Goal: Task Accomplishment & Management: Use online tool/utility

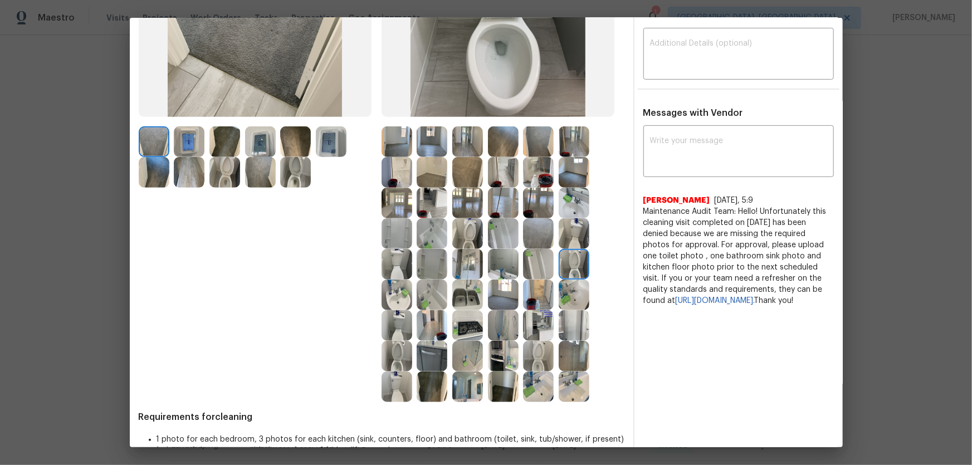
scroll to position [220, 0]
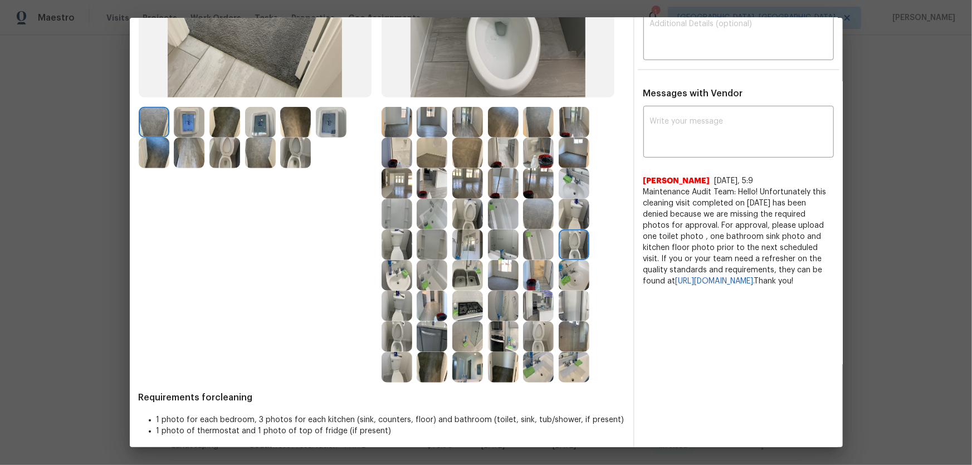
click at [465, 209] on img at bounding box center [467, 214] width 31 height 31
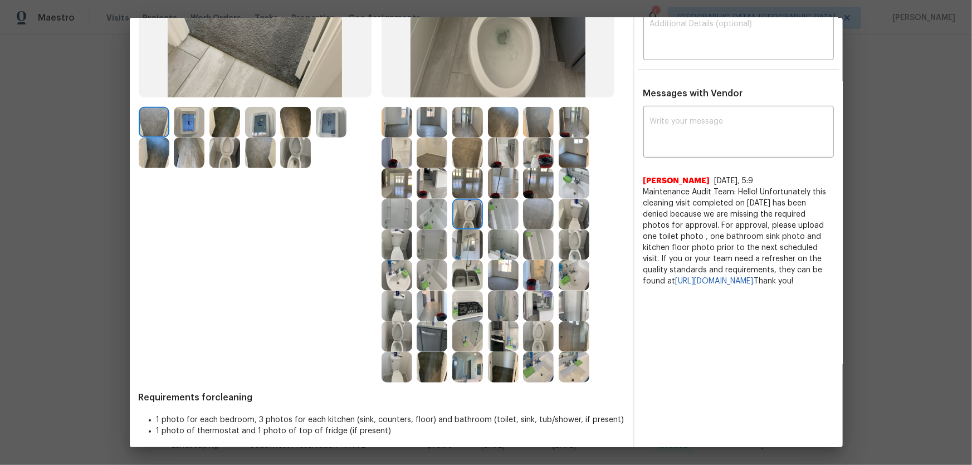
click at [570, 244] on img at bounding box center [574, 244] width 31 height 31
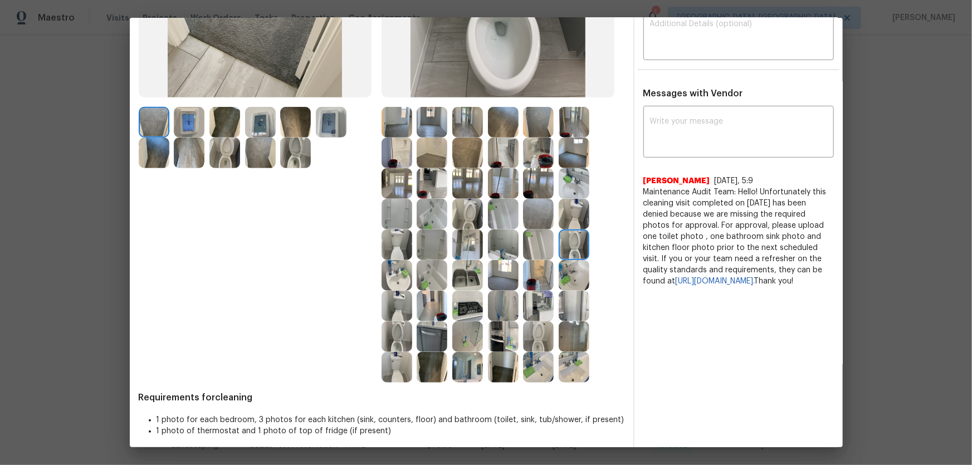
click at [392, 307] on img at bounding box center [397, 336] width 31 height 31
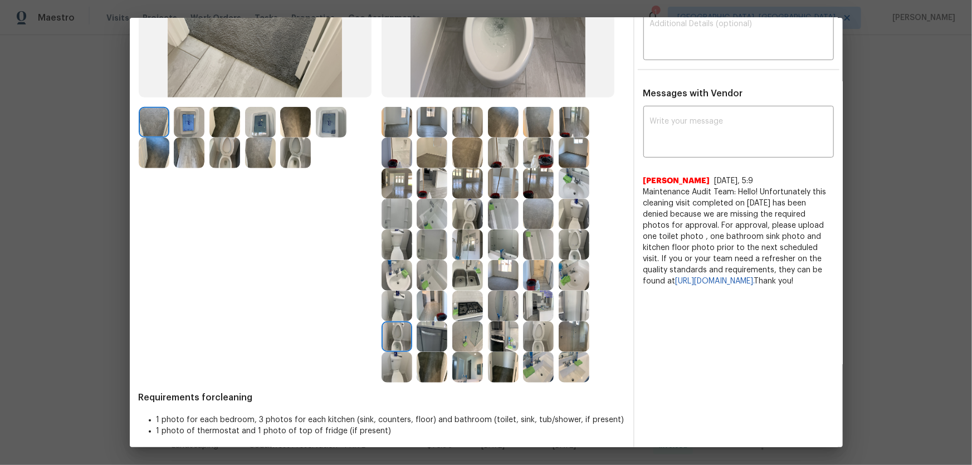
click at [398, 269] on img at bounding box center [397, 275] width 31 height 31
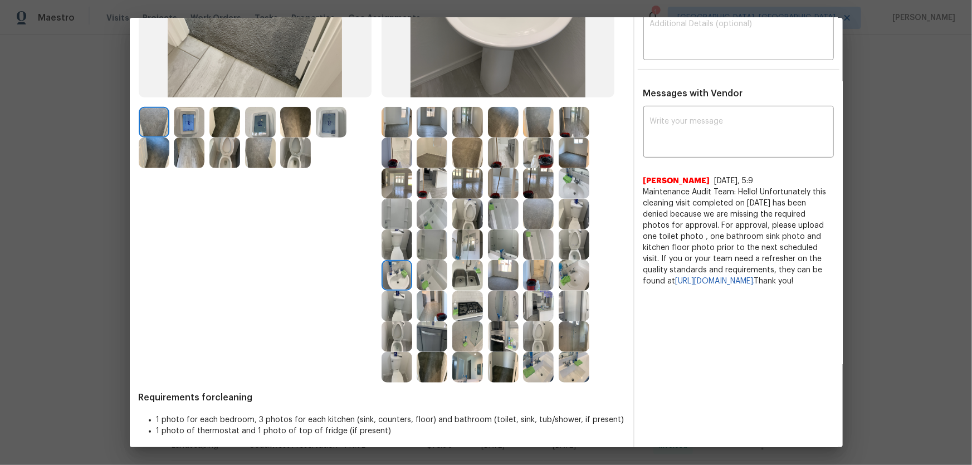
click at [531, 307] on img at bounding box center [538, 367] width 31 height 31
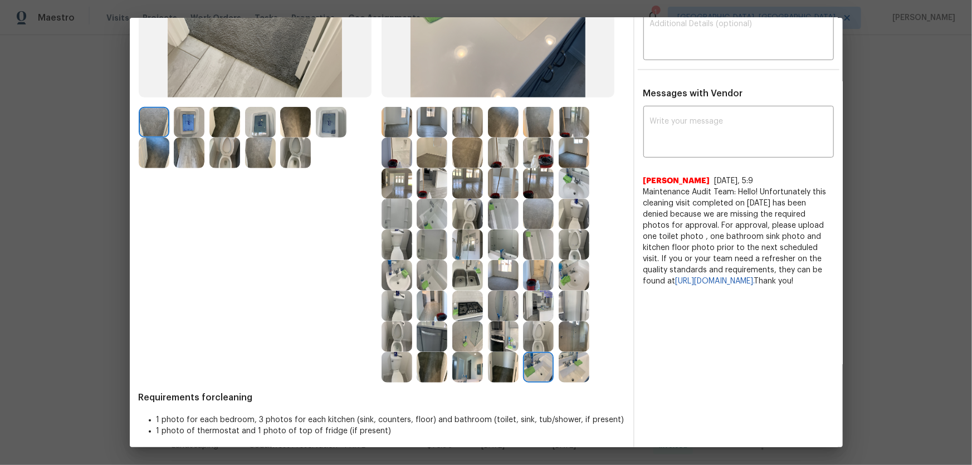
click at [574, 307] on img at bounding box center [574, 367] width 31 height 31
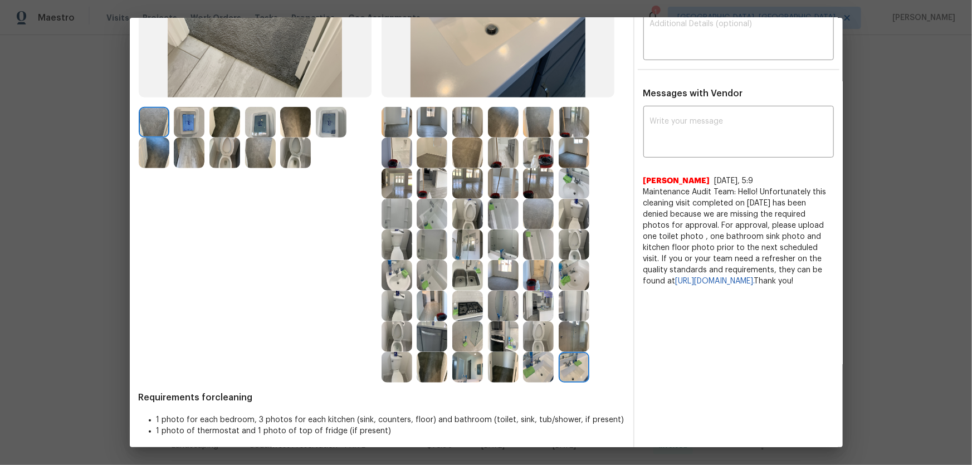
click at [472, 307] on img at bounding box center [467, 336] width 31 height 31
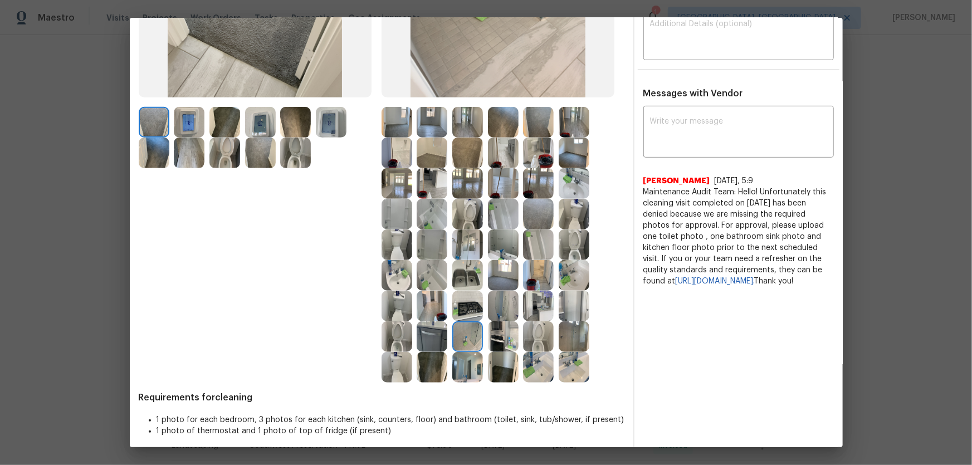
click at [433, 268] on img at bounding box center [432, 275] width 31 height 31
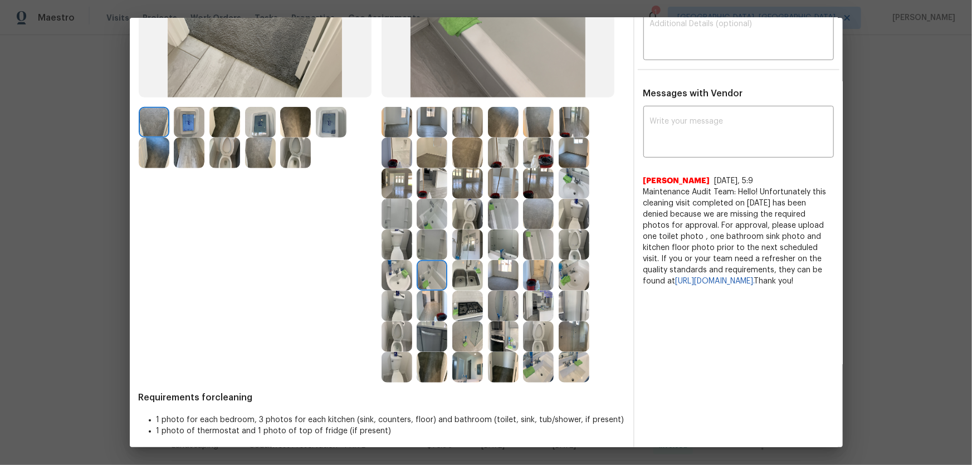
click at [428, 233] on img at bounding box center [432, 244] width 31 height 31
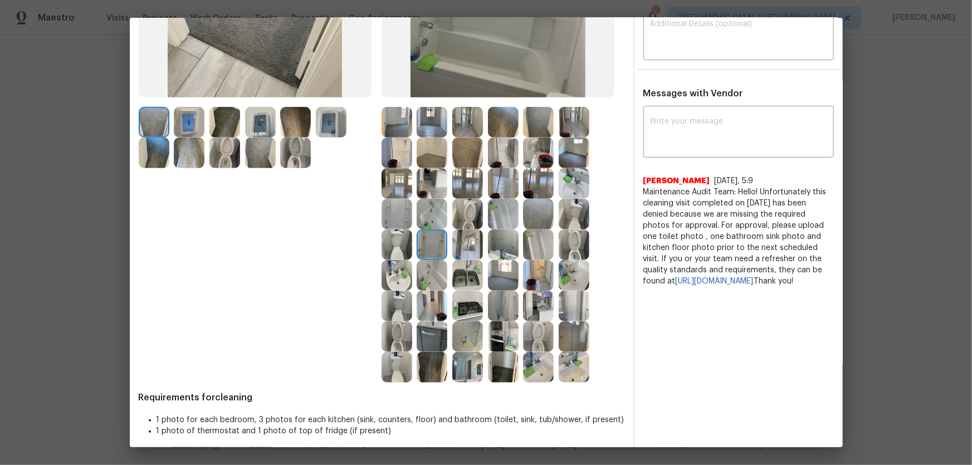
click at [424, 211] on img at bounding box center [432, 214] width 31 height 31
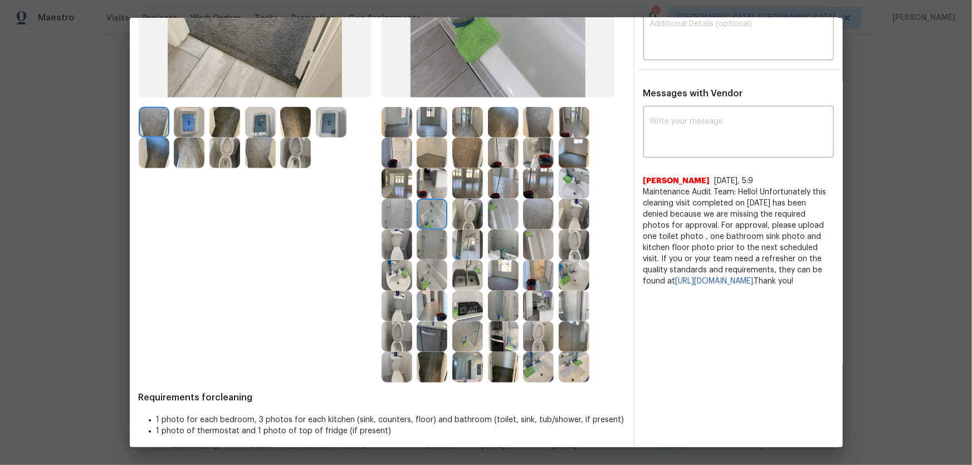
click at [420, 168] on img at bounding box center [432, 183] width 31 height 31
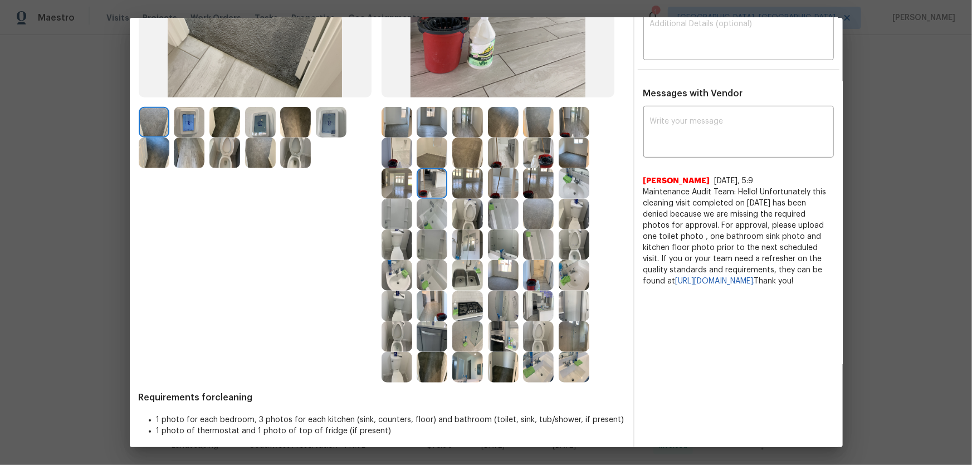
click at [571, 188] on img at bounding box center [574, 183] width 31 height 31
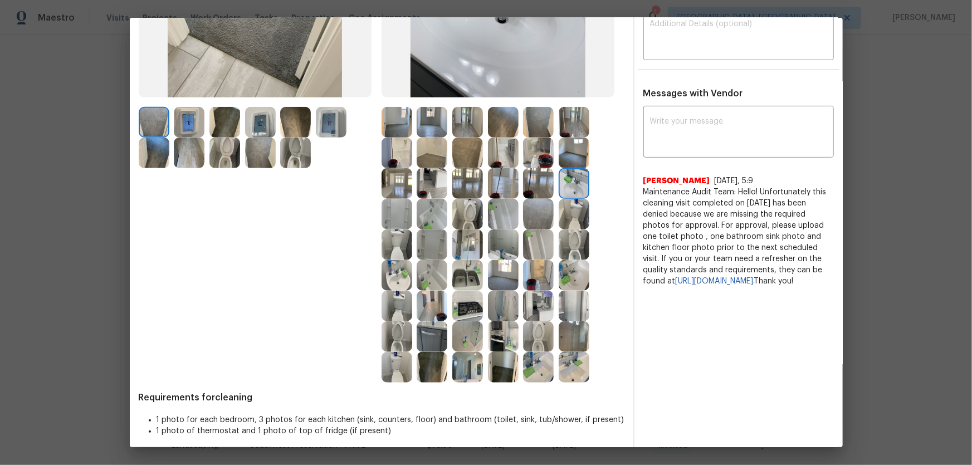
click at [570, 202] on img at bounding box center [574, 214] width 31 height 31
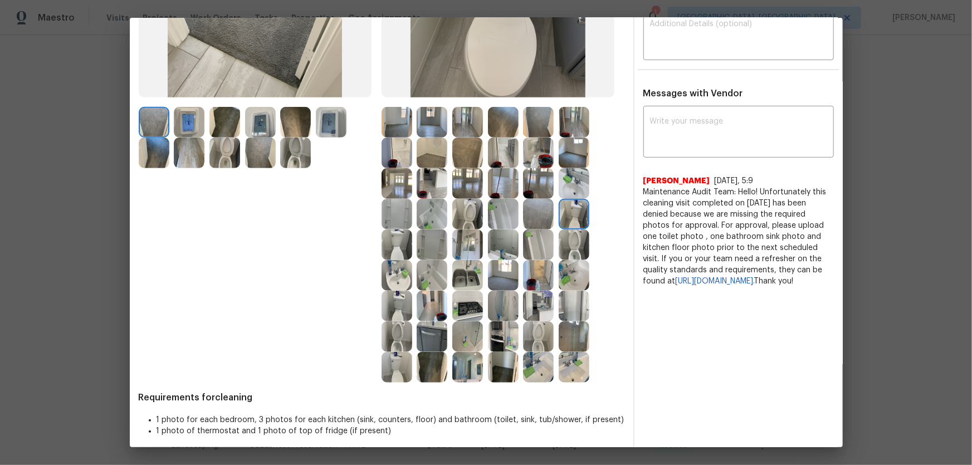
click at [541, 232] on img at bounding box center [538, 244] width 31 height 31
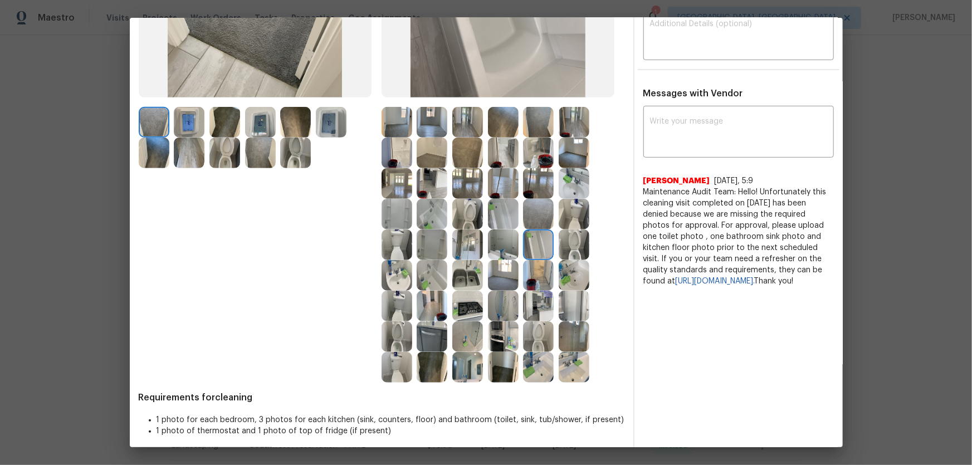
click at [540, 271] on img at bounding box center [538, 275] width 31 height 31
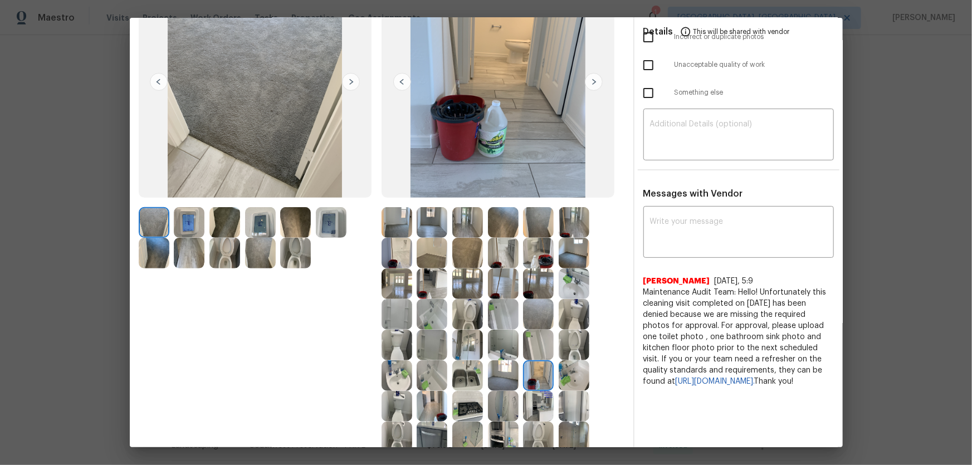
scroll to position [119, 0]
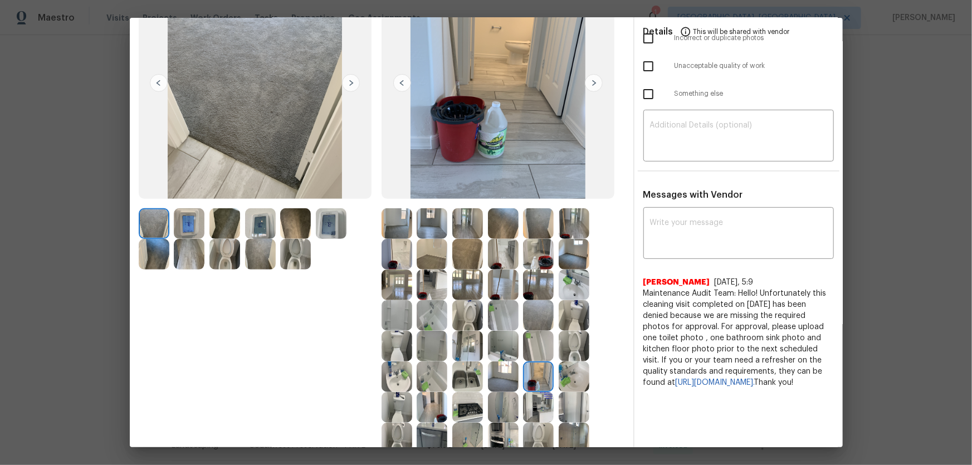
click at [335, 214] on img at bounding box center [331, 223] width 31 height 31
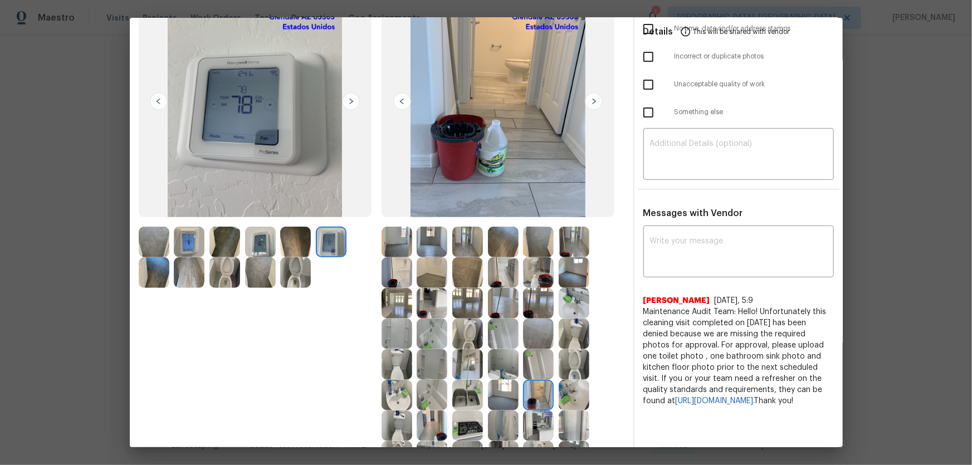
scroll to position [101, 0]
click at [496, 281] on img at bounding box center [503, 272] width 31 height 31
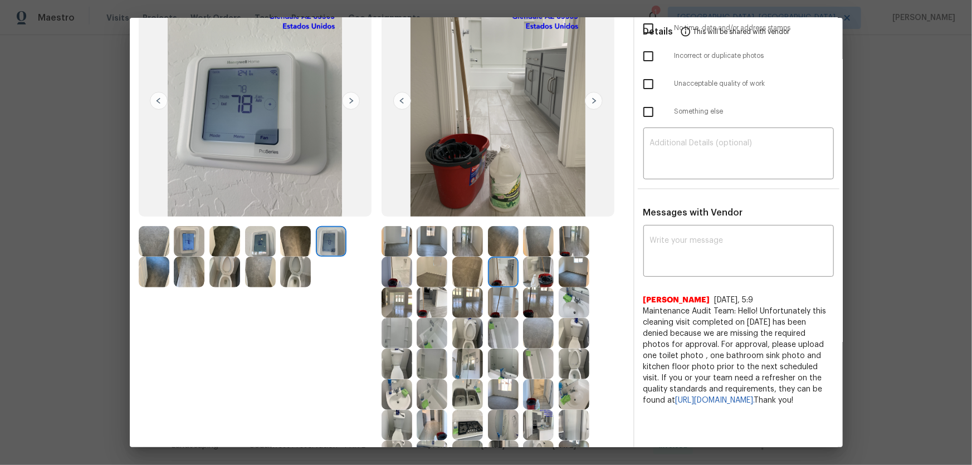
click at [473, 307] on img at bounding box center [467, 394] width 31 height 31
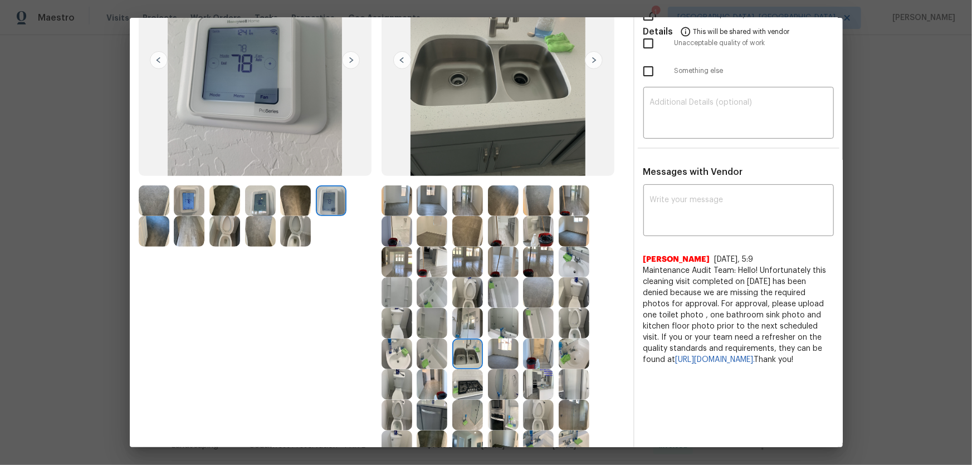
scroll to position [202, 0]
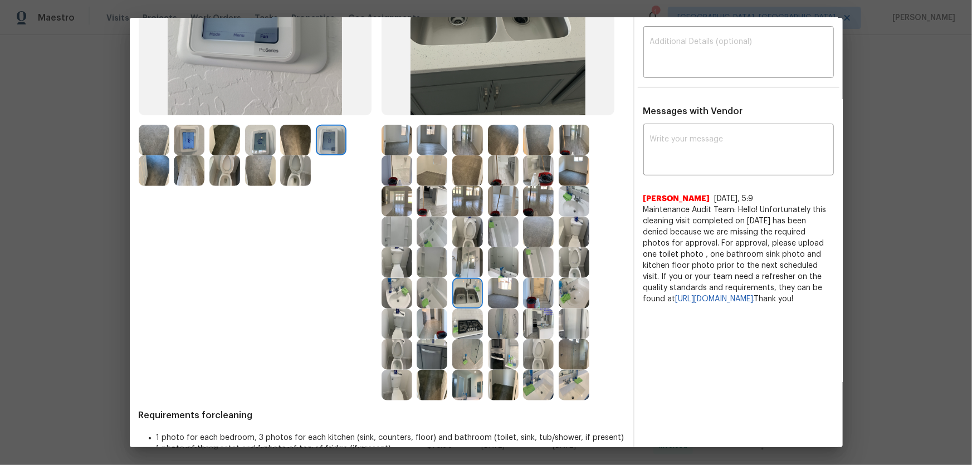
click at [462, 307] on img at bounding box center [467, 324] width 31 height 31
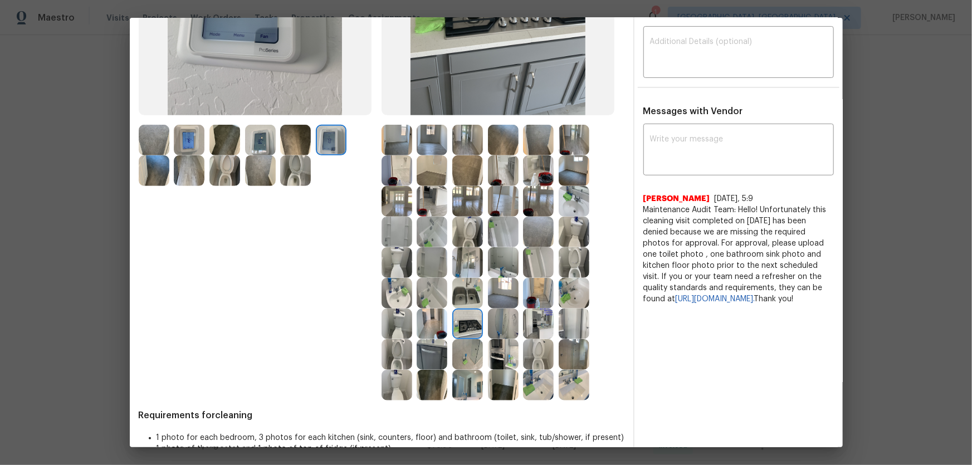
click at [463, 307] on img at bounding box center [467, 385] width 31 height 31
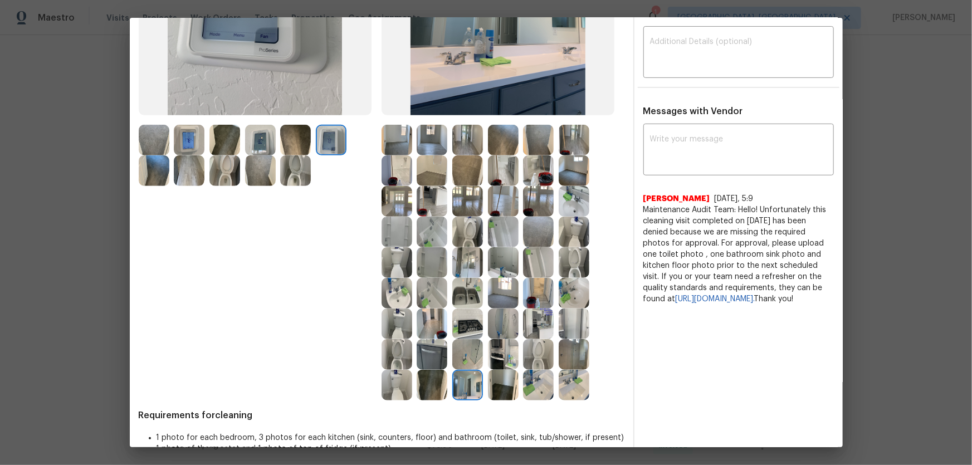
click at [494, 307] on img at bounding box center [503, 354] width 31 height 31
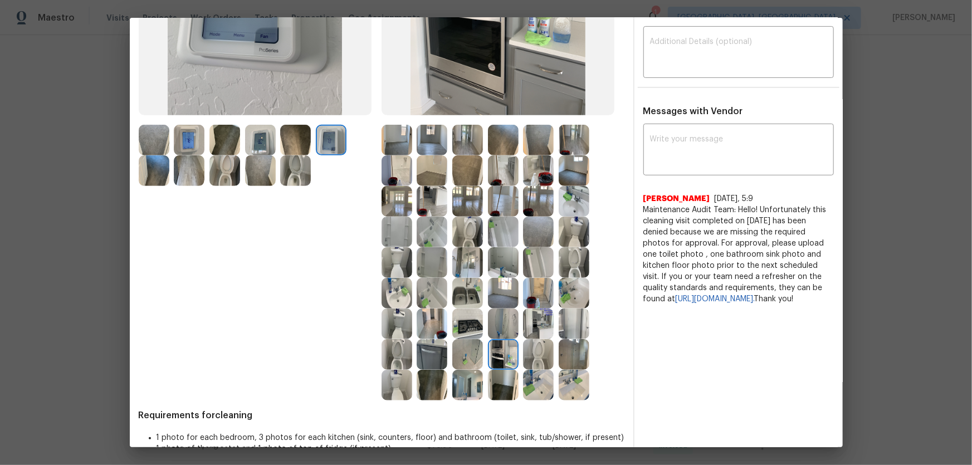
scroll to position [0, 0]
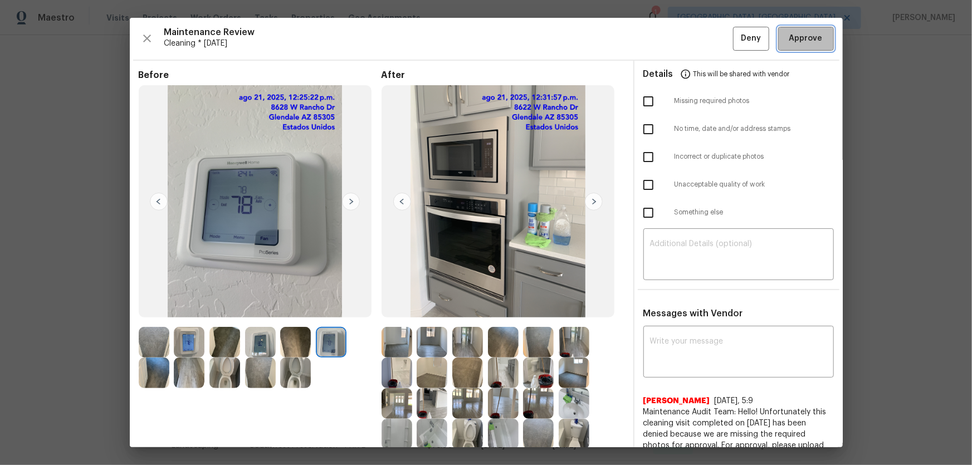
click at [691, 46] on button "Approve" at bounding box center [806, 39] width 56 height 24
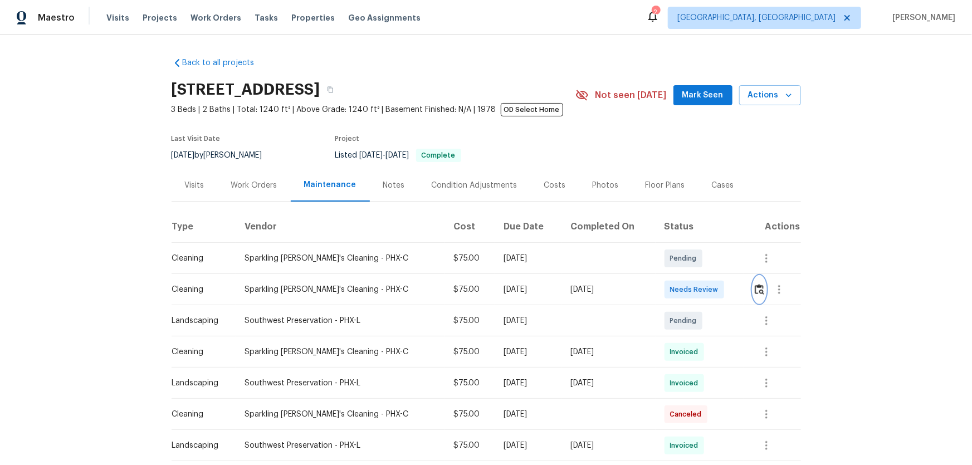
click at [756, 290] on img "button" at bounding box center [759, 289] width 9 height 11
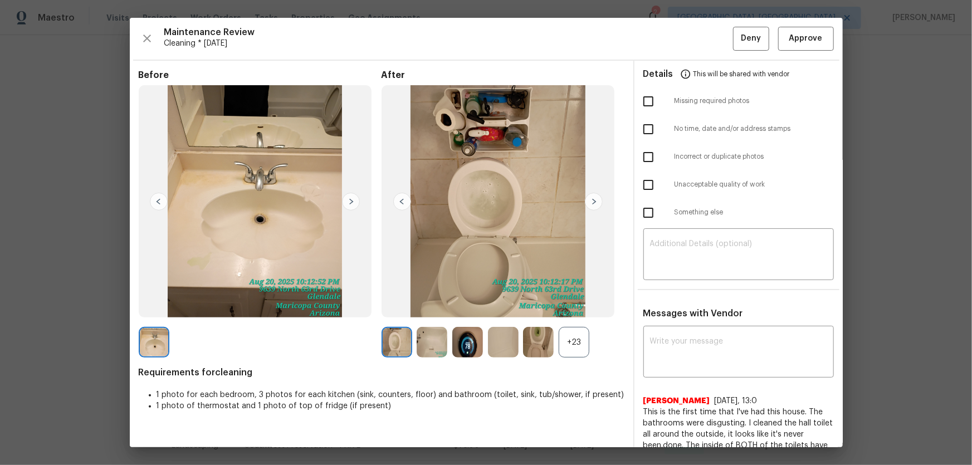
click at [578, 332] on div "+23" at bounding box center [574, 342] width 31 height 31
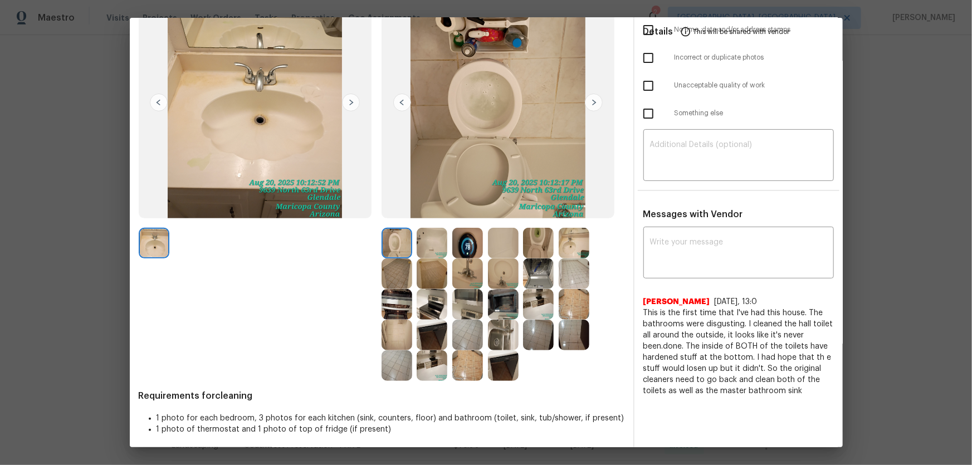
scroll to position [103, 0]
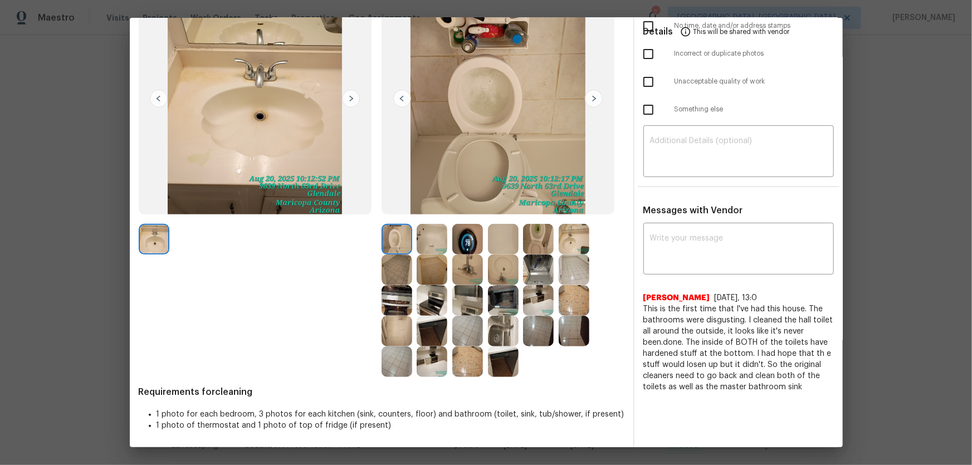
click at [540, 241] on img at bounding box center [538, 239] width 31 height 31
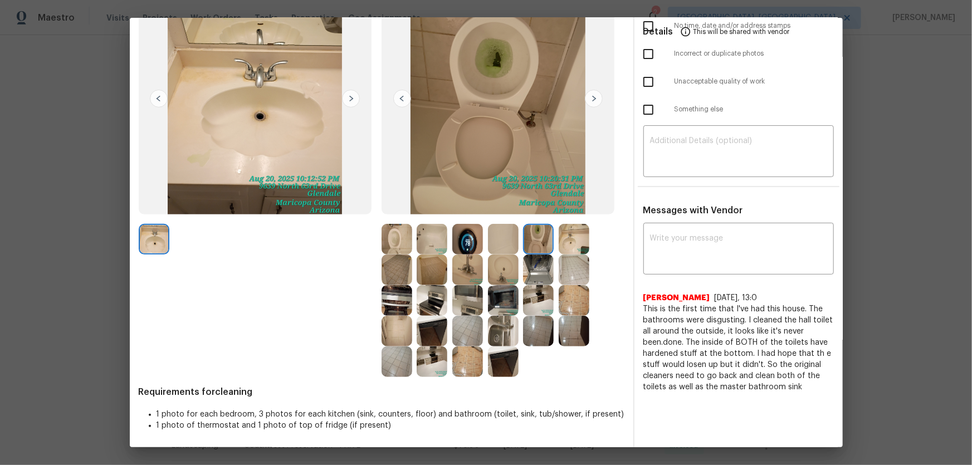
click at [405, 239] on img at bounding box center [397, 239] width 31 height 31
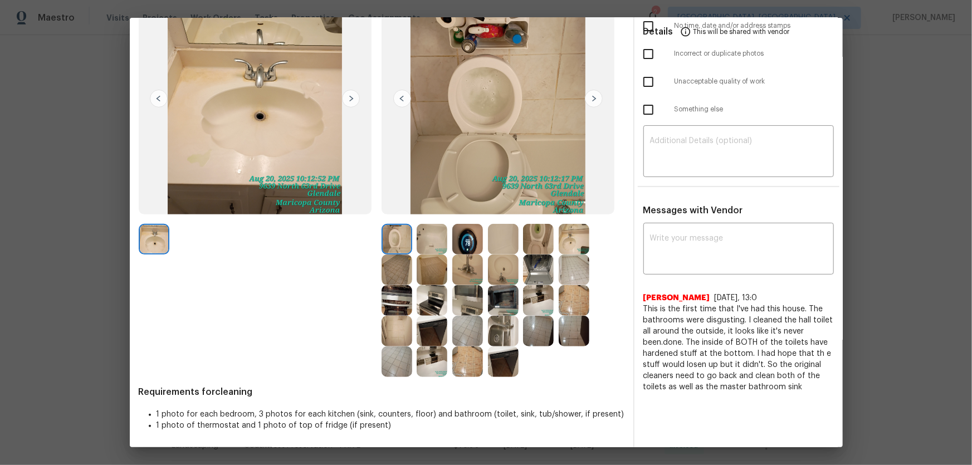
click at [492, 270] on img at bounding box center [503, 270] width 31 height 31
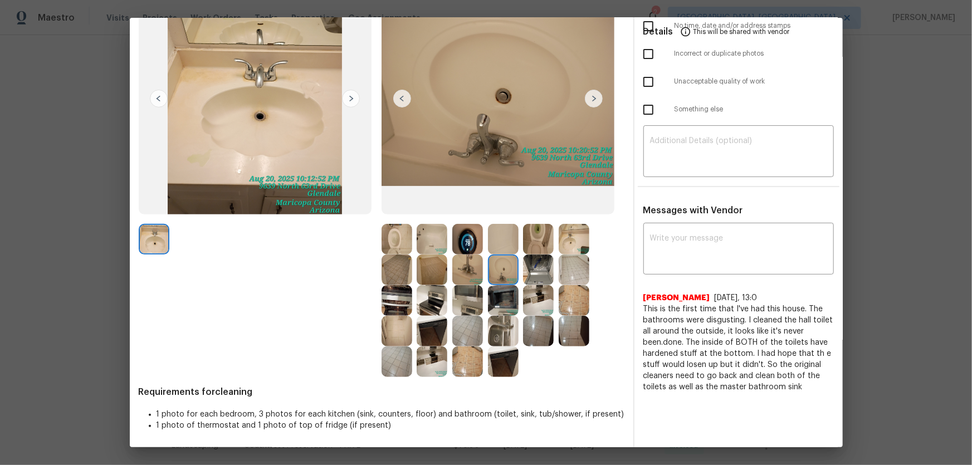
click at [566, 246] on img at bounding box center [574, 239] width 31 height 31
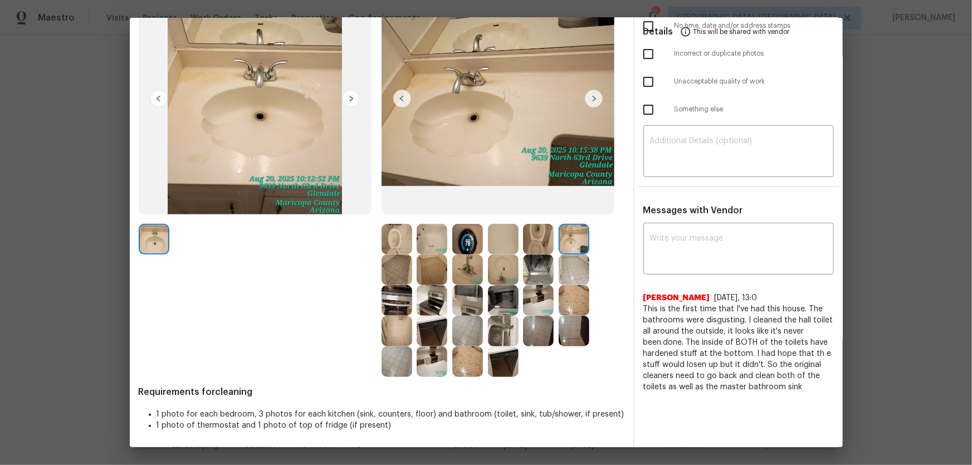
click at [429, 242] on img at bounding box center [432, 239] width 31 height 31
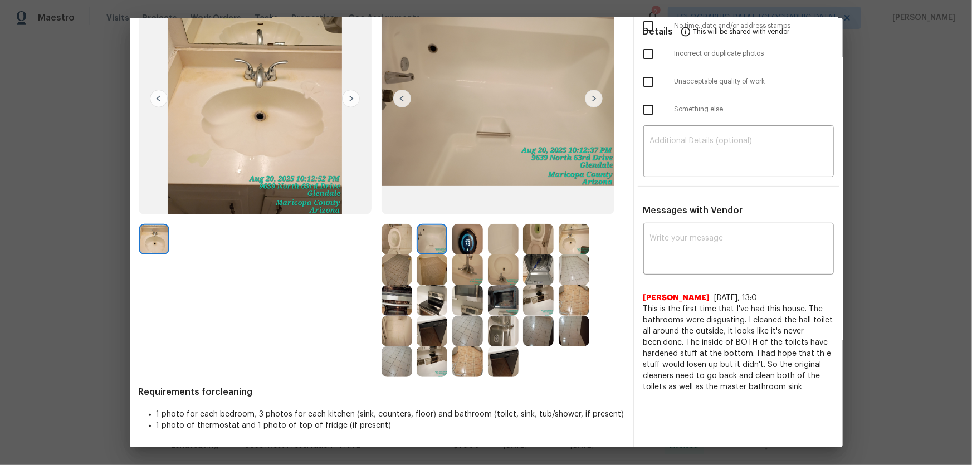
click at [523, 242] on img at bounding box center [538, 239] width 31 height 31
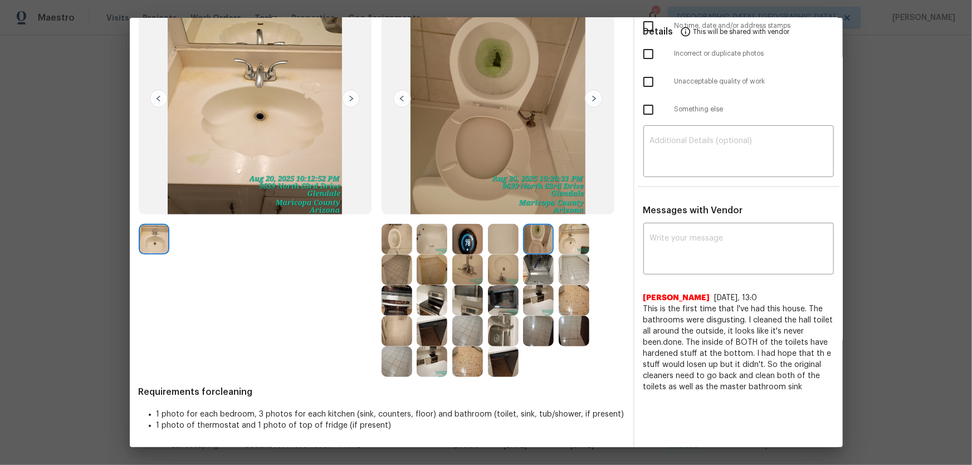
click at [478, 236] on img at bounding box center [467, 239] width 31 height 31
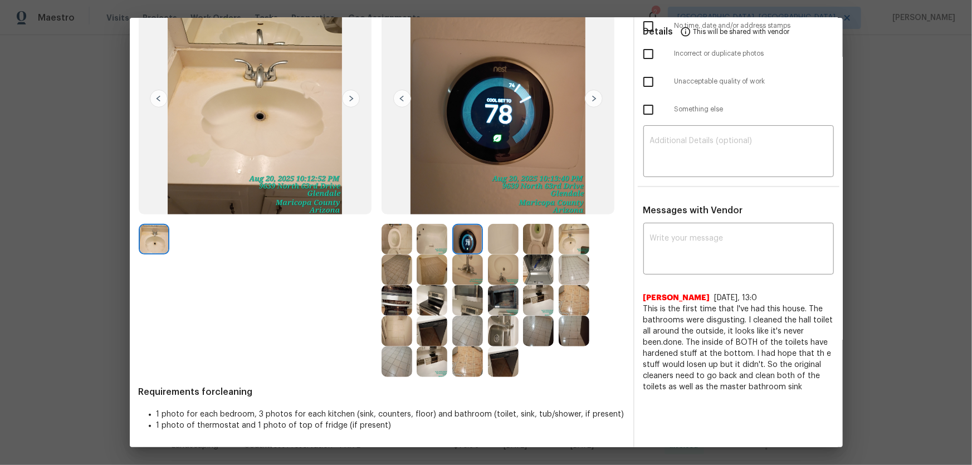
click at [398, 326] on img at bounding box center [397, 331] width 31 height 31
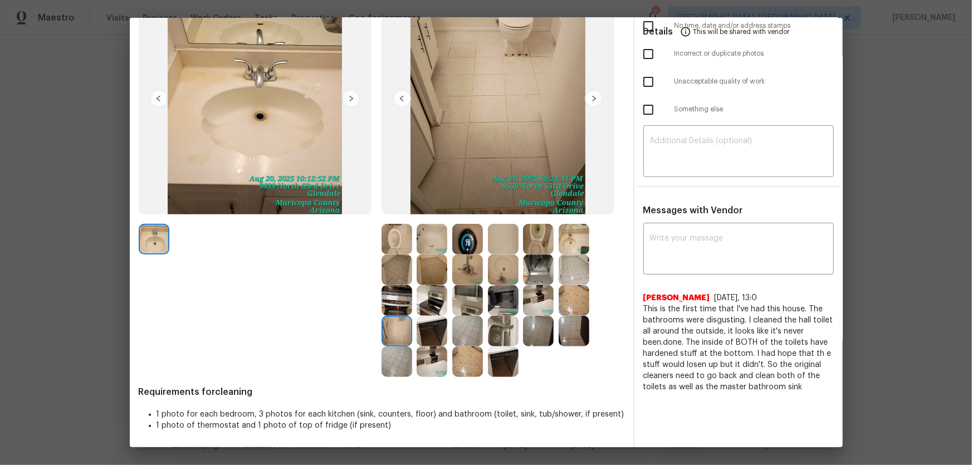
click at [428, 327] on img at bounding box center [432, 331] width 31 height 31
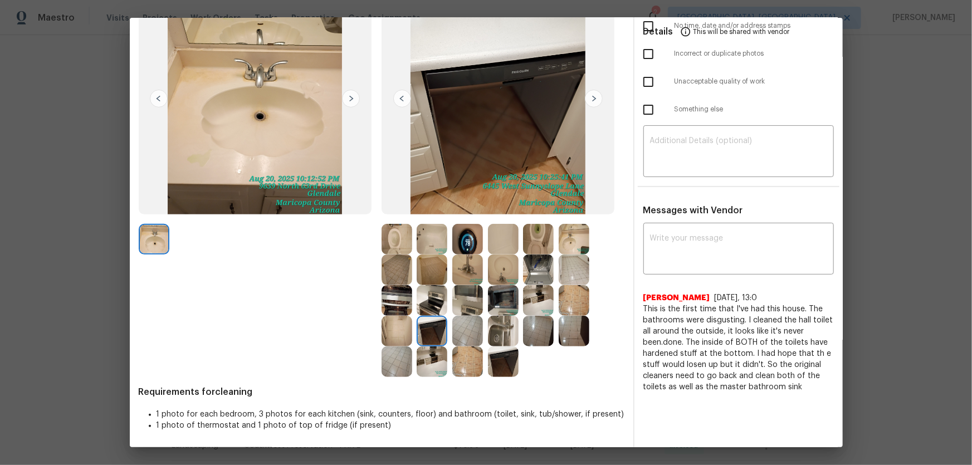
click at [429, 357] on img at bounding box center [432, 361] width 31 height 31
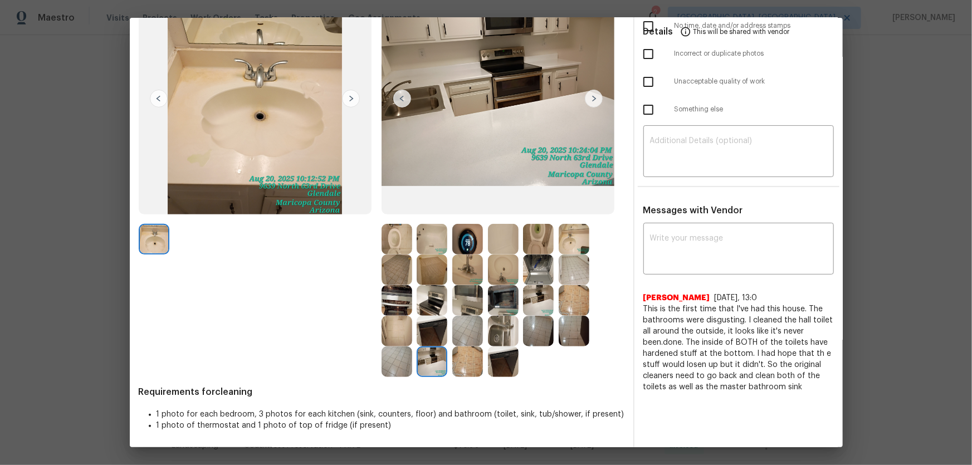
click at [539, 332] on img at bounding box center [538, 331] width 31 height 31
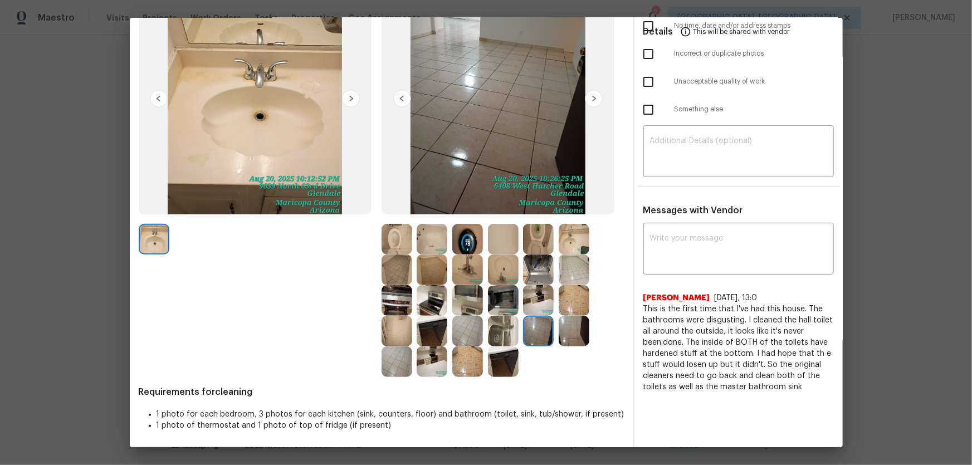
click at [470, 334] on img at bounding box center [467, 331] width 31 height 31
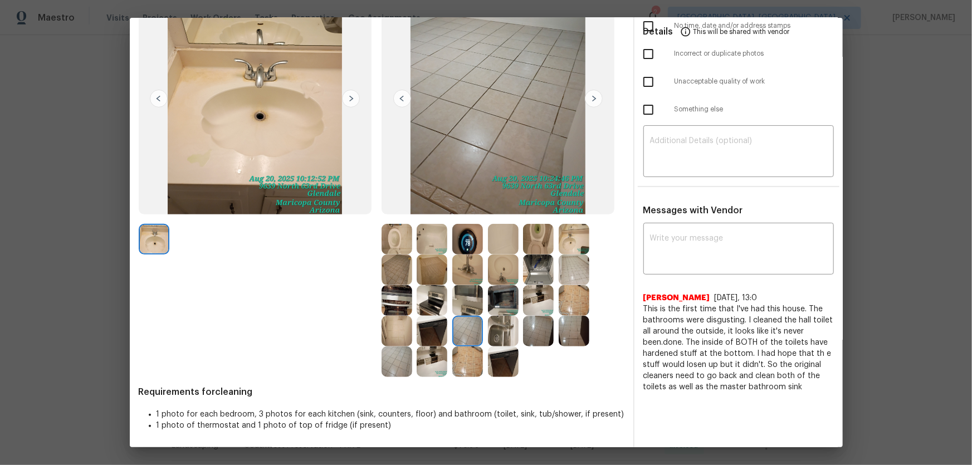
click at [404, 358] on img at bounding box center [397, 361] width 31 height 31
click at [440, 330] on img at bounding box center [432, 331] width 31 height 31
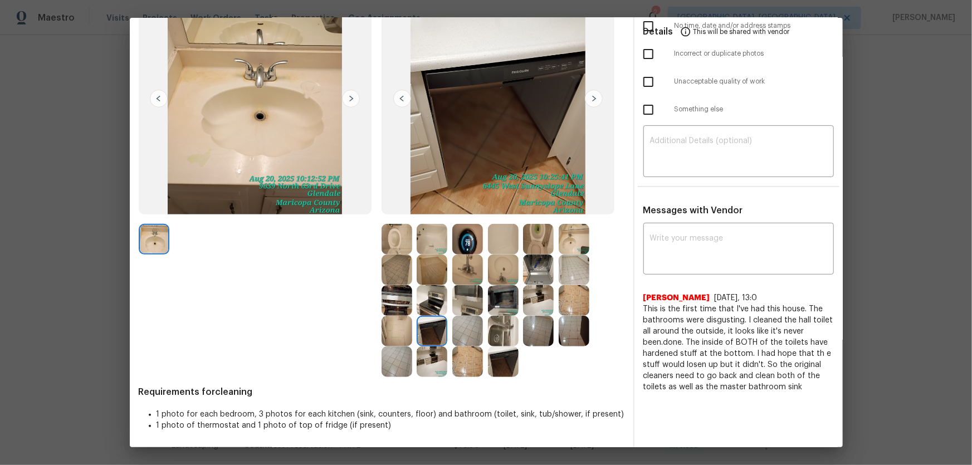
click at [434, 309] on img at bounding box center [432, 300] width 31 height 31
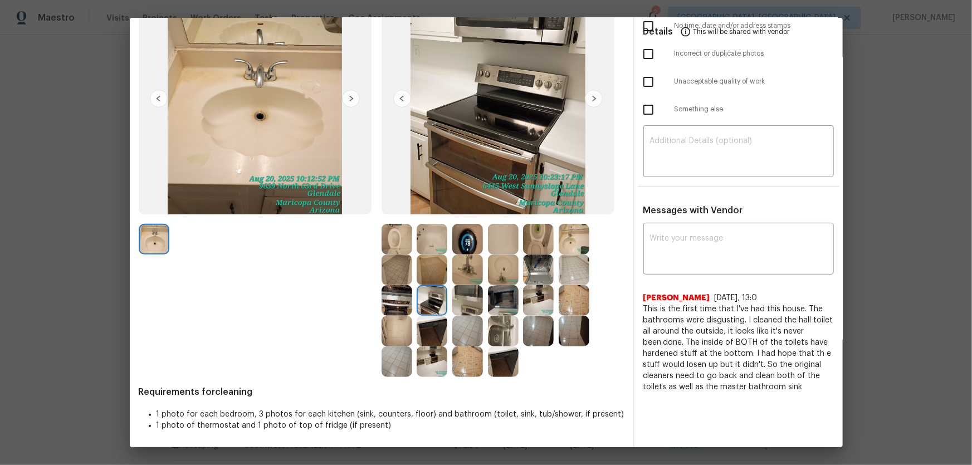
click at [467, 304] on img at bounding box center [467, 300] width 31 height 31
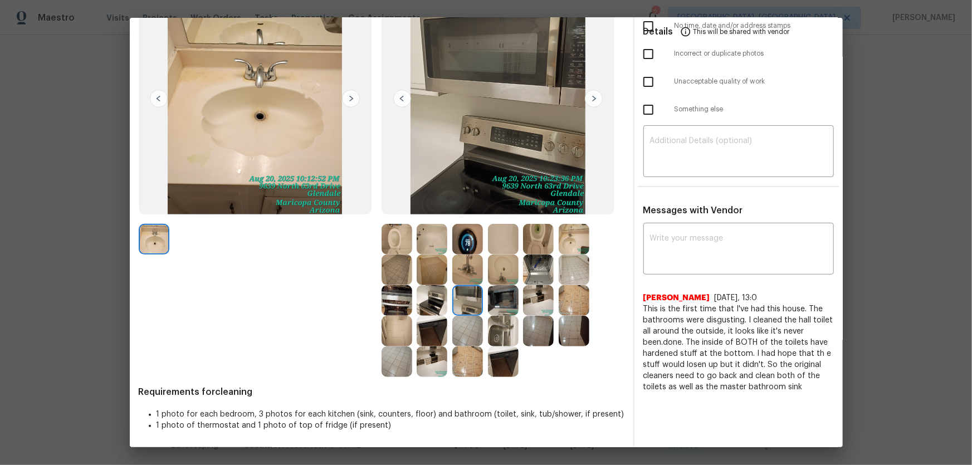
click at [512, 300] on img at bounding box center [503, 300] width 31 height 31
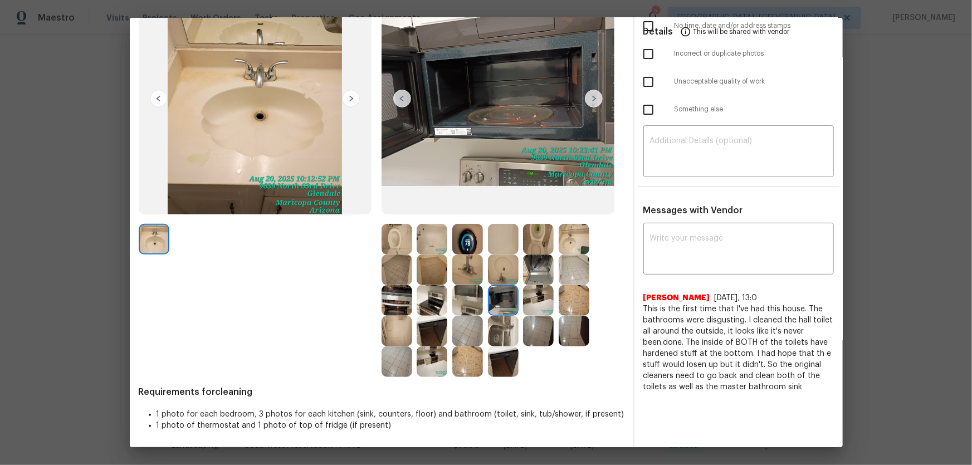
click at [545, 293] on img at bounding box center [538, 300] width 31 height 31
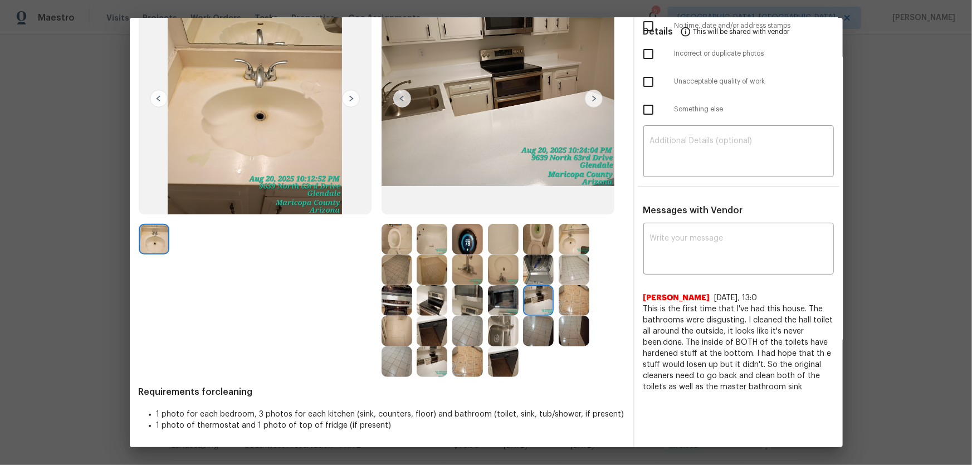
click at [539, 272] on img at bounding box center [538, 270] width 31 height 31
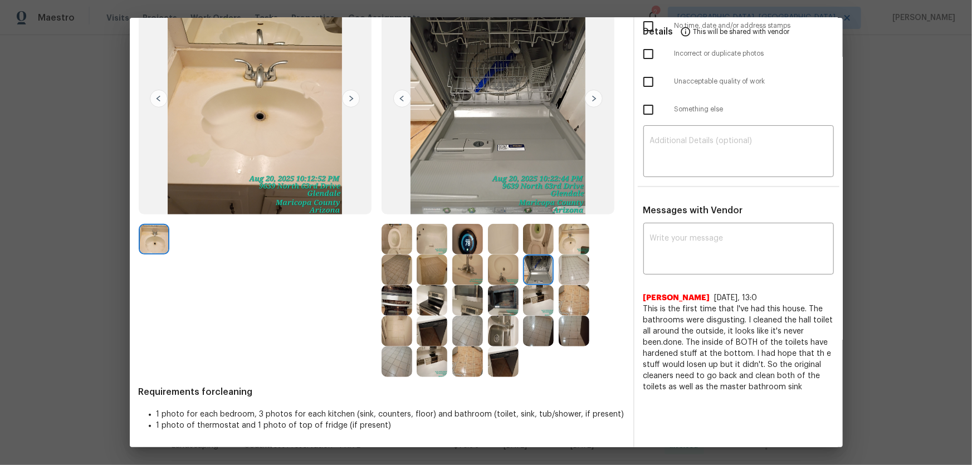
click at [581, 263] on img at bounding box center [574, 270] width 31 height 31
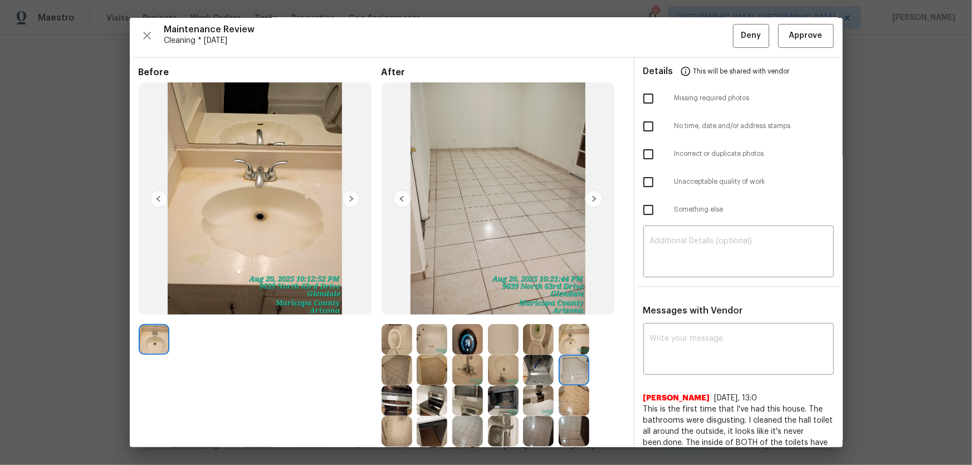
scroll to position [0, 0]
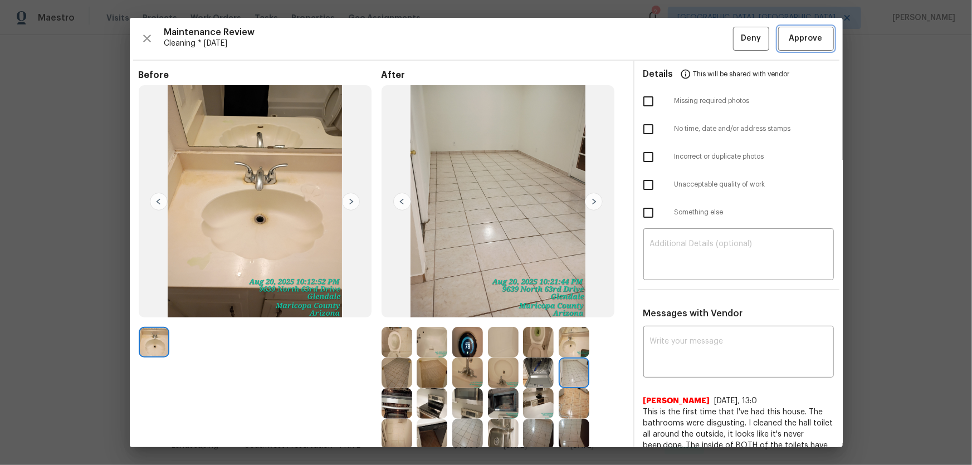
click at [789, 40] on span "Approve" at bounding box center [805, 39] width 33 height 14
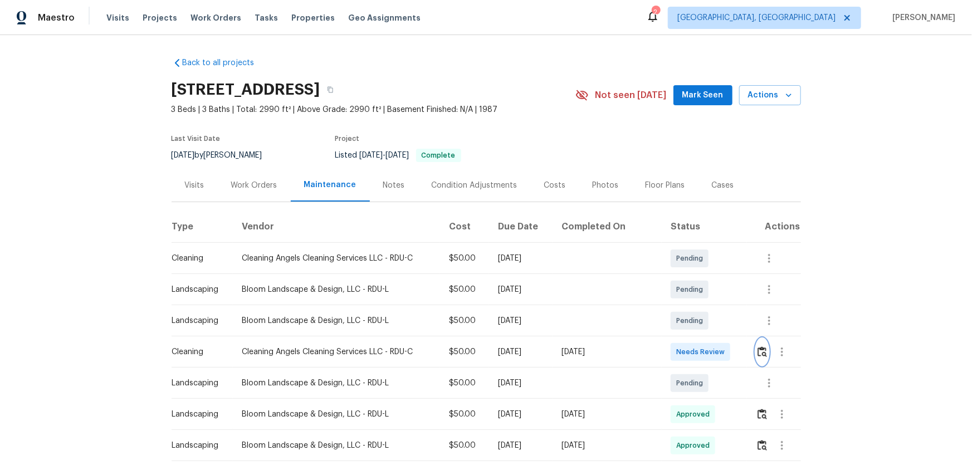
click at [757, 345] on button "button" at bounding box center [762, 352] width 13 height 27
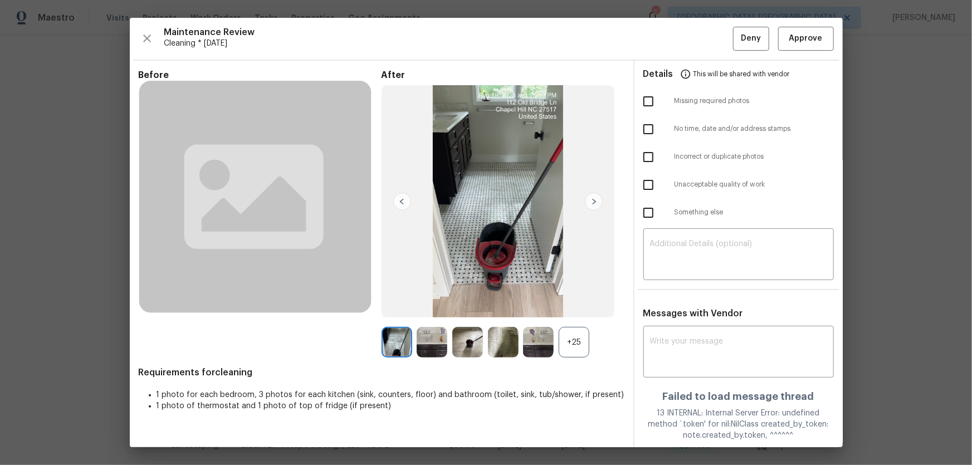
scroll to position [17, 0]
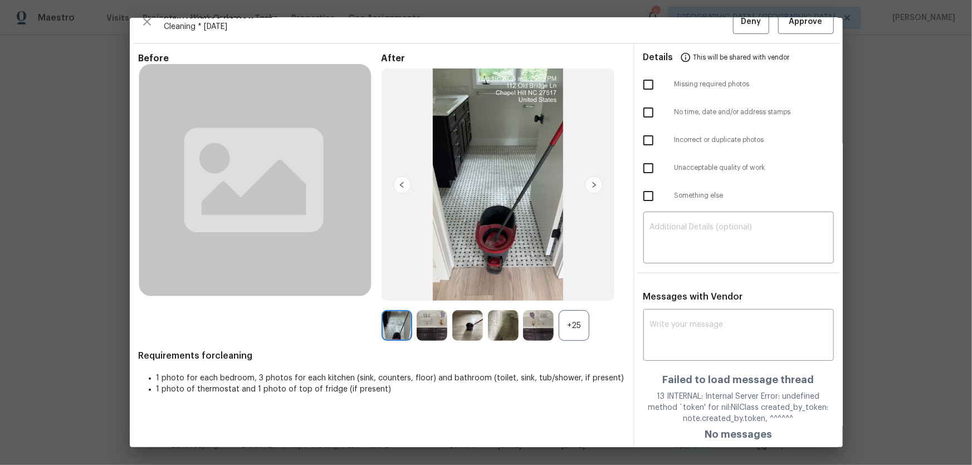
click at [568, 327] on div "+25" at bounding box center [574, 325] width 31 height 31
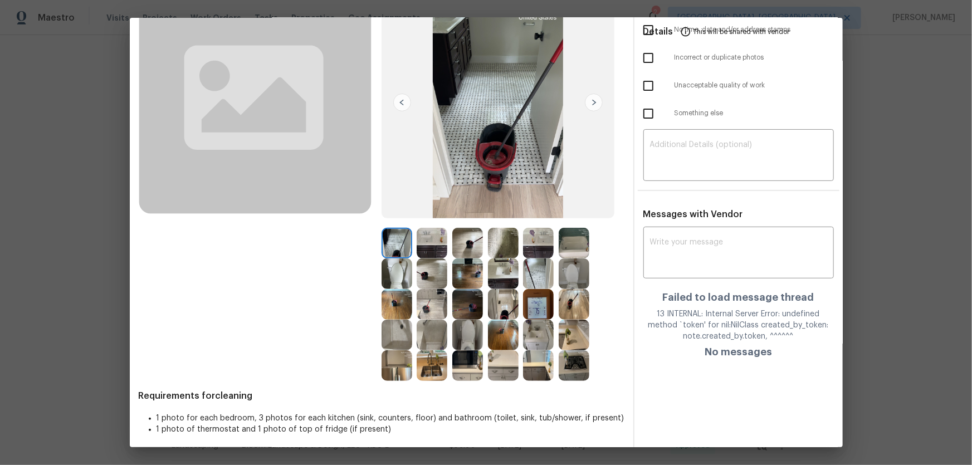
scroll to position [103, 0]
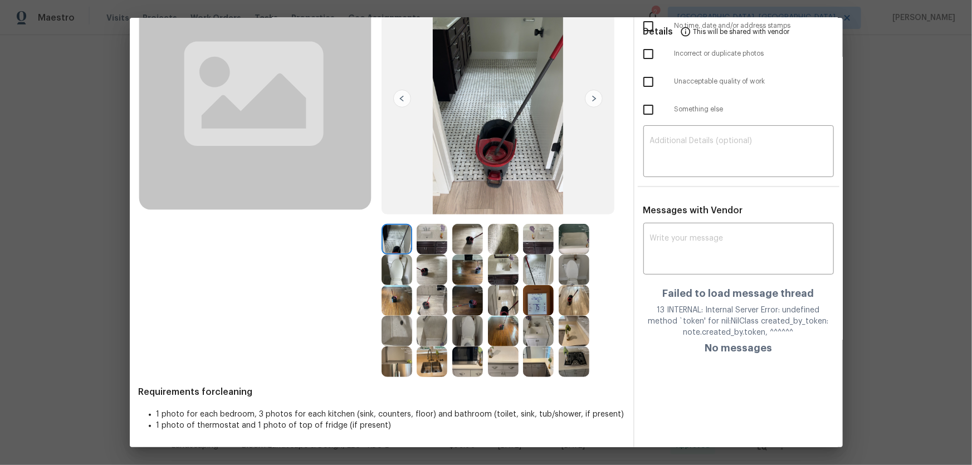
click at [583, 266] on img at bounding box center [574, 270] width 31 height 31
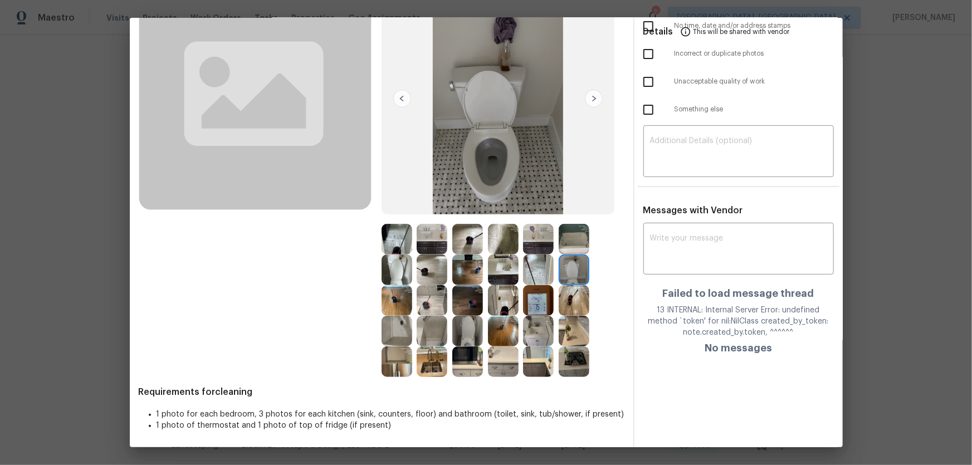
click at [457, 322] on img at bounding box center [467, 331] width 31 height 31
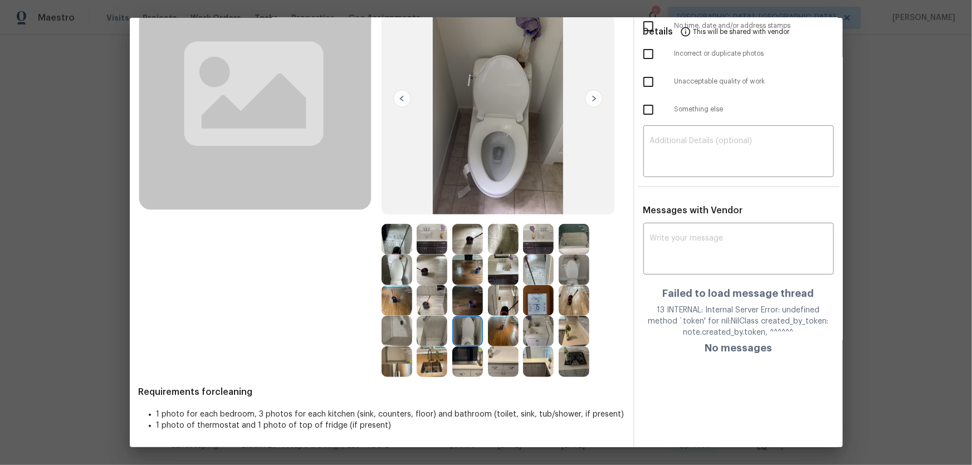
click at [530, 330] on img at bounding box center [538, 331] width 31 height 31
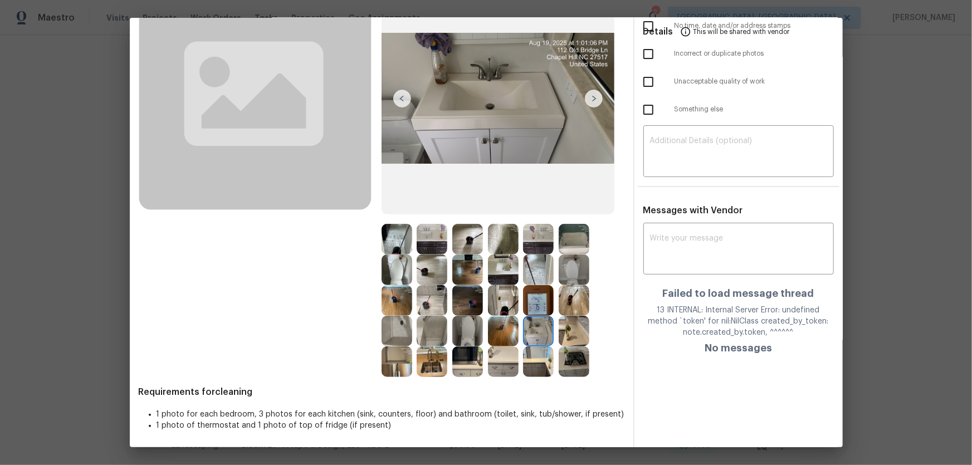
click at [501, 261] on img at bounding box center [503, 270] width 31 height 31
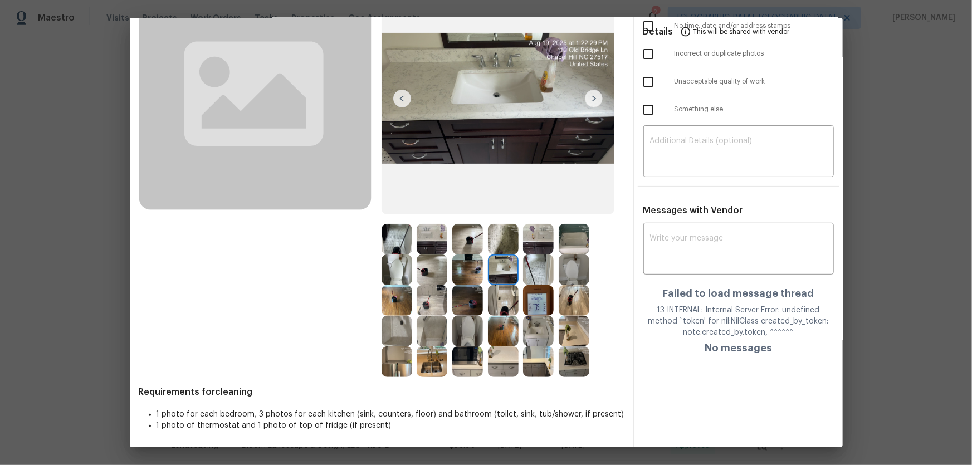
click at [535, 234] on img at bounding box center [538, 239] width 31 height 31
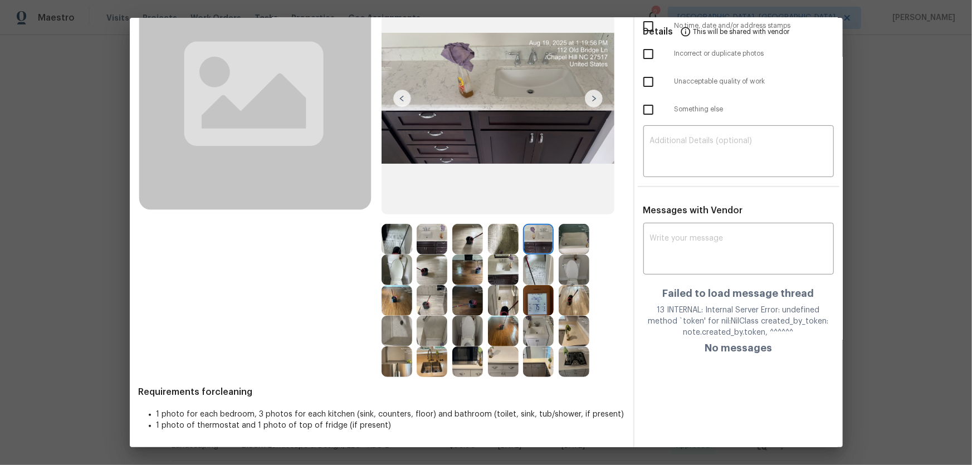
click at [571, 246] on img at bounding box center [574, 239] width 31 height 31
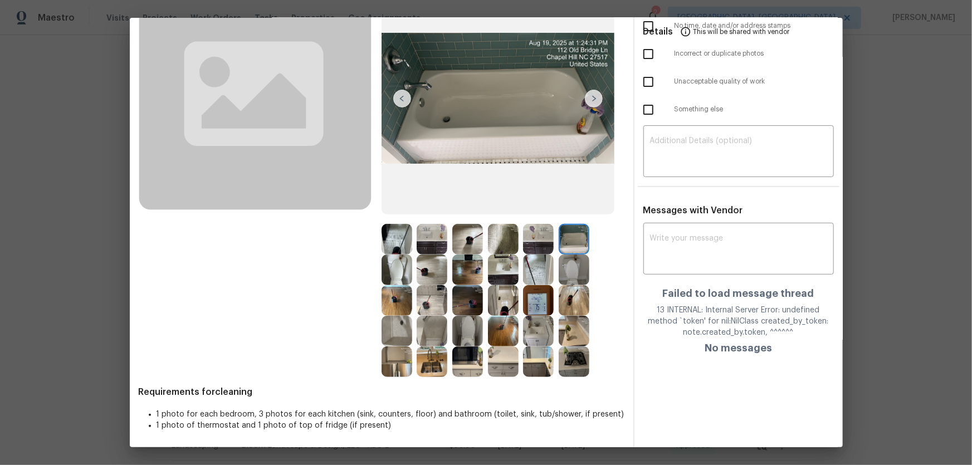
click at [427, 335] on img at bounding box center [432, 331] width 31 height 31
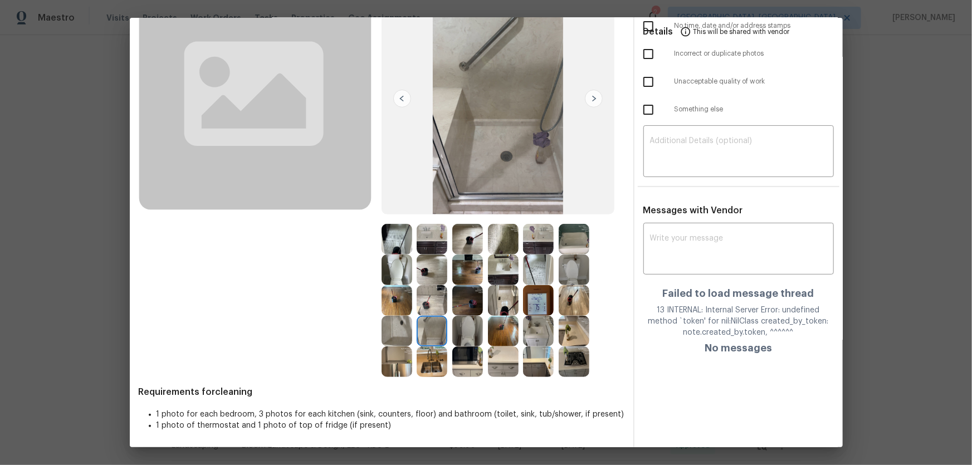
click at [395, 333] on img at bounding box center [397, 331] width 31 height 31
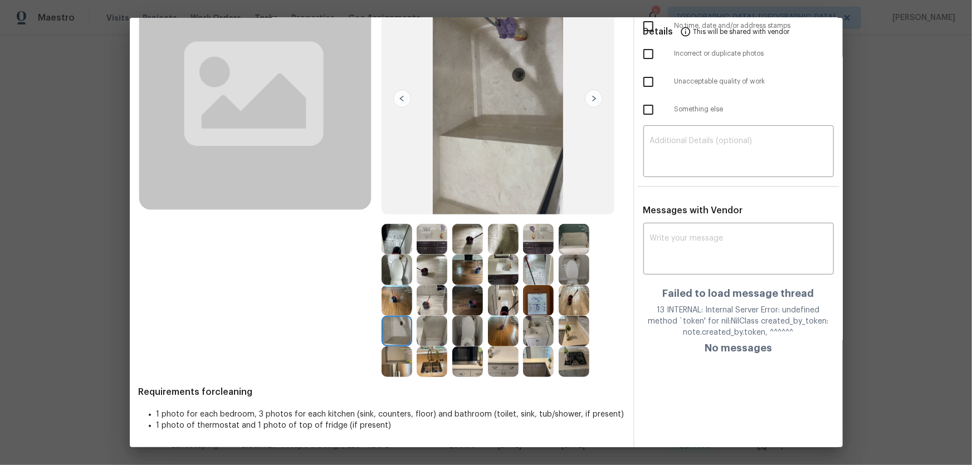
click at [397, 334] on img at bounding box center [397, 331] width 31 height 31
click at [441, 336] on img at bounding box center [432, 331] width 31 height 31
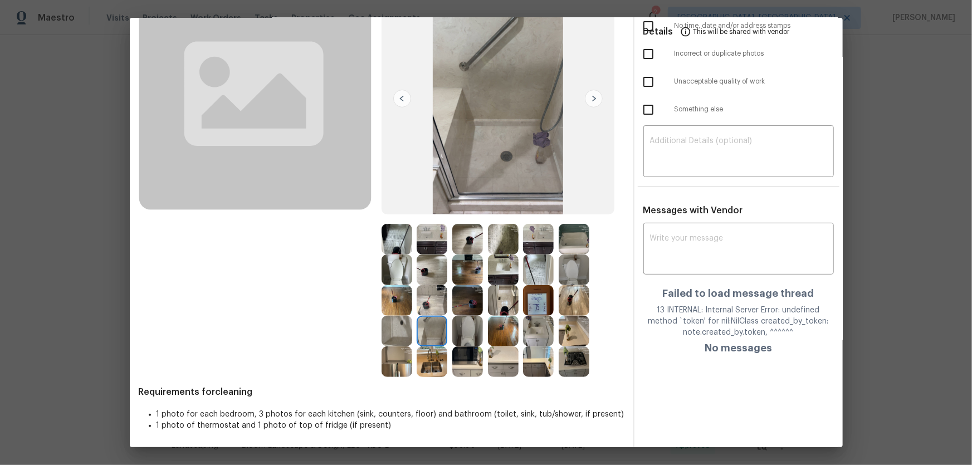
click at [402, 357] on img at bounding box center [397, 361] width 31 height 31
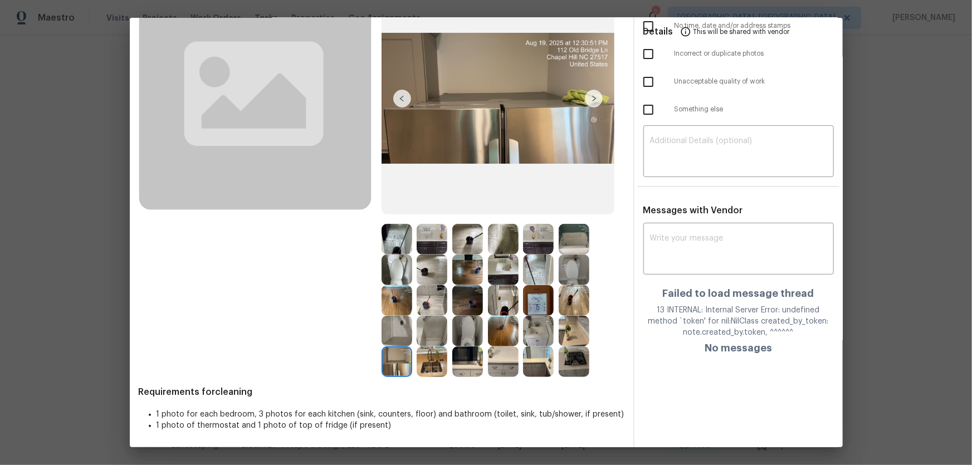
click at [475, 368] on img at bounding box center [467, 361] width 31 height 31
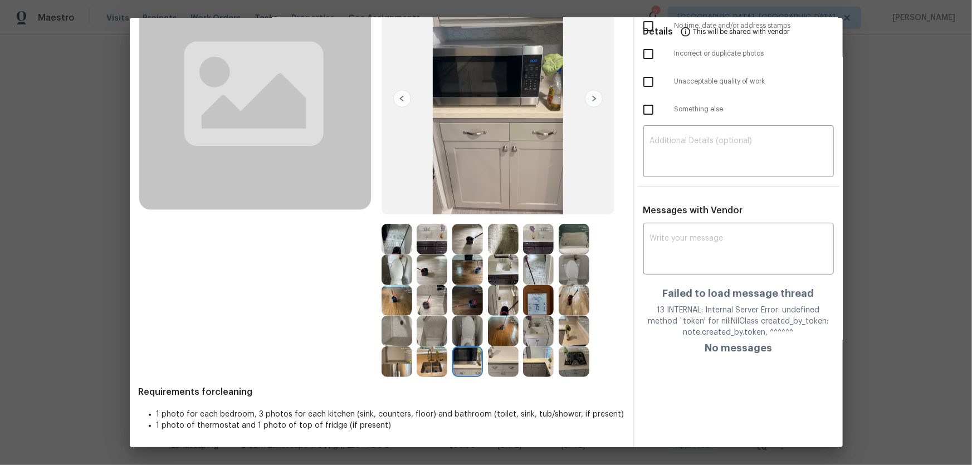
click at [417, 366] on img at bounding box center [432, 361] width 31 height 31
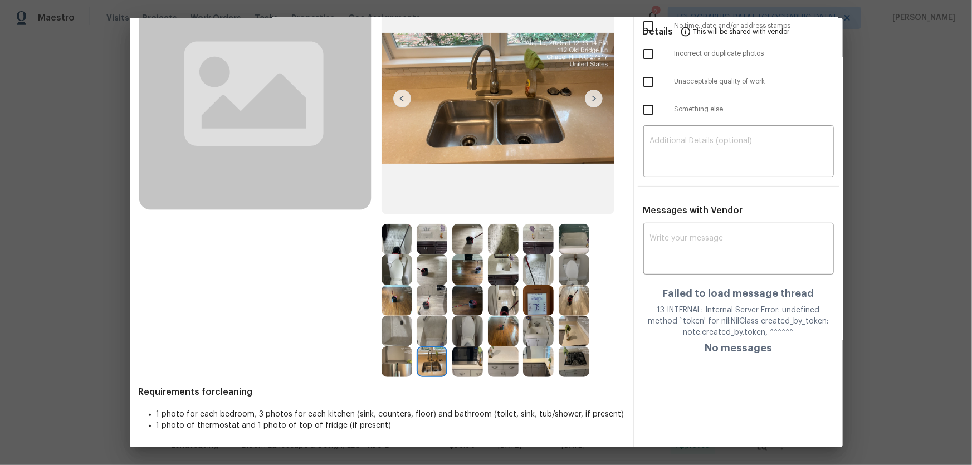
click at [491, 272] on img at bounding box center [503, 270] width 31 height 31
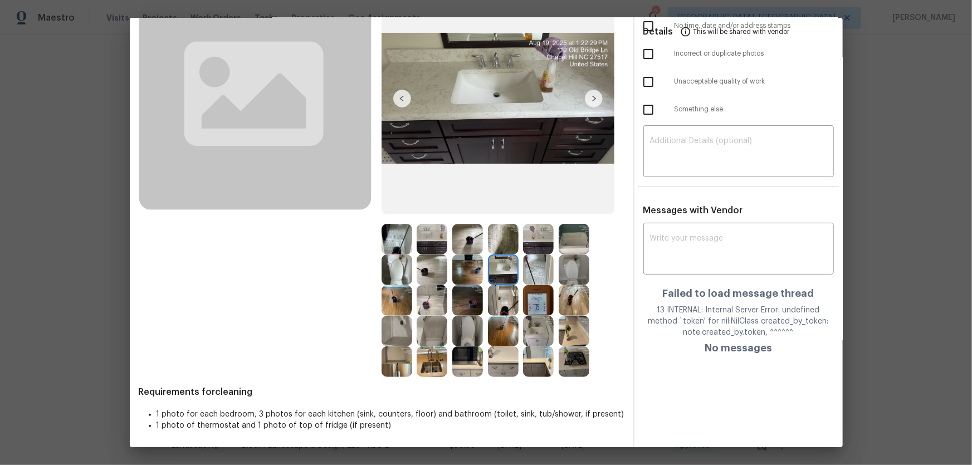
click at [530, 275] on img at bounding box center [538, 270] width 31 height 31
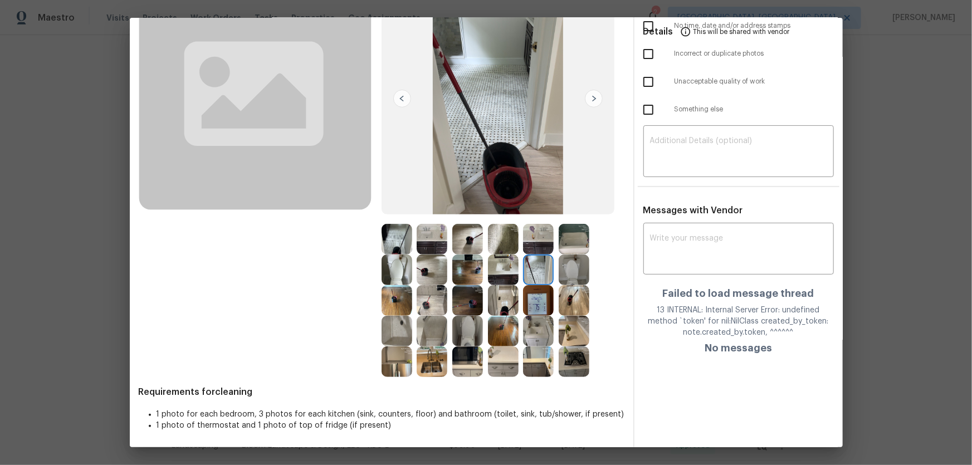
scroll to position [52, 0]
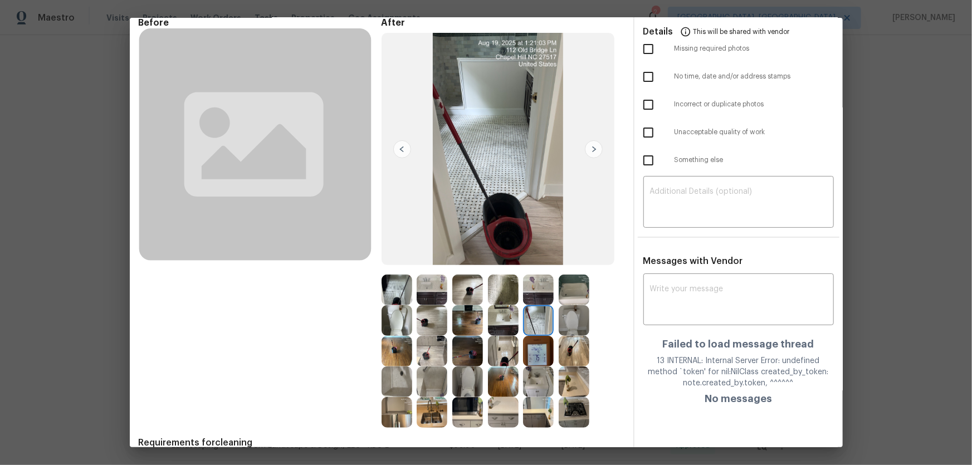
click at [507, 295] on img at bounding box center [503, 290] width 31 height 31
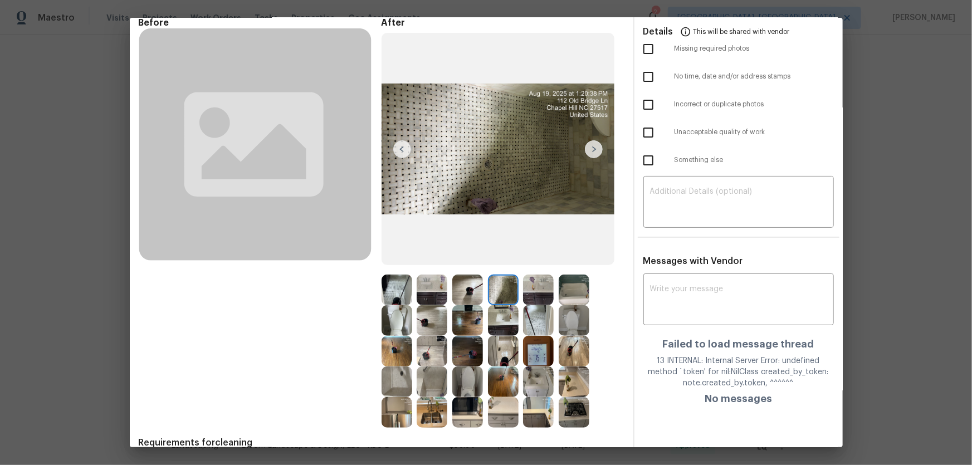
click at [440, 279] on img at bounding box center [432, 290] width 31 height 31
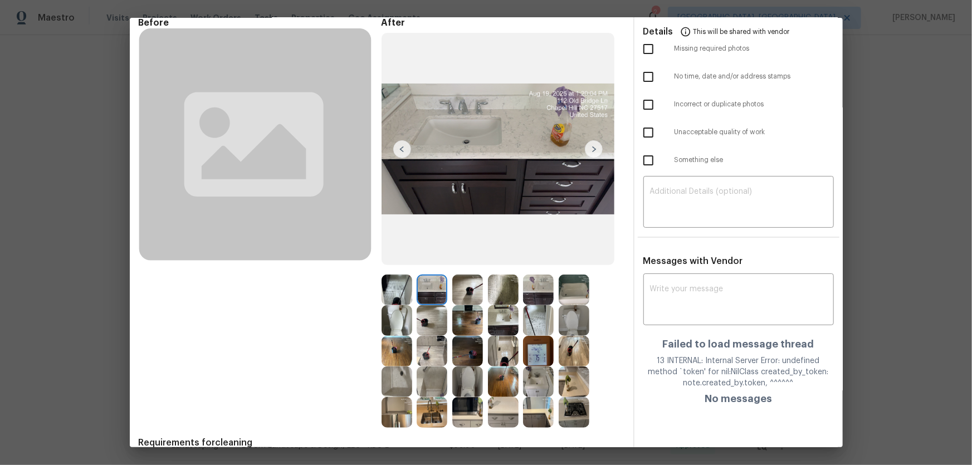
click at [408, 287] on img at bounding box center [397, 290] width 31 height 31
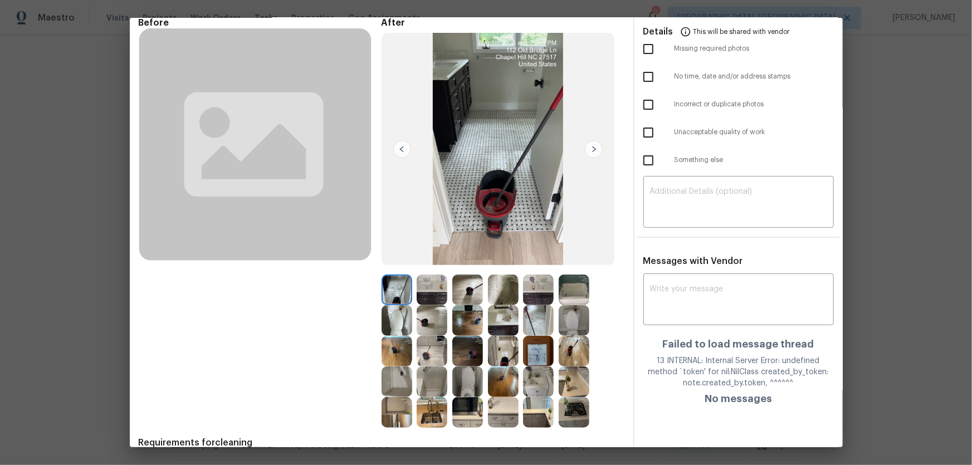
click at [393, 316] on img at bounding box center [397, 320] width 31 height 31
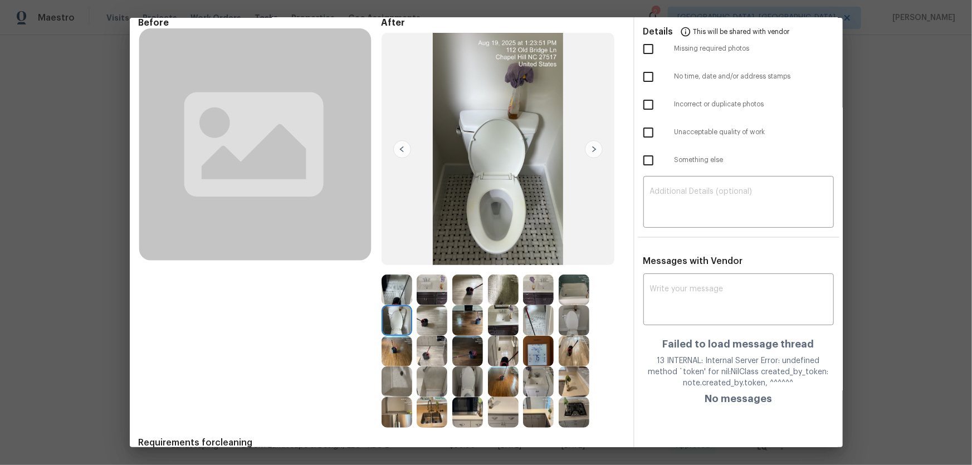
click at [412, 317] on div at bounding box center [400, 320] width 36 height 31
click at [529, 358] on img at bounding box center [538, 351] width 31 height 31
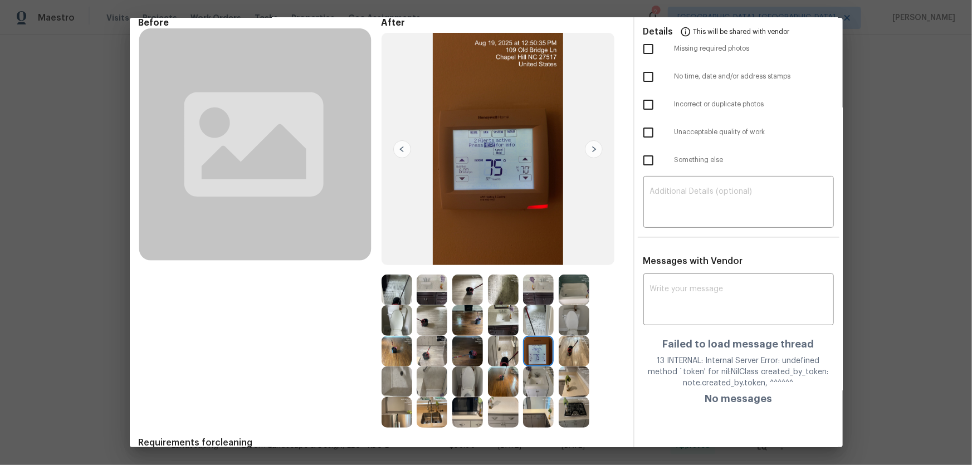
click at [526, 379] on img at bounding box center [538, 381] width 31 height 31
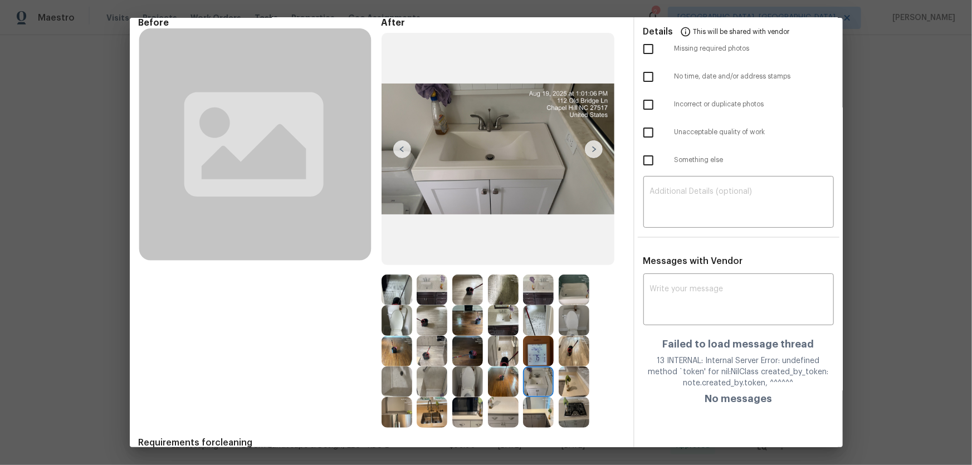
click at [564, 383] on img at bounding box center [574, 381] width 31 height 31
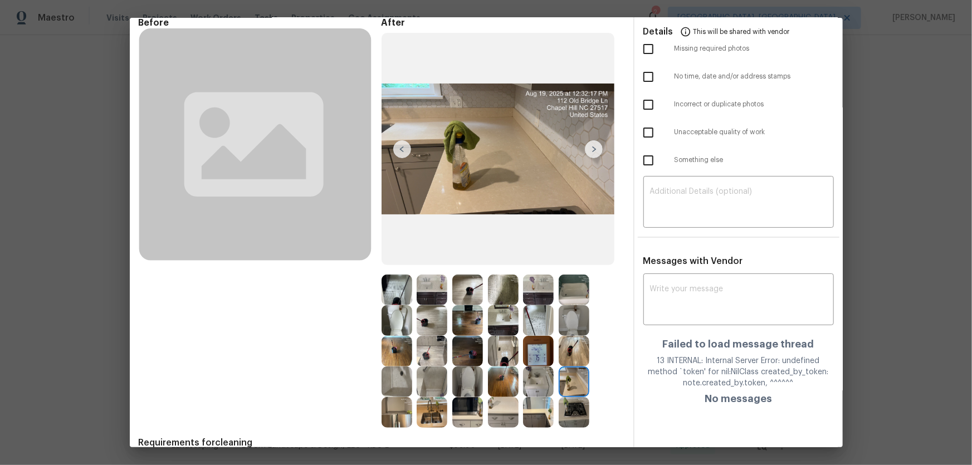
click at [572, 411] on img at bounding box center [574, 412] width 31 height 31
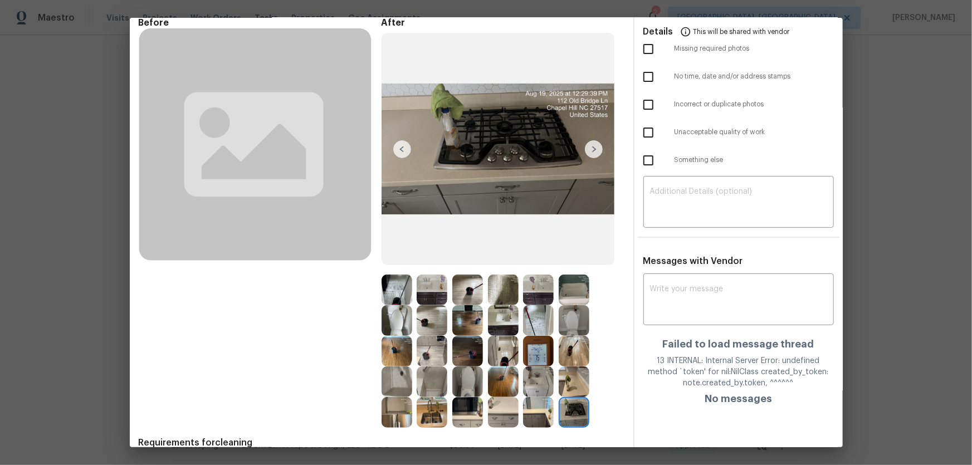
click at [436, 353] on img at bounding box center [432, 351] width 31 height 31
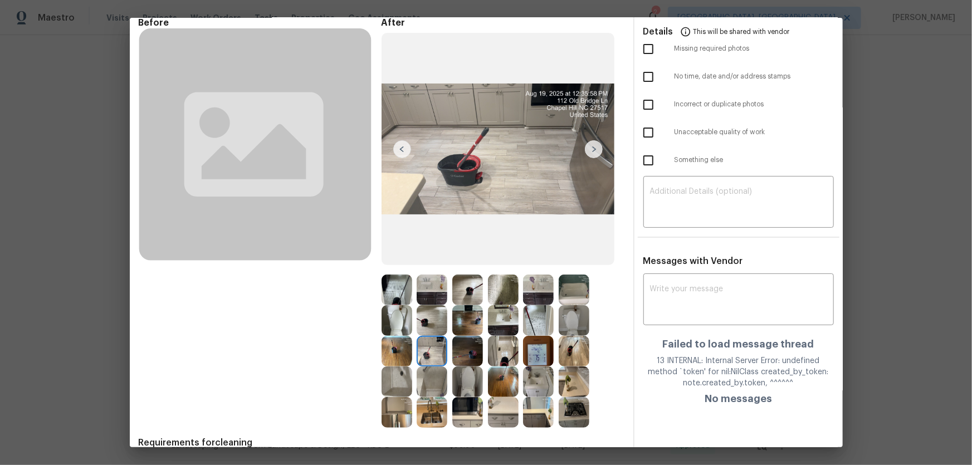
click at [471, 353] on img at bounding box center [467, 351] width 31 height 31
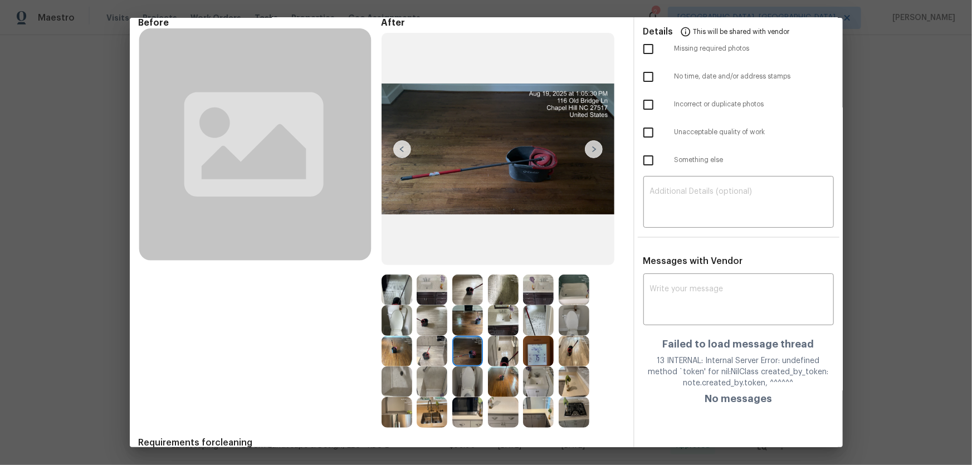
click at [494, 351] on img at bounding box center [503, 351] width 31 height 31
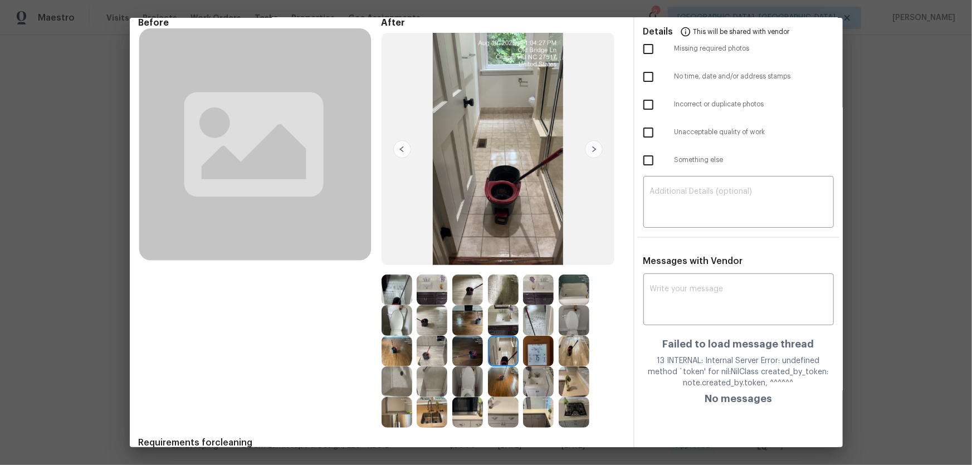
click at [387, 341] on img at bounding box center [397, 351] width 31 height 31
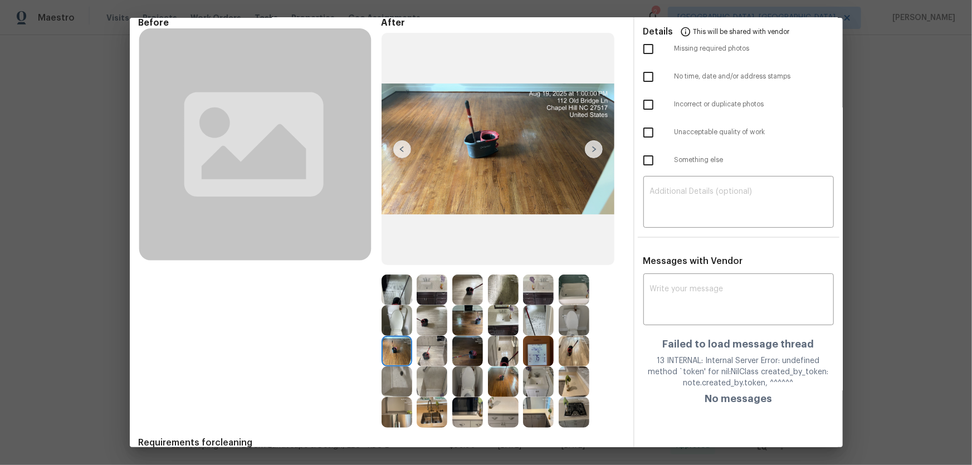
click at [496, 384] on img at bounding box center [503, 381] width 31 height 31
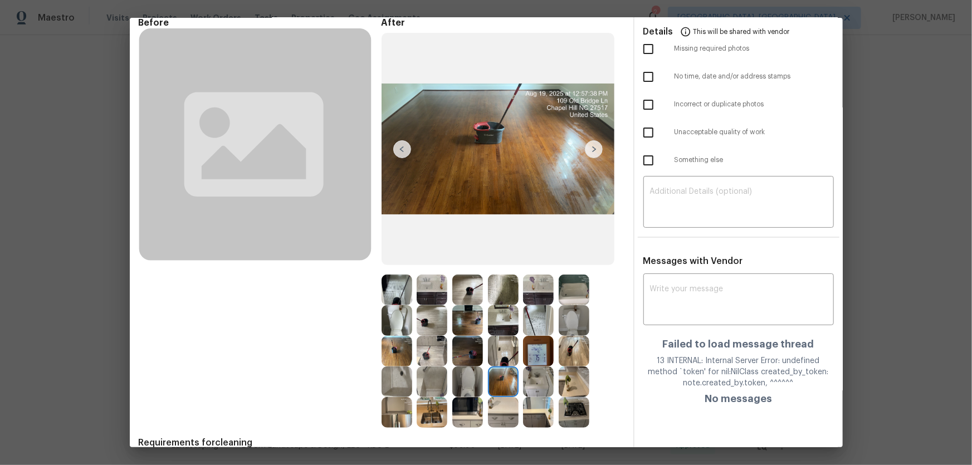
click at [426, 318] on img at bounding box center [432, 320] width 31 height 31
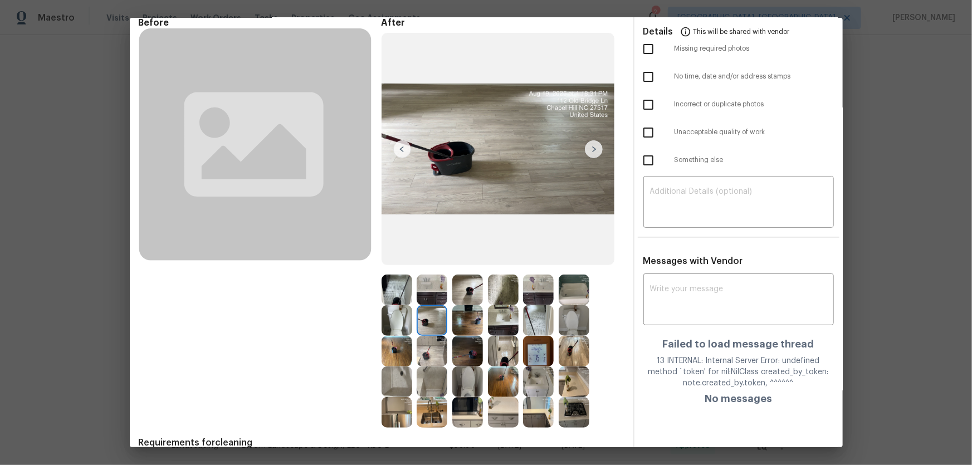
click at [472, 324] on img at bounding box center [467, 320] width 31 height 31
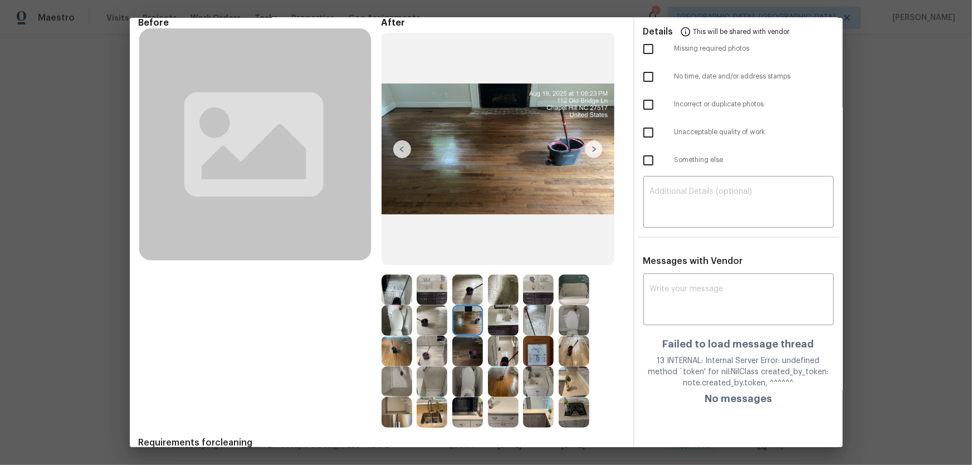
click at [465, 346] on img at bounding box center [467, 351] width 31 height 31
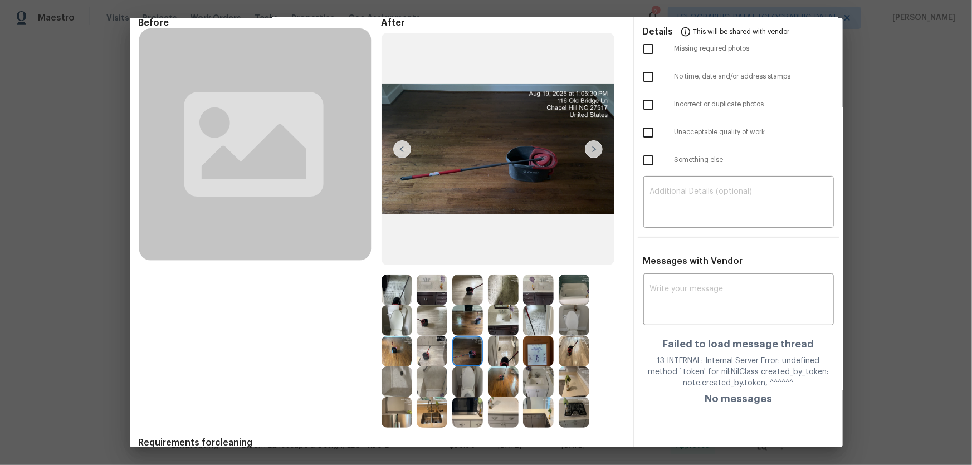
click at [463, 379] on img at bounding box center [467, 381] width 31 height 31
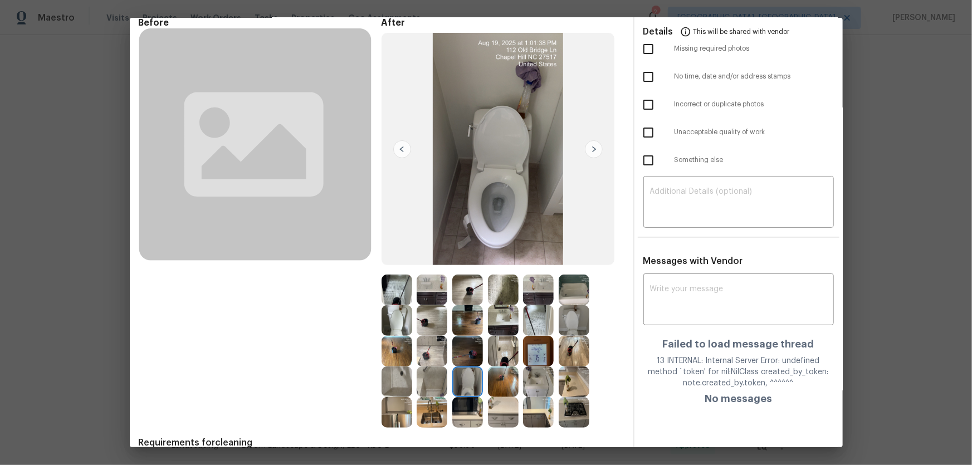
click at [433, 380] on img at bounding box center [432, 381] width 31 height 31
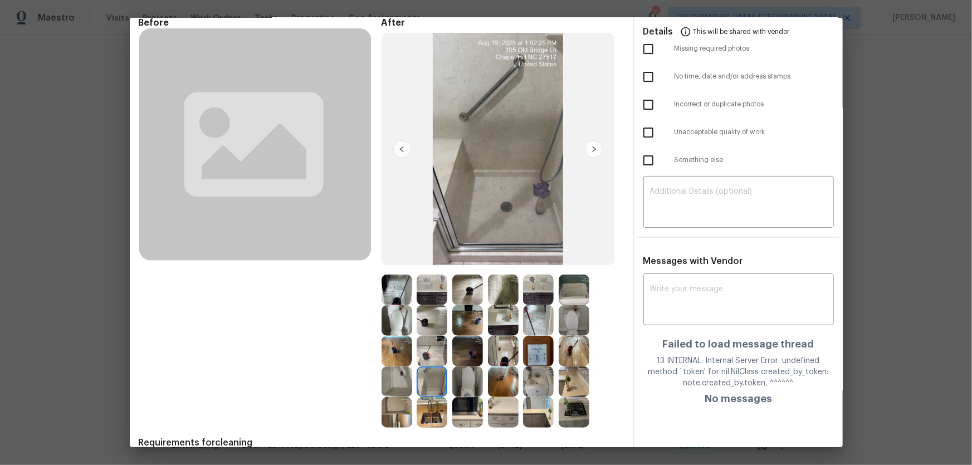
click at [426, 409] on img at bounding box center [432, 412] width 31 height 31
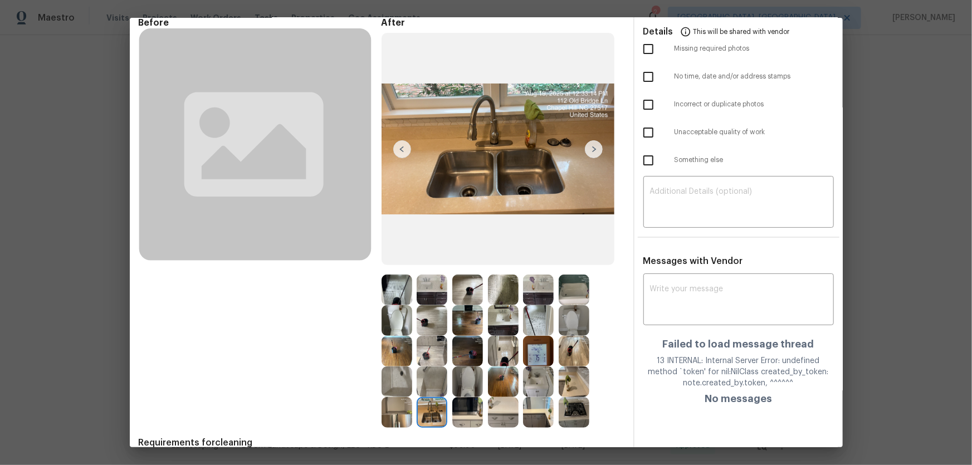
click at [392, 408] on img at bounding box center [397, 412] width 31 height 31
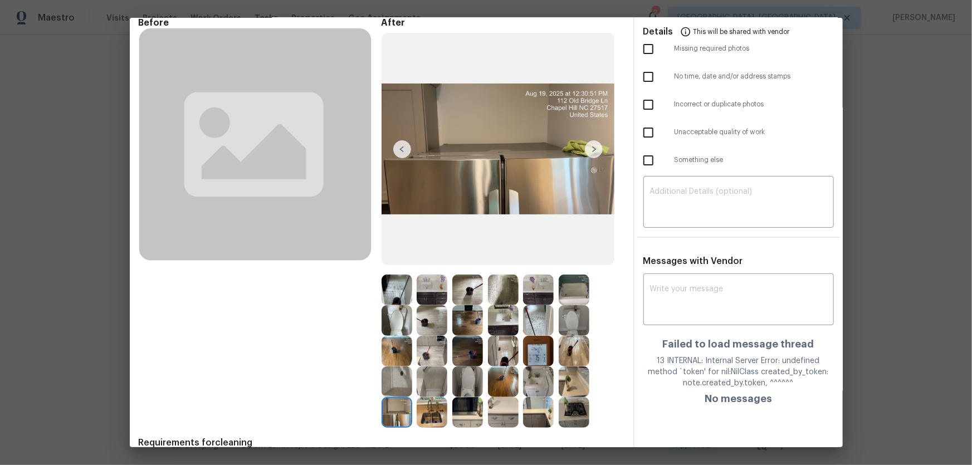
click at [463, 412] on img at bounding box center [467, 412] width 31 height 31
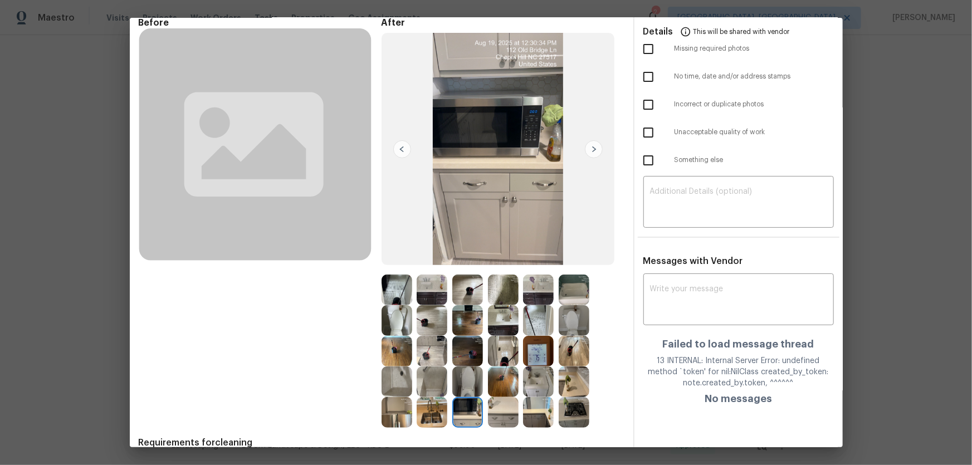
click at [497, 327] on img at bounding box center [503, 320] width 31 height 31
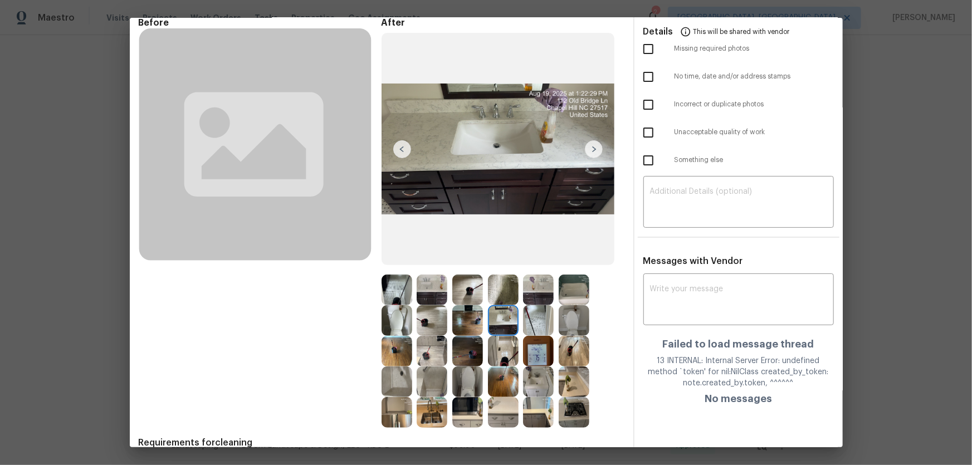
click at [524, 354] on img at bounding box center [538, 351] width 31 height 31
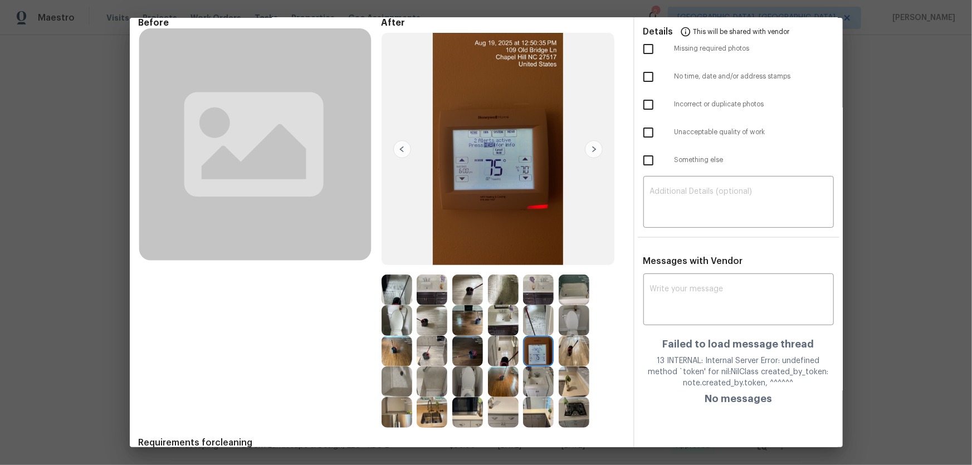
click at [585, 326] on img at bounding box center [574, 320] width 31 height 31
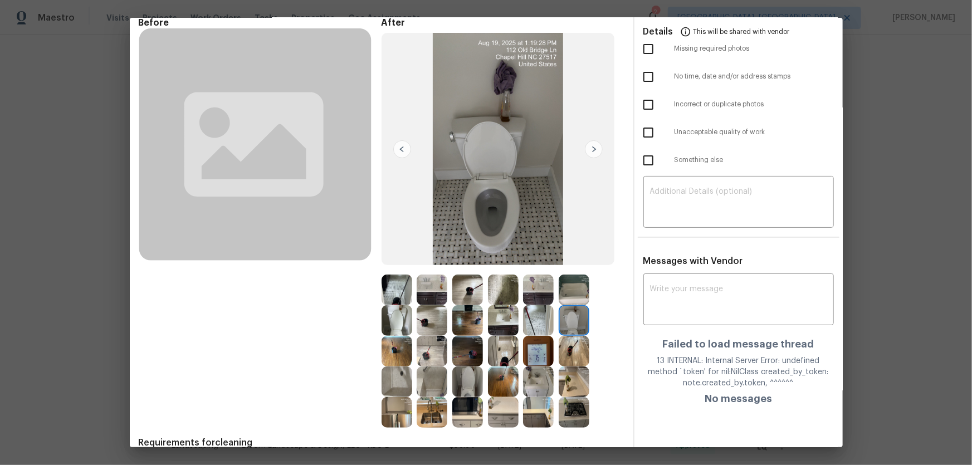
click at [570, 298] on img at bounding box center [574, 290] width 31 height 31
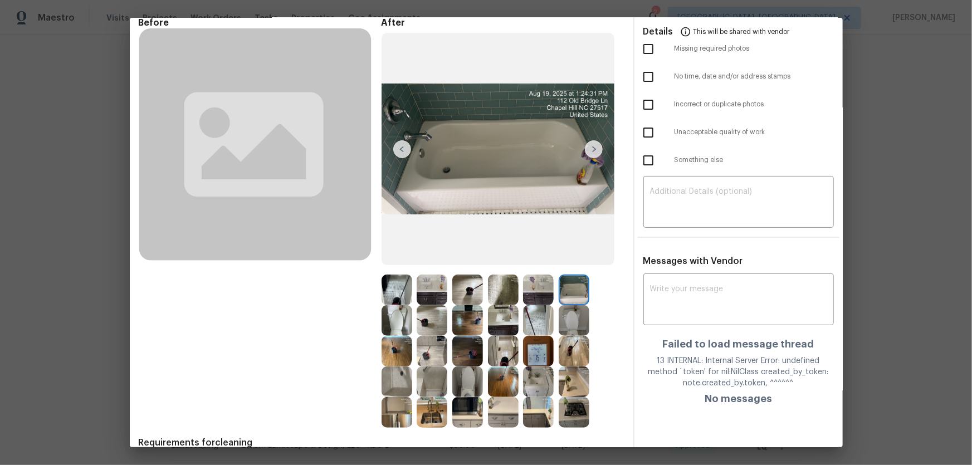
click at [537, 294] on img at bounding box center [538, 290] width 31 height 31
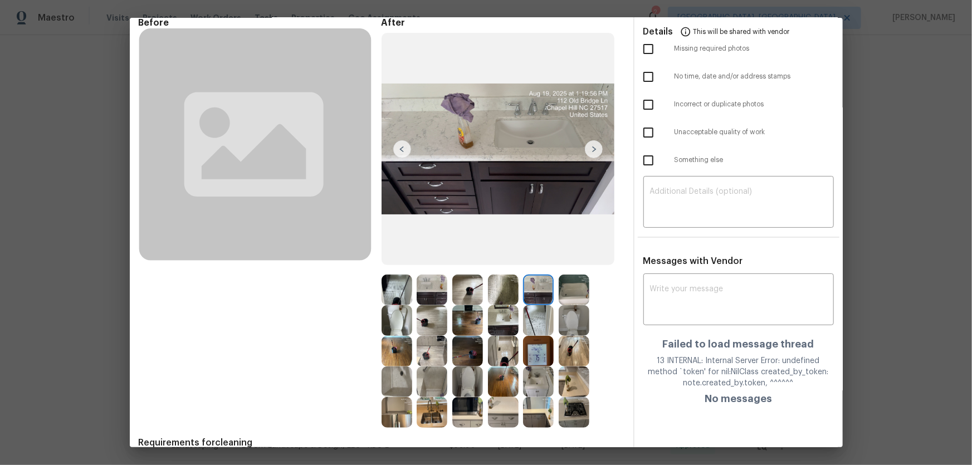
click at [499, 288] on img at bounding box center [503, 290] width 31 height 31
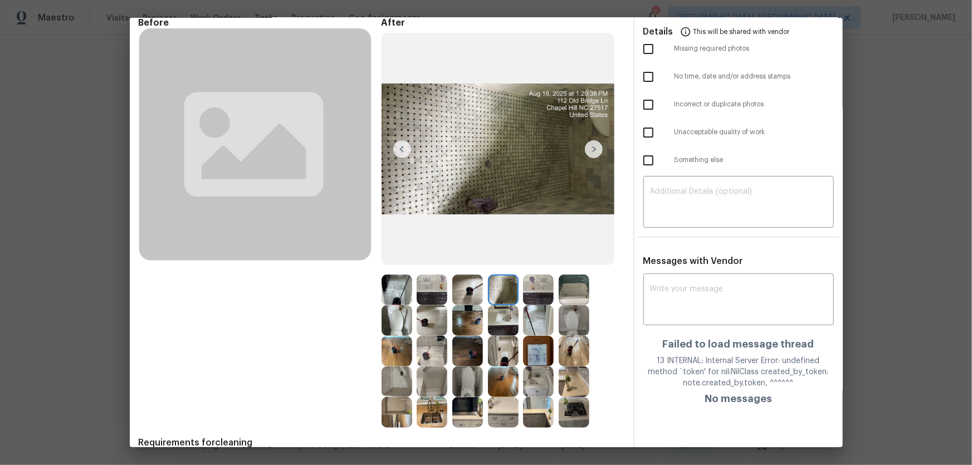
click at [457, 283] on img at bounding box center [467, 290] width 31 height 31
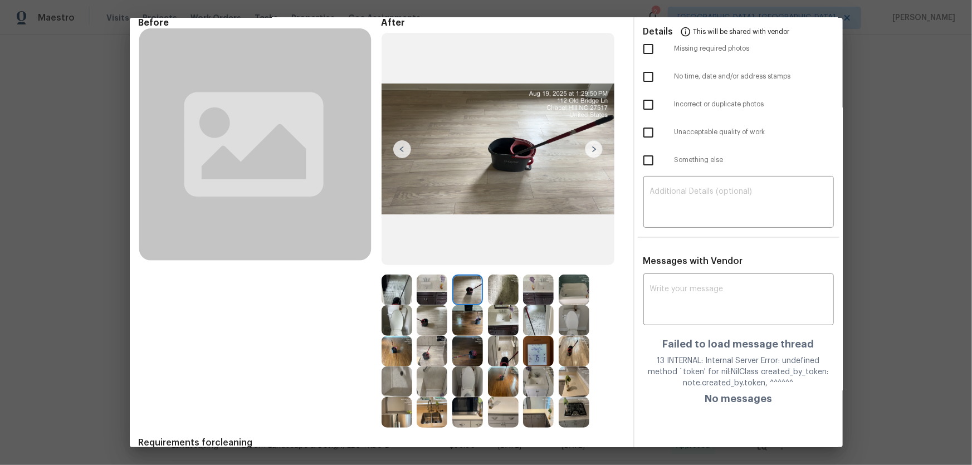
click at [442, 282] on img at bounding box center [432, 290] width 31 height 31
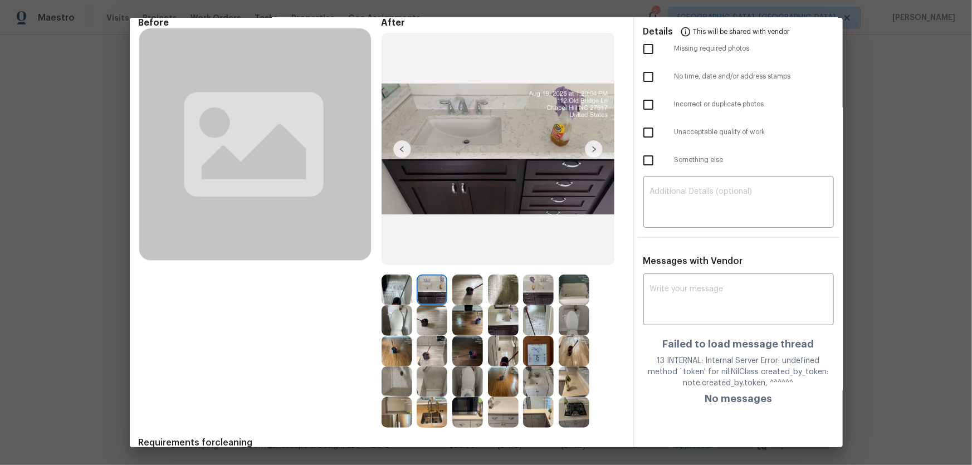
click at [402, 282] on img at bounding box center [397, 290] width 31 height 31
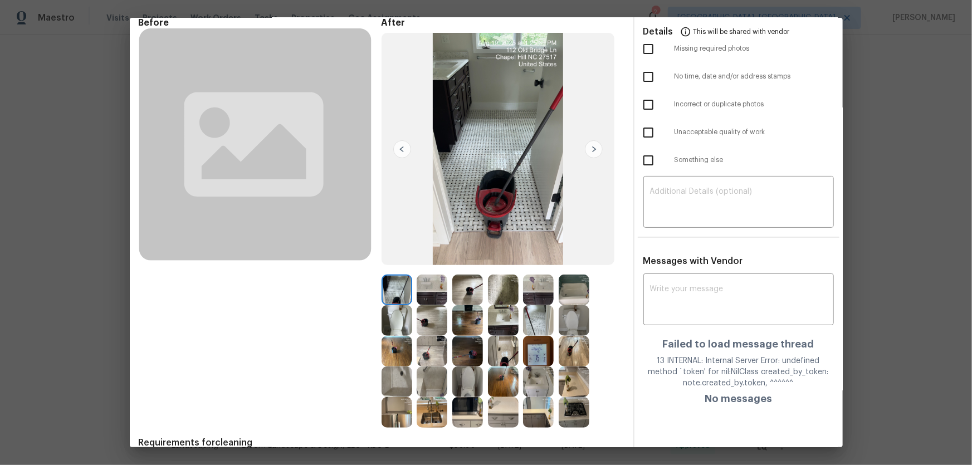
click at [525, 352] on img at bounding box center [538, 351] width 31 height 31
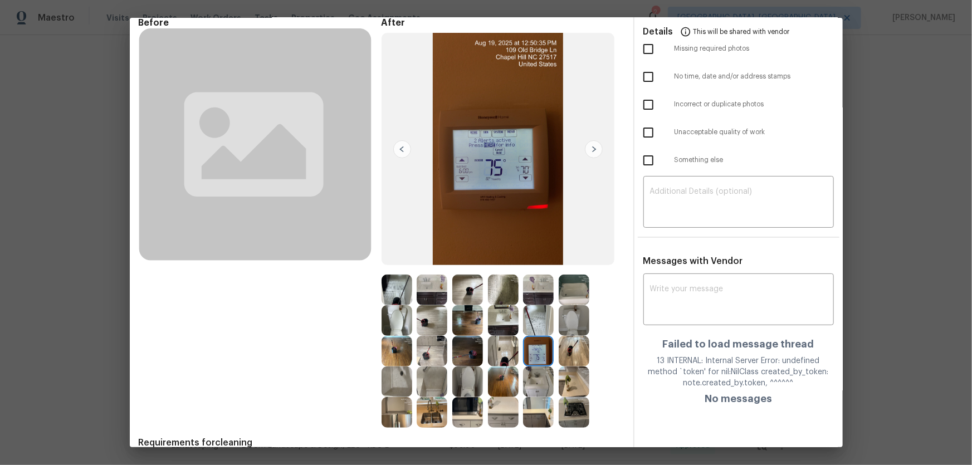
click at [529, 353] on img at bounding box center [538, 351] width 31 height 31
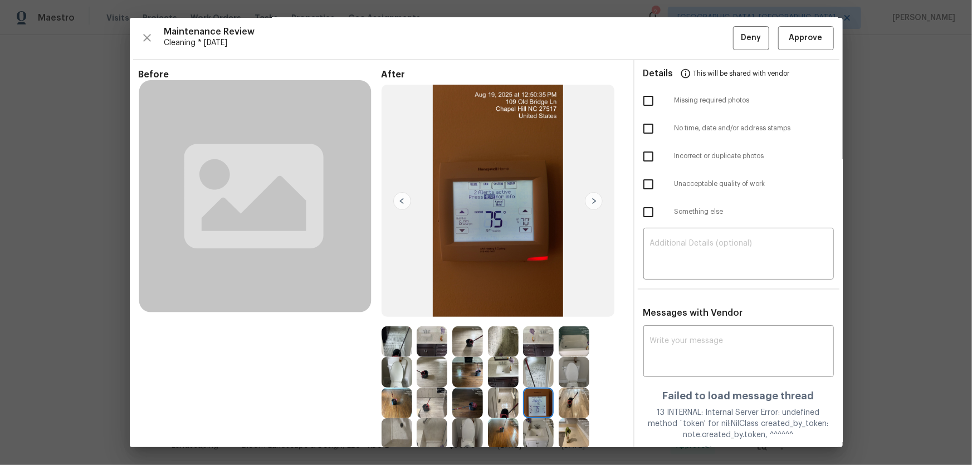
scroll to position [0, 0]
click at [662, 256] on textarea at bounding box center [738, 255] width 177 height 31
paste textarea "Maintenance Audit Team: Hello! Unfortunately, this cleaning visit completed on …"
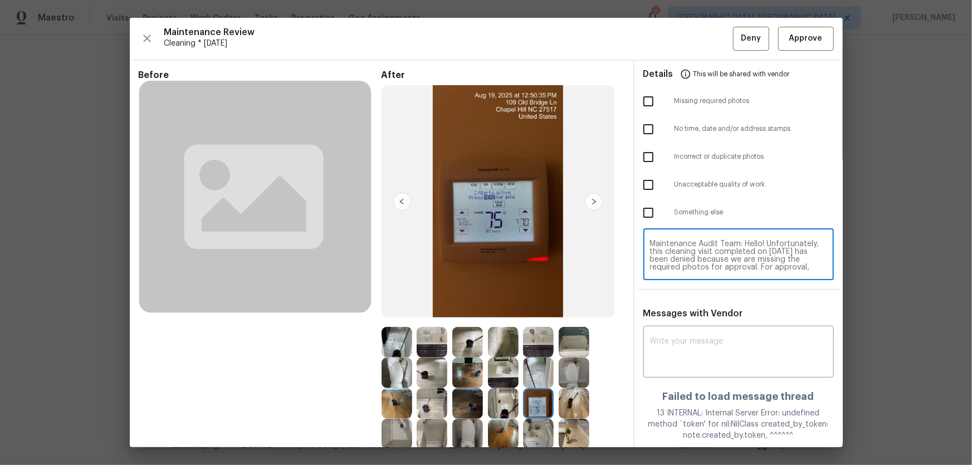
scroll to position [94, 0]
type textarea "Maintenance Audit Team: Hello! Unfortunately, this cleaning visit completed on …"
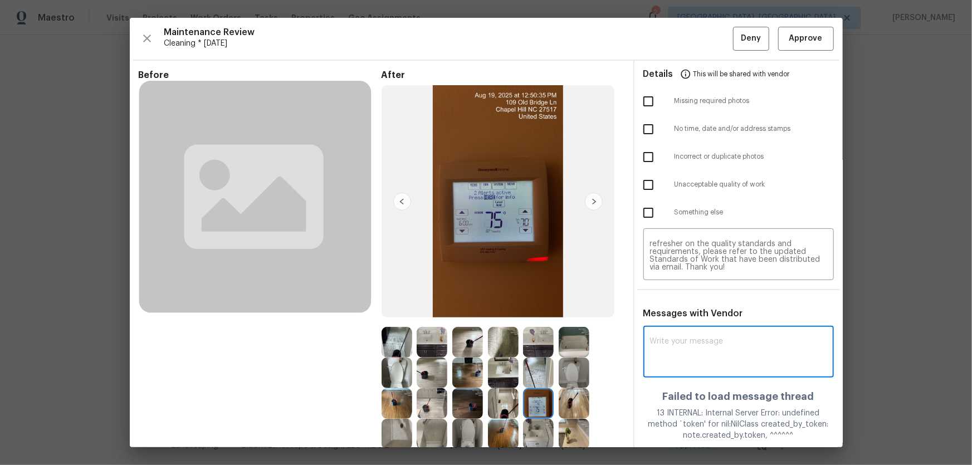
click at [674, 349] on textarea at bounding box center [738, 353] width 177 height 31
paste textarea "Maintenance Audit Team: Hello! Unfortunately, this cleaning visit completed on …"
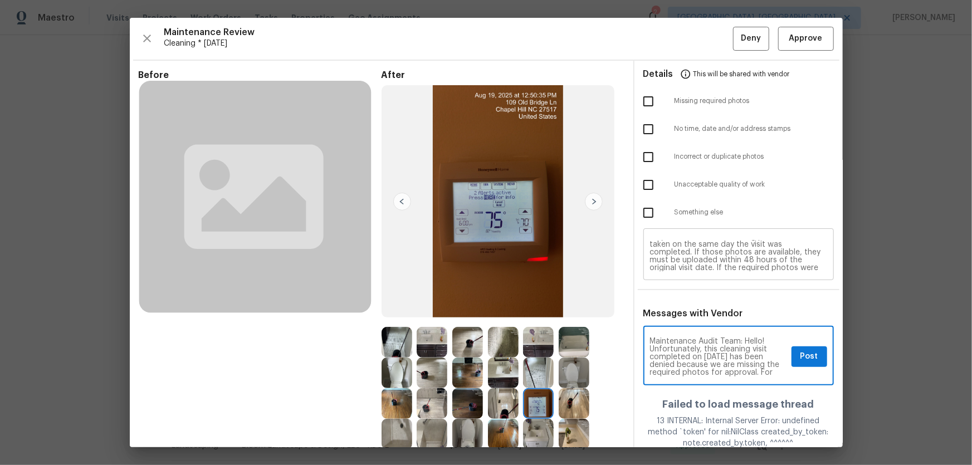
scroll to position [0, 0]
type textarea "Maintenance Audit Team: Hello! Unfortunately, this cleaning visit completed on …"
click at [640, 101] on input "checkbox" at bounding box center [648, 101] width 23 height 23
checkbox input "true"
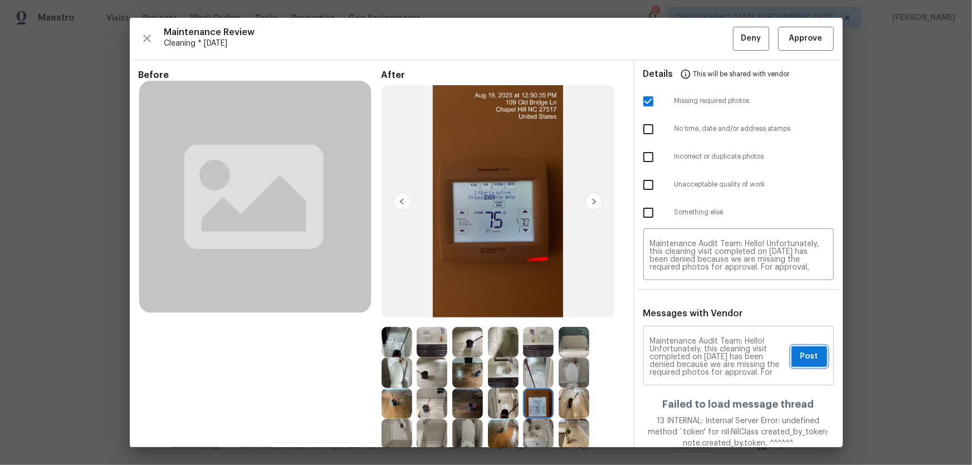
click at [808, 360] on span "Post" at bounding box center [809, 357] width 18 height 14
click at [746, 45] on span "Deny" at bounding box center [751, 39] width 20 height 14
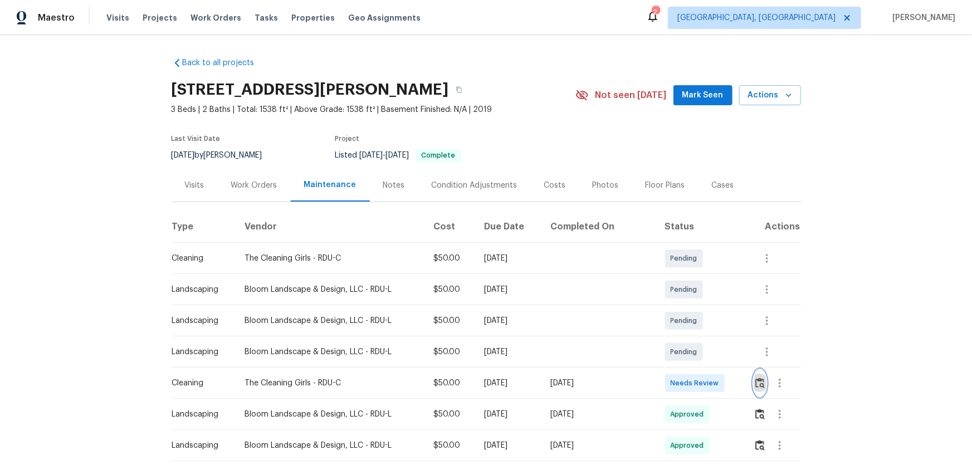
click at [691, 307] on img "button" at bounding box center [759, 383] width 9 height 11
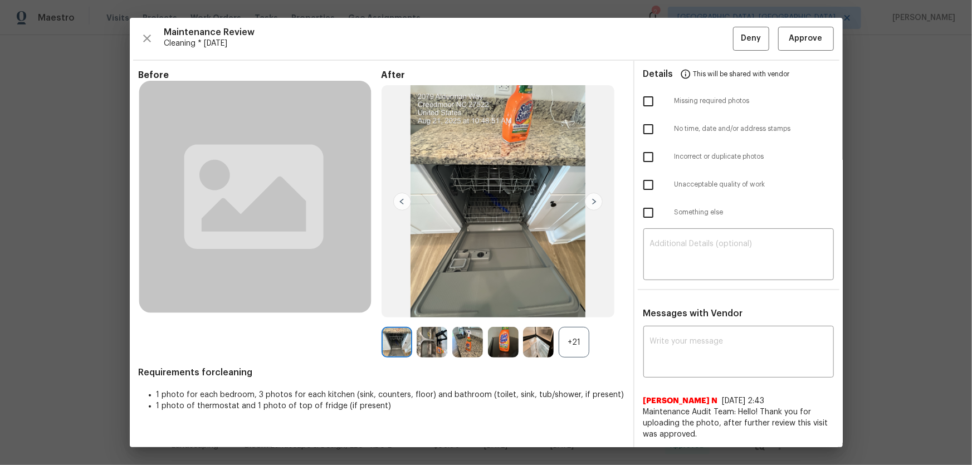
click at [582, 307] on div "+21" at bounding box center [574, 342] width 31 height 31
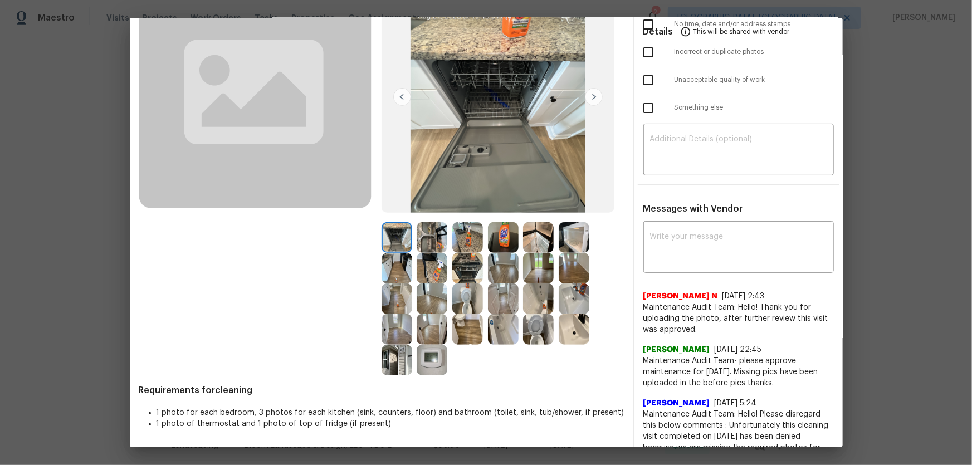
scroll to position [101, 0]
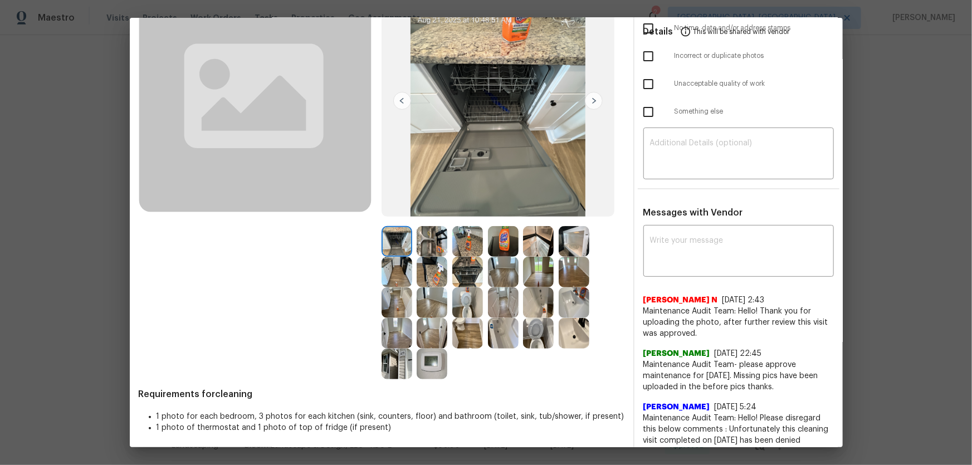
click at [471, 299] on img at bounding box center [467, 302] width 31 height 31
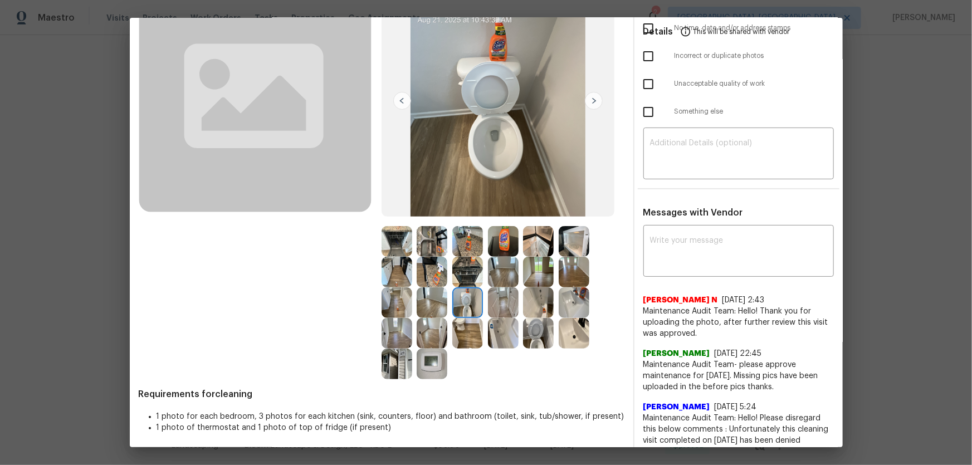
click at [535, 307] on img at bounding box center [538, 333] width 31 height 31
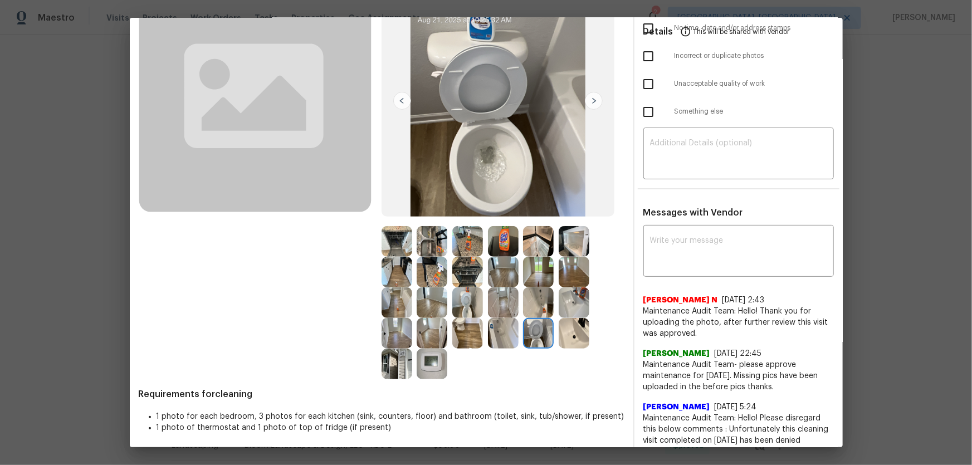
click at [571, 306] on img at bounding box center [574, 302] width 31 height 31
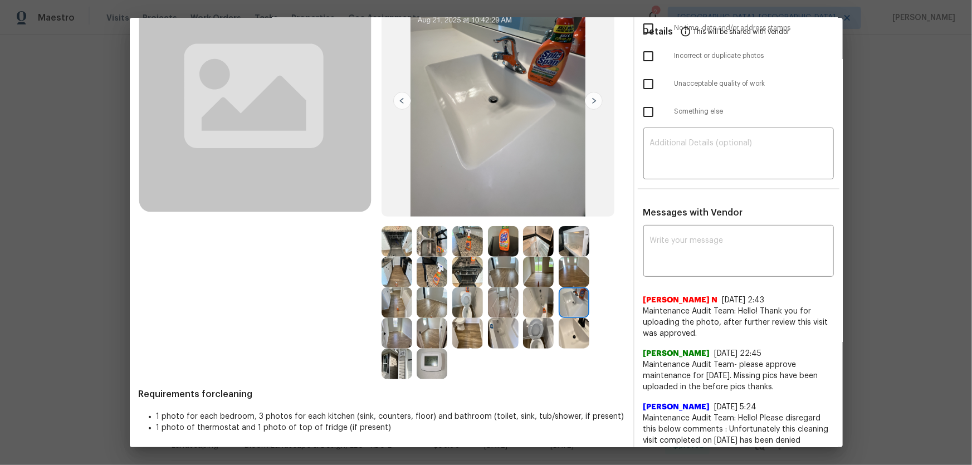
click at [569, 307] on img at bounding box center [574, 333] width 31 height 31
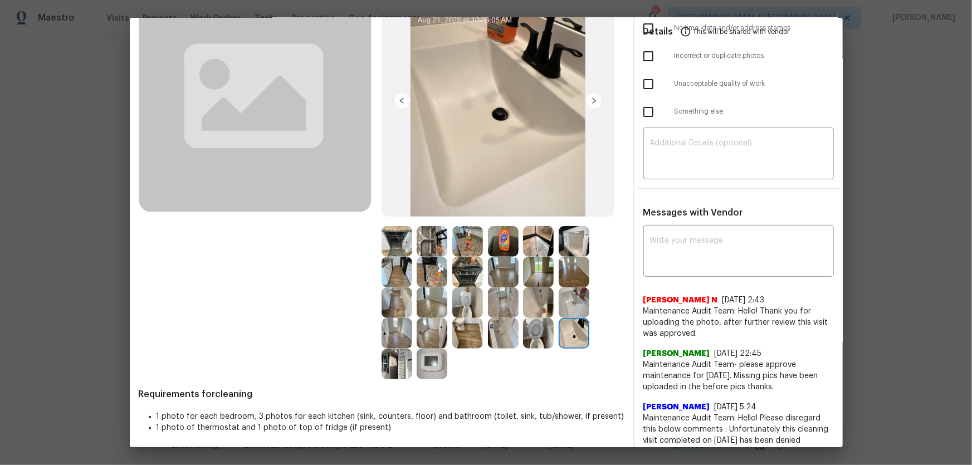
click at [509, 307] on img at bounding box center [503, 333] width 31 height 31
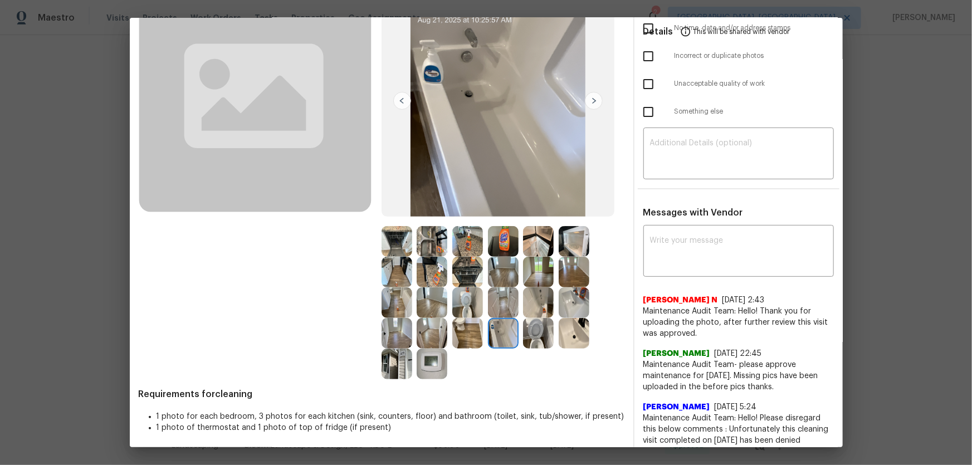
click at [531, 307] on img at bounding box center [538, 302] width 31 height 31
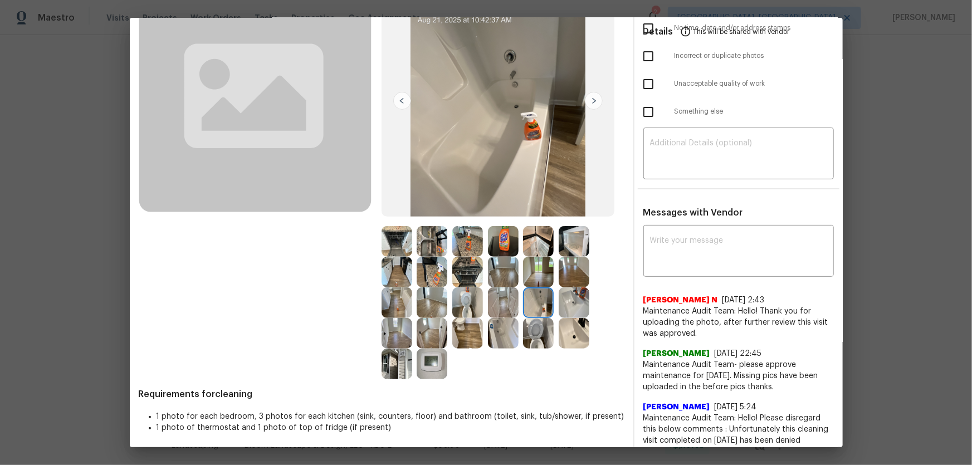
click at [434, 307] on img at bounding box center [432, 364] width 31 height 31
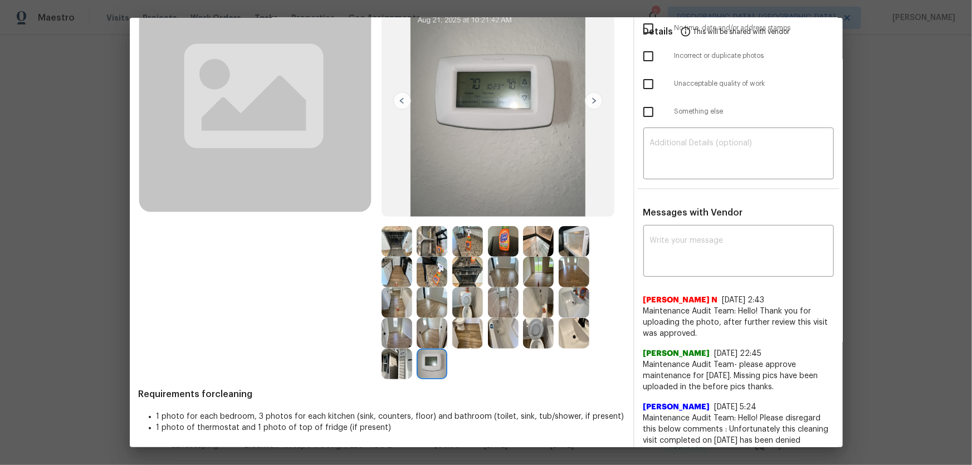
click at [400, 307] on img at bounding box center [397, 364] width 31 height 31
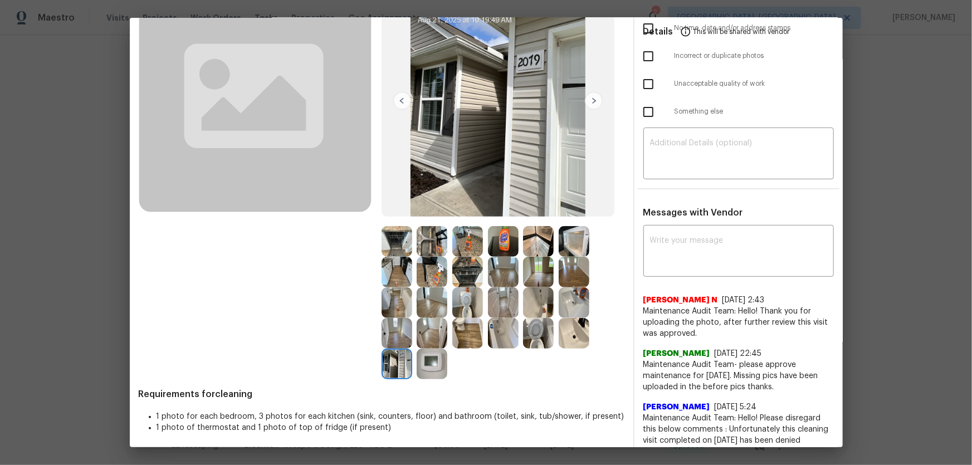
click at [493, 277] on img at bounding box center [503, 272] width 31 height 31
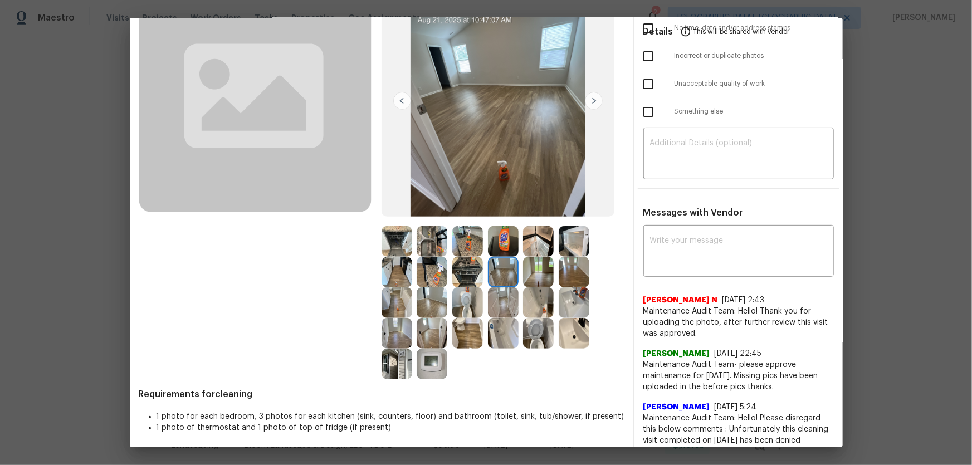
click at [539, 276] on img at bounding box center [538, 272] width 31 height 31
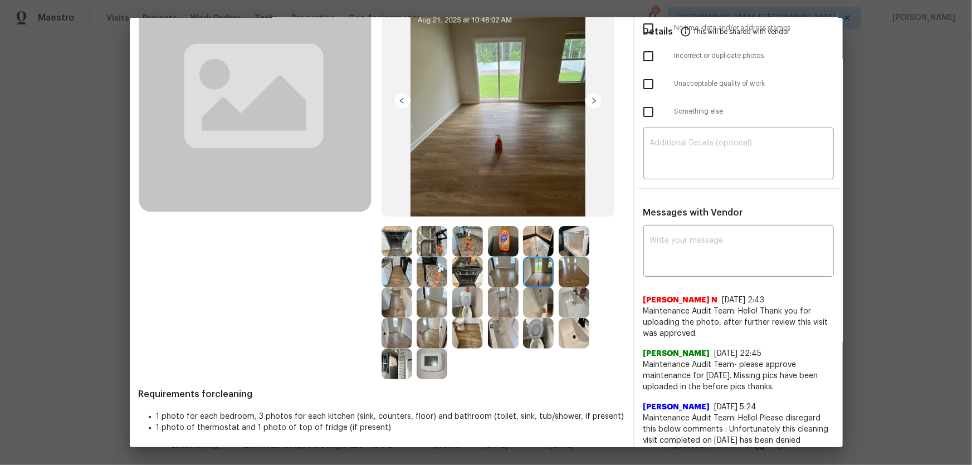
click at [567, 276] on img at bounding box center [574, 272] width 31 height 31
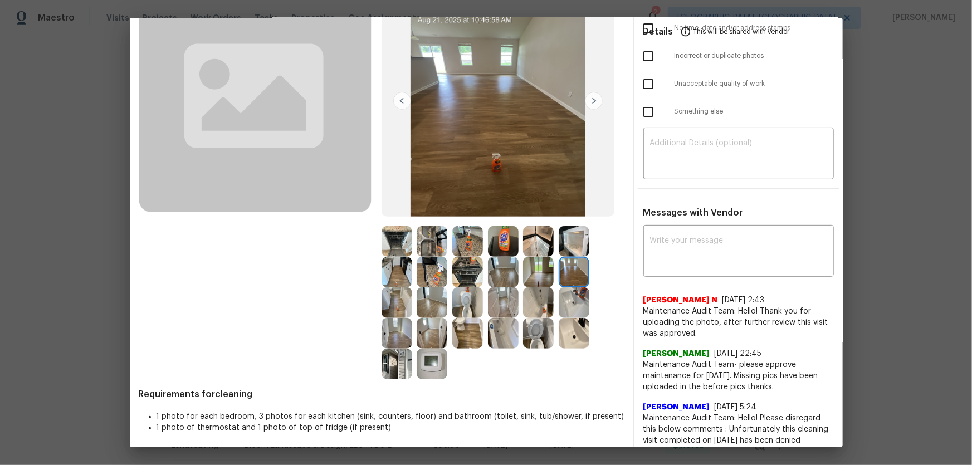
click at [515, 244] on img at bounding box center [503, 241] width 31 height 31
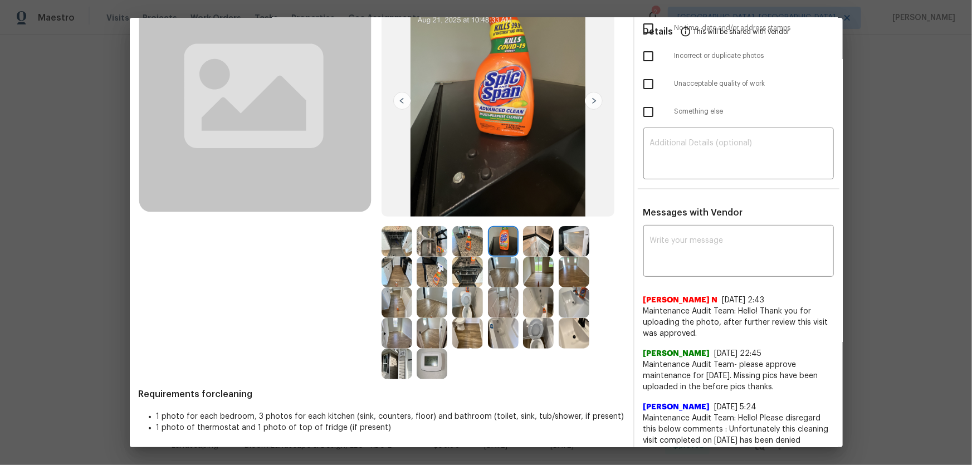
click at [470, 244] on img at bounding box center [467, 241] width 31 height 31
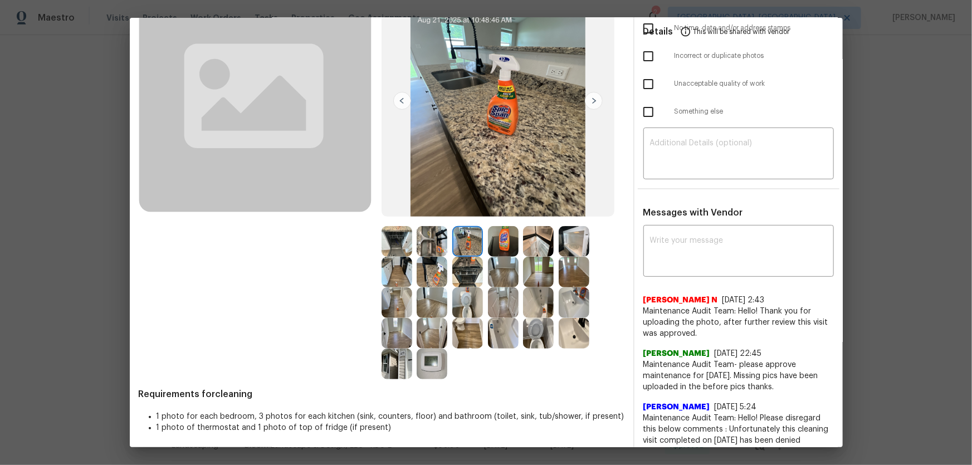
click at [431, 247] on img at bounding box center [432, 241] width 31 height 31
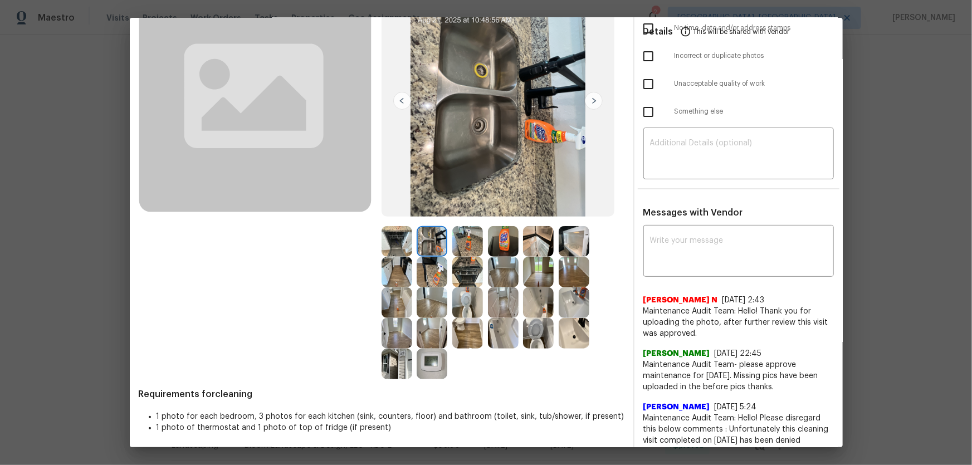
click at [407, 247] on img at bounding box center [397, 241] width 31 height 31
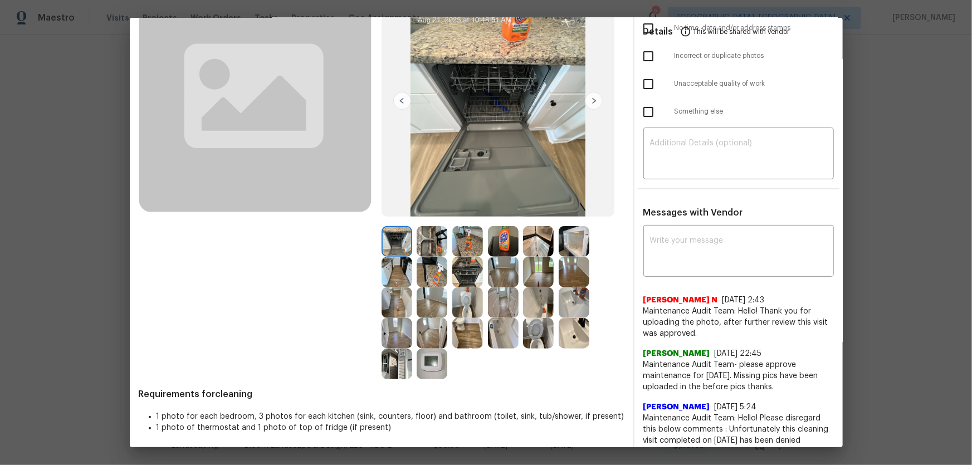
click at [400, 272] on img at bounding box center [397, 272] width 31 height 31
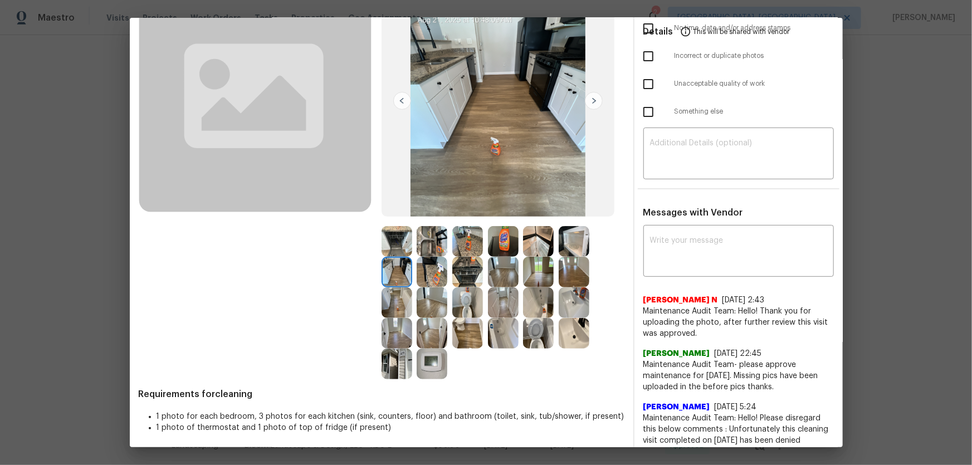
click at [437, 282] on img at bounding box center [432, 272] width 31 height 31
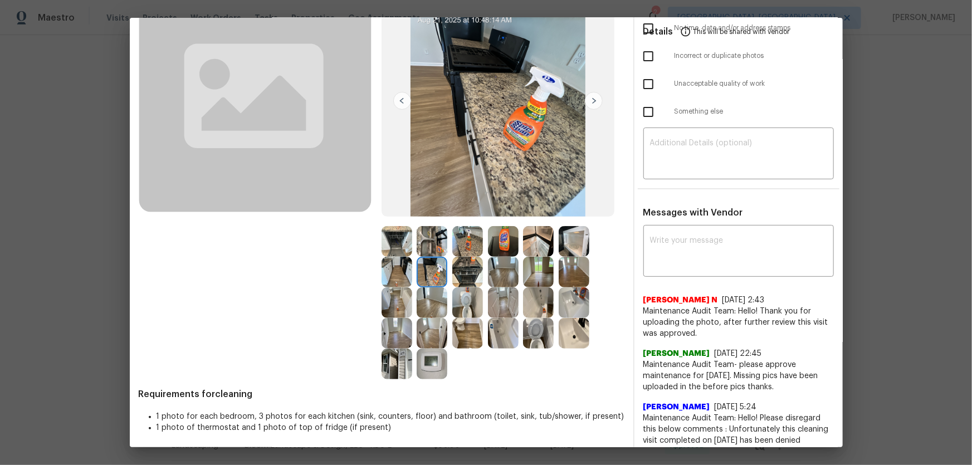
scroll to position [0, 0]
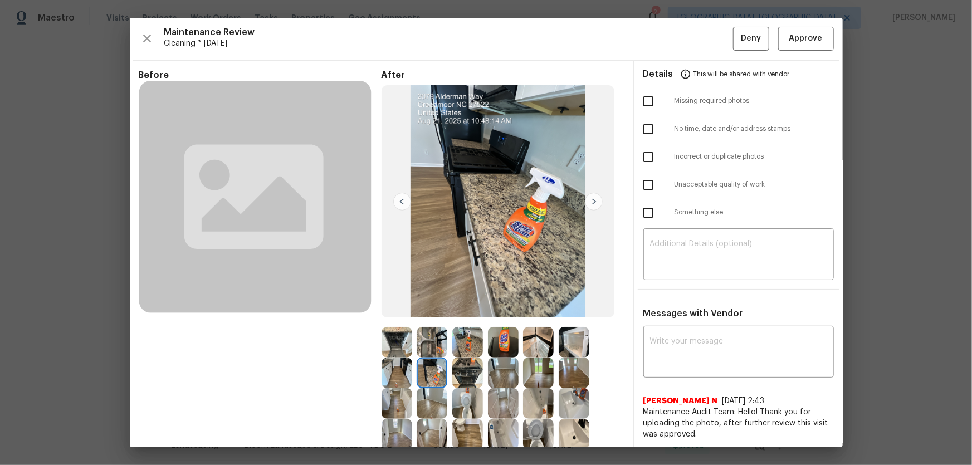
click at [534, 307] on img at bounding box center [538, 373] width 31 height 31
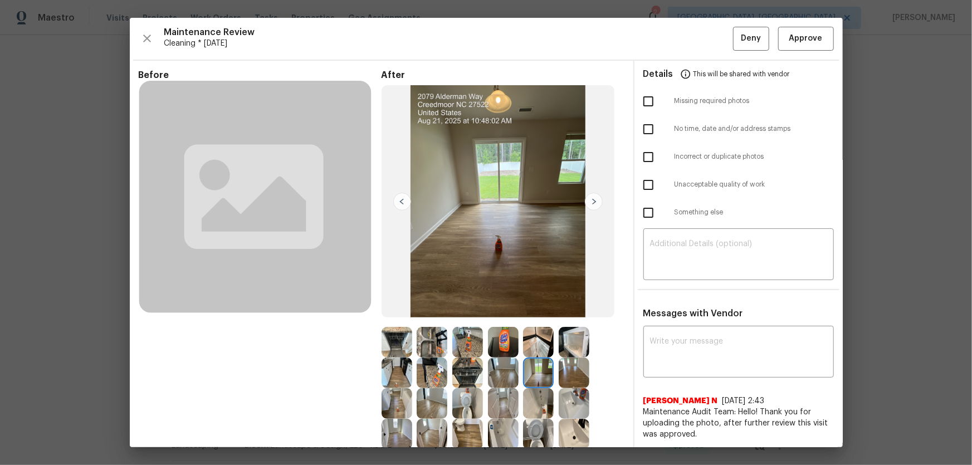
click at [532, 307] on img at bounding box center [538, 373] width 31 height 31
click at [507, 307] on img at bounding box center [503, 342] width 31 height 31
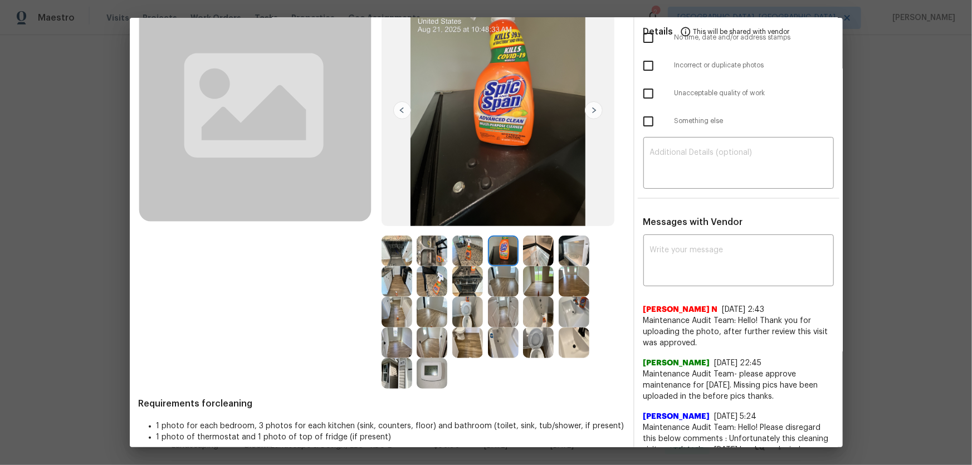
scroll to position [101, 0]
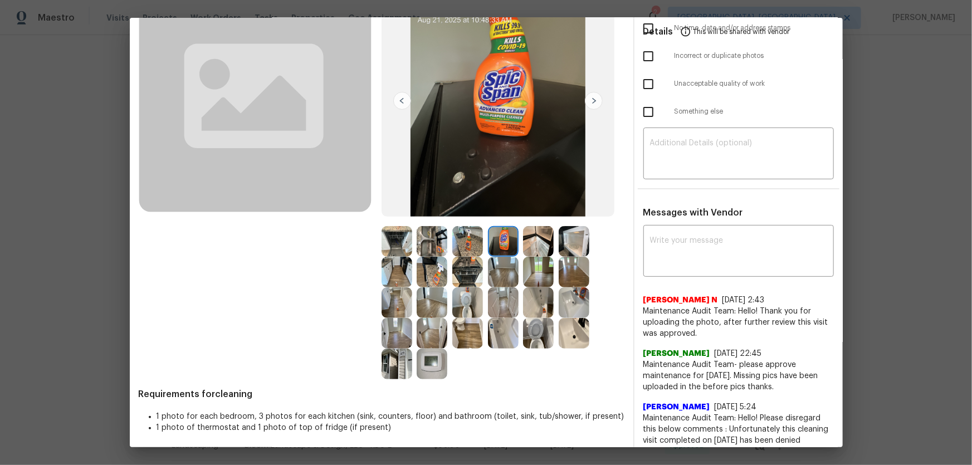
click at [421, 307] on img at bounding box center [432, 364] width 31 height 31
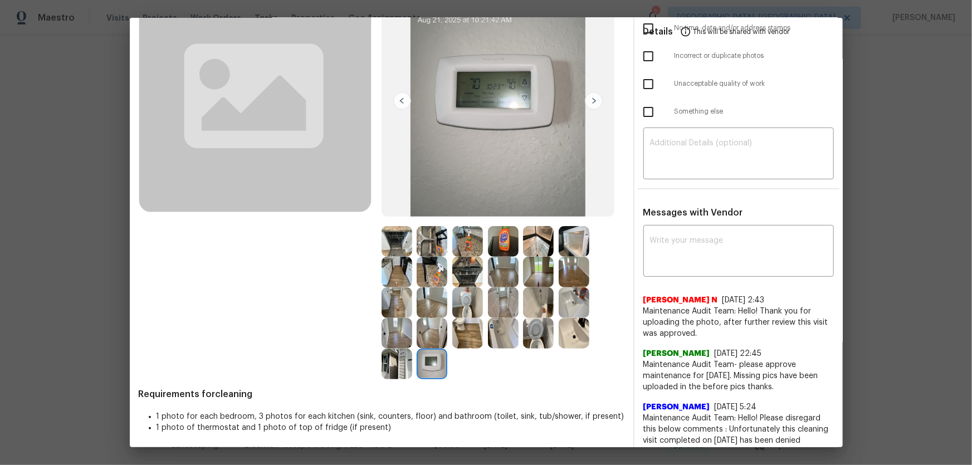
click at [394, 307] on img at bounding box center [397, 364] width 31 height 31
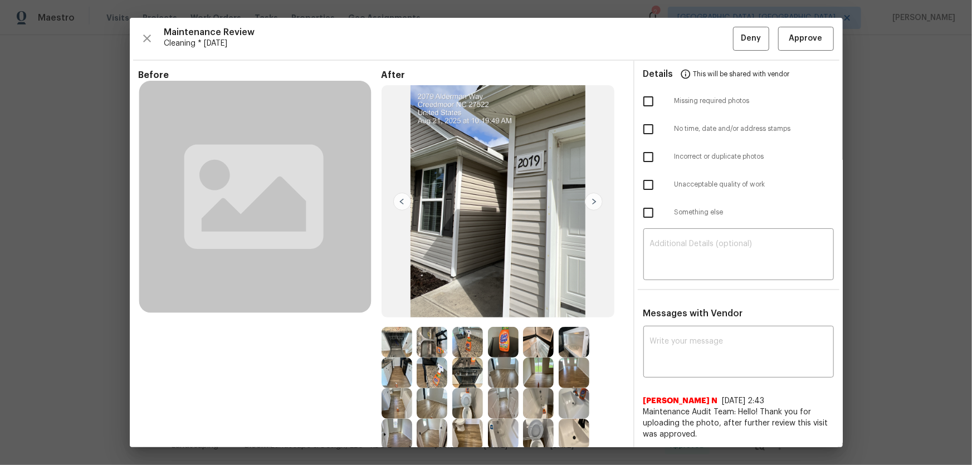
scroll to position [50, 0]
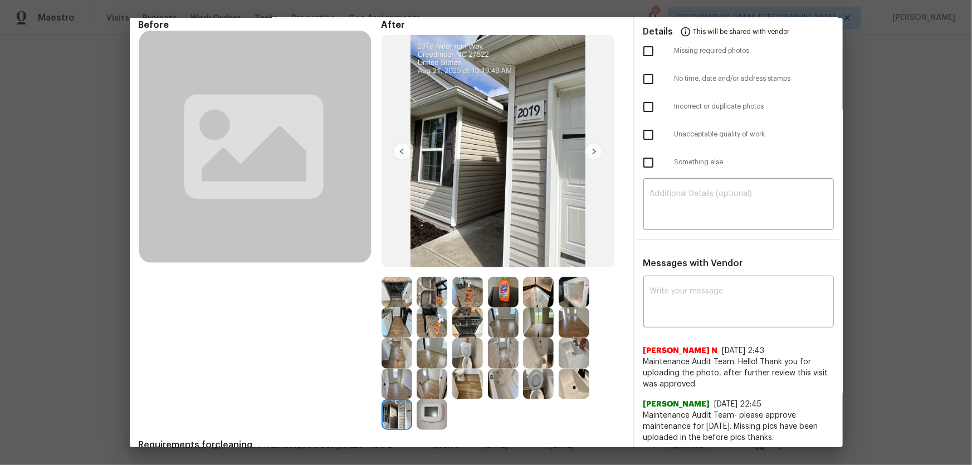
click at [404, 307] on img at bounding box center [397, 414] width 31 height 31
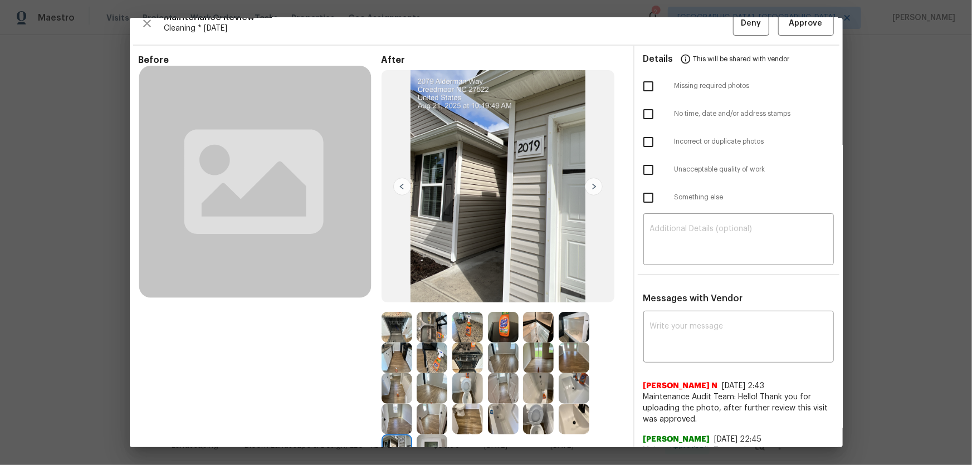
scroll to position [0, 0]
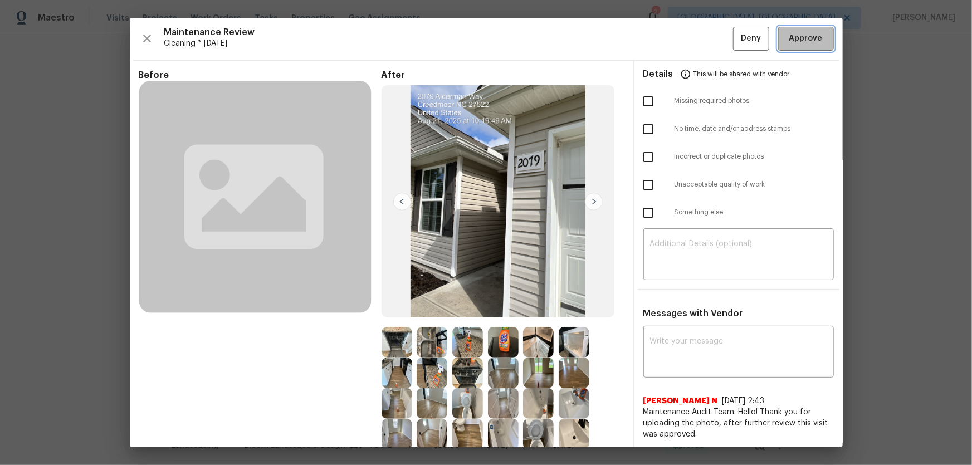
click at [691, 45] on span "Approve" at bounding box center [805, 39] width 33 height 14
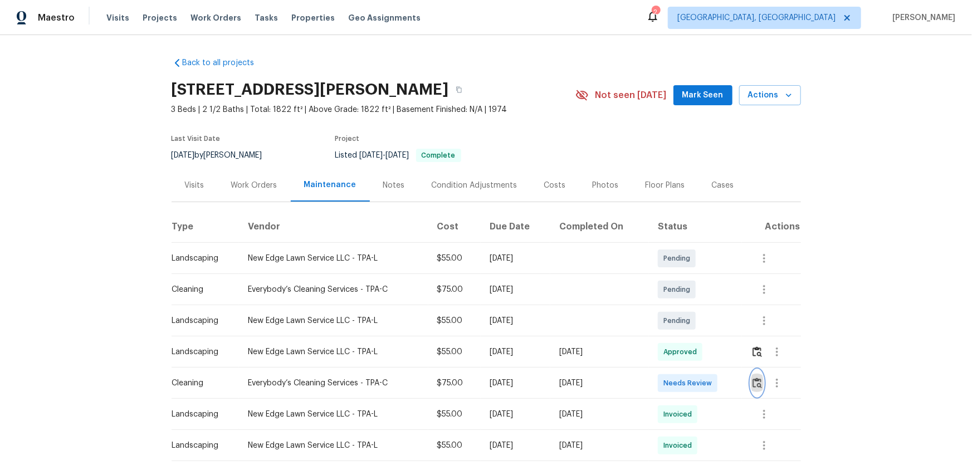
click at [691, 307] on img "button" at bounding box center [756, 383] width 9 height 11
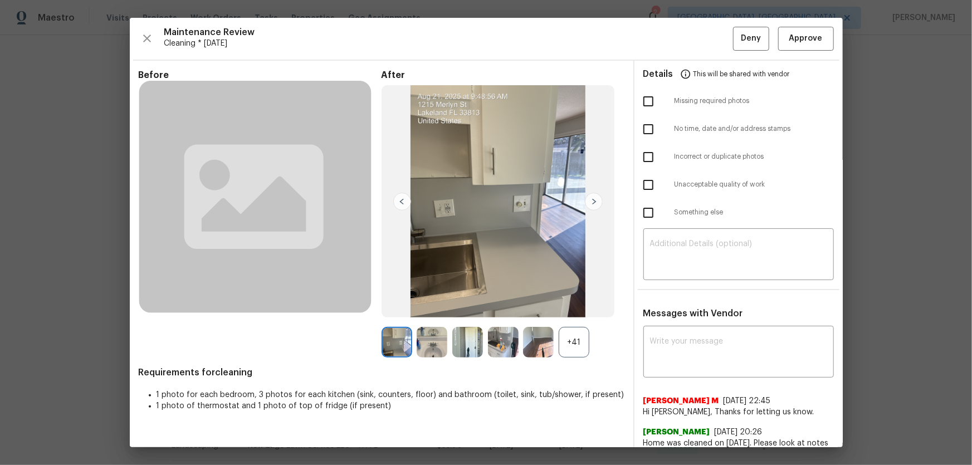
click at [579, 307] on div "+41" at bounding box center [574, 342] width 31 height 31
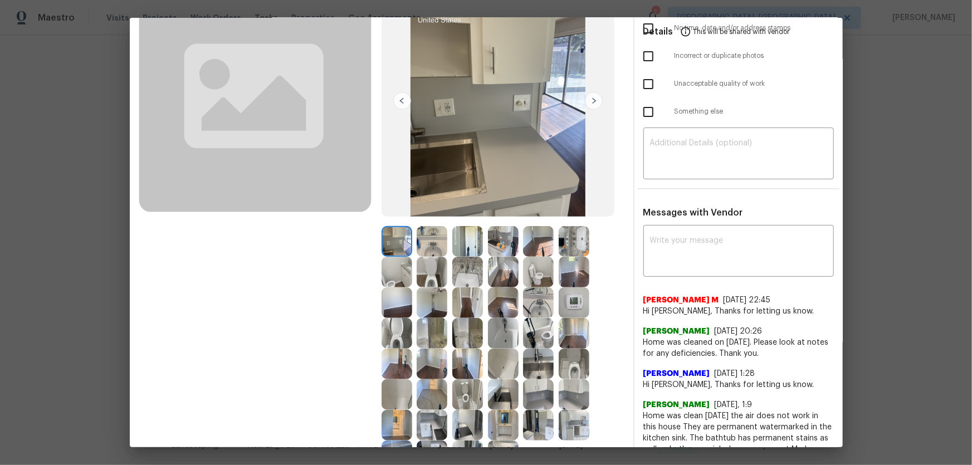
scroll to position [151, 0]
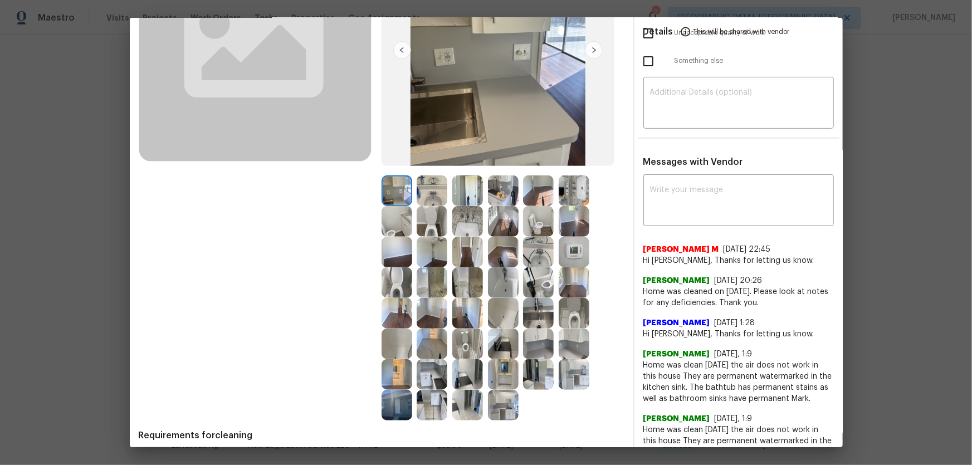
click at [429, 231] on img at bounding box center [432, 221] width 31 height 31
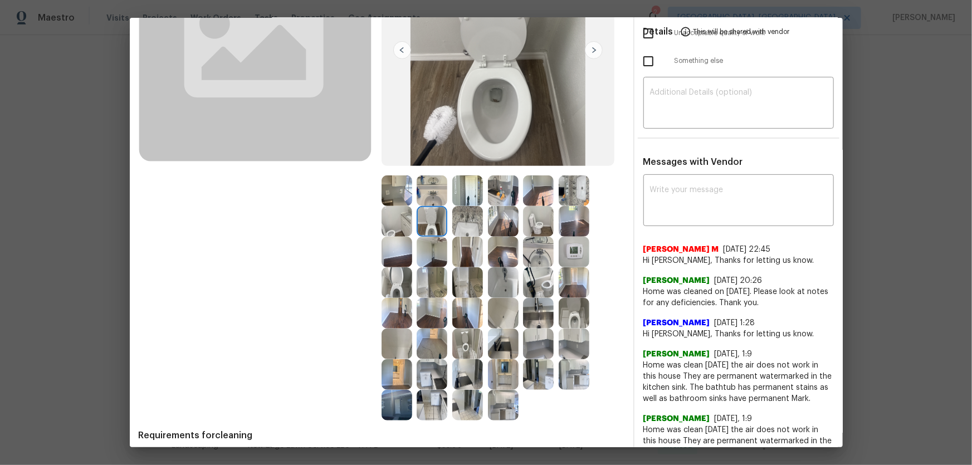
click at [400, 272] on img at bounding box center [397, 282] width 31 height 31
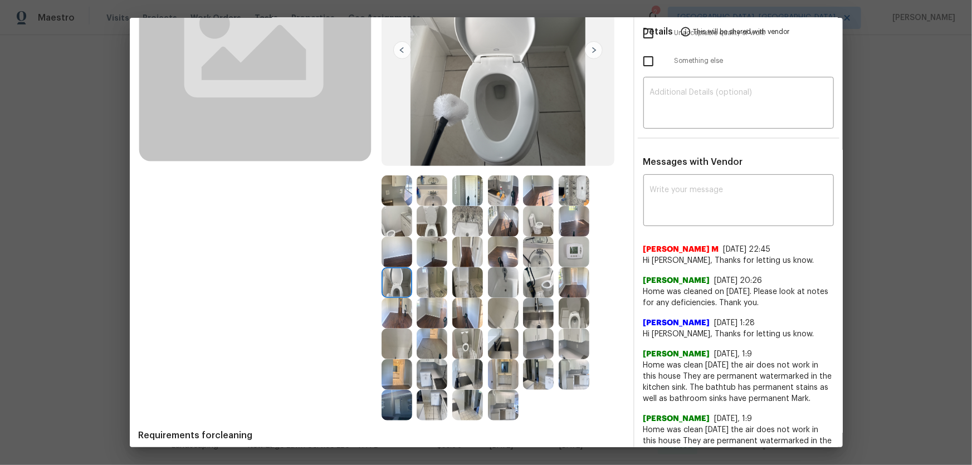
click at [569, 307] on img at bounding box center [574, 313] width 31 height 31
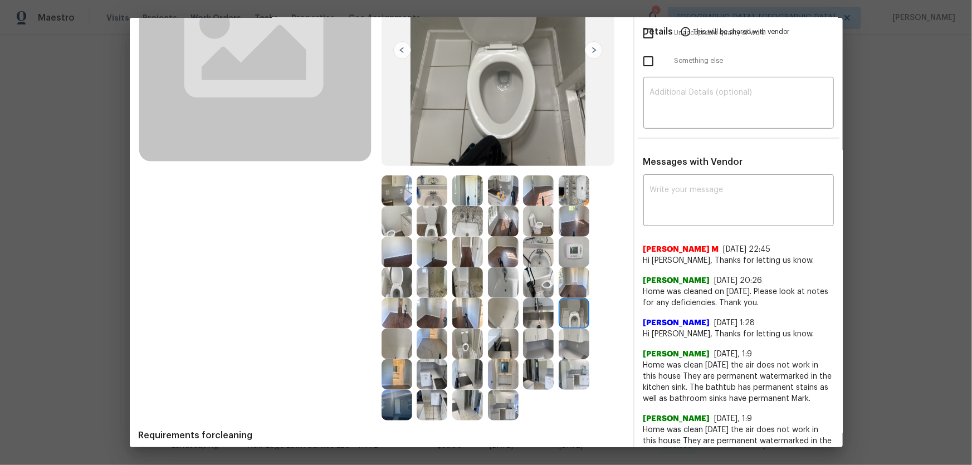
click at [471, 307] on img at bounding box center [467, 344] width 31 height 31
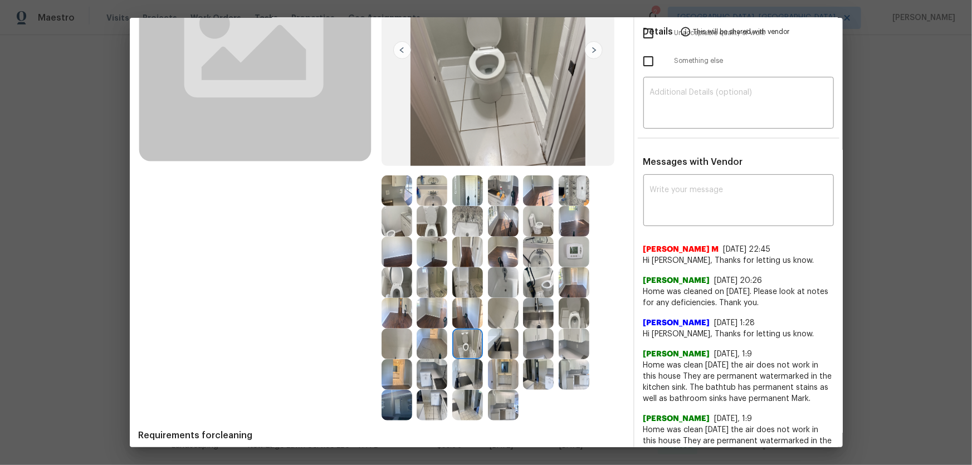
click at [536, 254] on img at bounding box center [538, 252] width 31 height 31
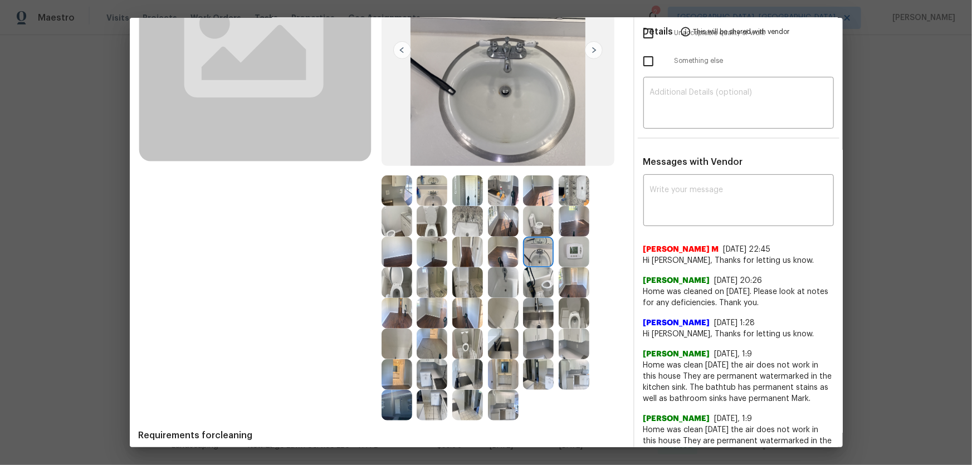
click at [466, 229] on img at bounding box center [467, 221] width 31 height 31
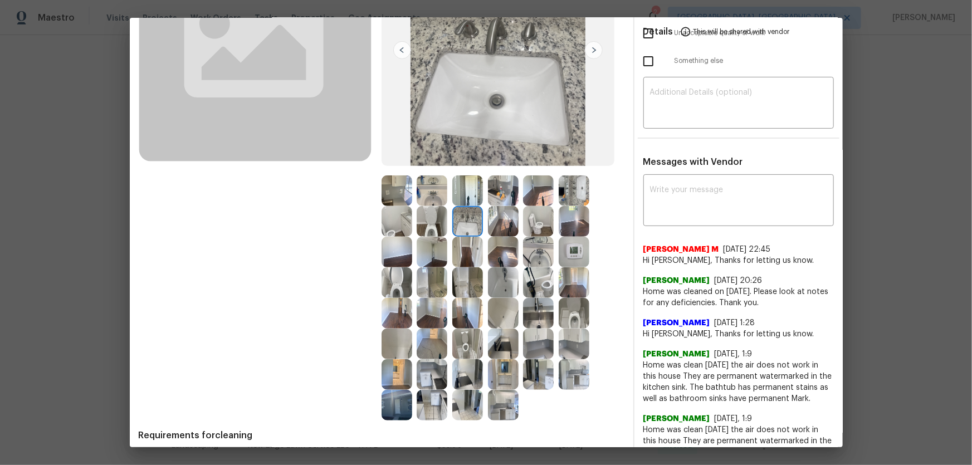
click at [570, 197] on img at bounding box center [574, 190] width 31 height 31
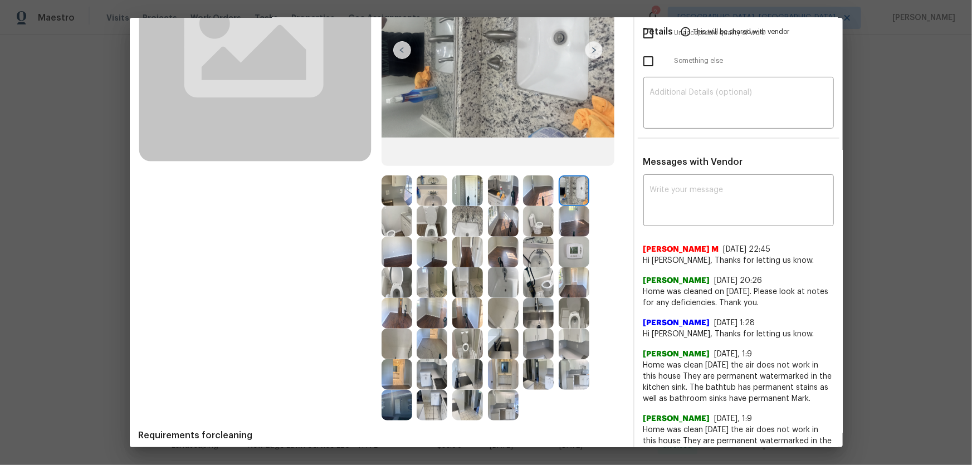
click at [426, 187] on img at bounding box center [432, 190] width 31 height 31
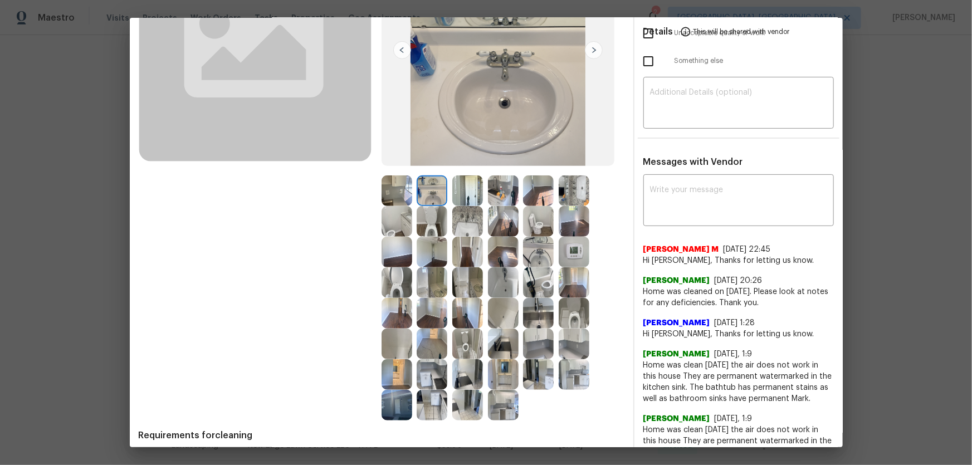
click at [510, 279] on img at bounding box center [503, 282] width 31 height 31
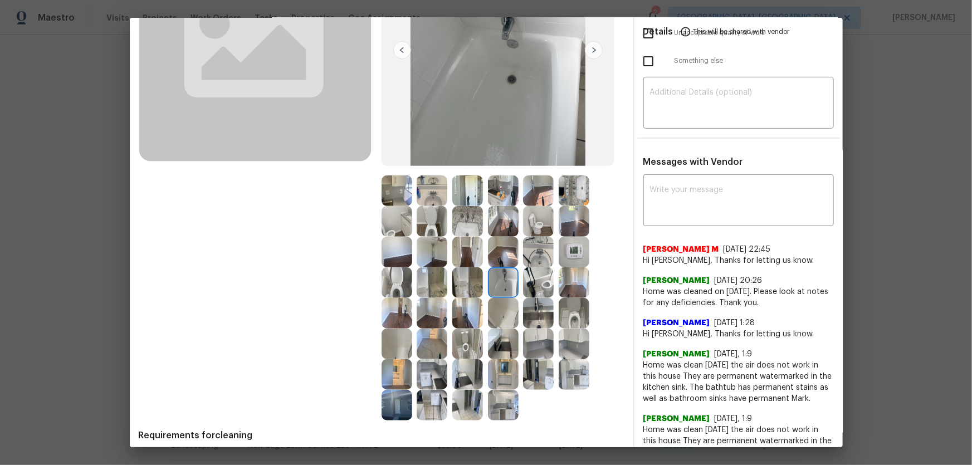
click at [500, 307] on img at bounding box center [503, 344] width 31 height 31
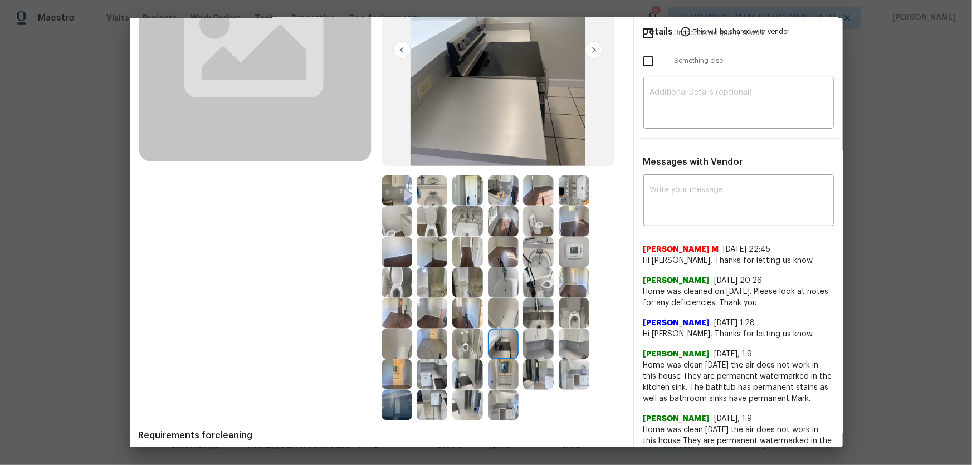
click at [500, 307] on img at bounding box center [503, 313] width 31 height 31
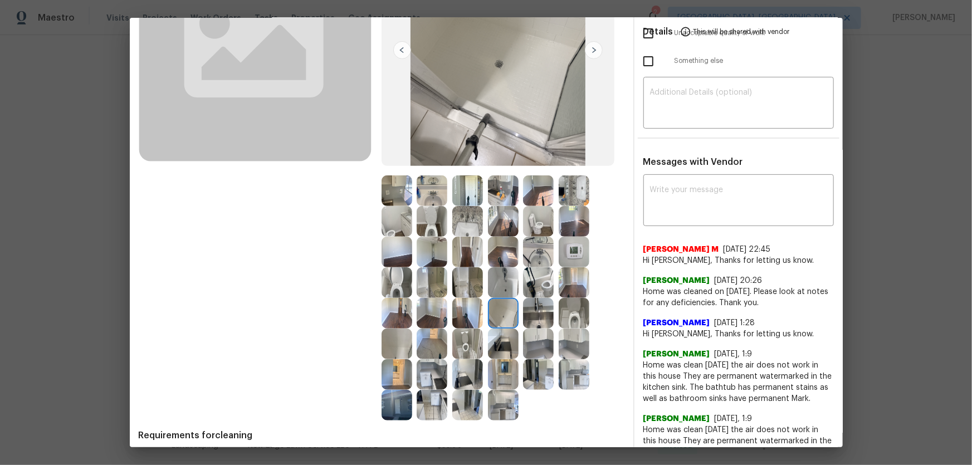
click at [396, 307] on img at bounding box center [397, 344] width 31 height 31
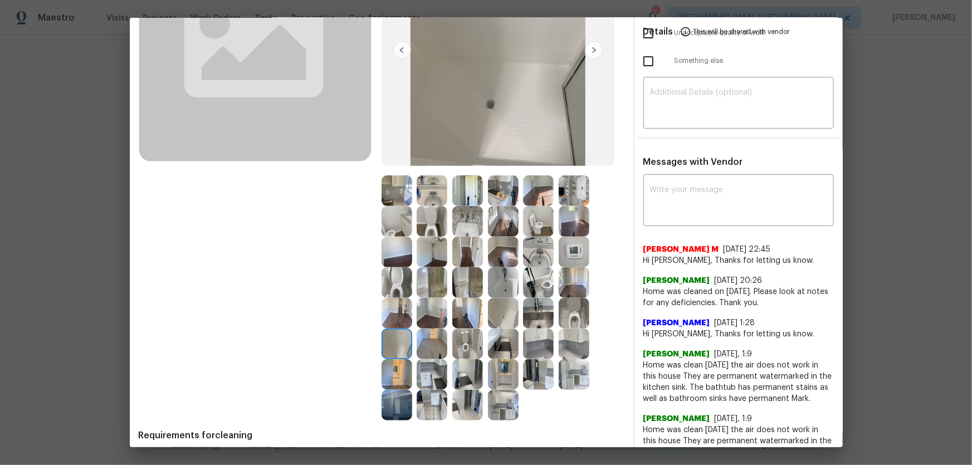
click at [427, 307] on img at bounding box center [432, 374] width 31 height 31
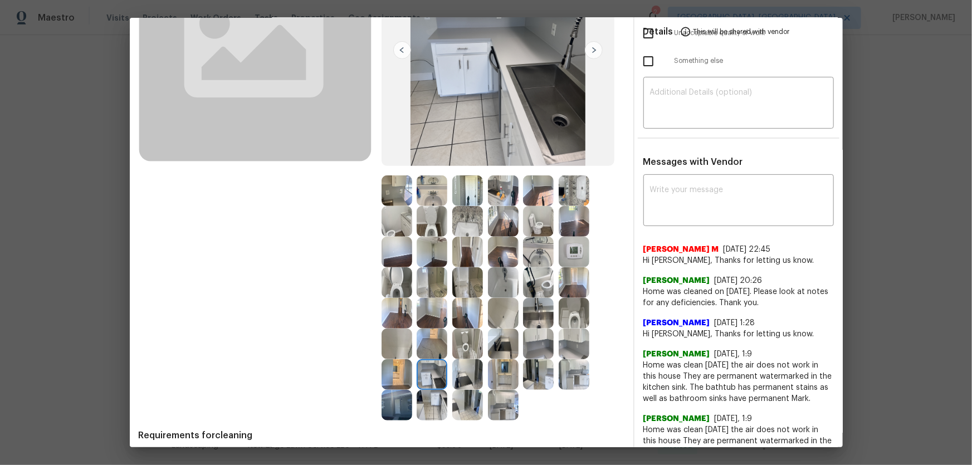
click at [461, 307] on img at bounding box center [467, 374] width 31 height 31
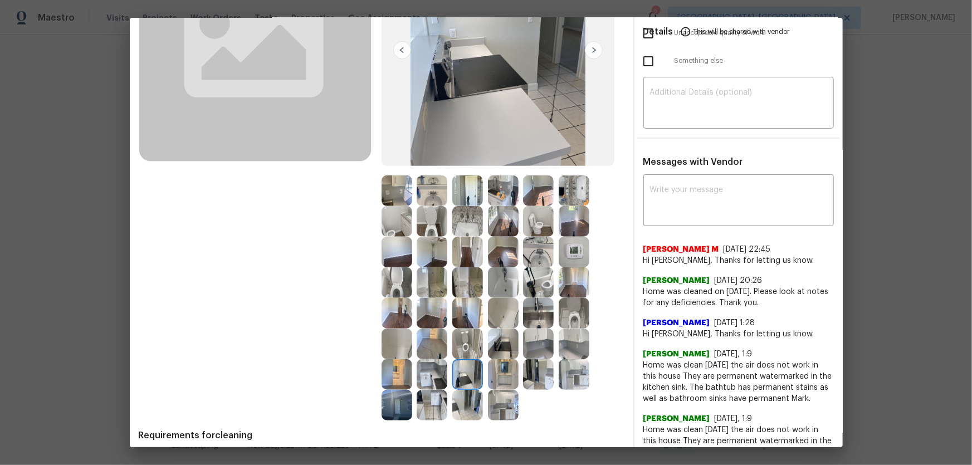
click at [428, 307] on img at bounding box center [432, 405] width 31 height 31
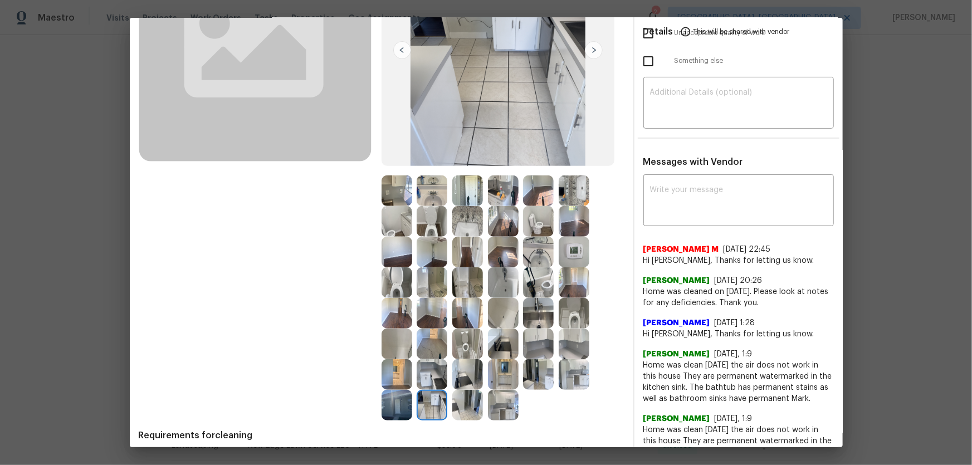
click at [398, 307] on img at bounding box center [397, 405] width 31 height 31
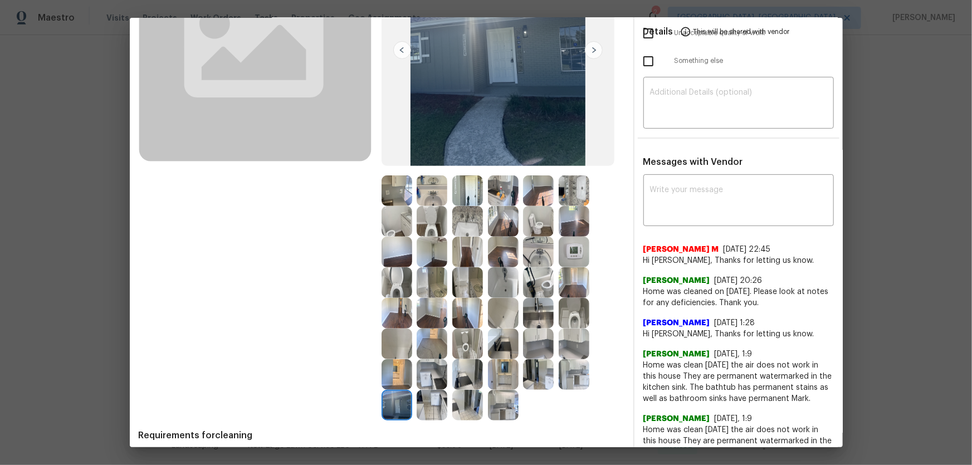
click at [456, 307] on img at bounding box center [467, 405] width 31 height 31
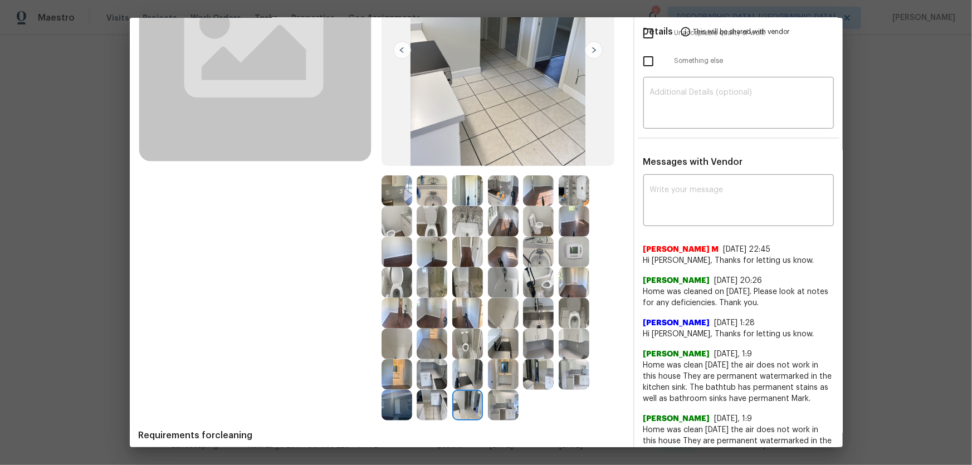
click at [495, 307] on img at bounding box center [503, 405] width 31 height 31
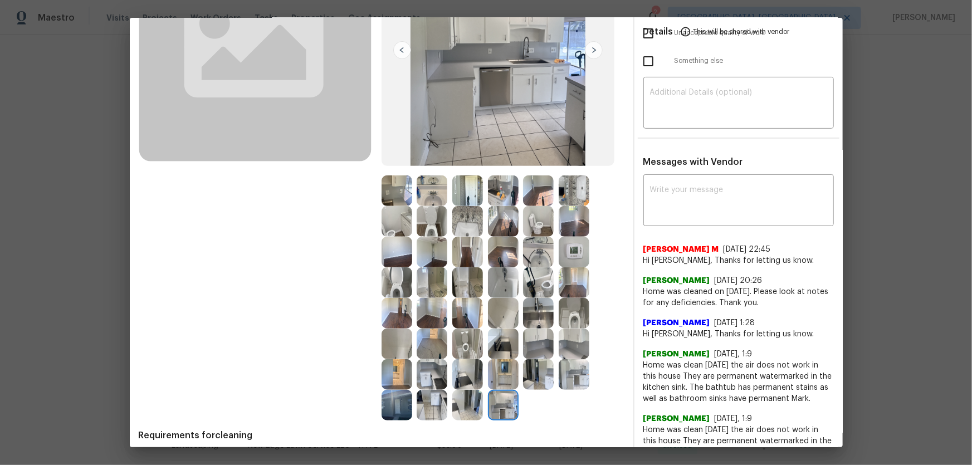
click at [495, 307] on img at bounding box center [503, 374] width 31 height 31
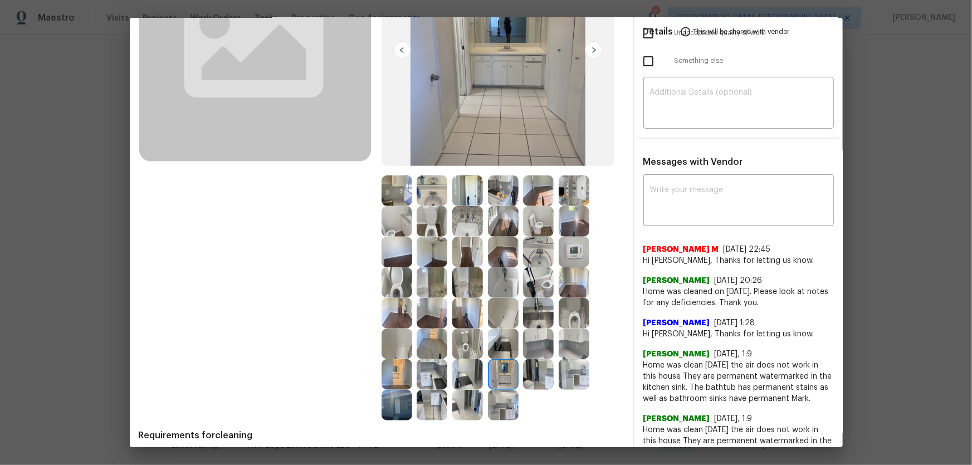
click at [490, 258] on img at bounding box center [503, 252] width 31 height 31
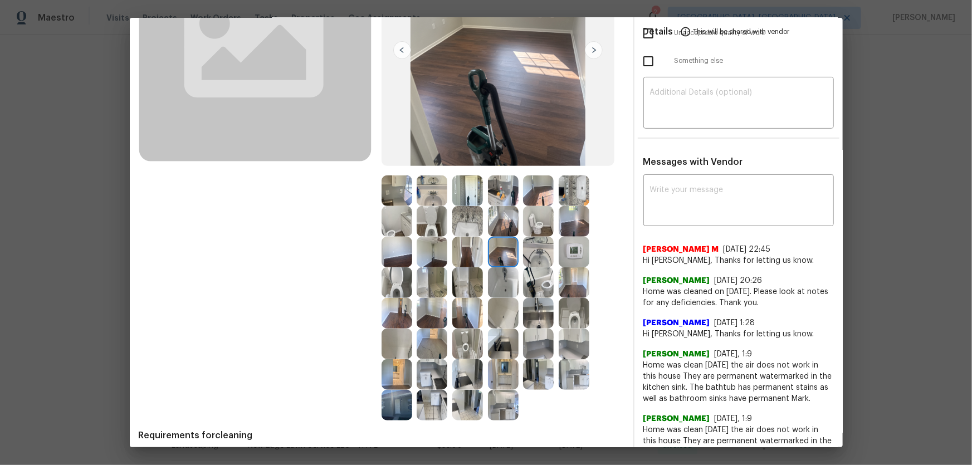
click at [395, 260] on img at bounding box center [397, 252] width 31 height 31
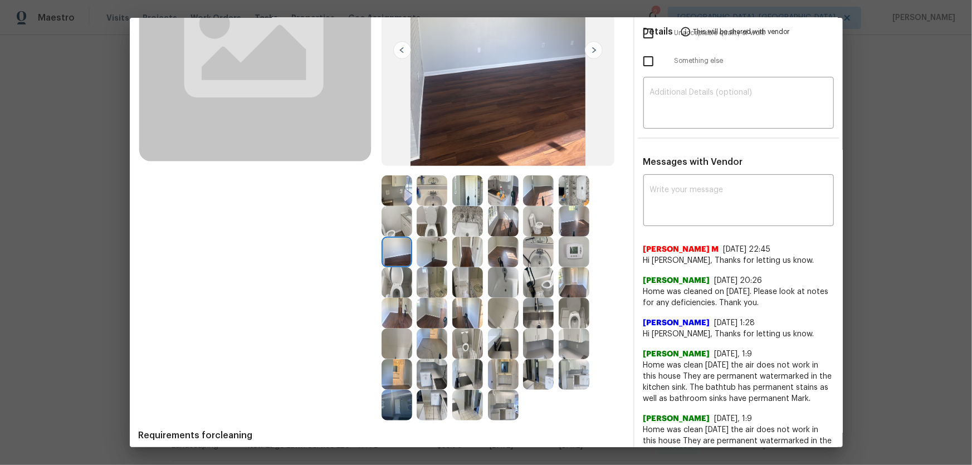
click at [572, 231] on img at bounding box center [574, 221] width 31 height 31
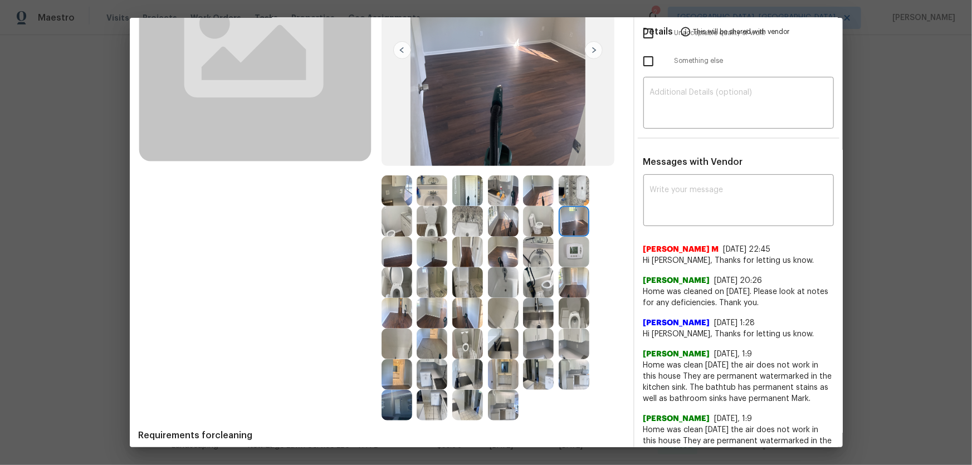
click at [573, 256] on img at bounding box center [574, 252] width 31 height 31
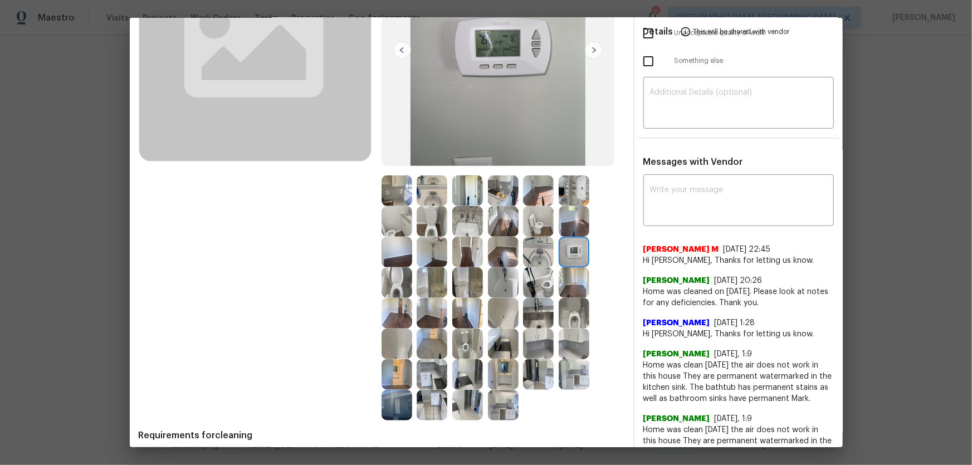
click at [574, 197] on img at bounding box center [574, 190] width 31 height 31
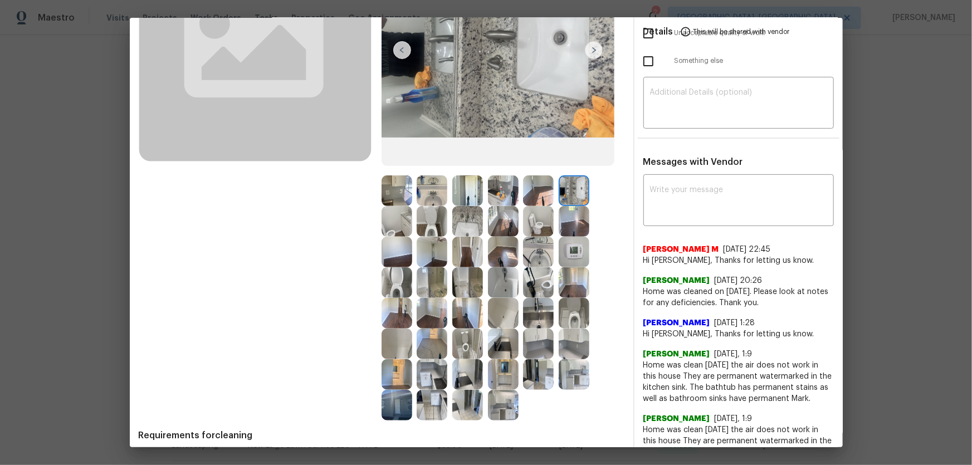
click at [532, 190] on img at bounding box center [538, 190] width 31 height 31
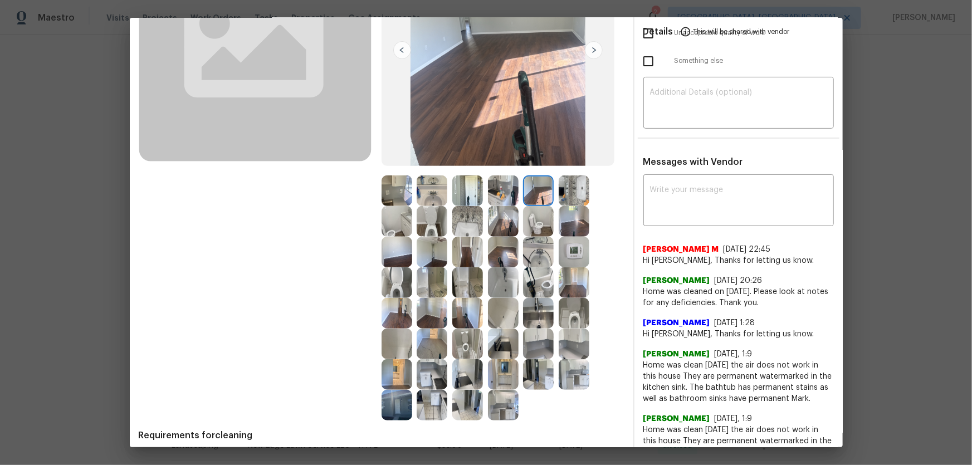
click at [496, 190] on img at bounding box center [503, 190] width 31 height 31
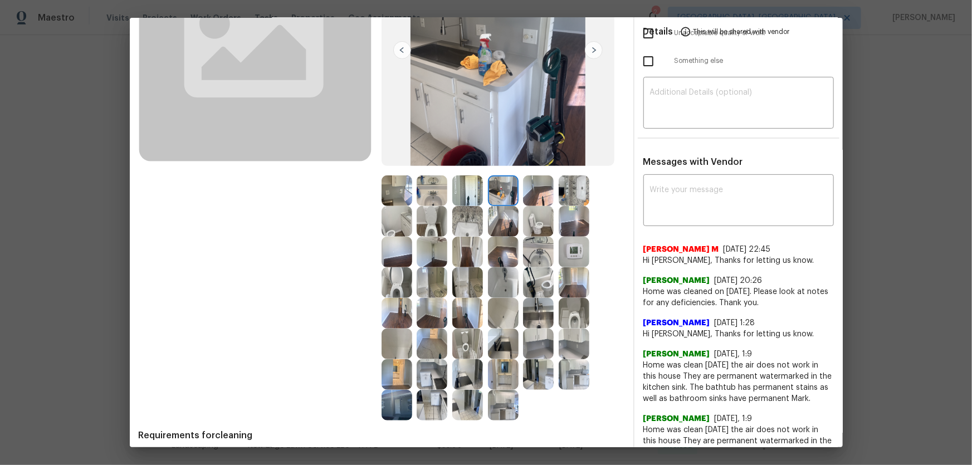
click at [456, 194] on img at bounding box center [467, 190] width 31 height 31
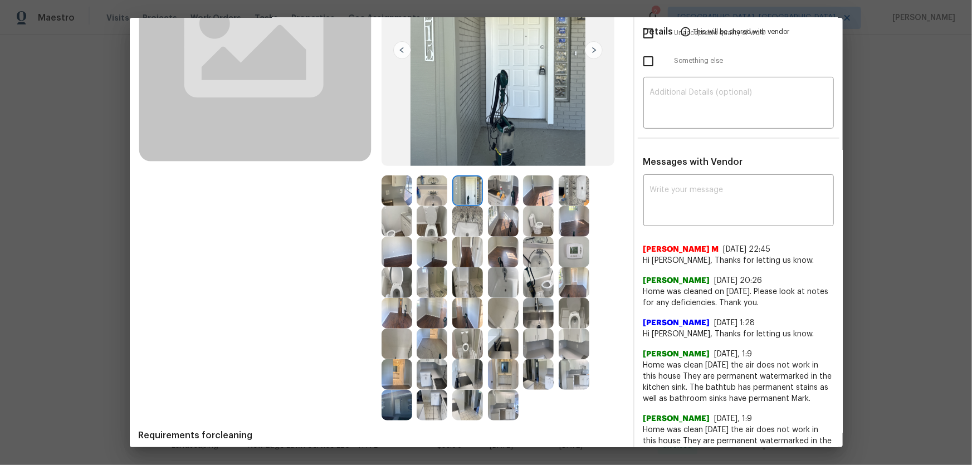
click at [438, 195] on img at bounding box center [432, 190] width 31 height 31
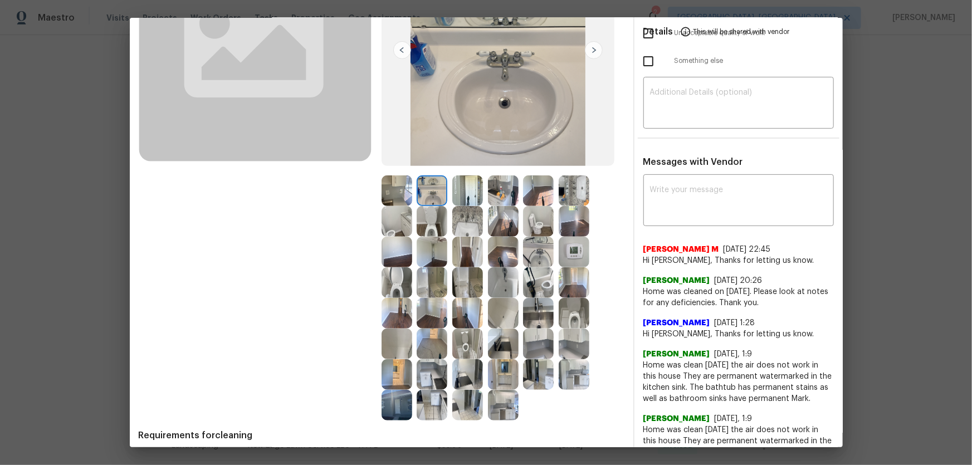
click at [404, 195] on img at bounding box center [397, 190] width 31 height 31
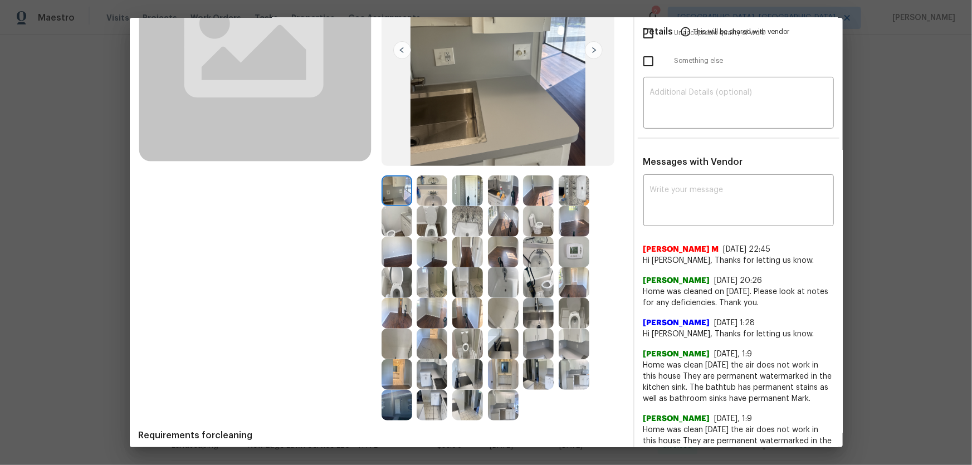
click at [505, 261] on img at bounding box center [503, 252] width 31 height 31
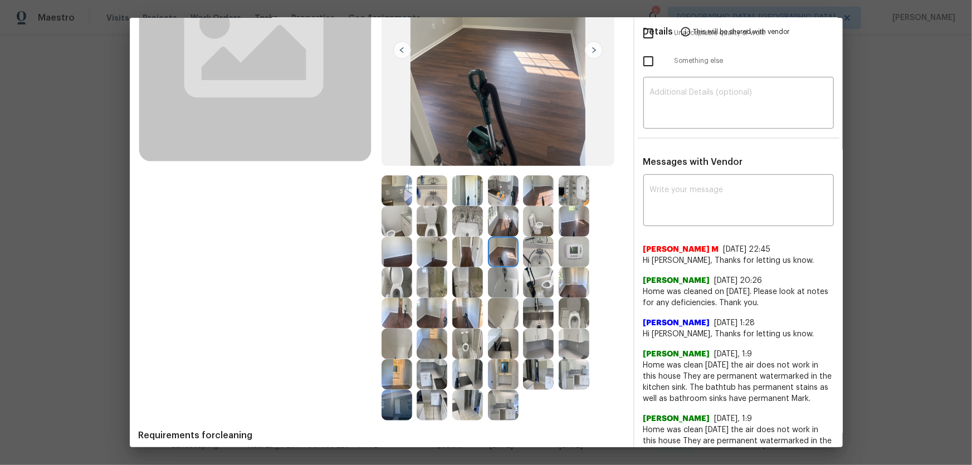
click at [532, 291] on img at bounding box center [538, 282] width 31 height 31
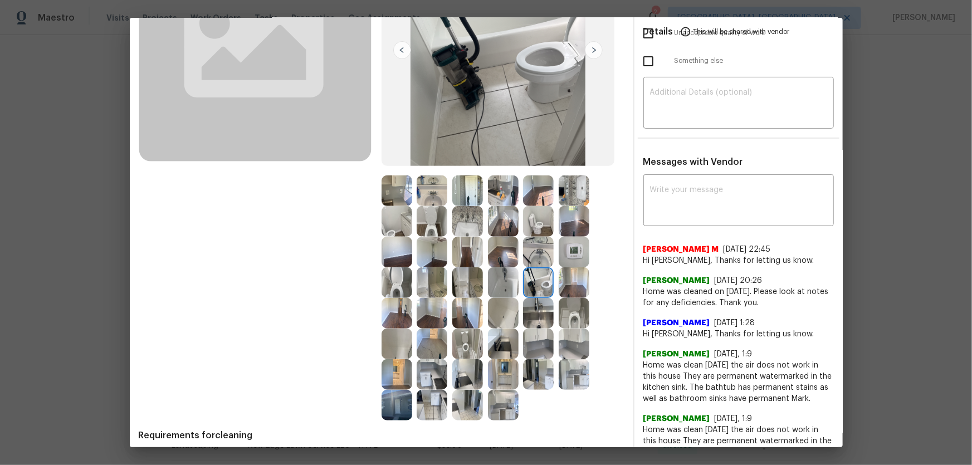
click at [464, 307] on img at bounding box center [467, 374] width 31 height 31
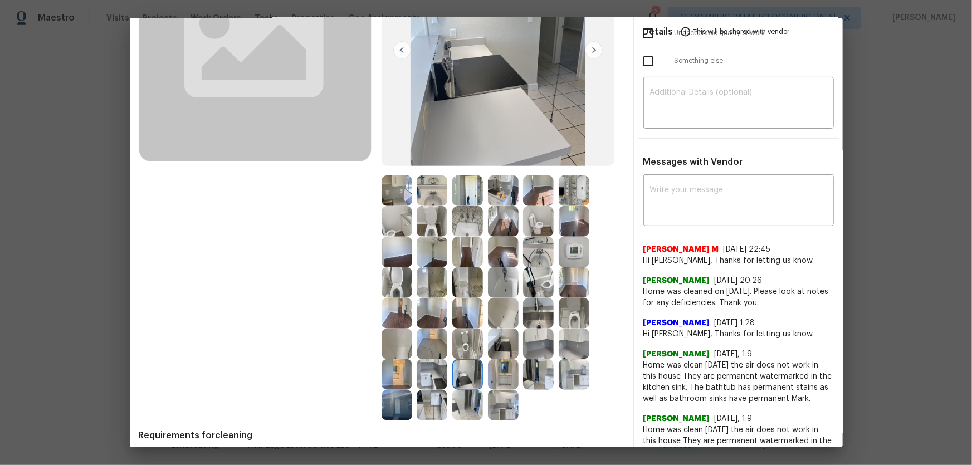
click at [458, 307] on img at bounding box center [467, 405] width 31 height 31
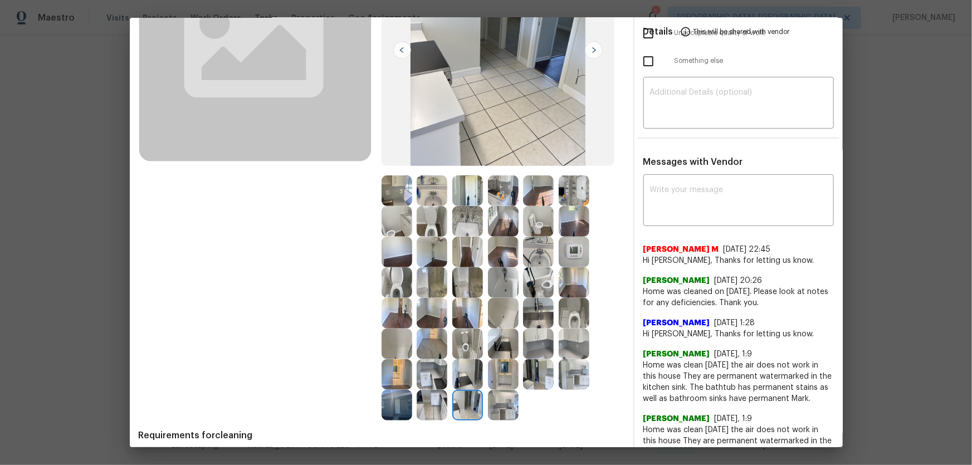
click at [432, 307] on img at bounding box center [432, 405] width 31 height 31
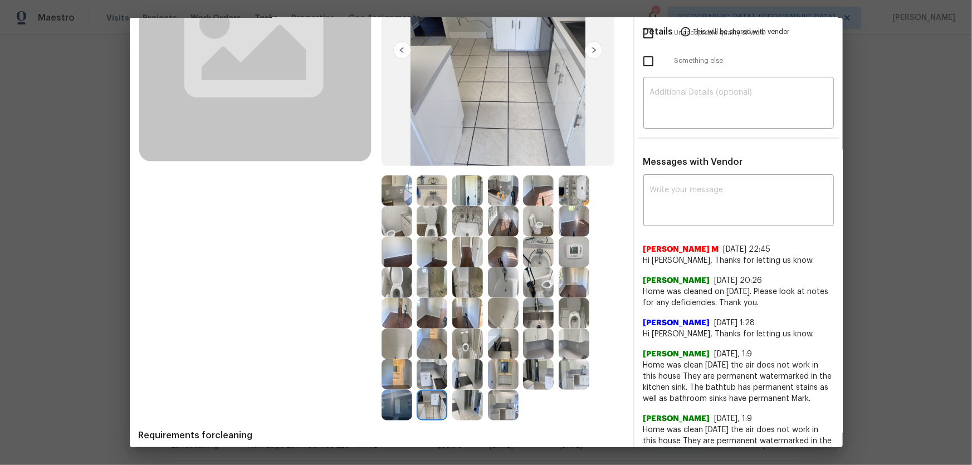
click at [397, 307] on img at bounding box center [397, 405] width 31 height 31
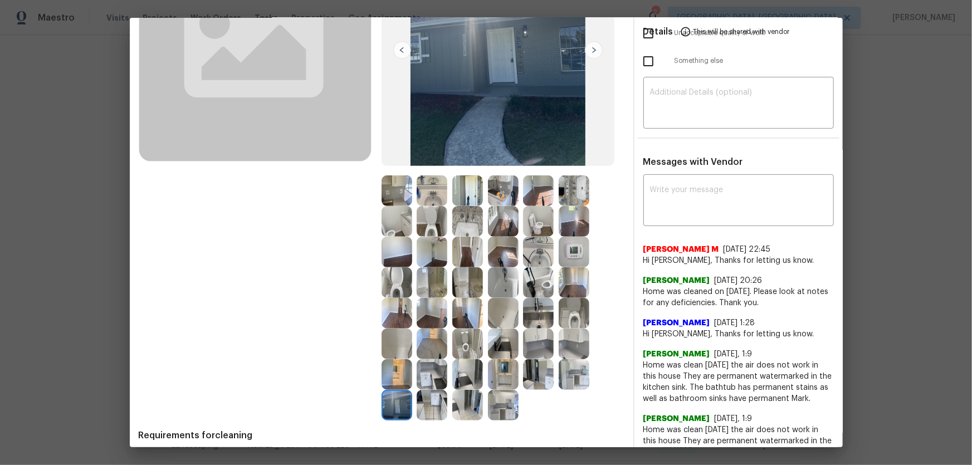
click at [506, 307] on img at bounding box center [503, 374] width 31 height 31
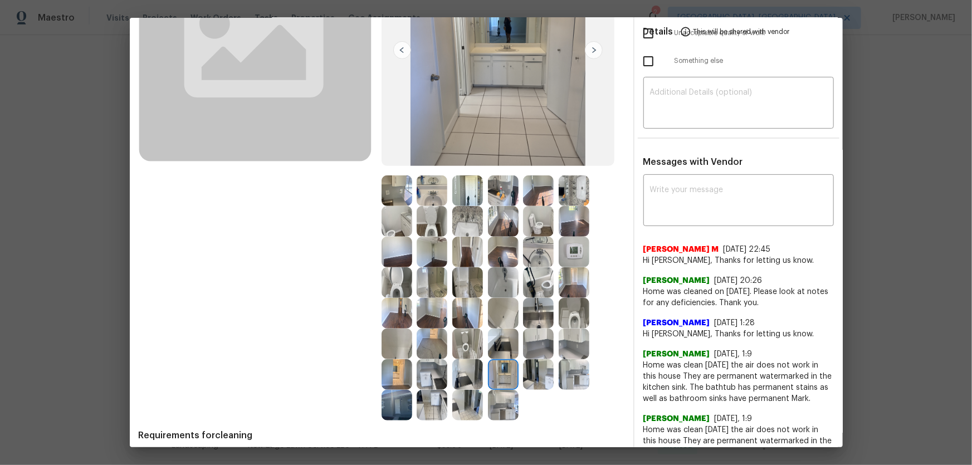
click at [527, 307] on img at bounding box center [538, 374] width 31 height 31
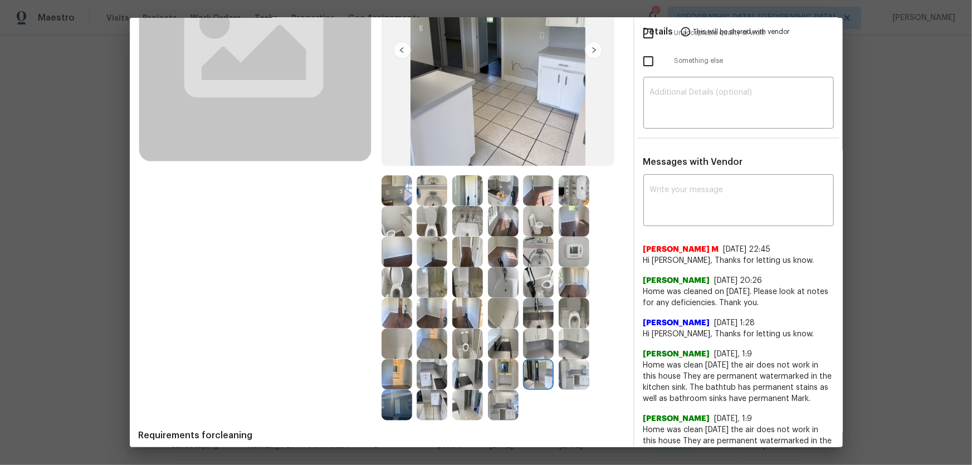
click at [506, 307] on img at bounding box center [503, 344] width 31 height 31
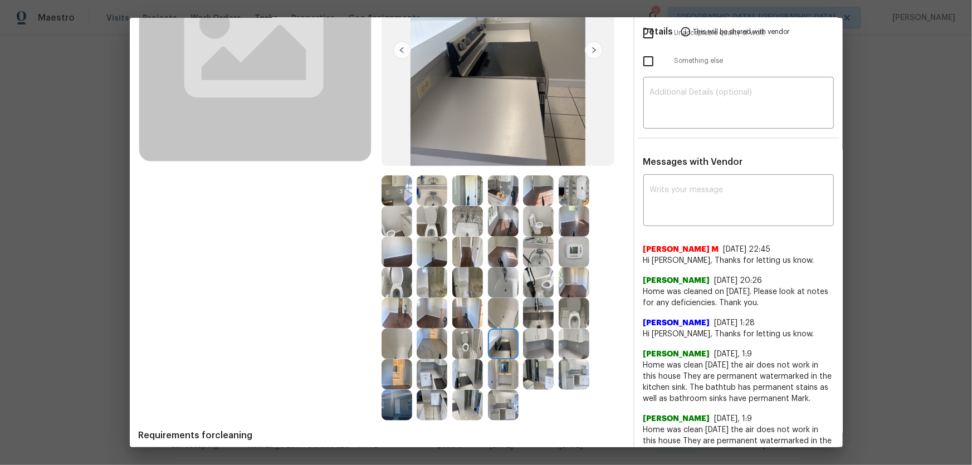
click at [503, 196] on img at bounding box center [503, 190] width 31 height 31
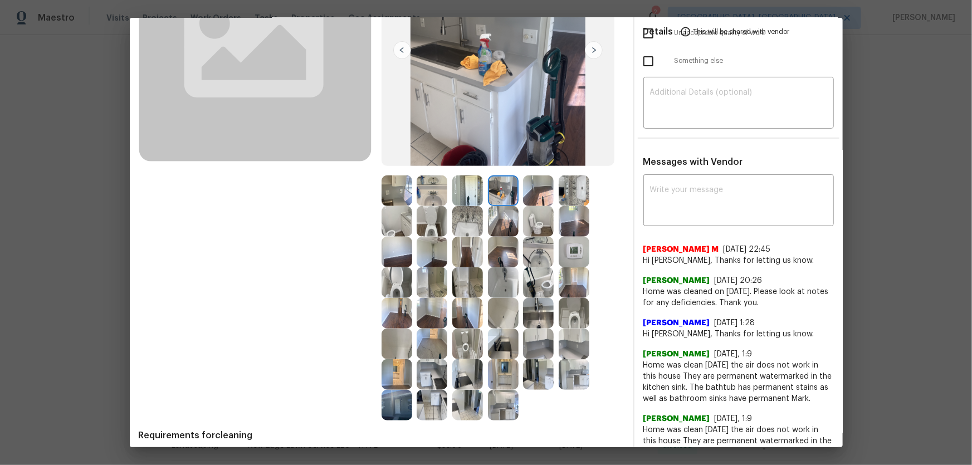
scroll to position [101, 0]
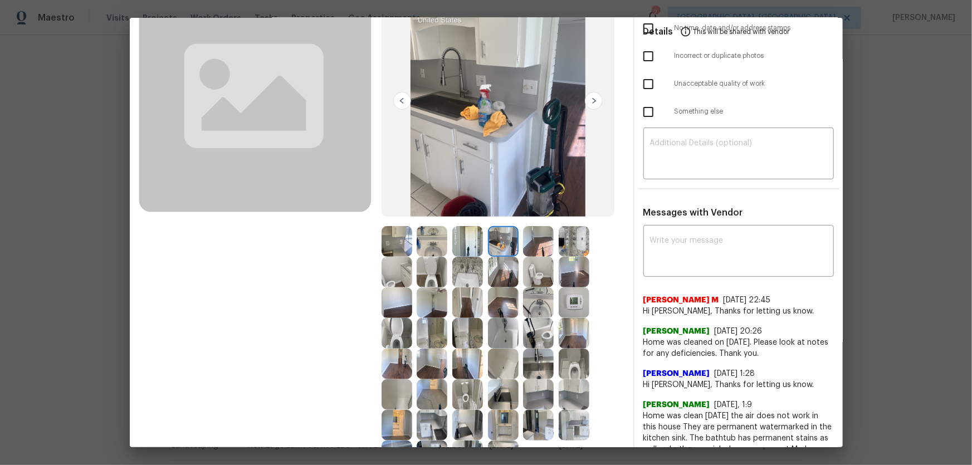
click at [392, 244] on img at bounding box center [397, 241] width 31 height 31
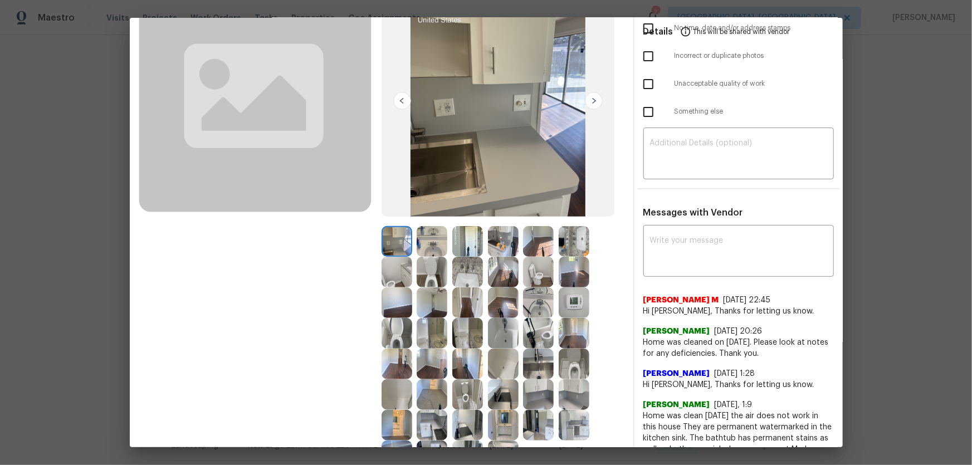
click at [542, 239] on img at bounding box center [538, 241] width 31 height 31
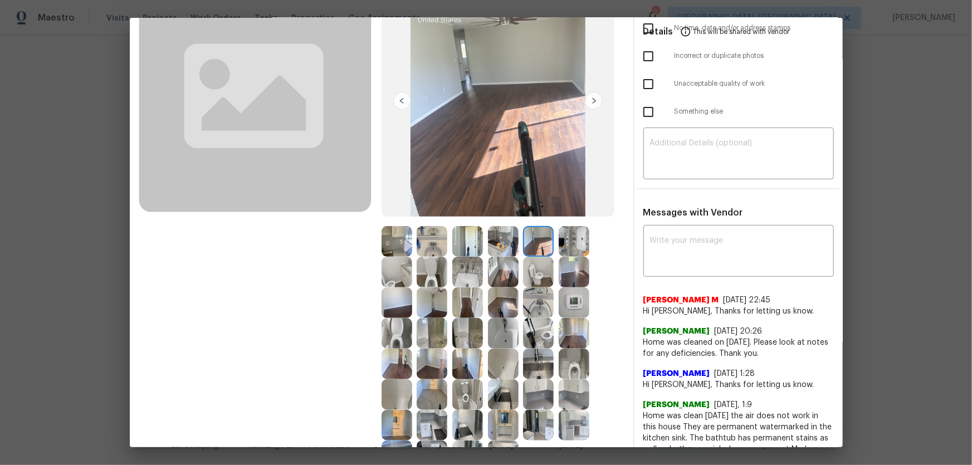
click at [574, 244] on img at bounding box center [574, 241] width 31 height 31
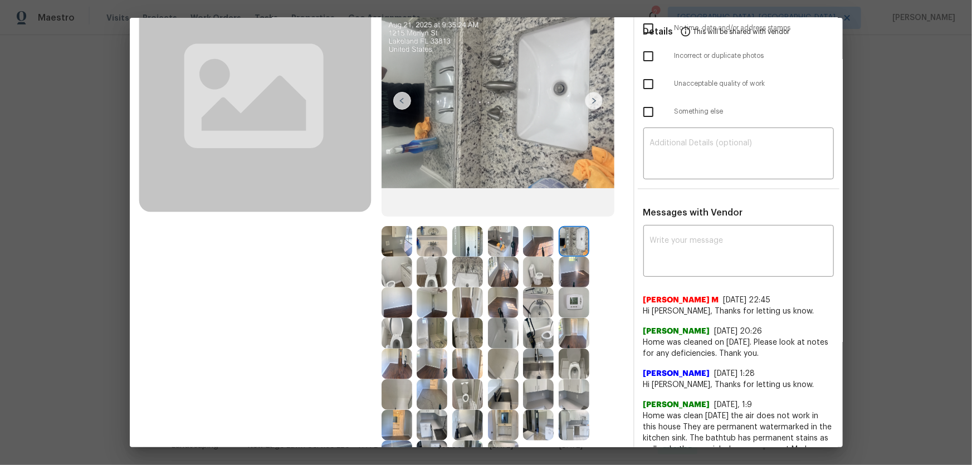
click at [575, 267] on img at bounding box center [574, 272] width 31 height 31
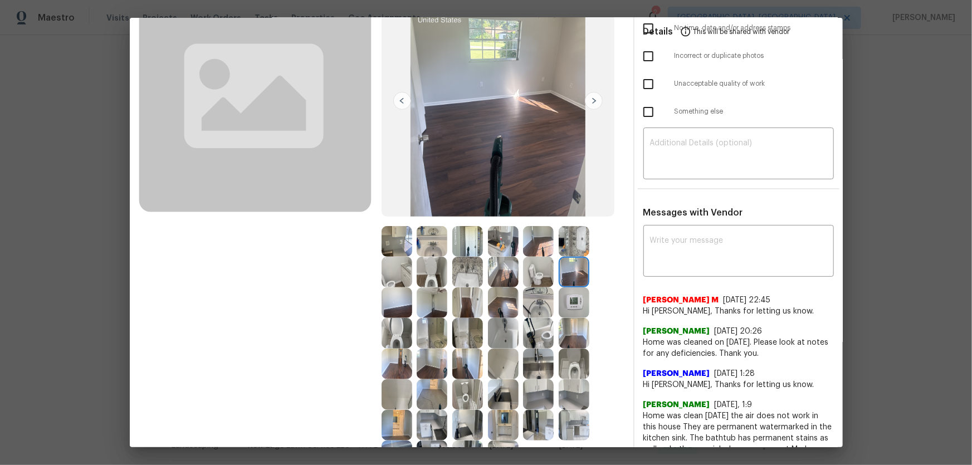
click at [462, 307] on img at bounding box center [467, 333] width 31 height 31
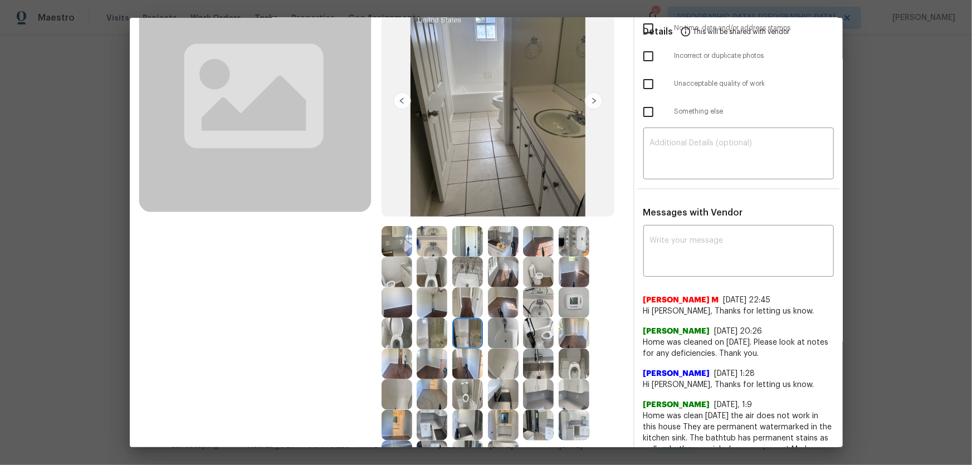
click at [462, 307] on img at bounding box center [467, 364] width 31 height 31
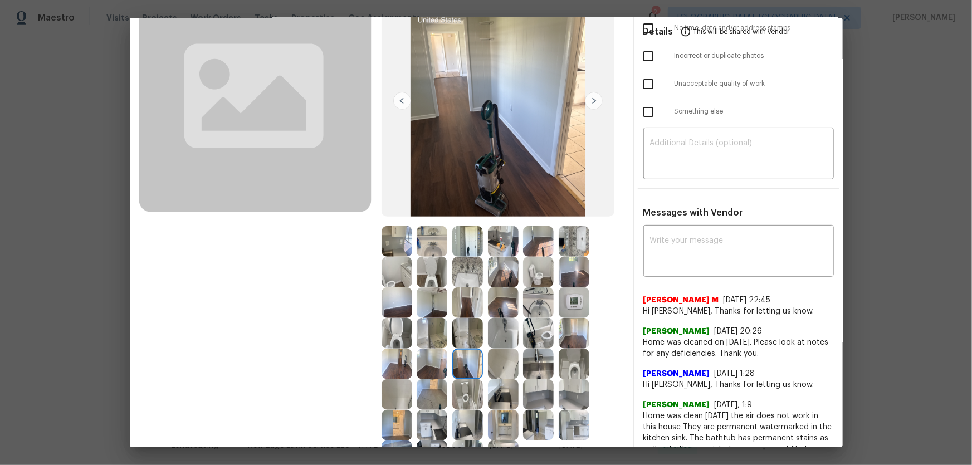
click at [433, 307] on img at bounding box center [432, 394] width 31 height 31
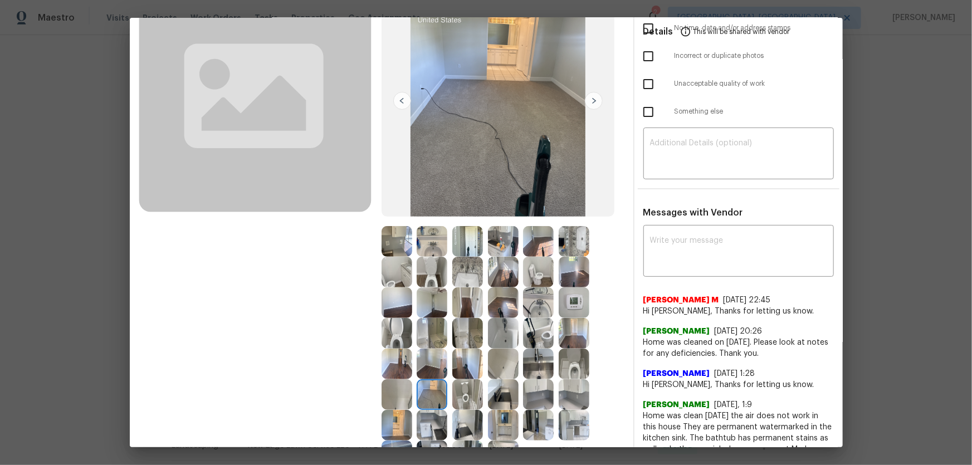
click at [426, 307] on img at bounding box center [432, 425] width 31 height 31
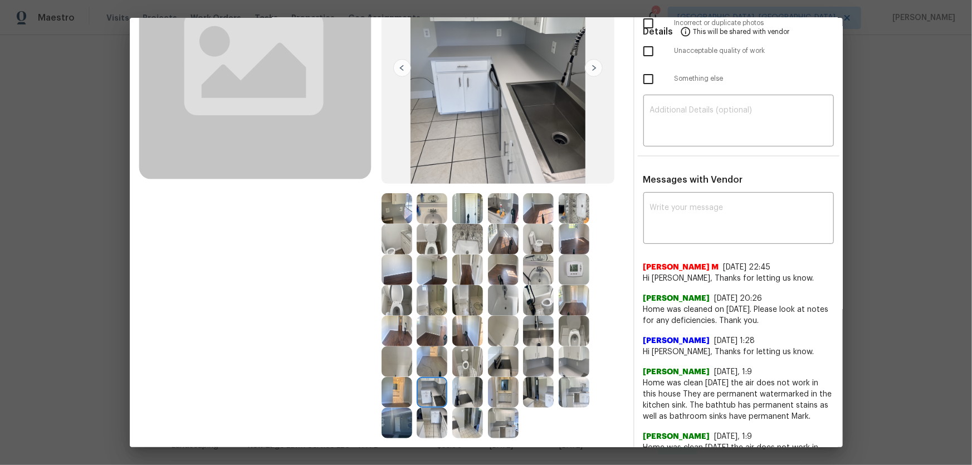
scroll to position [151, 0]
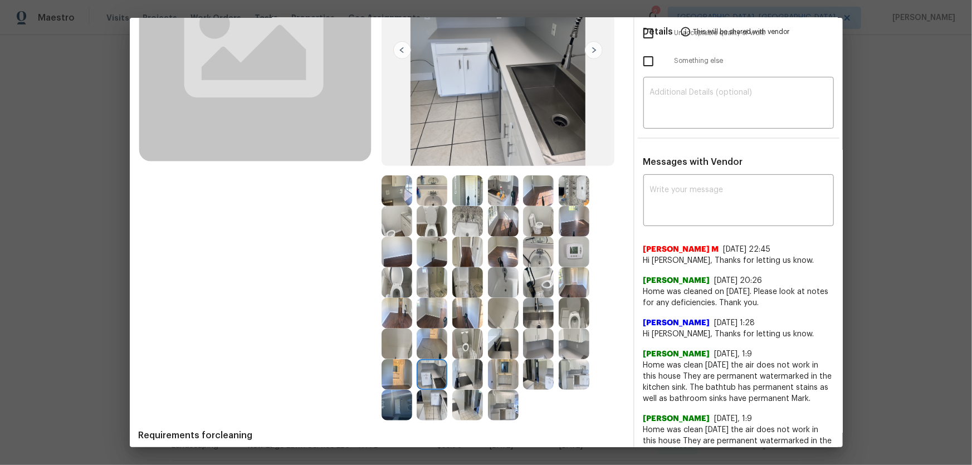
click at [503, 307] on img at bounding box center [503, 374] width 31 height 31
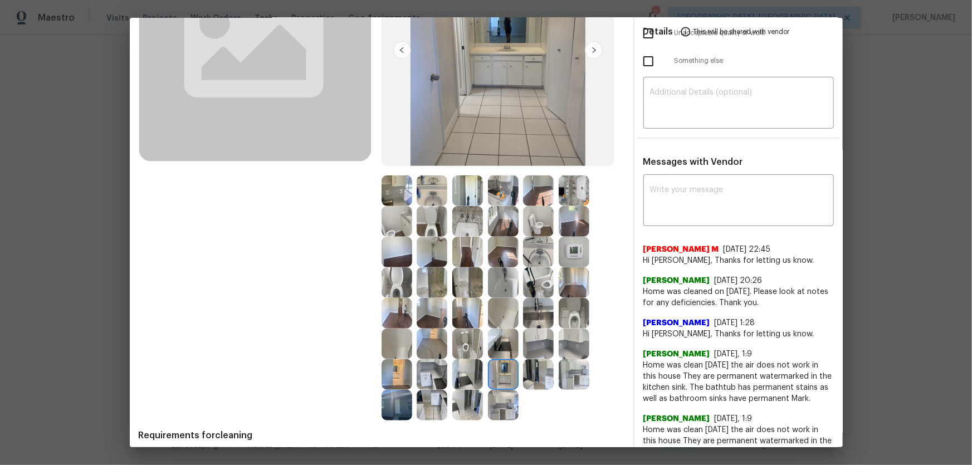
click at [422, 307] on img at bounding box center [432, 405] width 31 height 31
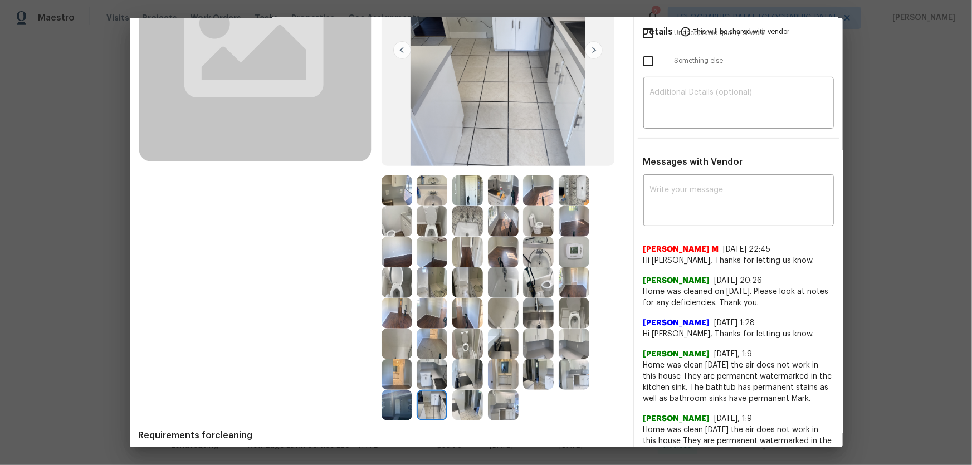
click at [408, 307] on img at bounding box center [397, 405] width 31 height 31
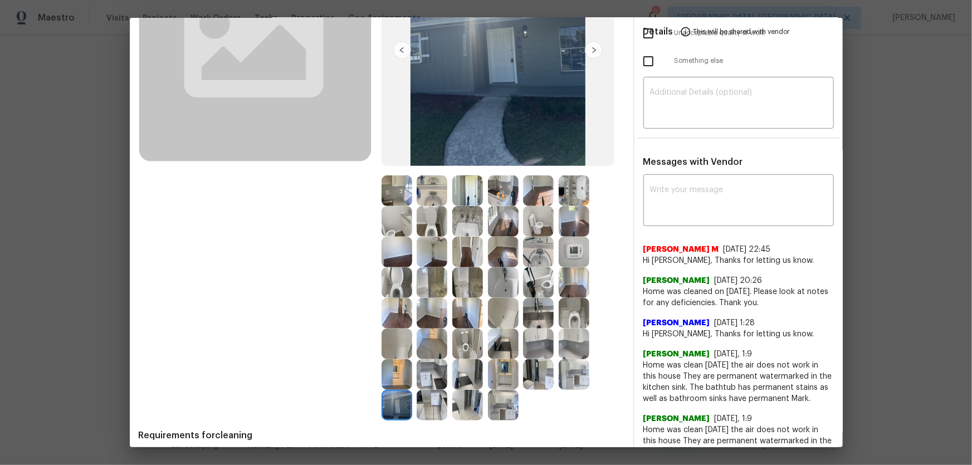
click at [581, 258] on img at bounding box center [574, 252] width 31 height 31
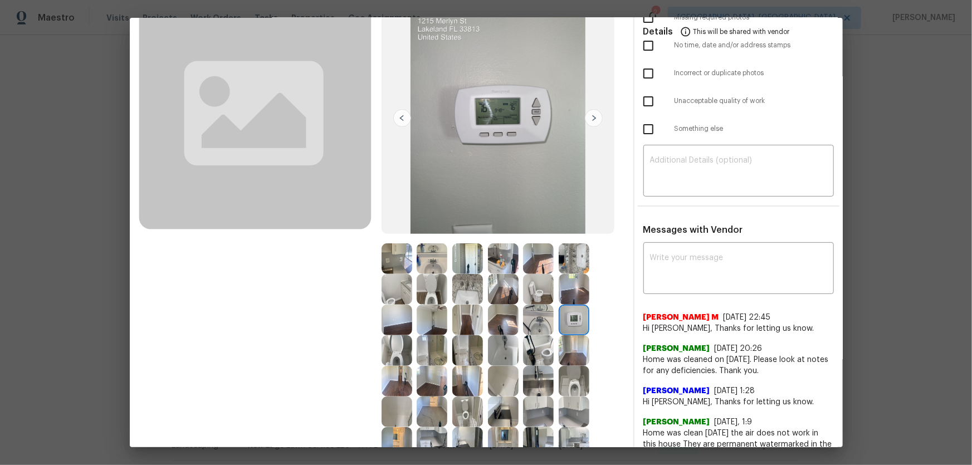
scroll to position [0, 0]
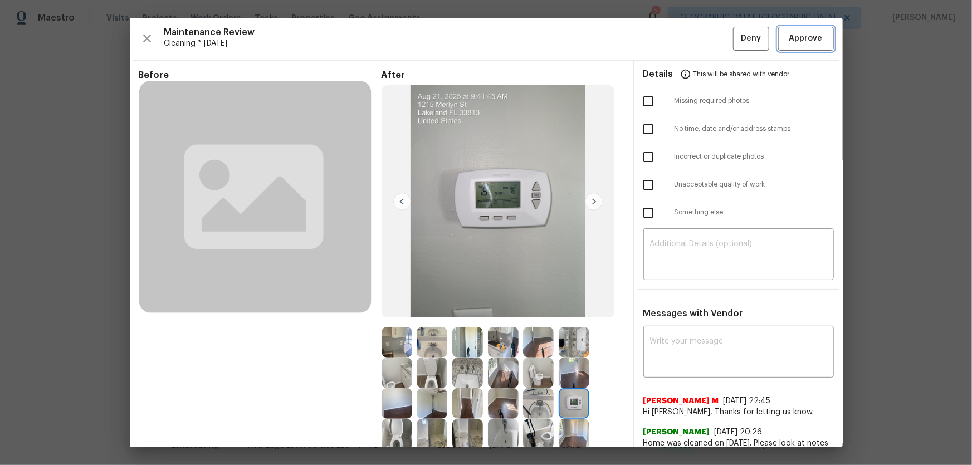
click at [691, 35] on span "Approve" at bounding box center [805, 39] width 33 height 14
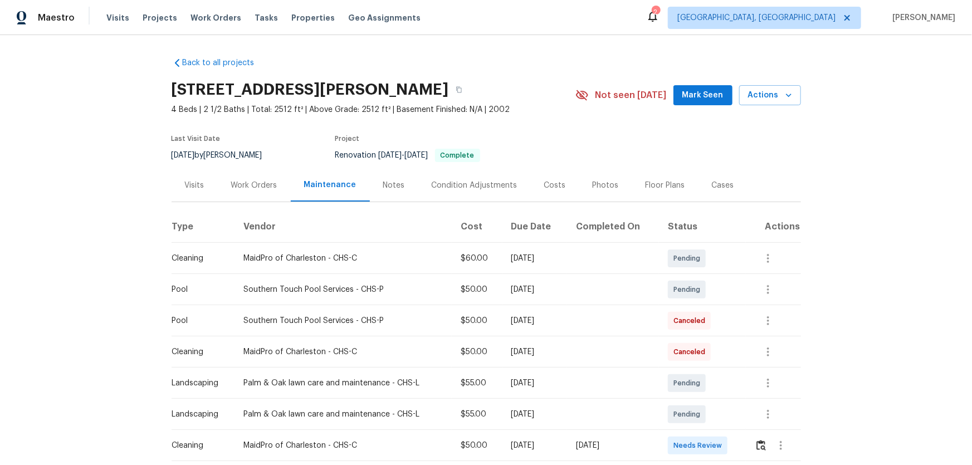
scroll to position [50, 0]
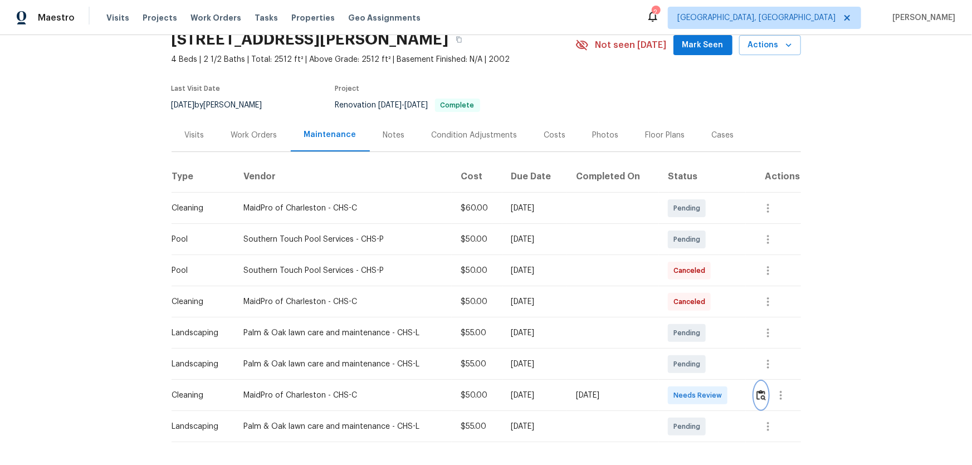
click at [691, 307] on button "button" at bounding box center [761, 395] width 13 height 27
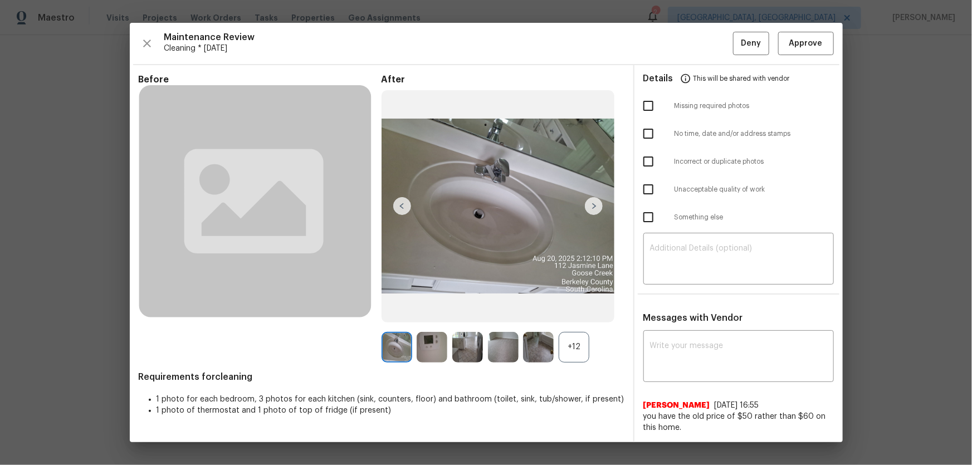
click at [569, 307] on div "+12" at bounding box center [574, 347] width 31 height 31
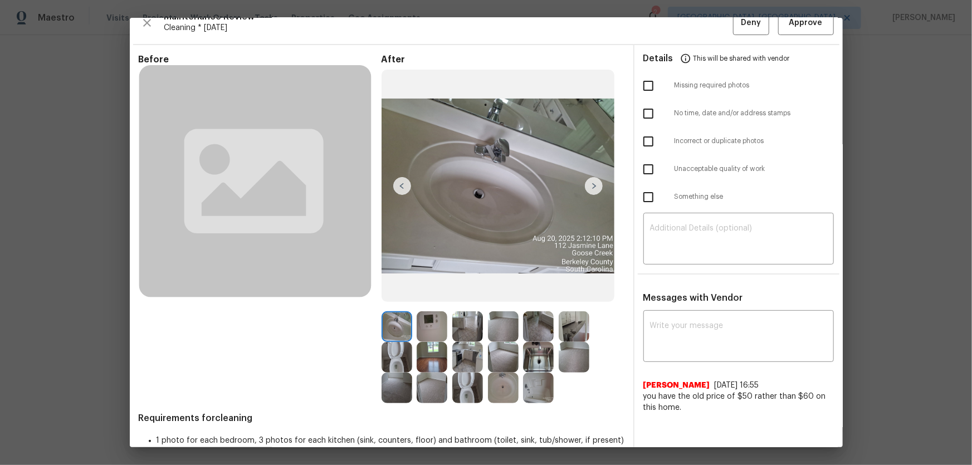
scroll to position [42, 0]
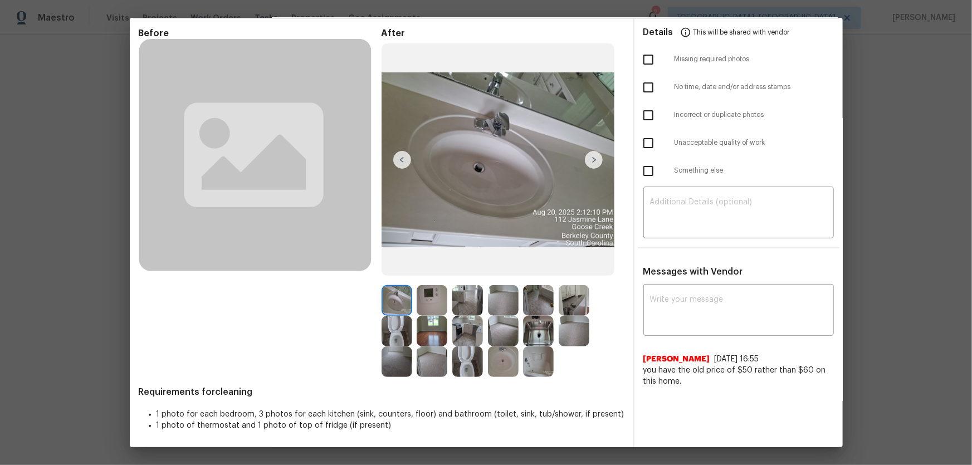
click at [442, 296] on img at bounding box center [432, 300] width 31 height 31
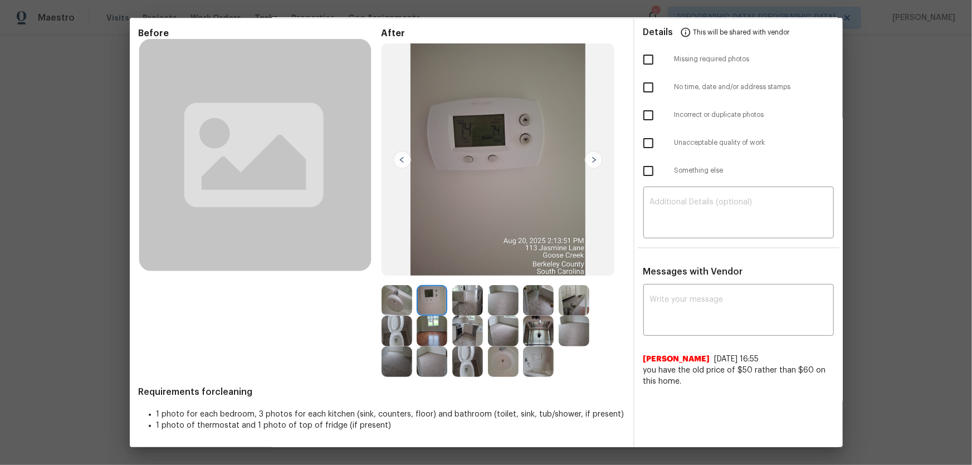
click at [468, 307] on img at bounding box center [467, 361] width 31 height 31
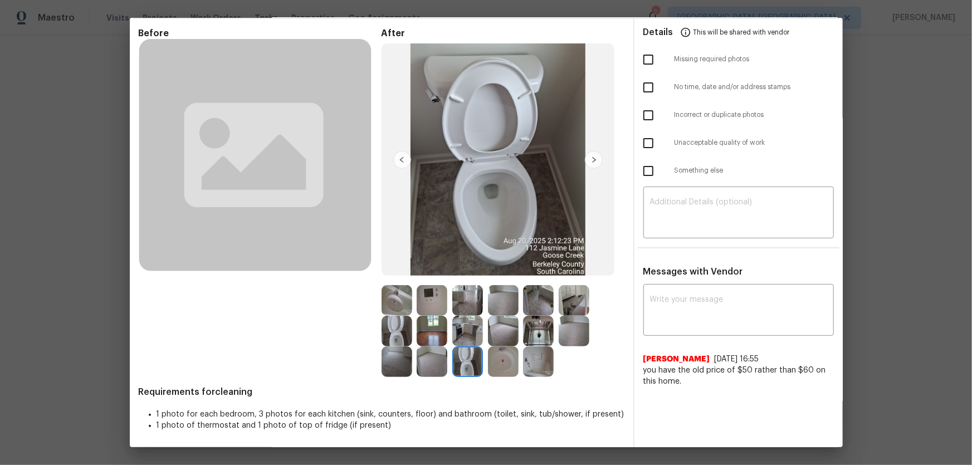
click at [399, 307] on img at bounding box center [397, 331] width 31 height 31
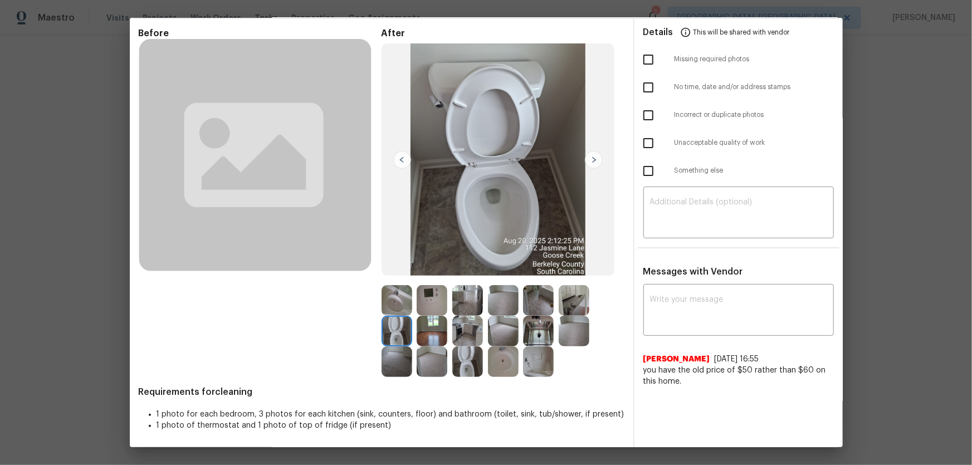
click at [500, 307] on img at bounding box center [503, 361] width 31 height 31
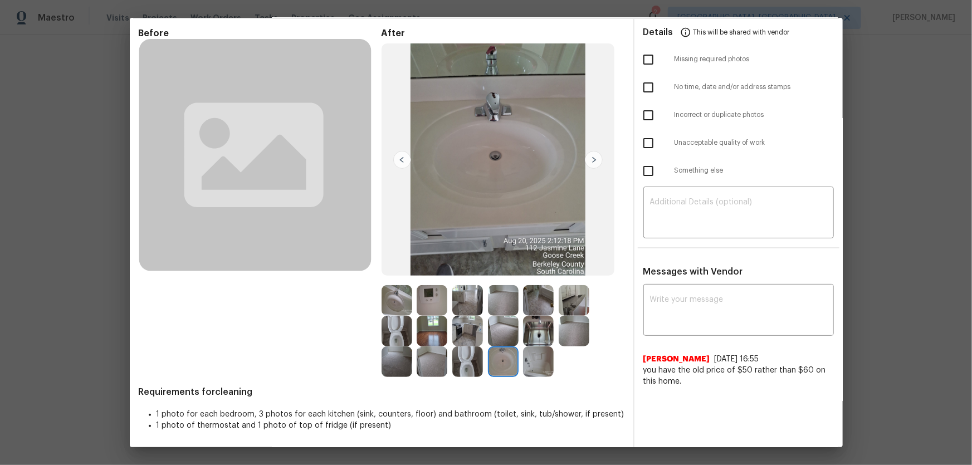
click at [391, 298] on img at bounding box center [397, 300] width 31 height 31
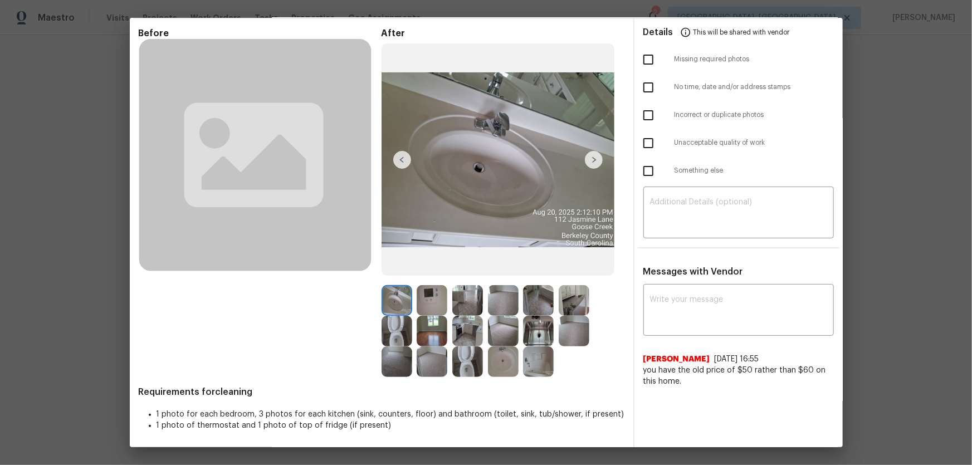
click at [540, 307] on img at bounding box center [538, 361] width 31 height 31
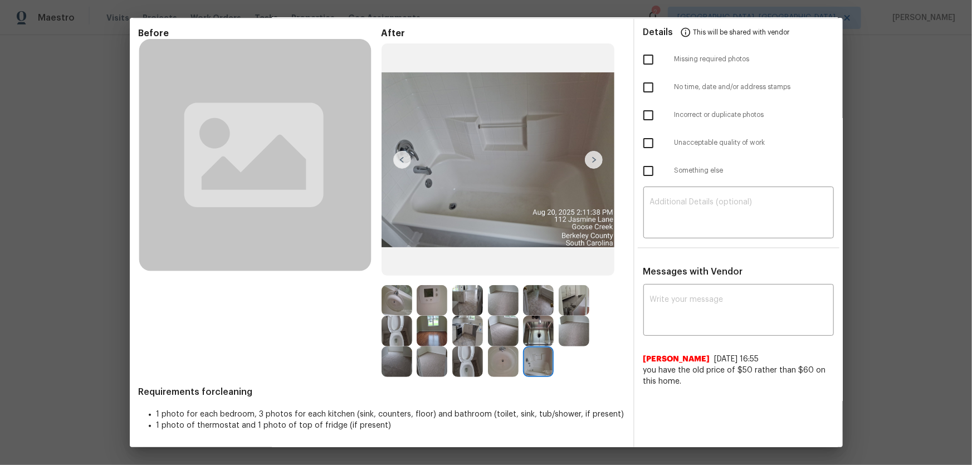
click at [530, 307] on img at bounding box center [538, 331] width 31 height 31
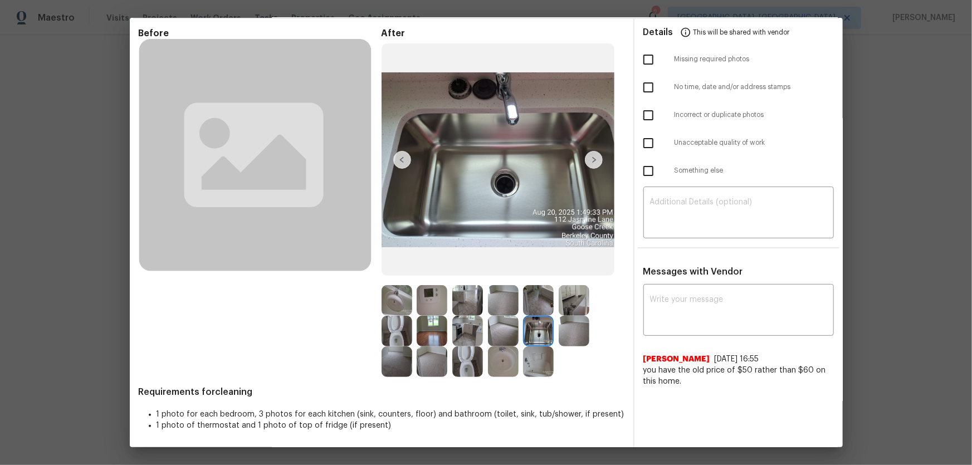
click at [463, 307] on img at bounding box center [467, 331] width 31 height 31
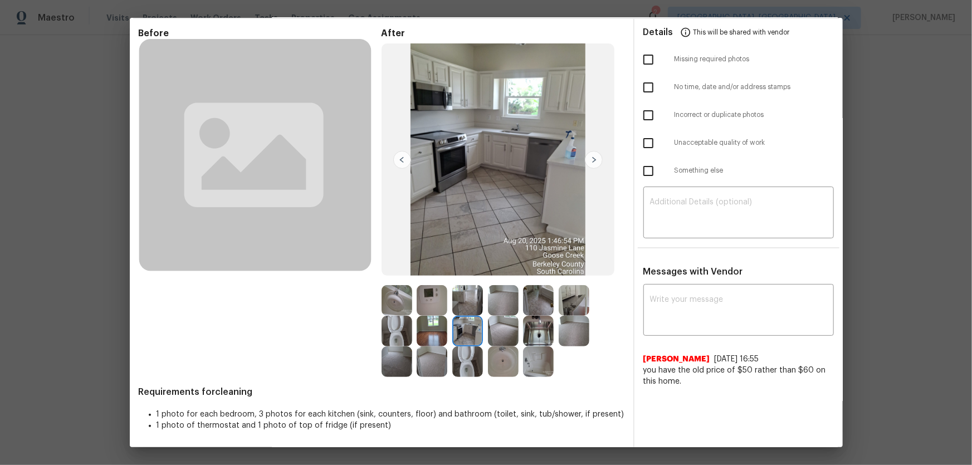
click at [562, 307] on img at bounding box center [574, 300] width 31 height 31
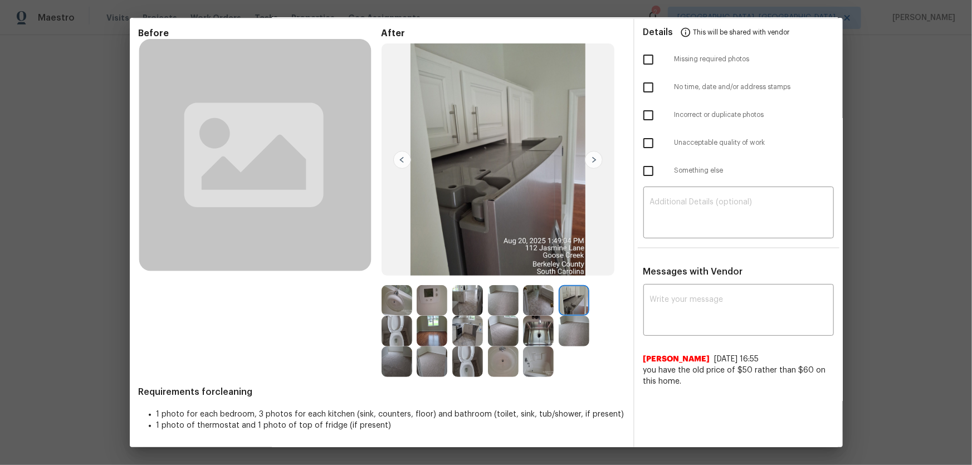
click at [503, 307] on img at bounding box center [503, 300] width 31 height 31
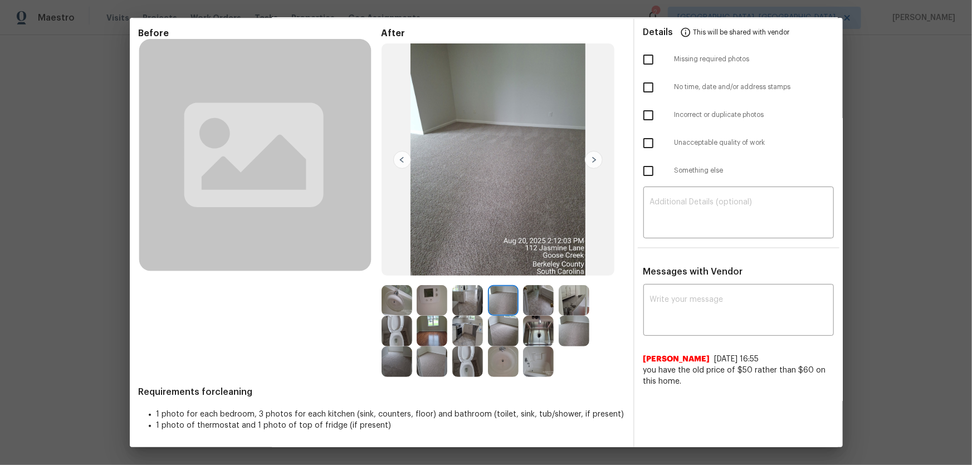
drag, startPoint x: 502, startPoint y: 326, endPoint x: 438, endPoint y: 355, distance: 70.5
click at [501, 307] on img at bounding box center [503, 331] width 31 height 31
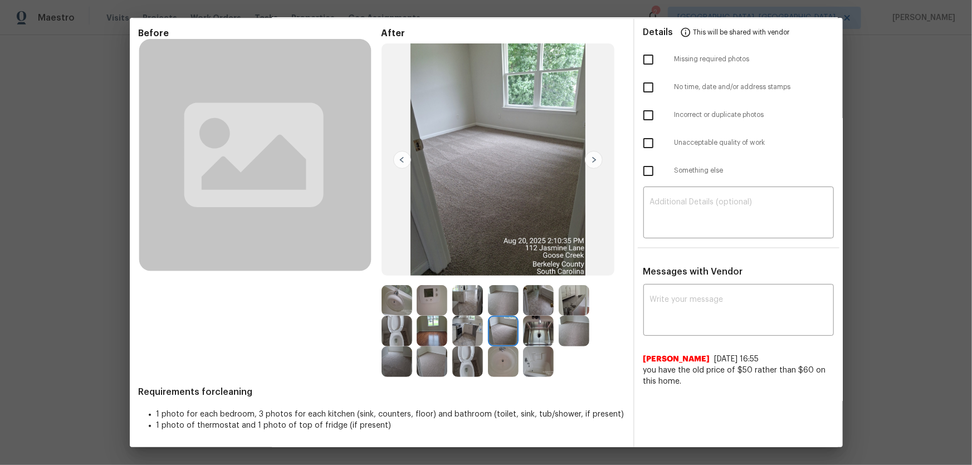
click at [426, 307] on img at bounding box center [432, 361] width 31 height 31
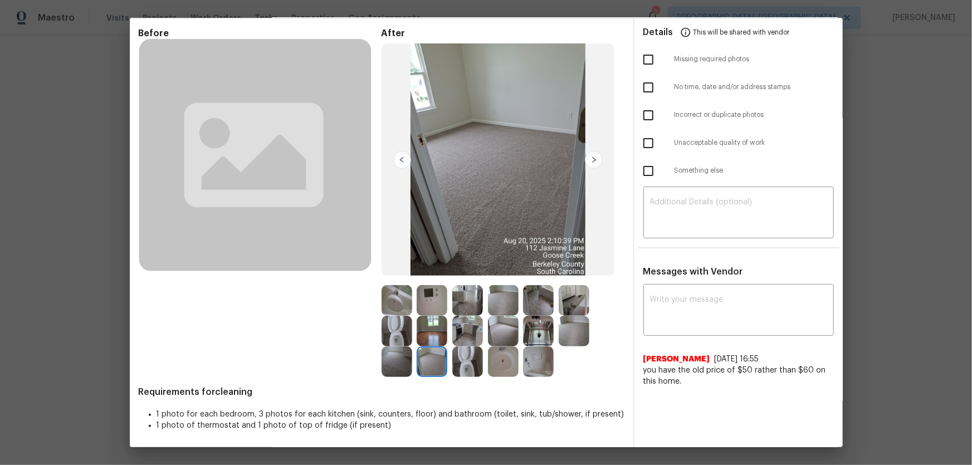
click at [395, 307] on img at bounding box center [397, 361] width 31 height 31
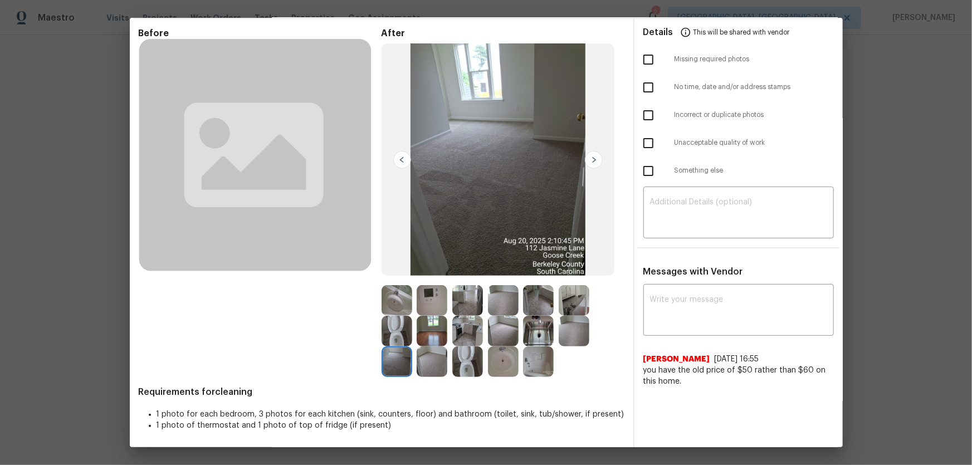
click at [431, 298] on img at bounding box center [432, 300] width 31 height 31
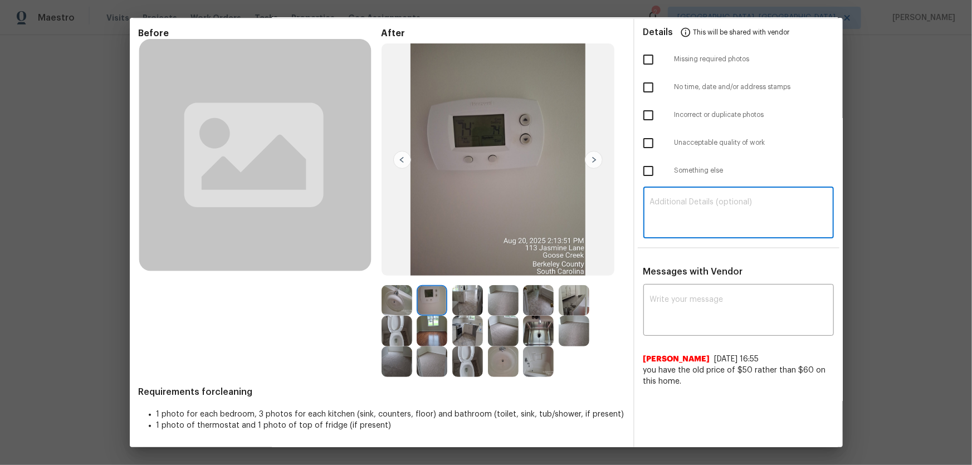
click at [684, 209] on textarea at bounding box center [738, 213] width 177 height 31
paste textarea "Maintenance Audit Team: Hello! Unfortunately, this cleaning visit completed on …"
type textarea "Maintenance Audit Team: Hello! Unfortunately, this cleaning visit completed on …"
click at [679, 307] on div "x ​ John Byrum 8/21/25, 16:55 you have the old price of $50 rather than $60 on …" at bounding box center [738, 337] width 190 height 100
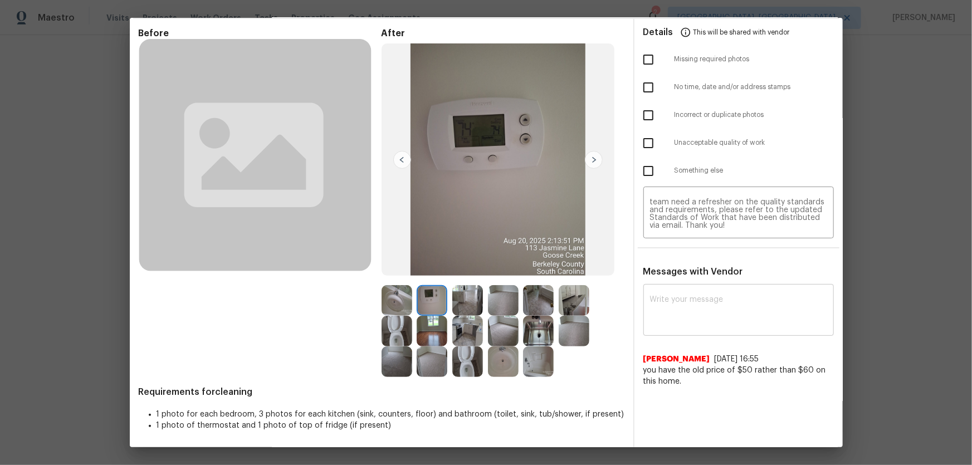
click at [679, 307] on textarea at bounding box center [738, 311] width 177 height 31
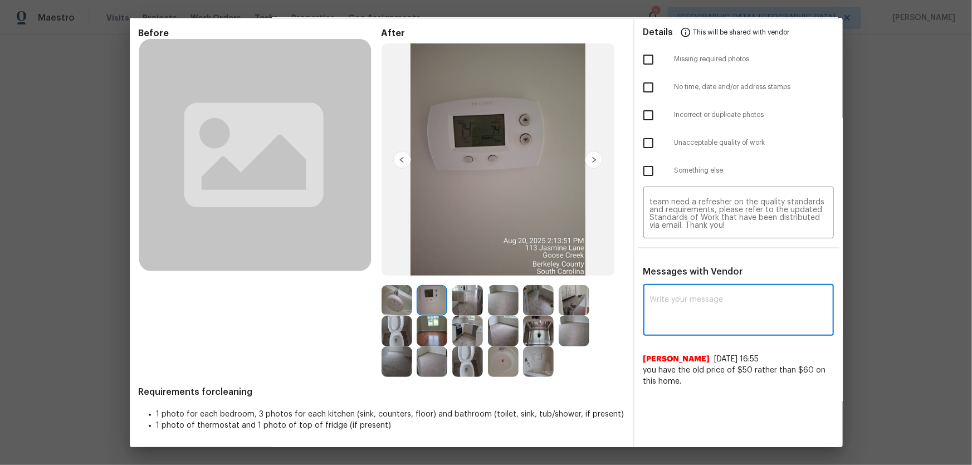
paste textarea "Maintenance Audit Team: Hello! Unfortunately, this cleaning visit completed on …"
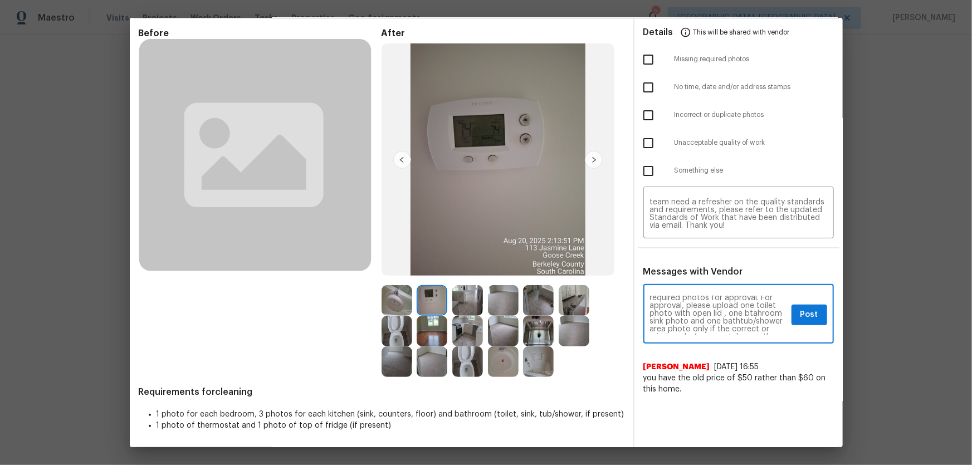
scroll to position [50, 0]
click at [687, 301] on textarea "Maintenance Audit Team: Hello! Unfortunately, this cleaning visit completed on …" at bounding box center [718, 315] width 137 height 39
type textarea "Maintenance Audit Team: Hello! Unfortunately, this cleaning visit completed on …"
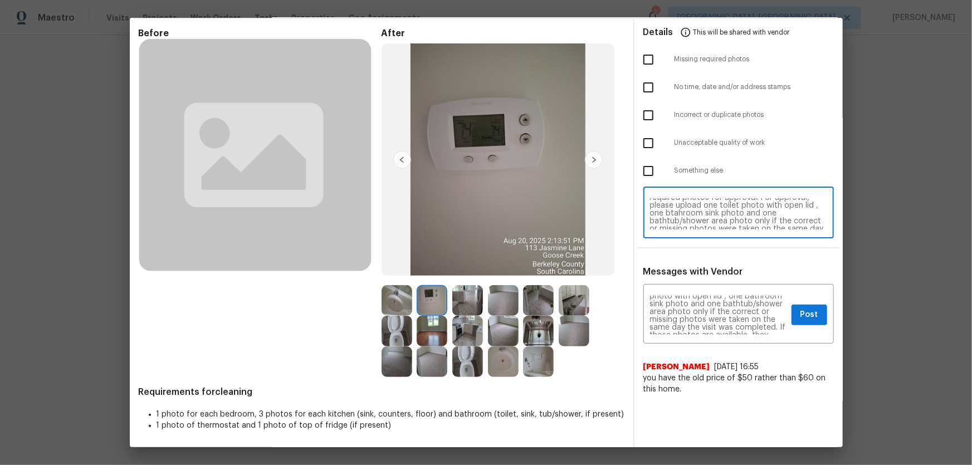
click at [691, 212] on textarea "Maintenance Audit Team: Hello! Unfortunately, this cleaning visit completed on …" at bounding box center [738, 213] width 177 height 31
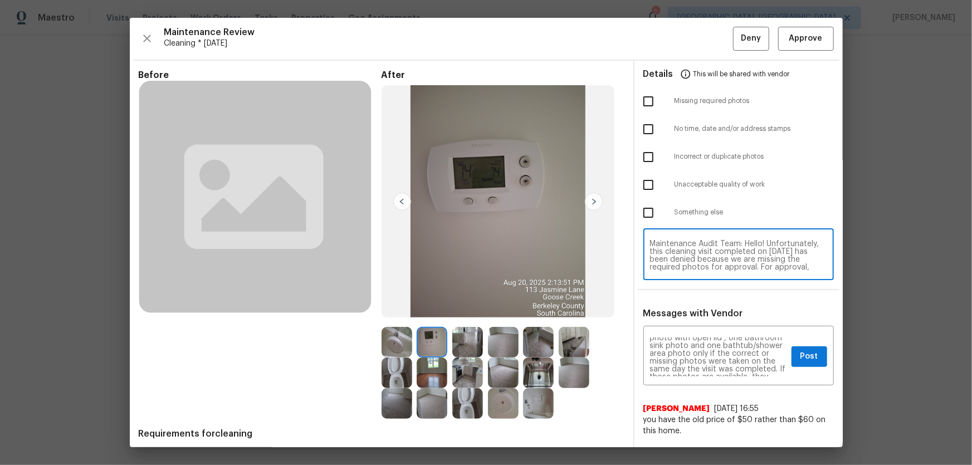
type textarea "Maintenance Audit Team: Hello! Unfortunately, this cleaning visit completed on …"
click at [644, 100] on input "checkbox" at bounding box center [648, 101] width 23 height 23
checkbox input "true"
click at [691, 307] on span "Post" at bounding box center [809, 357] width 18 height 14
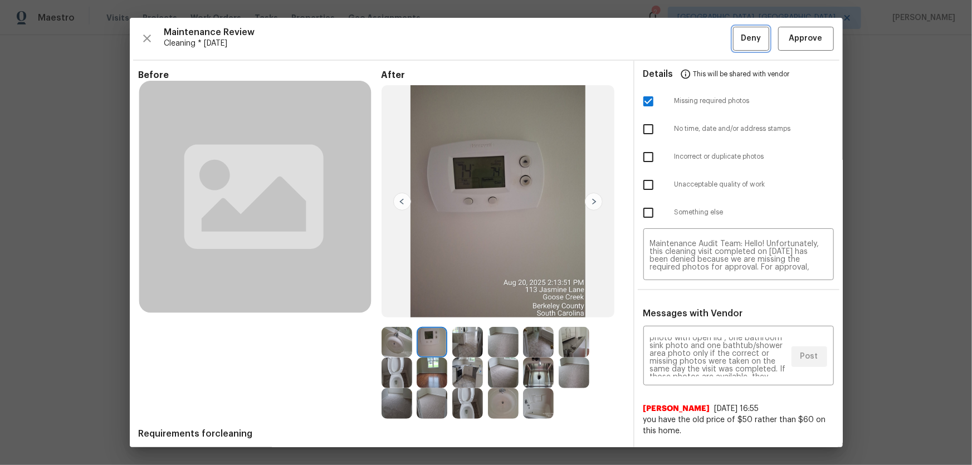
click at [691, 46] on button "Deny" at bounding box center [751, 39] width 36 height 24
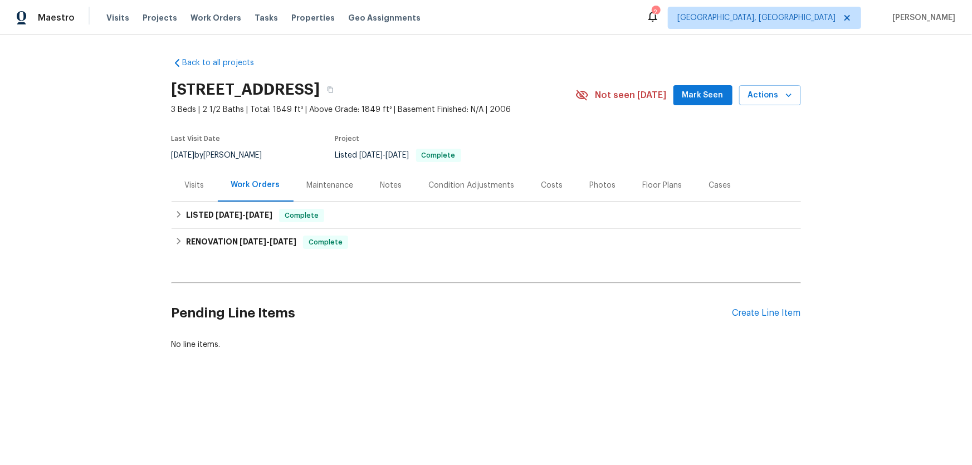
click at [307, 187] on div "Maintenance" at bounding box center [330, 185] width 47 height 11
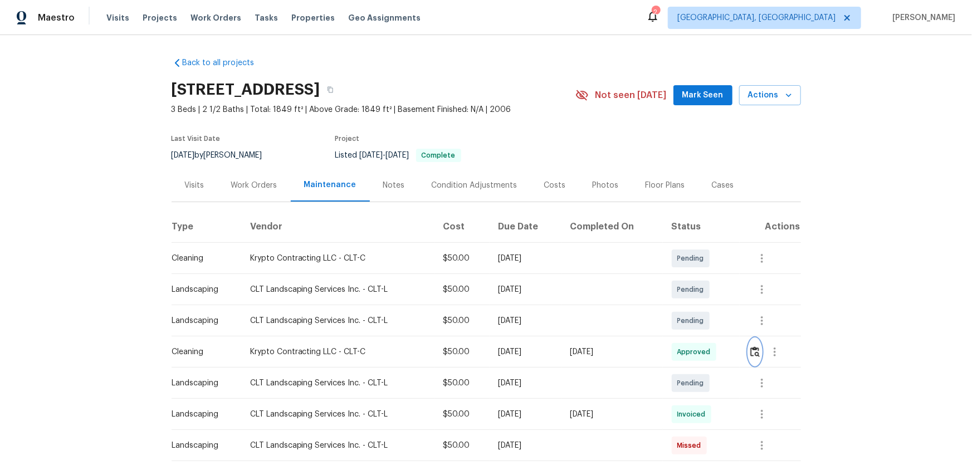
click at [754, 356] on img "button" at bounding box center [754, 351] width 9 height 11
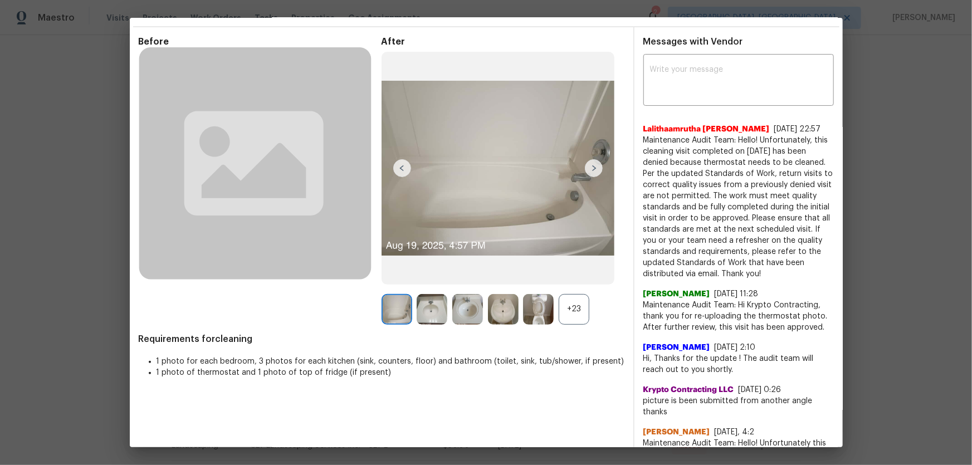
scroll to position [50, 0]
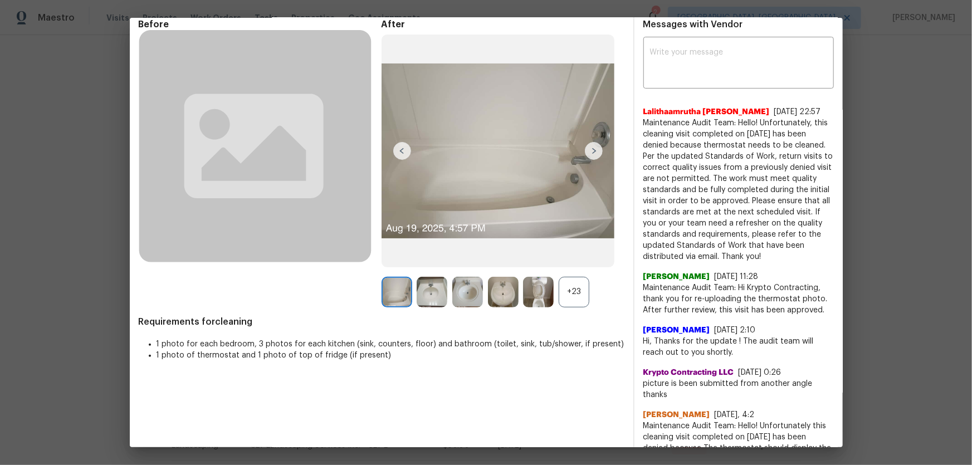
click at [567, 296] on div "+23" at bounding box center [574, 292] width 31 height 31
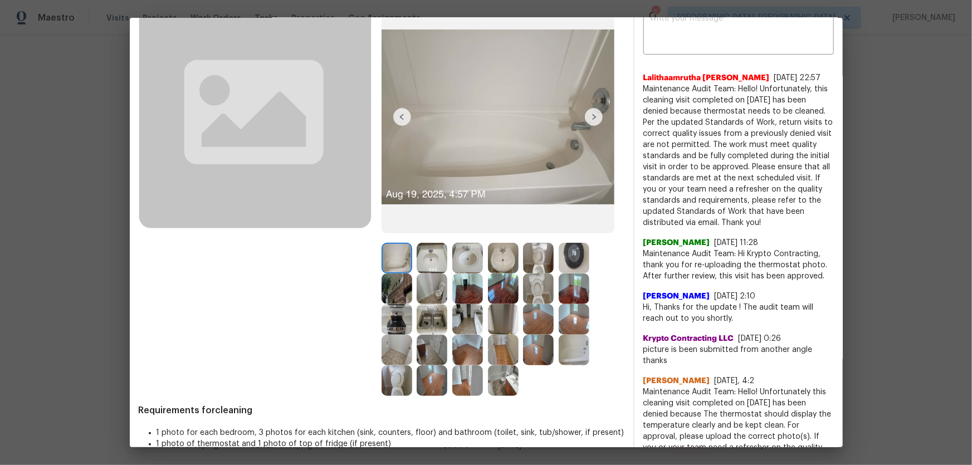
scroll to position [101, 0]
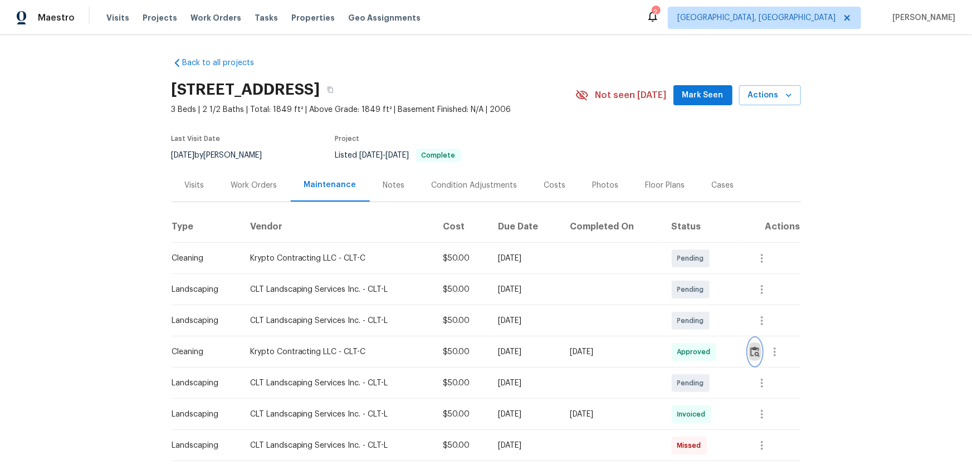
click at [751, 345] on button "button" at bounding box center [755, 352] width 13 height 27
click at [758, 358] on button "button" at bounding box center [755, 352] width 13 height 27
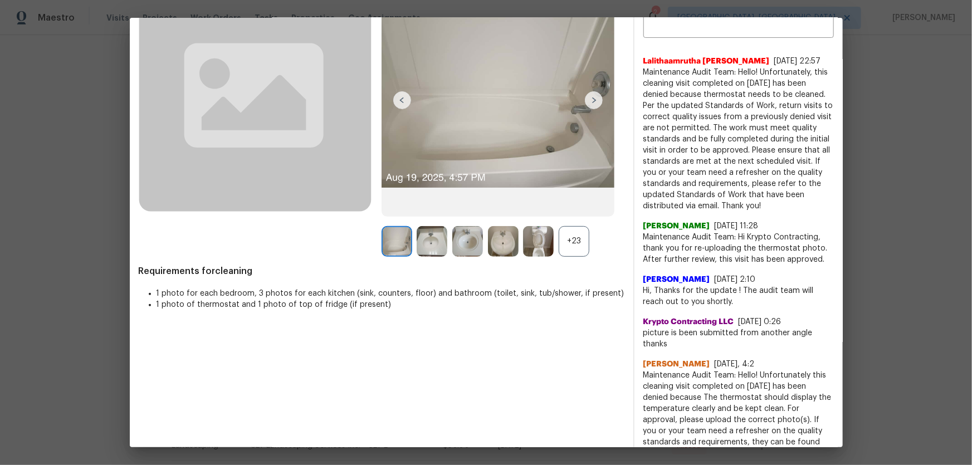
click at [569, 240] on div "+23" at bounding box center [574, 241] width 31 height 31
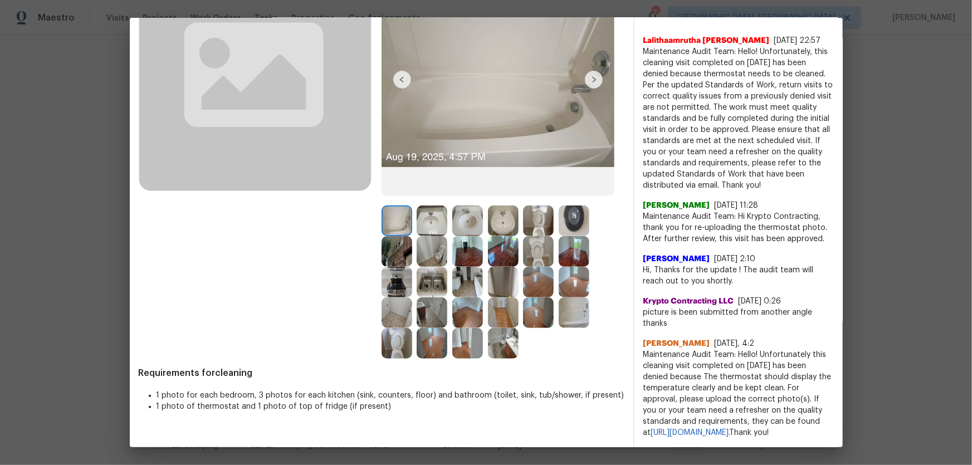
scroll to position [131, 0]
click at [529, 247] on img at bounding box center [538, 251] width 31 height 31
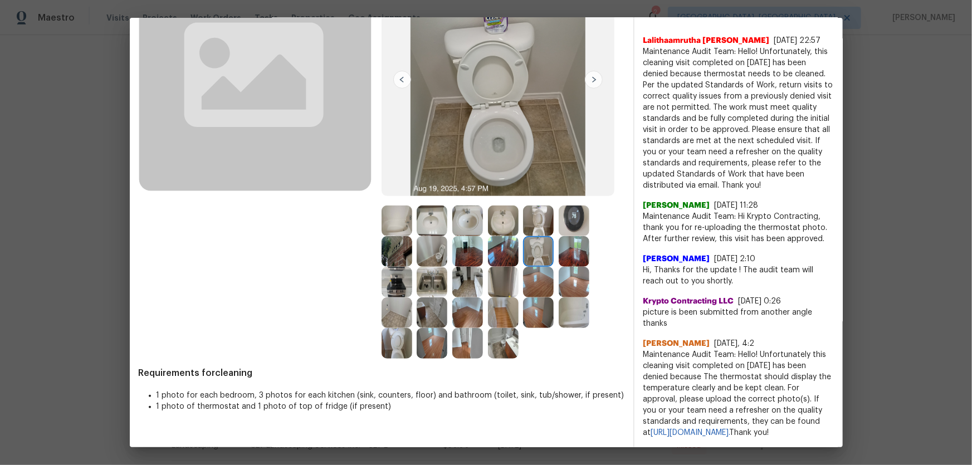
click at [542, 206] on img at bounding box center [538, 221] width 31 height 31
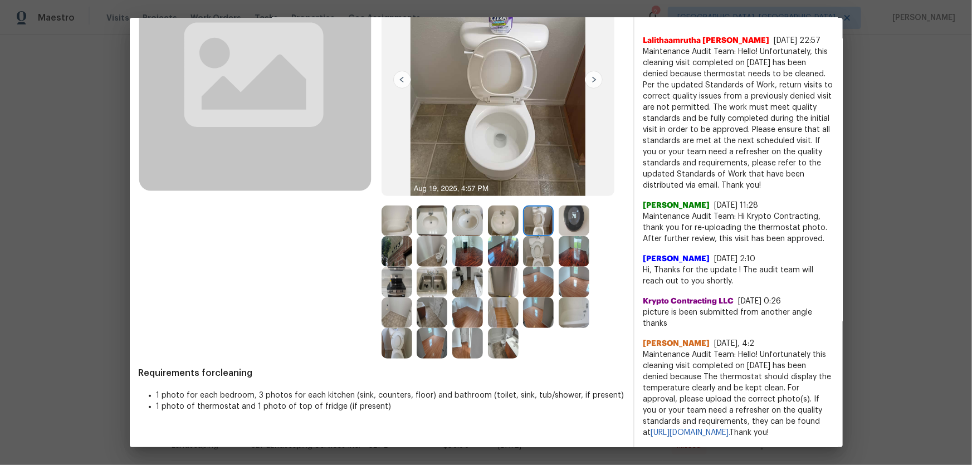
click at [436, 244] on img at bounding box center [432, 251] width 31 height 31
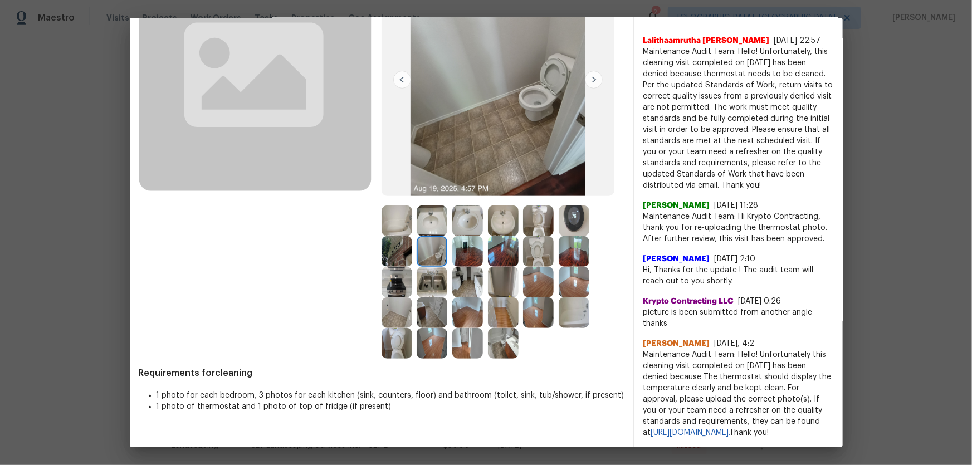
click at [433, 212] on img at bounding box center [432, 221] width 31 height 31
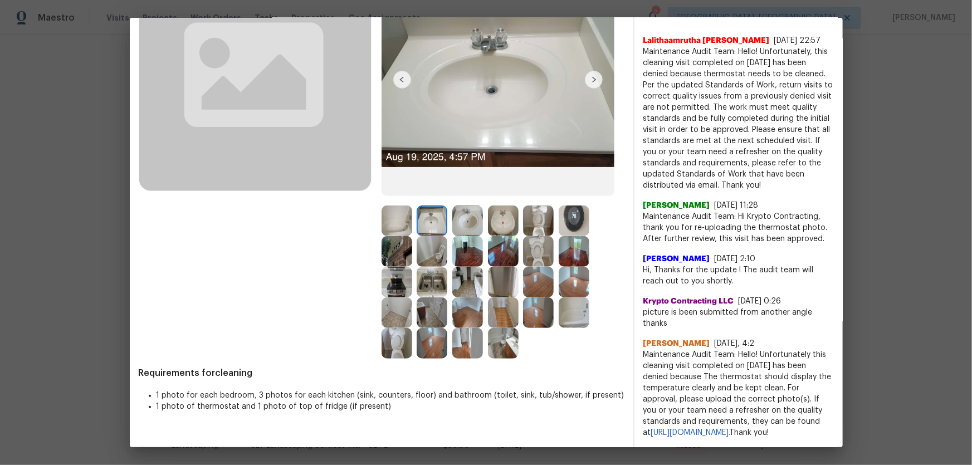
click at [466, 212] on img at bounding box center [467, 221] width 31 height 31
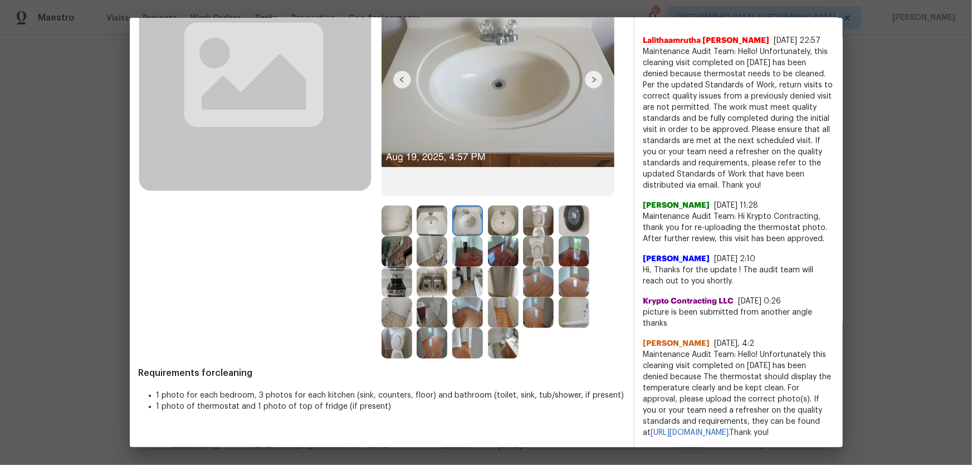
click at [495, 212] on img at bounding box center [503, 221] width 31 height 31
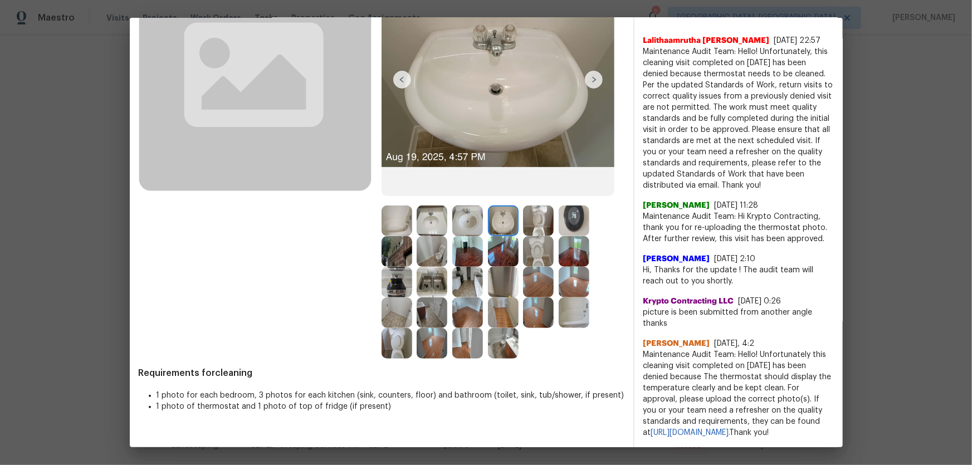
click at [387, 218] on img at bounding box center [397, 221] width 31 height 31
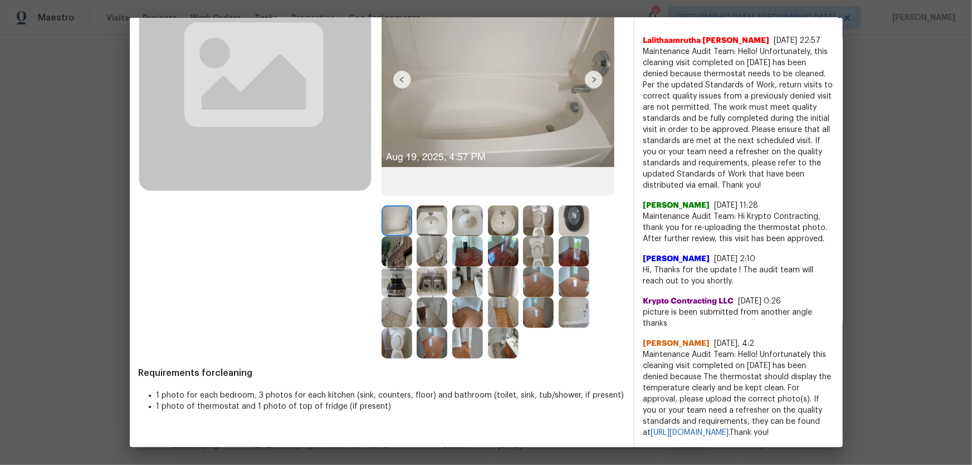
click at [569, 301] on img at bounding box center [574, 312] width 31 height 31
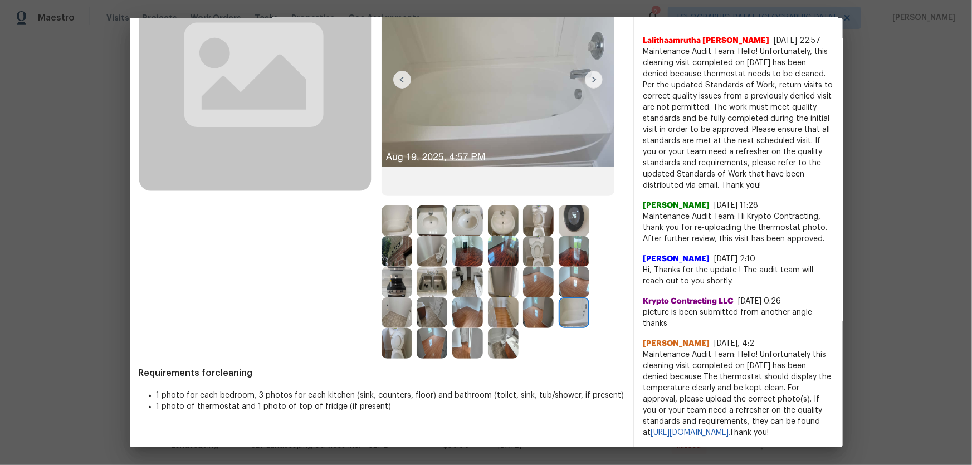
click at [426, 267] on img at bounding box center [432, 282] width 31 height 31
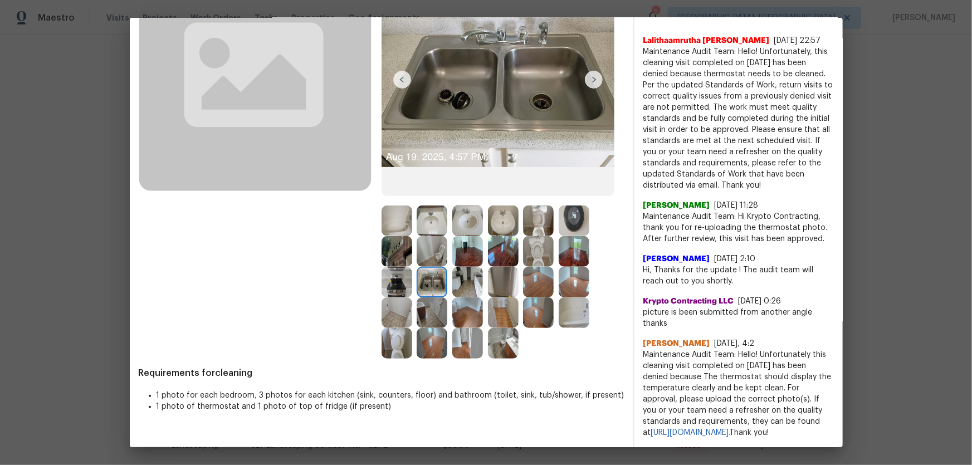
click at [397, 268] on img at bounding box center [397, 282] width 31 height 31
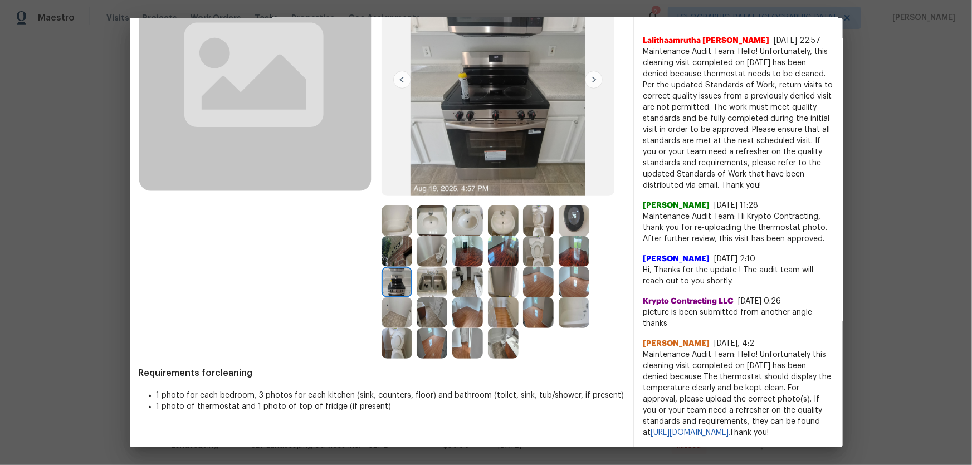
click at [393, 244] on img at bounding box center [397, 251] width 31 height 31
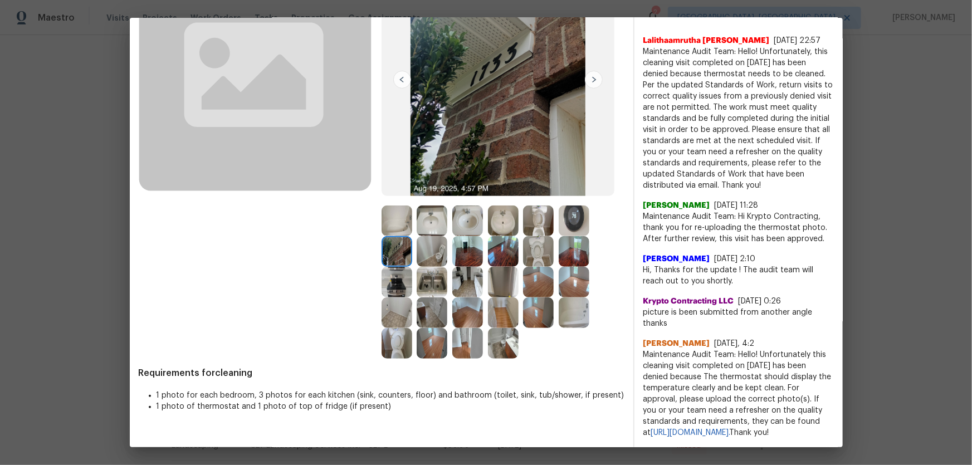
click at [465, 278] on img at bounding box center [467, 282] width 31 height 31
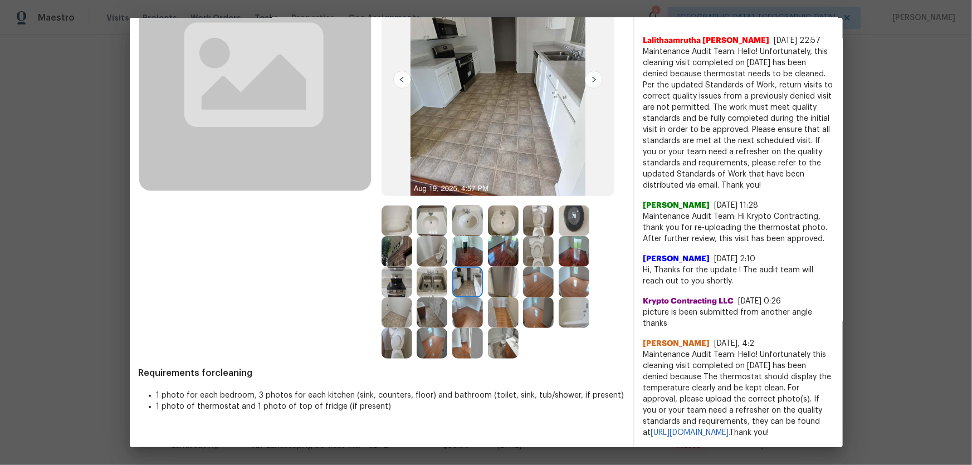
click at [436, 272] on img at bounding box center [432, 282] width 31 height 31
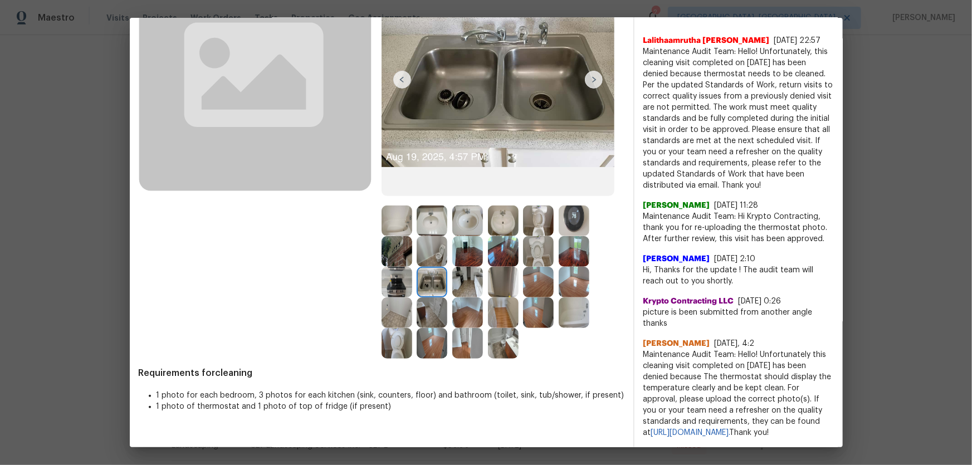
click at [566, 215] on img at bounding box center [574, 221] width 31 height 31
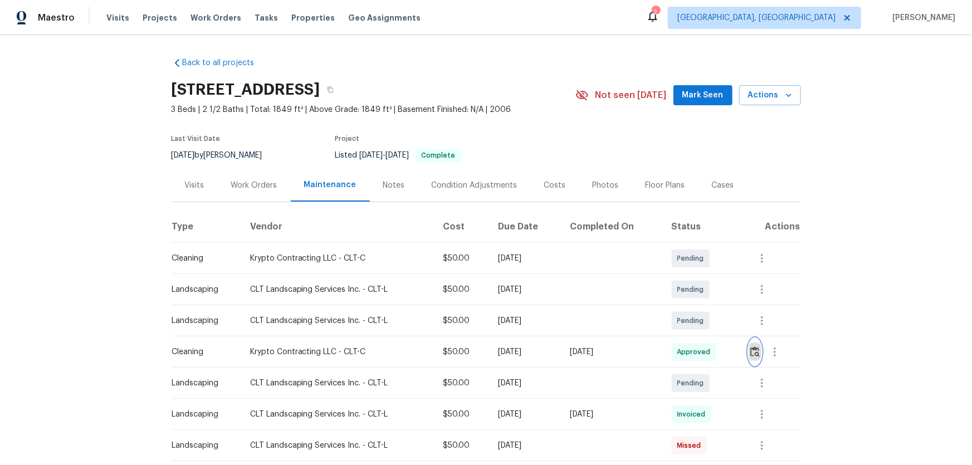
click at [752, 348] on img "button" at bounding box center [754, 351] width 9 height 11
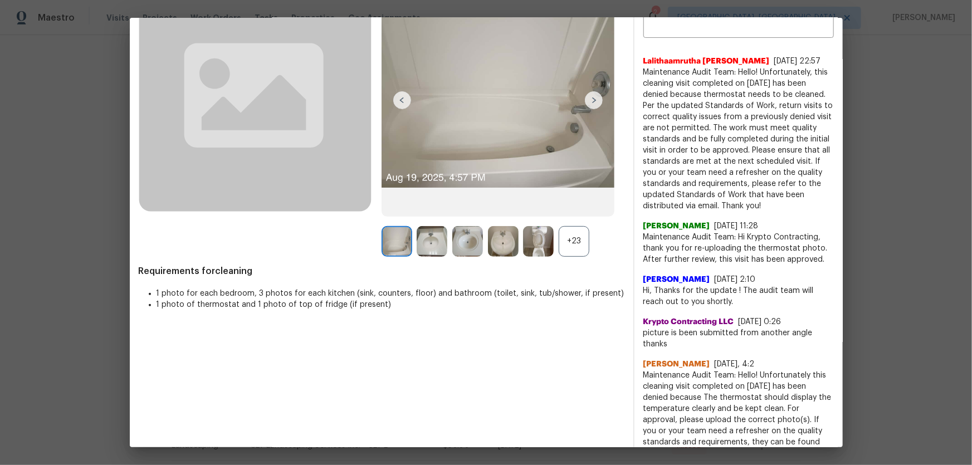
click at [576, 247] on div "+23" at bounding box center [574, 241] width 31 height 31
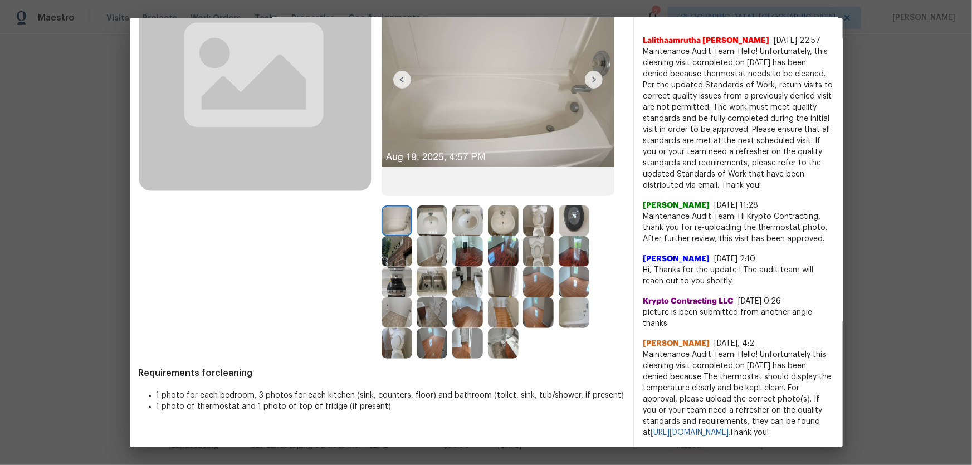
click at [539, 310] on img at bounding box center [538, 312] width 31 height 31
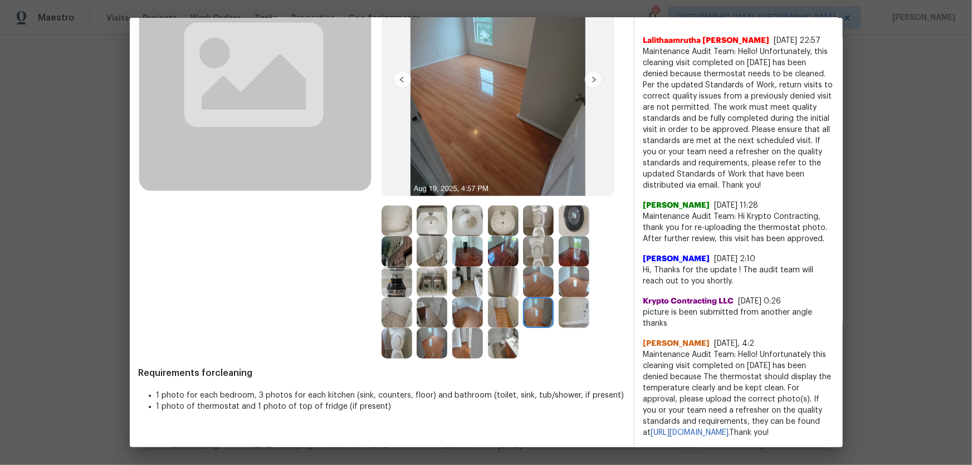
click at [530, 271] on img at bounding box center [538, 282] width 31 height 31
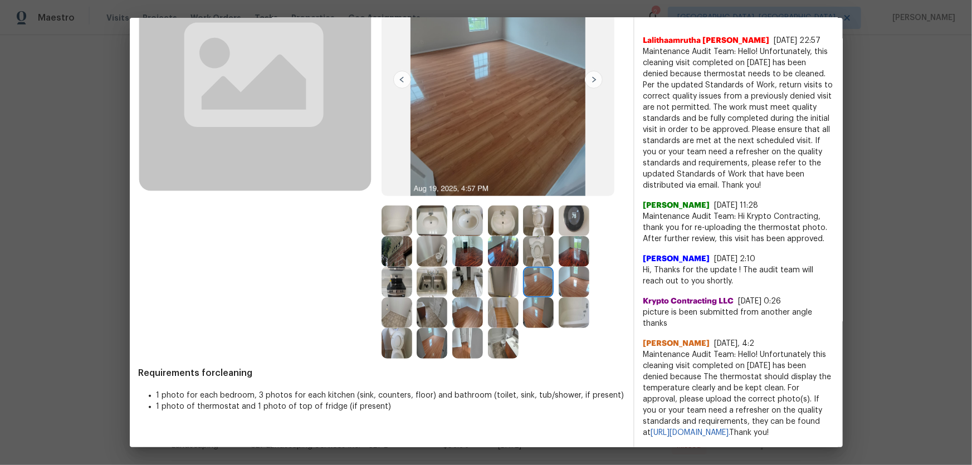
click at [587, 270] on div at bounding box center [577, 282] width 36 height 31
click at [579, 271] on img at bounding box center [574, 282] width 31 height 31
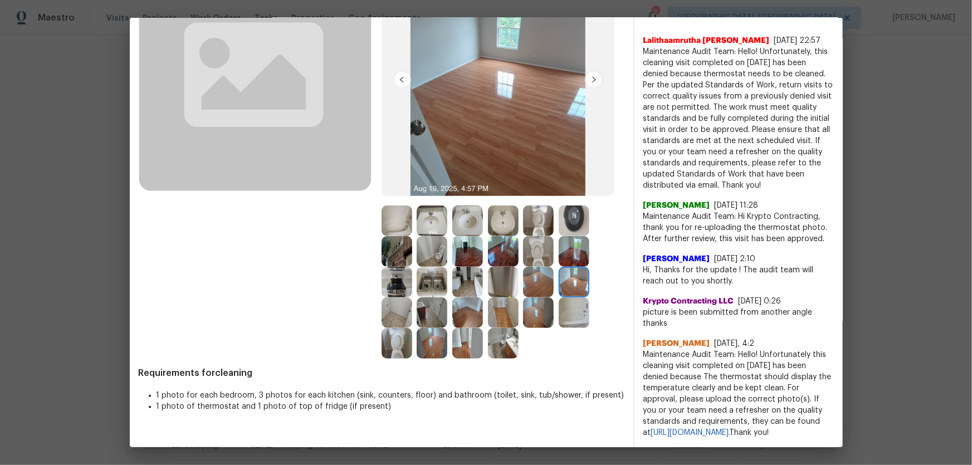
click at [471, 328] on img at bounding box center [467, 343] width 31 height 31
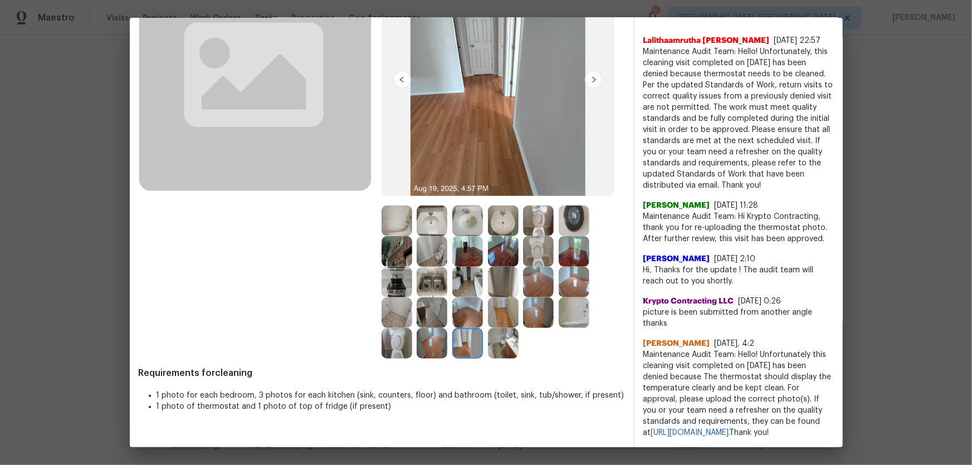
click at [436, 328] on img at bounding box center [432, 343] width 31 height 31
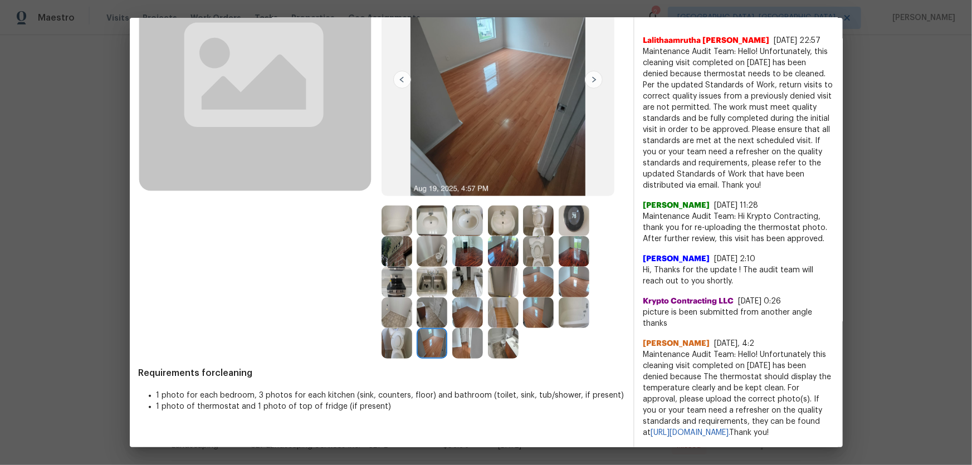
click at [428, 304] on img at bounding box center [432, 312] width 31 height 31
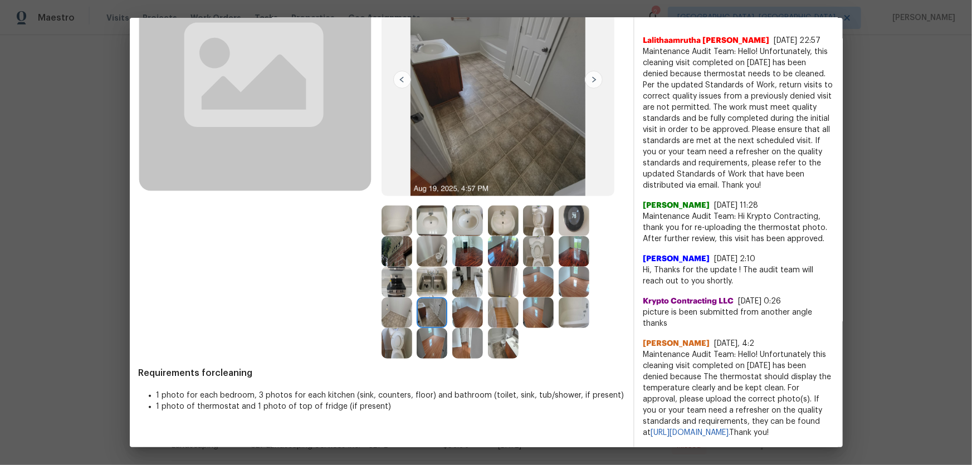
click at [434, 272] on img at bounding box center [432, 282] width 31 height 31
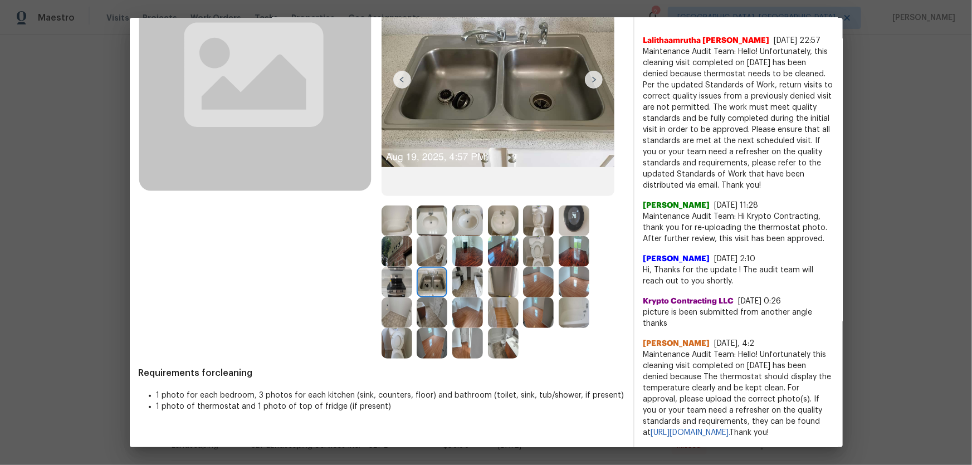
click at [385, 267] on img at bounding box center [397, 282] width 31 height 31
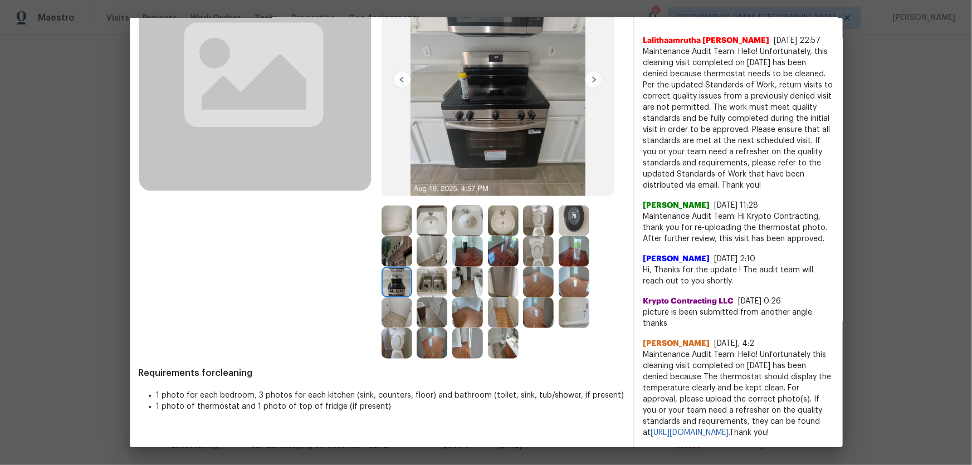
click at [390, 283] on img at bounding box center [397, 282] width 31 height 31
click at [395, 328] on img at bounding box center [397, 343] width 31 height 31
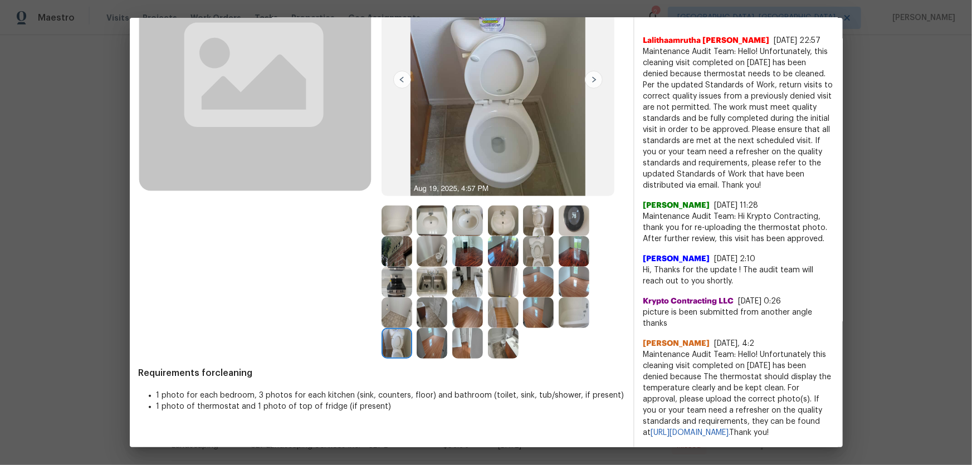
click at [462, 236] on img at bounding box center [467, 251] width 31 height 31
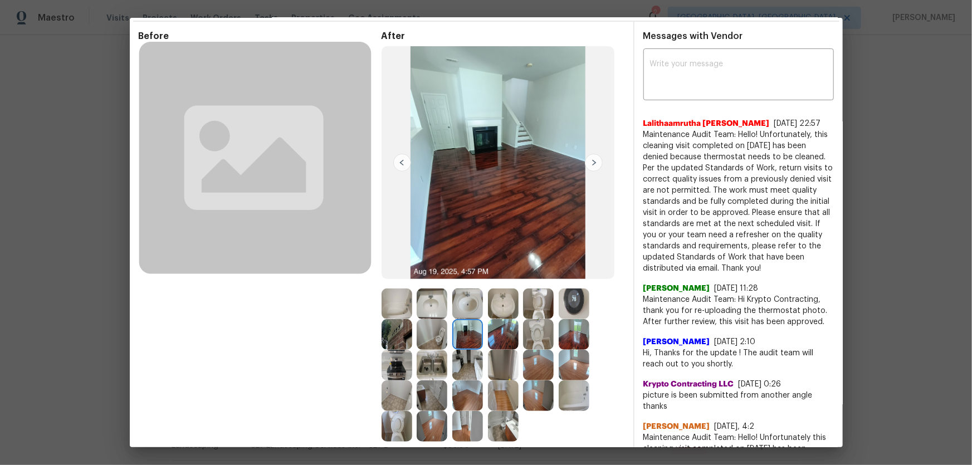
scroll to position [30, 0]
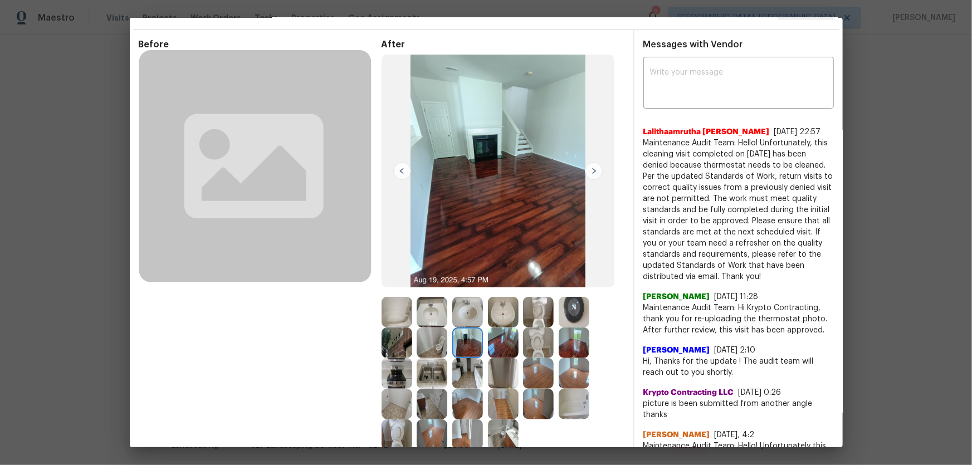
click at [462, 370] on img at bounding box center [467, 373] width 31 height 31
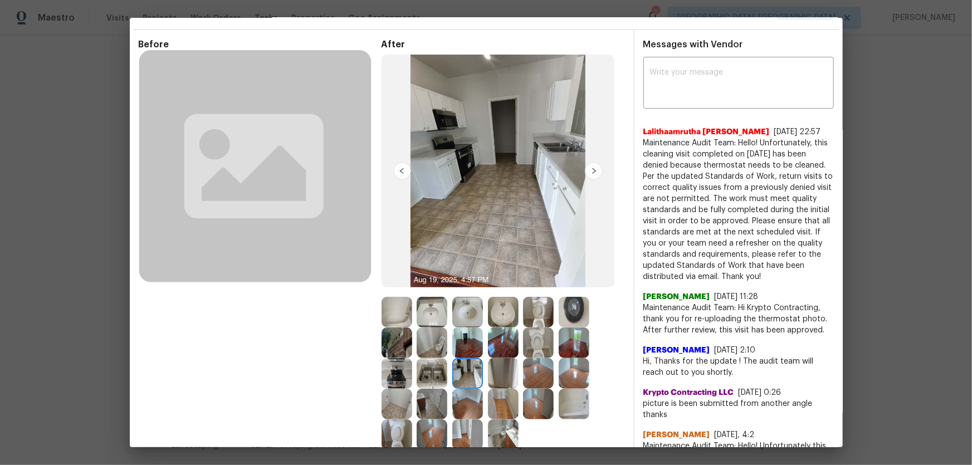
click at [436, 344] on img at bounding box center [432, 342] width 31 height 31
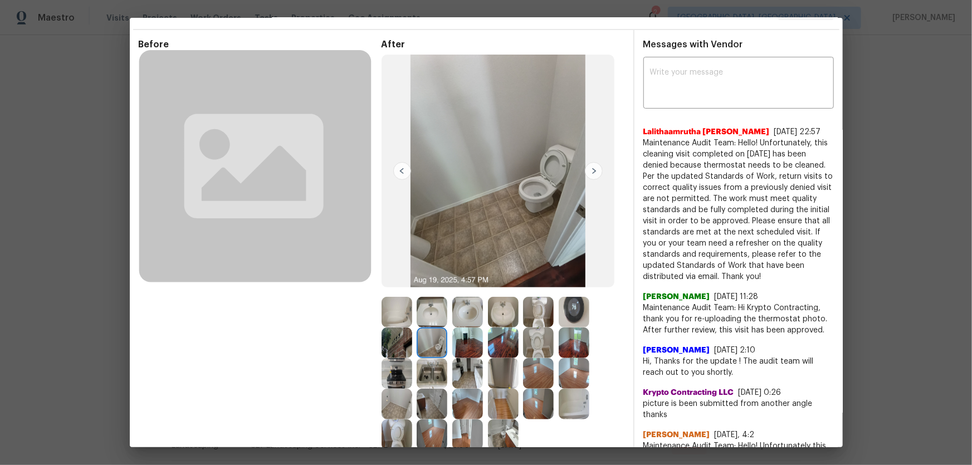
click at [399, 369] on img at bounding box center [397, 373] width 31 height 31
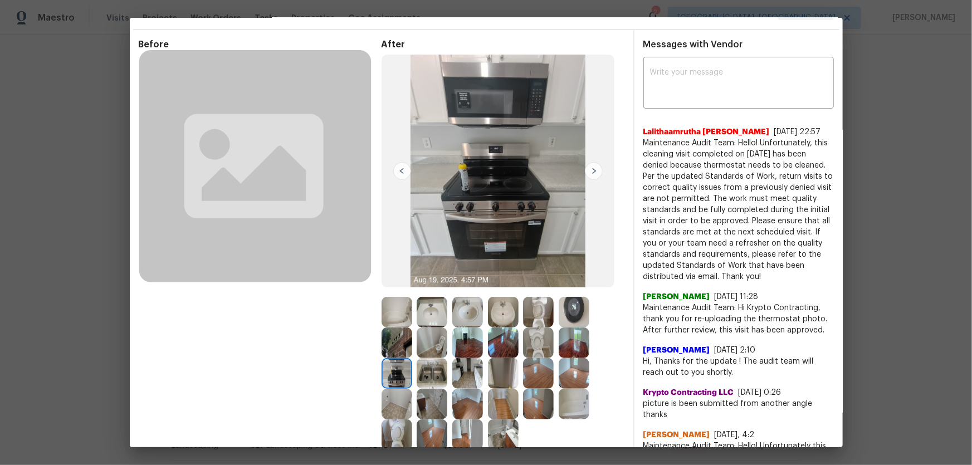
scroll to position [81, 0]
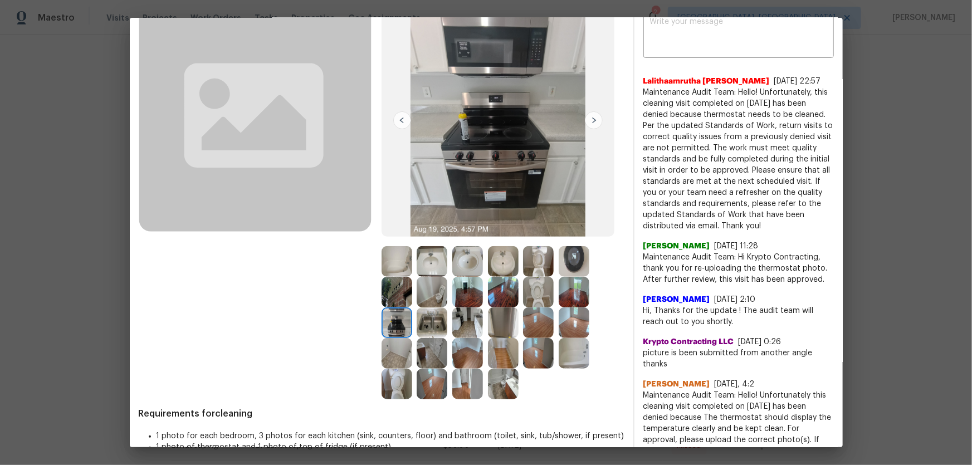
click at [501, 384] on img at bounding box center [503, 384] width 31 height 31
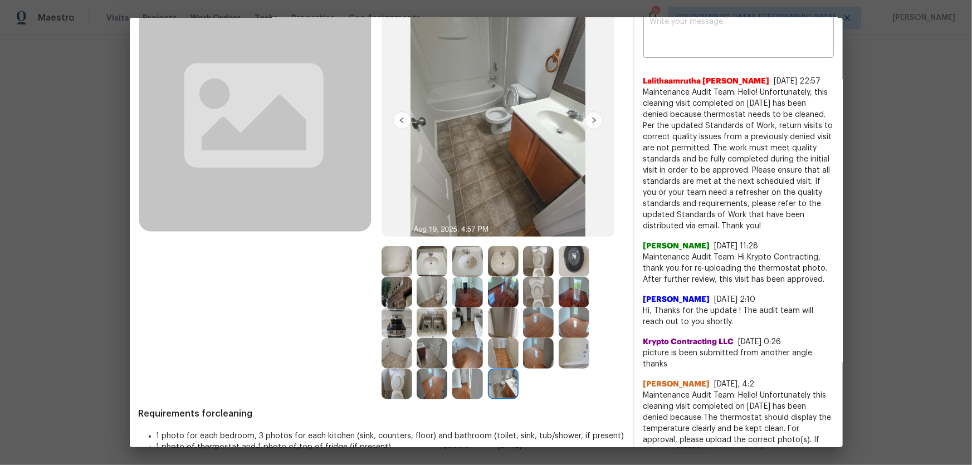
click at [527, 351] on img at bounding box center [538, 353] width 31 height 31
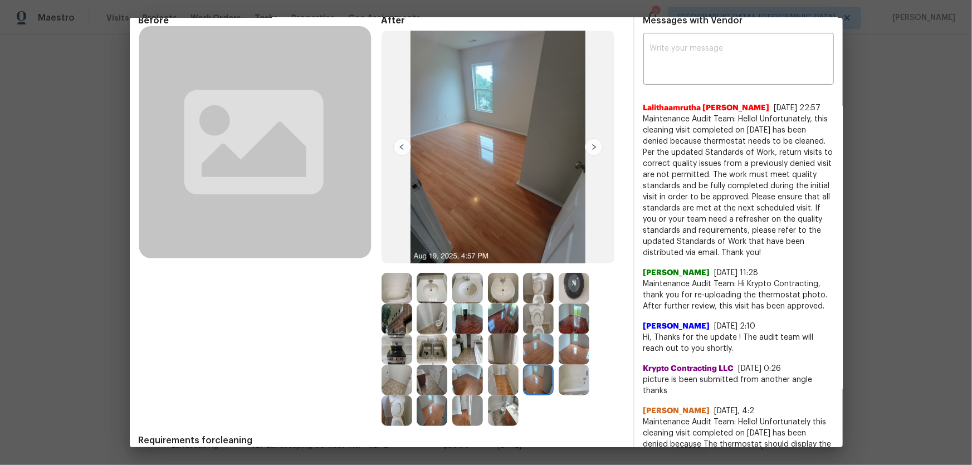
scroll to position [30, 0]
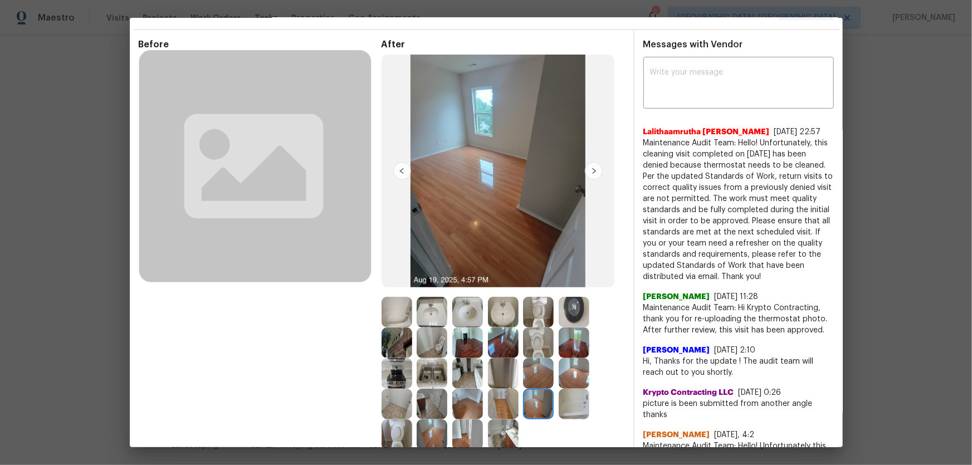
click at [508, 319] on img at bounding box center [503, 312] width 31 height 31
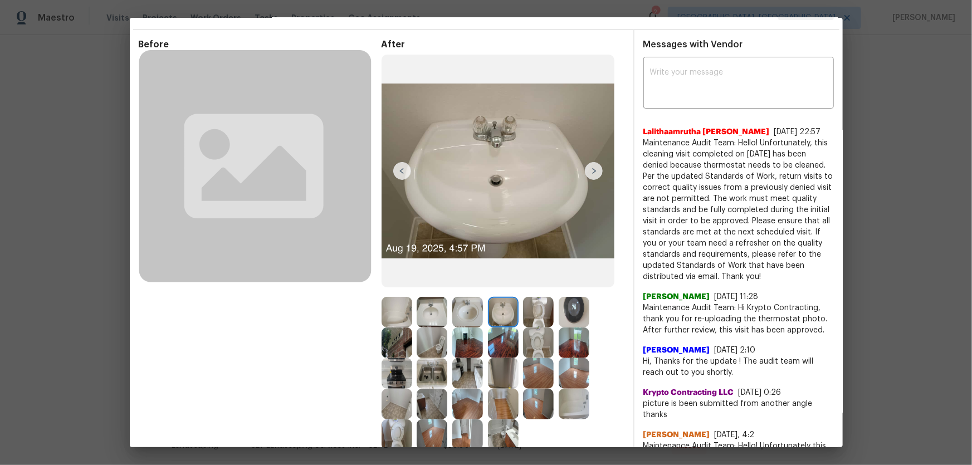
click at [503, 331] on img at bounding box center [503, 342] width 31 height 31
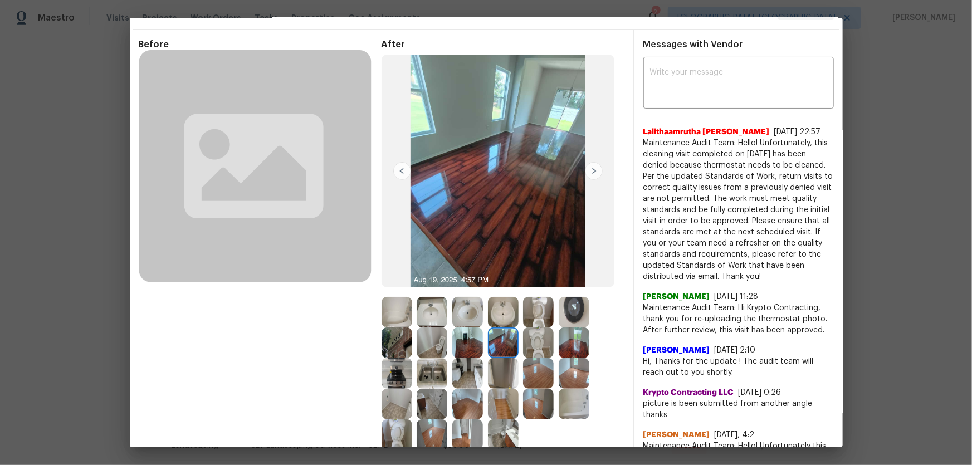
click at [413, 365] on div at bounding box center [400, 373] width 36 height 31
click at [428, 373] on img at bounding box center [432, 373] width 31 height 31
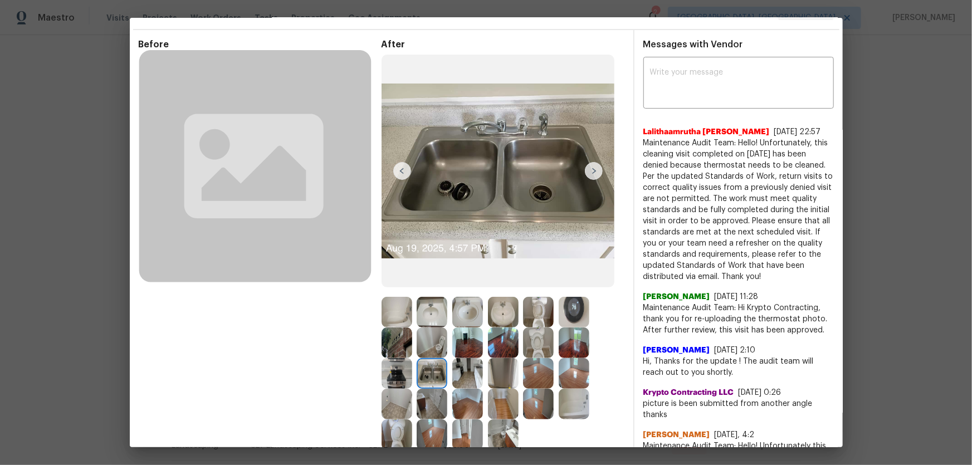
click at [453, 373] on img at bounding box center [467, 373] width 31 height 31
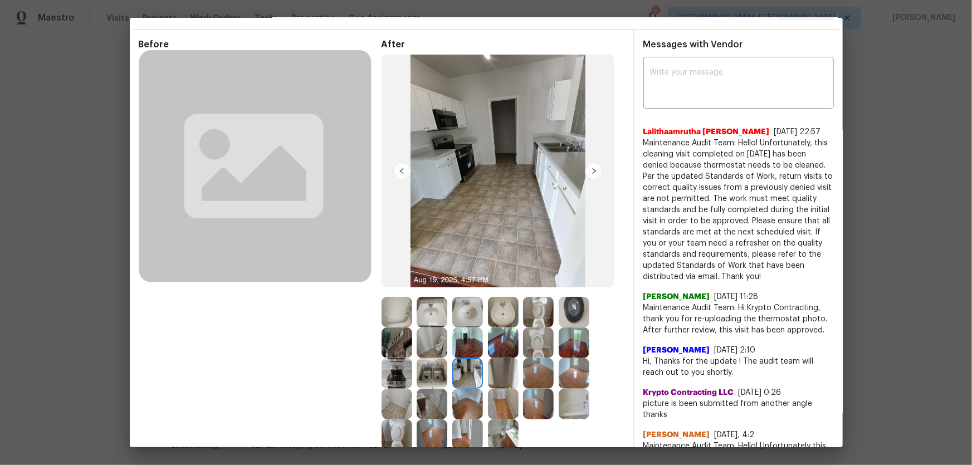
click at [397, 378] on img at bounding box center [397, 373] width 31 height 31
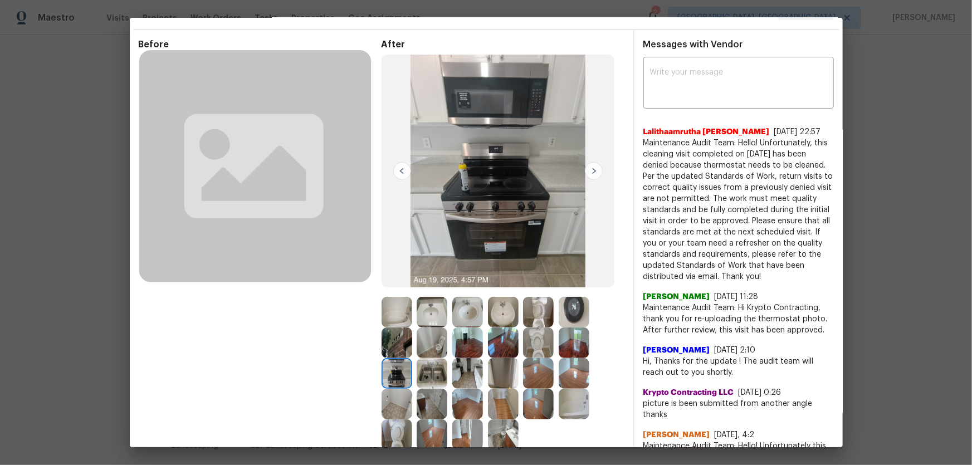
click at [574, 310] on img at bounding box center [574, 312] width 31 height 31
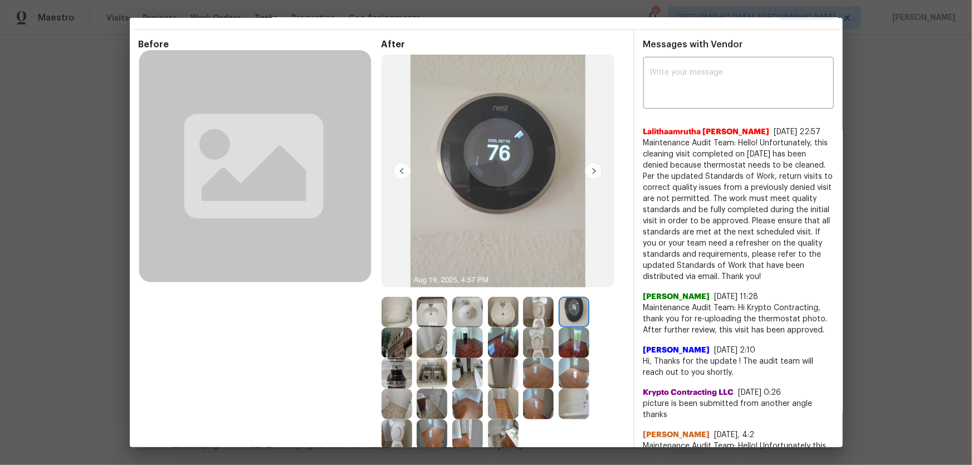
click at [478, 346] on img at bounding box center [467, 342] width 31 height 31
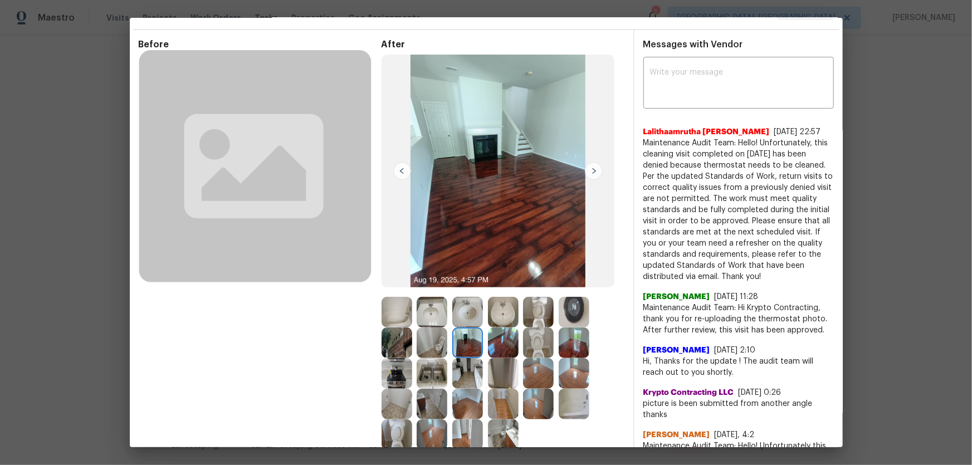
click at [472, 363] on img at bounding box center [467, 373] width 31 height 31
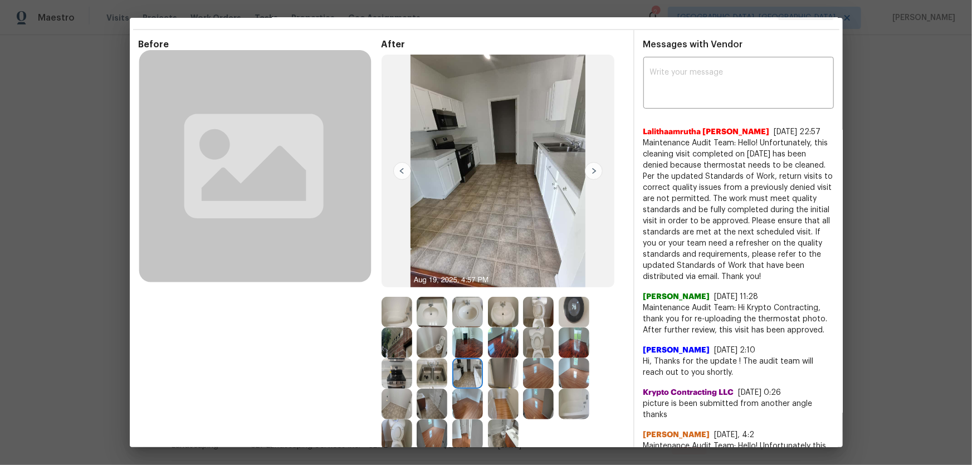
click at [436, 369] on img at bounding box center [432, 373] width 31 height 31
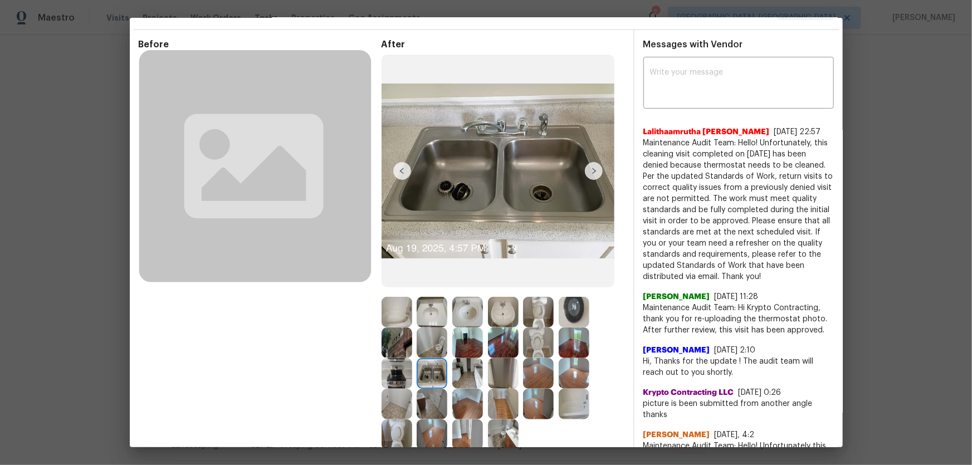
click at [433, 397] on img at bounding box center [432, 404] width 31 height 31
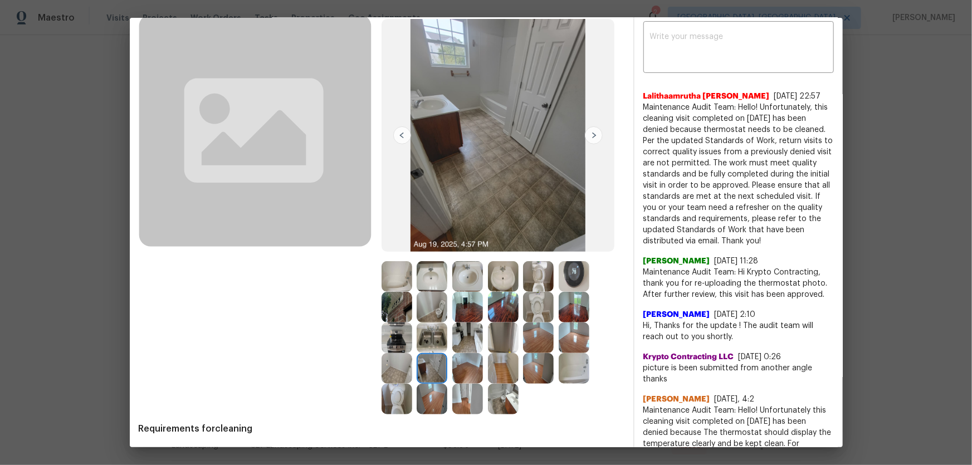
scroll to position [131, 0]
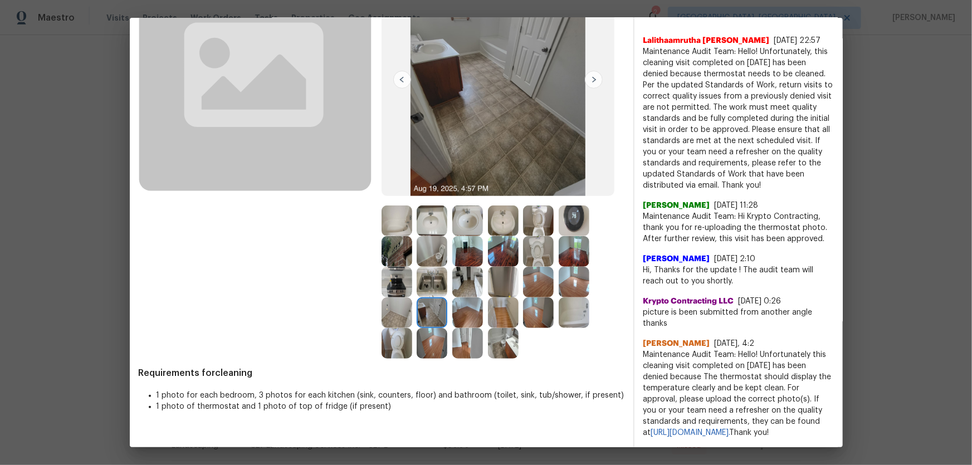
click at [397, 301] on img at bounding box center [397, 312] width 31 height 31
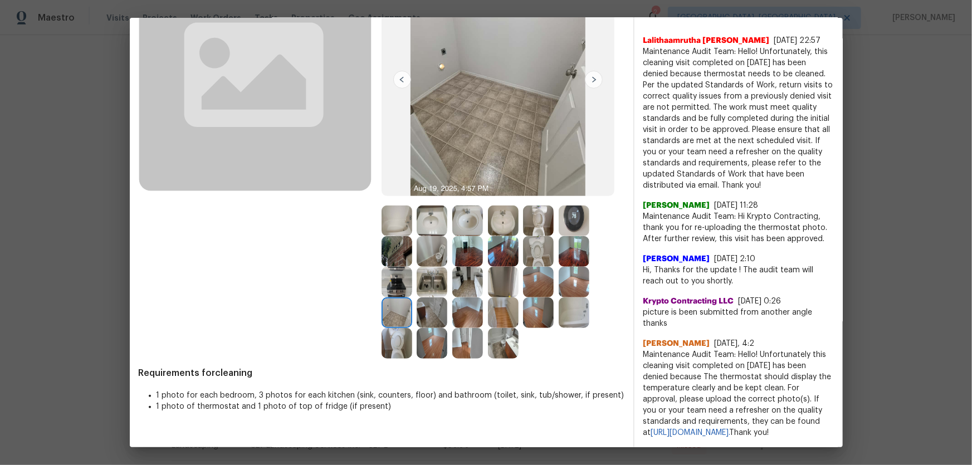
scroll to position [81, 0]
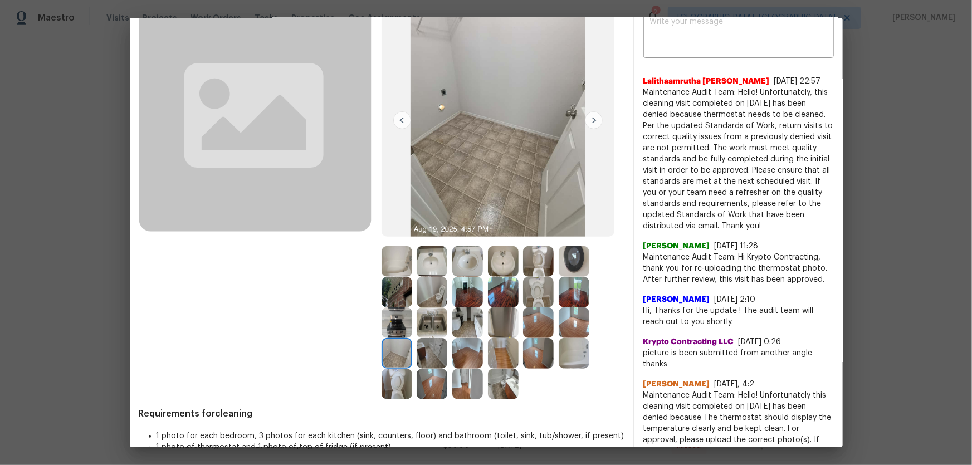
click at [458, 257] on img at bounding box center [467, 261] width 31 height 31
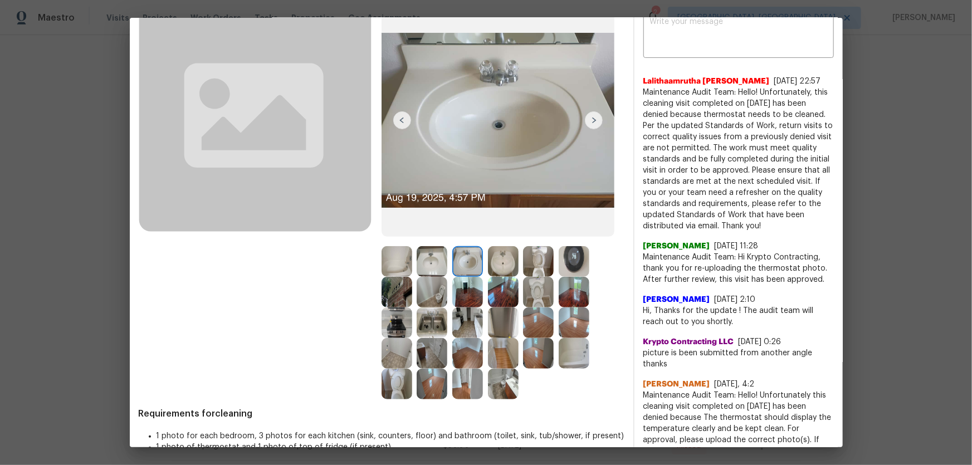
click at [495, 262] on img at bounding box center [503, 261] width 31 height 31
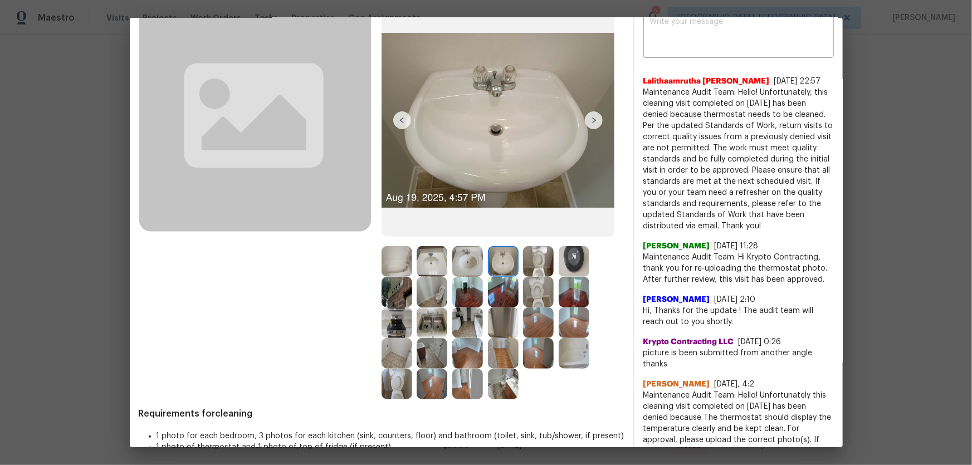
click at [539, 261] on img at bounding box center [538, 261] width 31 height 31
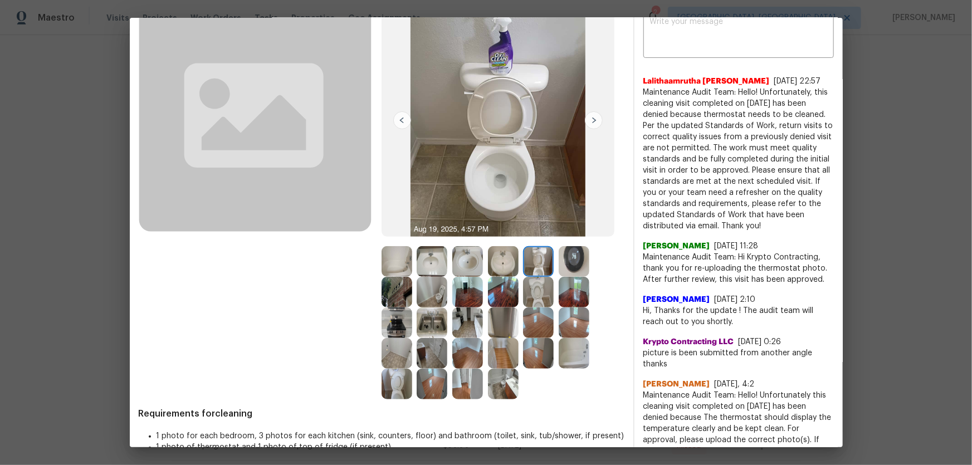
click at [568, 262] on img at bounding box center [574, 261] width 31 height 31
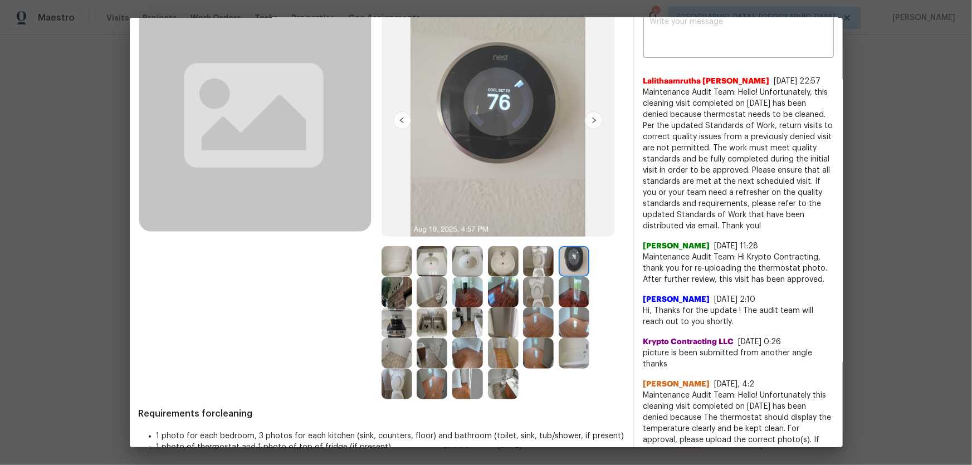
click at [568, 293] on img at bounding box center [574, 292] width 31 height 31
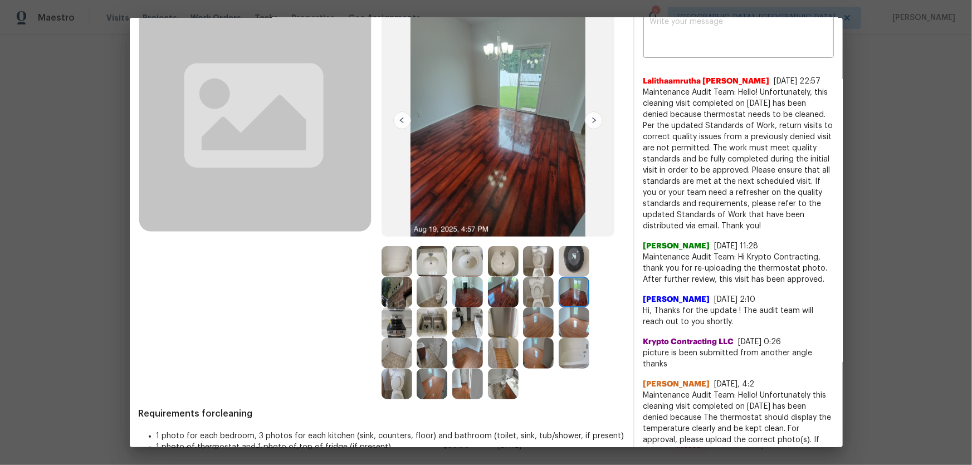
click at [537, 295] on img at bounding box center [538, 292] width 31 height 31
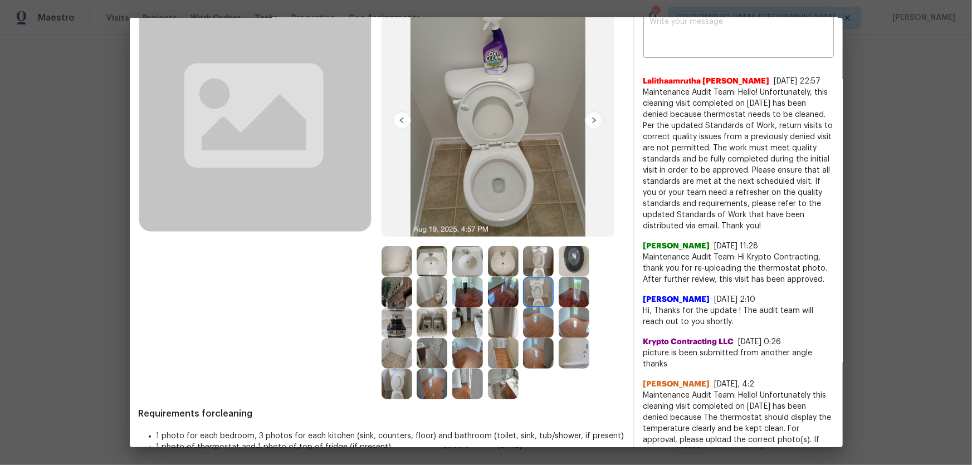
click at [536, 312] on img at bounding box center [538, 322] width 31 height 31
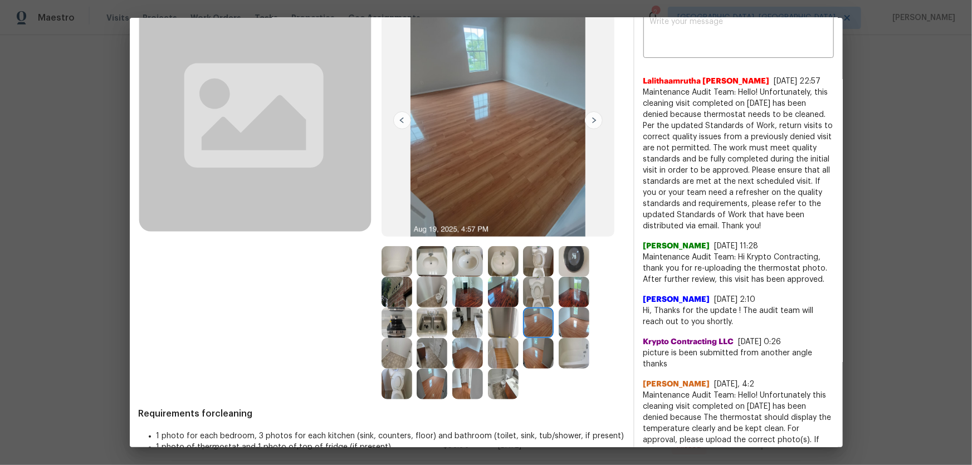
click at [507, 319] on img at bounding box center [503, 322] width 31 height 31
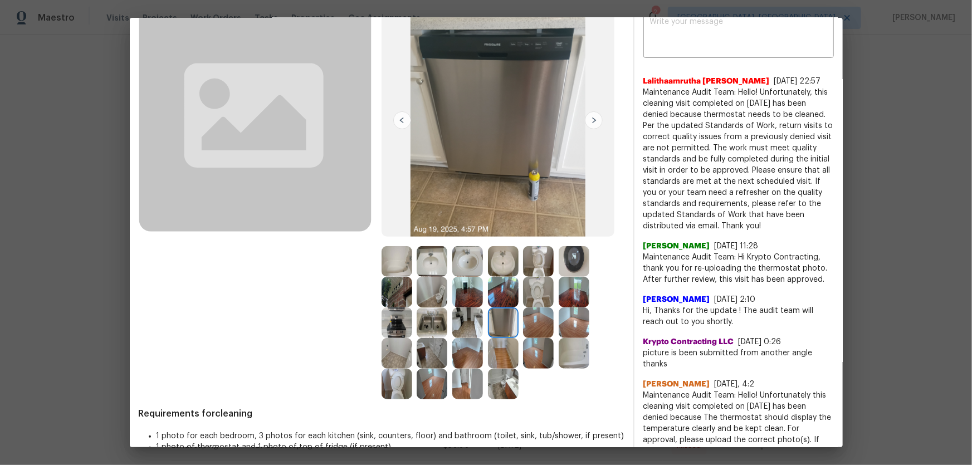
click at [402, 258] on img at bounding box center [397, 261] width 31 height 31
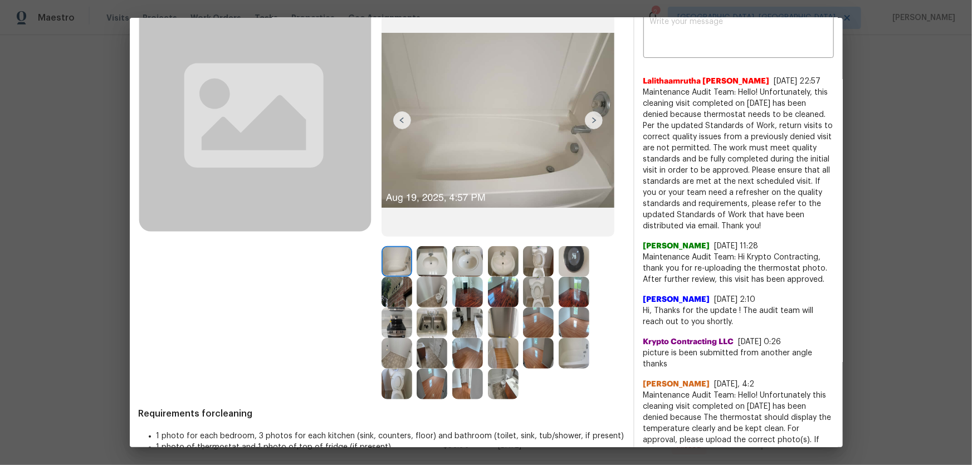
click at [422, 258] on img at bounding box center [432, 261] width 31 height 31
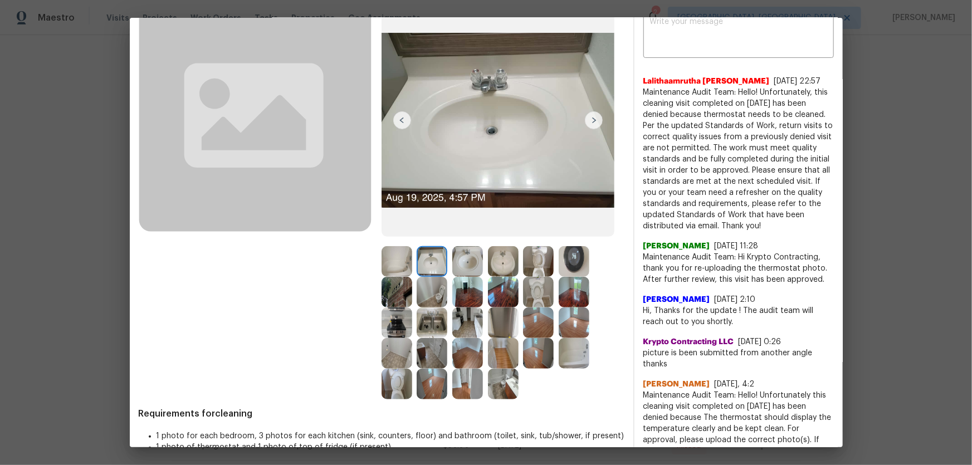
click at [458, 258] on img at bounding box center [467, 261] width 31 height 31
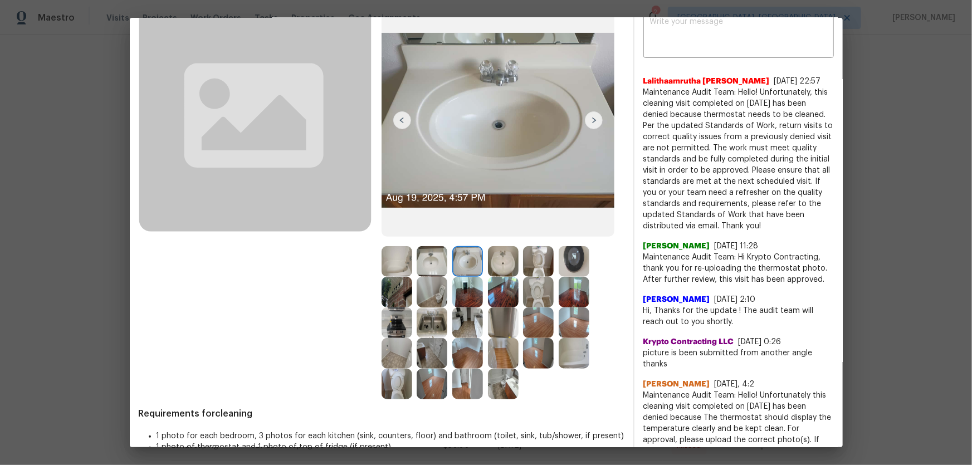
click at [501, 264] on img at bounding box center [503, 261] width 31 height 31
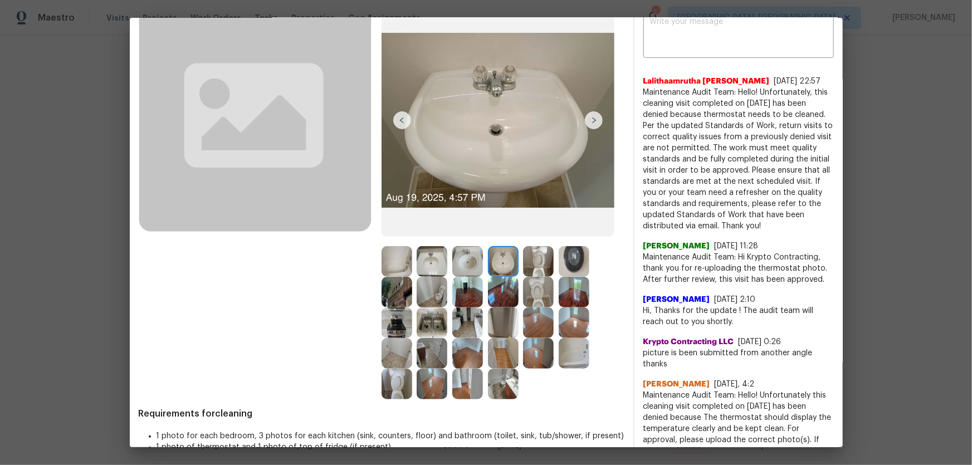
click at [529, 263] on img at bounding box center [538, 261] width 31 height 31
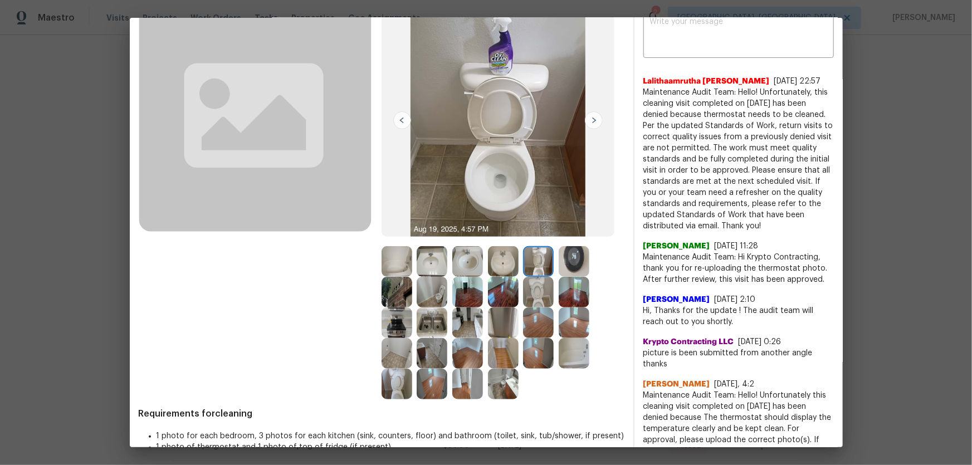
click at [581, 259] on img at bounding box center [574, 261] width 31 height 31
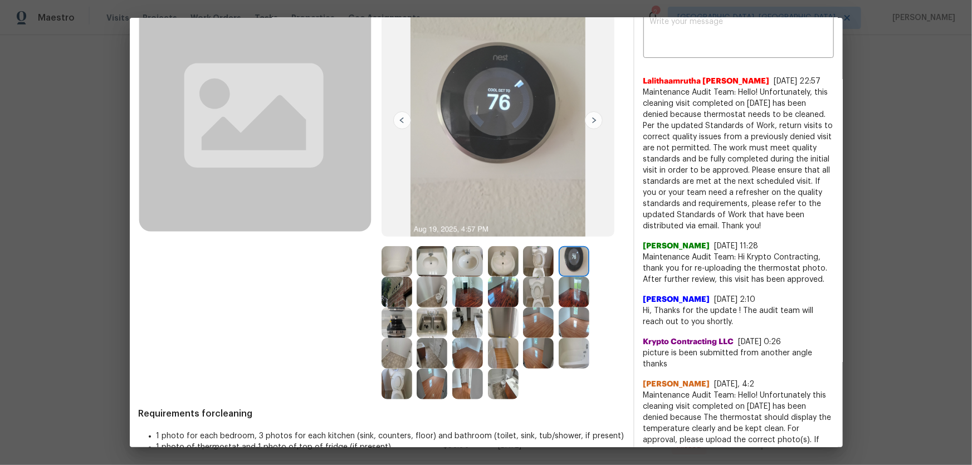
click at [395, 292] on img at bounding box center [397, 292] width 31 height 31
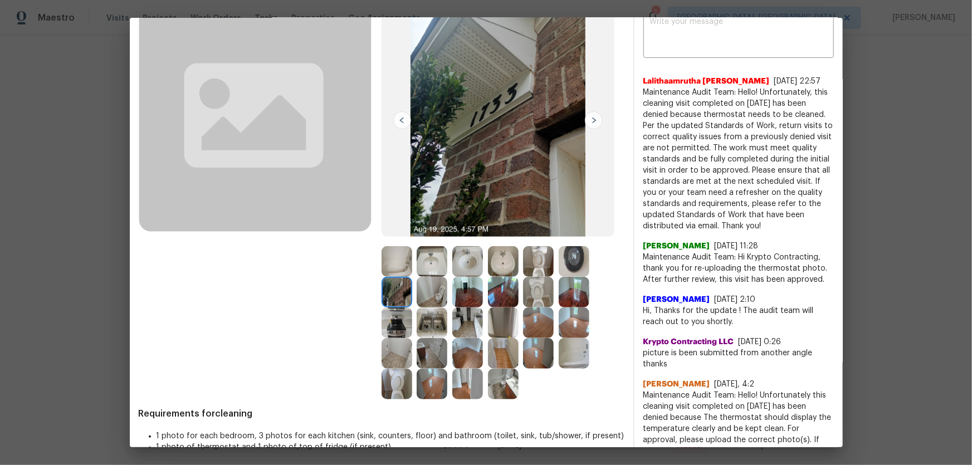
click at [424, 293] on img at bounding box center [432, 292] width 31 height 31
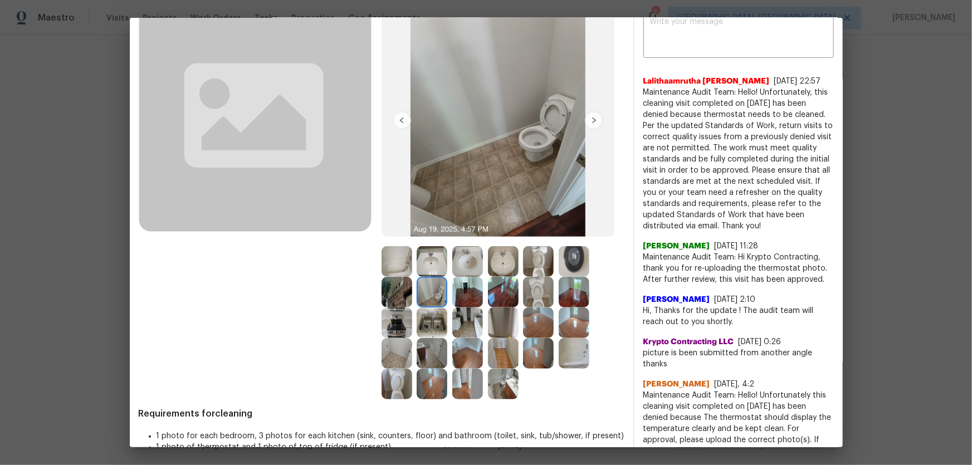
click at [476, 295] on img at bounding box center [467, 292] width 31 height 31
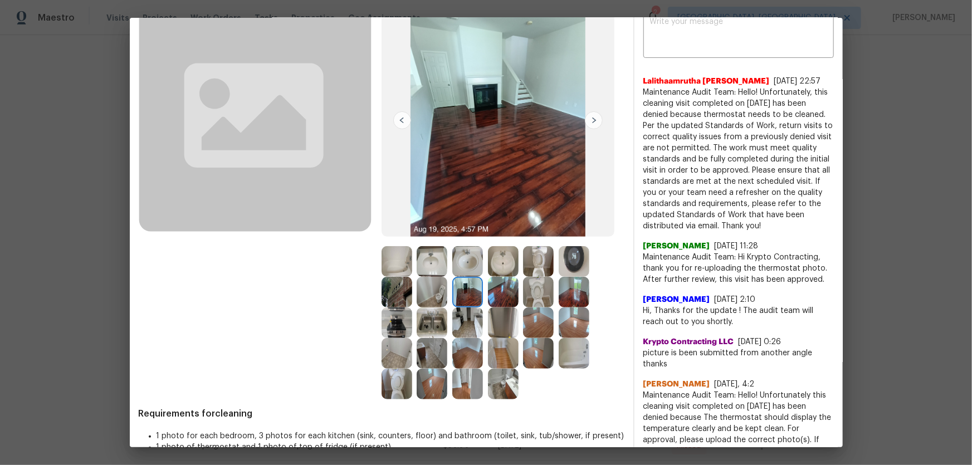
click at [492, 297] on img at bounding box center [503, 292] width 31 height 31
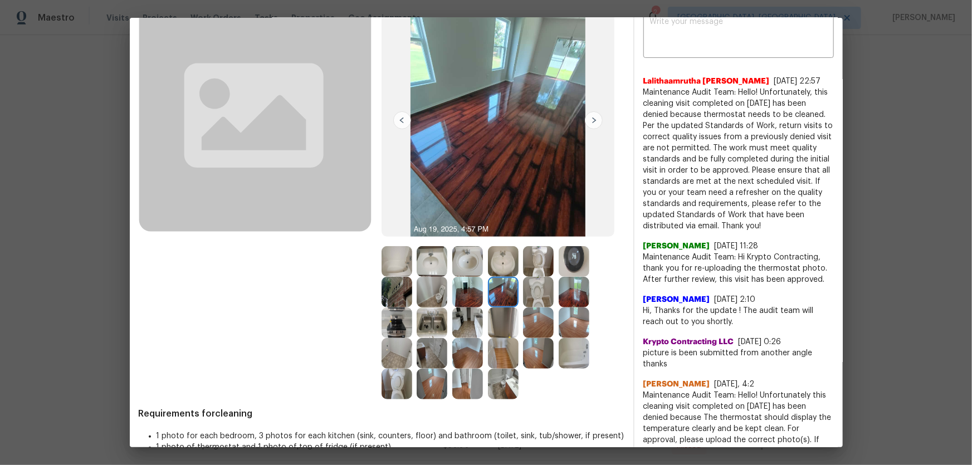
click at [550, 300] on img at bounding box center [538, 292] width 31 height 31
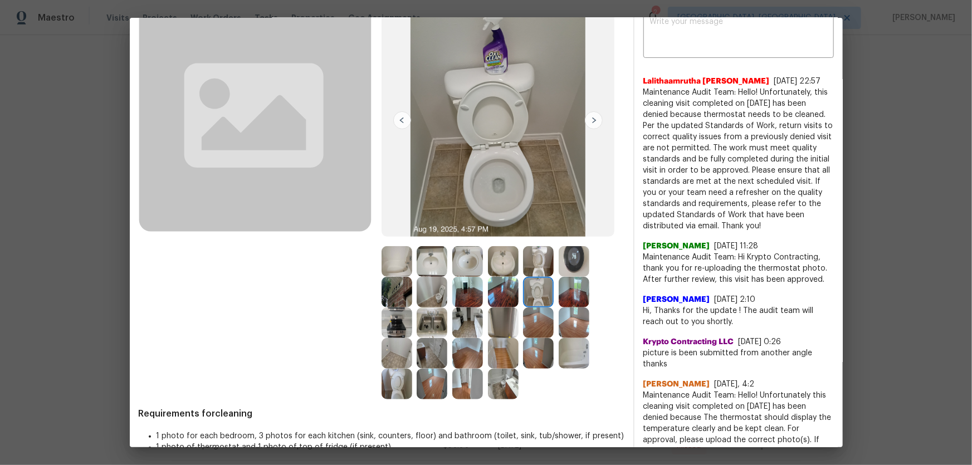
click at [574, 294] on img at bounding box center [574, 292] width 31 height 31
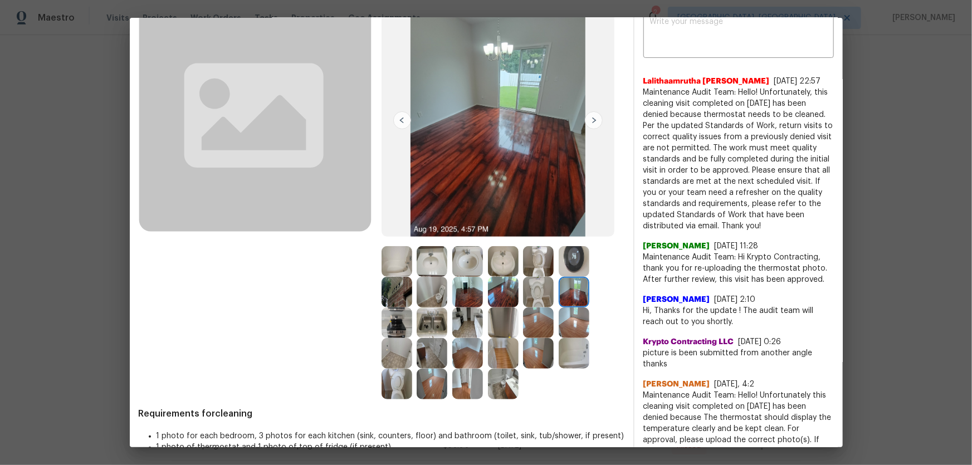
click at [400, 317] on img at bounding box center [397, 322] width 31 height 31
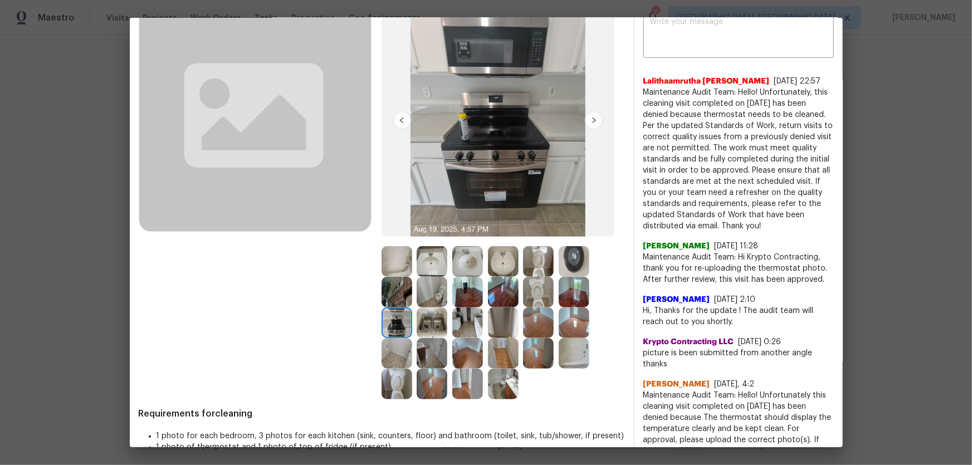
click at [428, 318] on img at bounding box center [432, 322] width 31 height 31
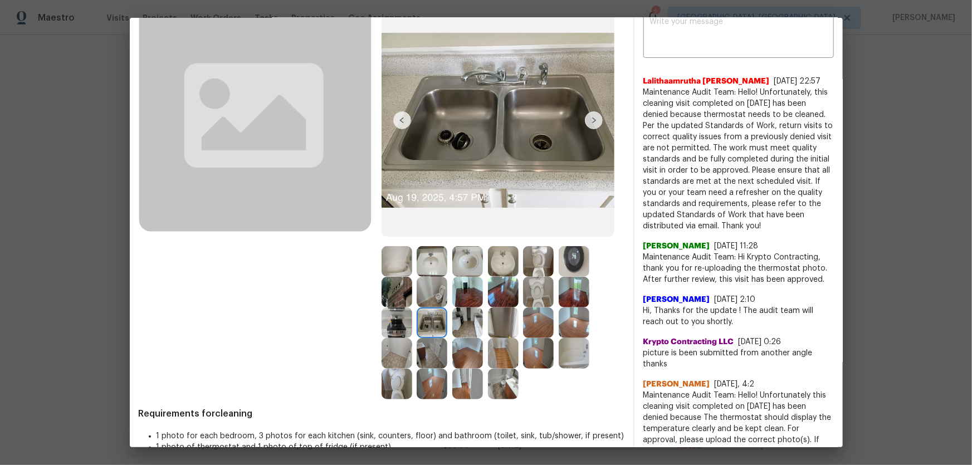
click at [466, 318] on img at bounding box center [467, 322] width 31 height 31
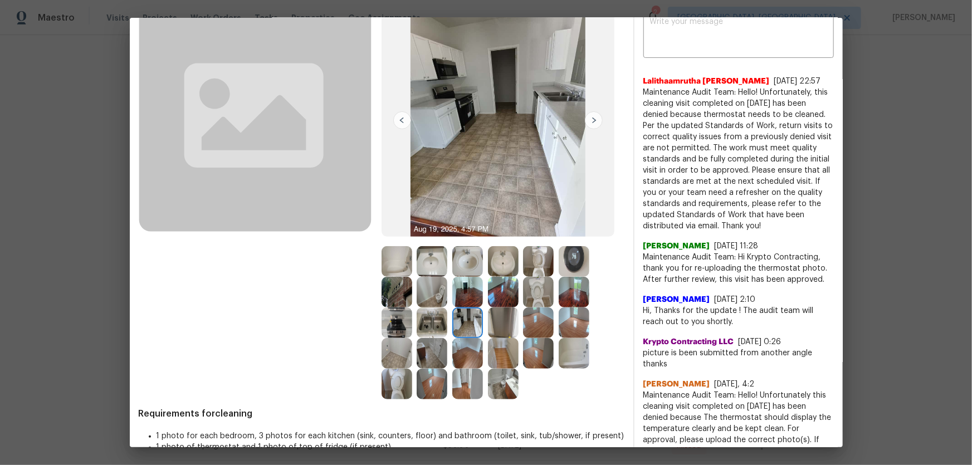
click at [505, 315] on img at bounding box center [503, 322] width 31 height 31
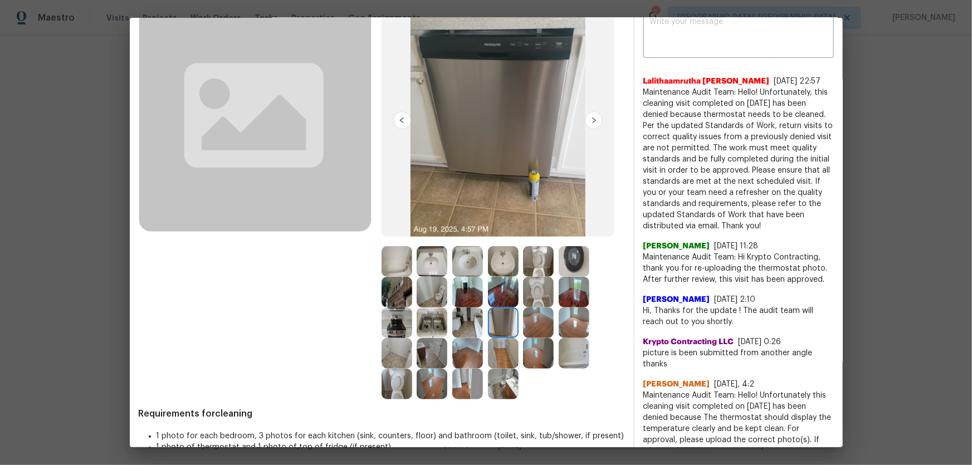
click at [540, 317] on img at bounding box center [538, 322] width 31 height 31
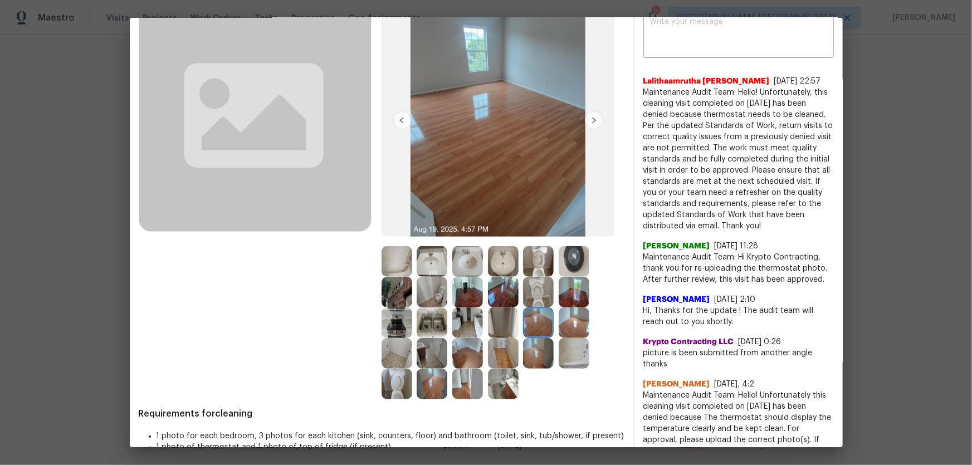
click at [569, 320] on img at bounding box center [574, 322] width 31 height 31
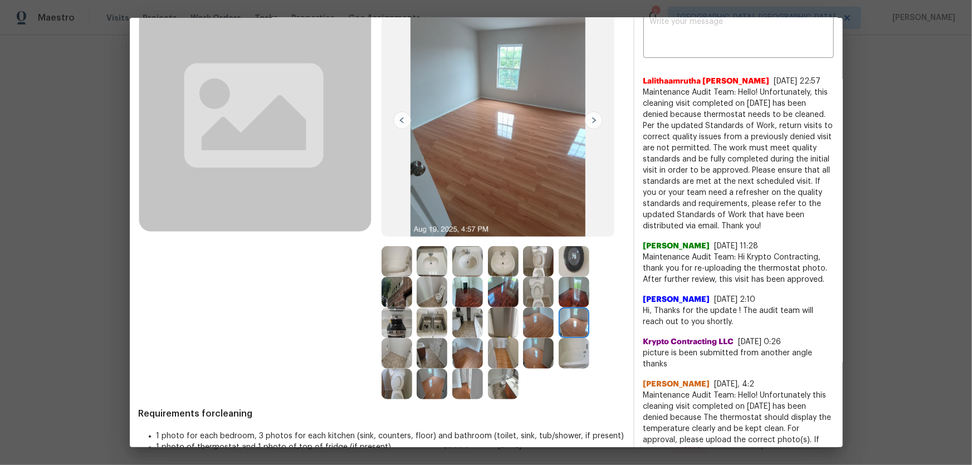
click at [398, 346] on img at bounding box center [397, 353] width 31 height 31
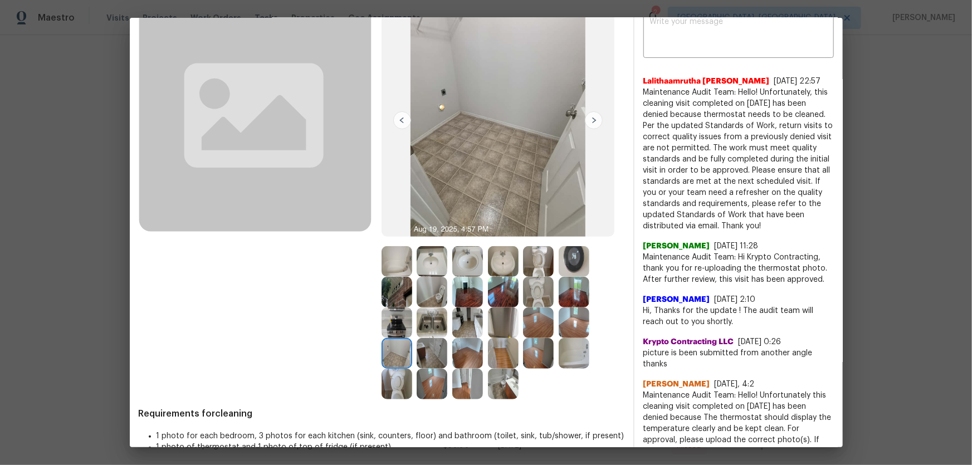
click at [426, 343] on img at bounding box center [432, 353] width 31 height 31
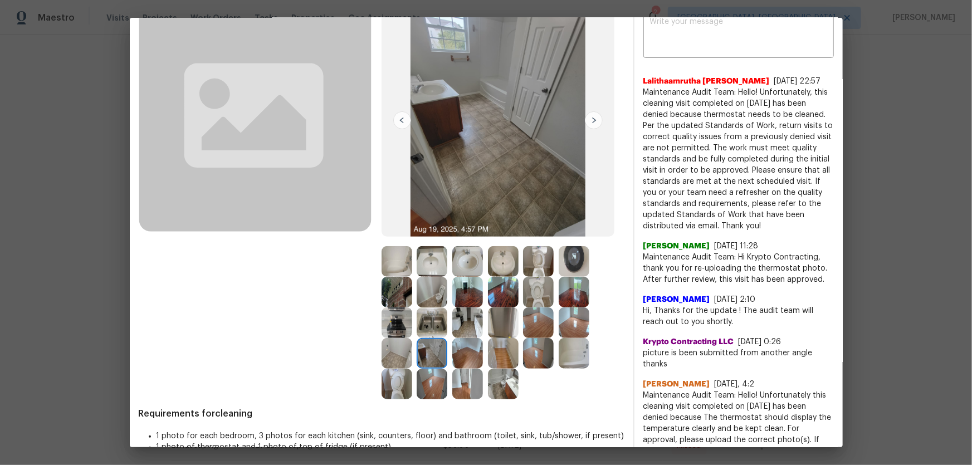
click at [468, 342] on img at bounding box center [467, 353] width 31 height 31
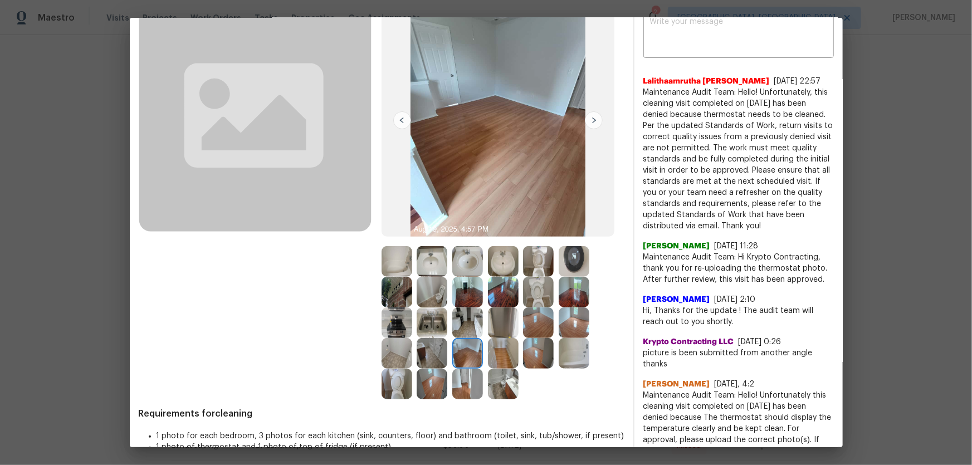
click at [494, 346] on img at bounding box center [503, 353] width 31 height 31
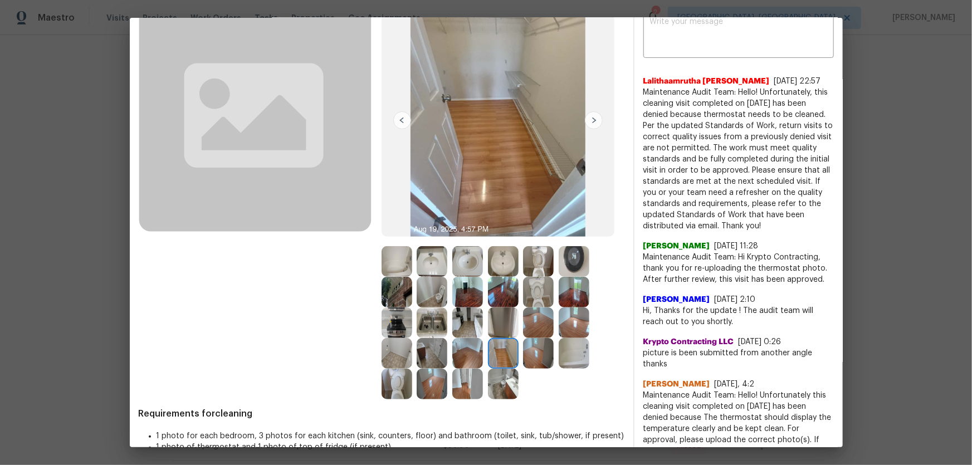
click at [518, 350] on div at bounding box center [506, 353] width 36 height 31
click at [541, 354] on img at bounding box center [538, 353] width 31 height 31
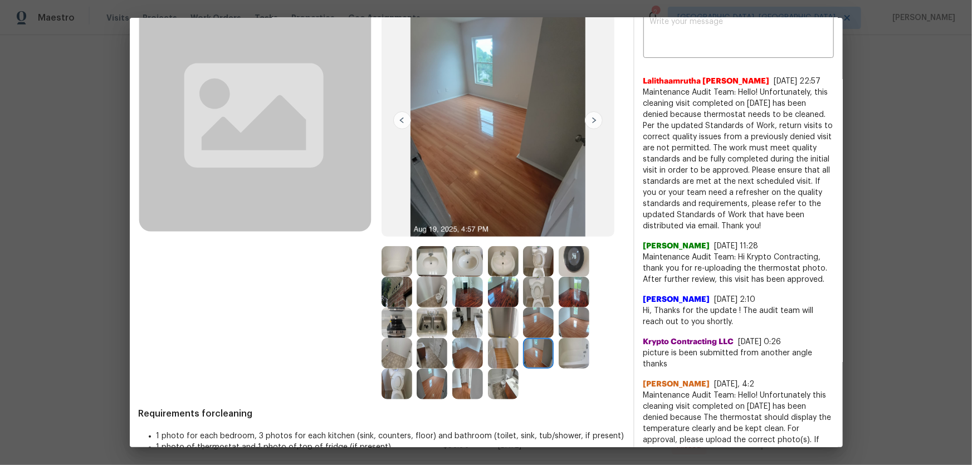
click at [569, 356] on img at bounding box center [574, 353] width 31 height 31
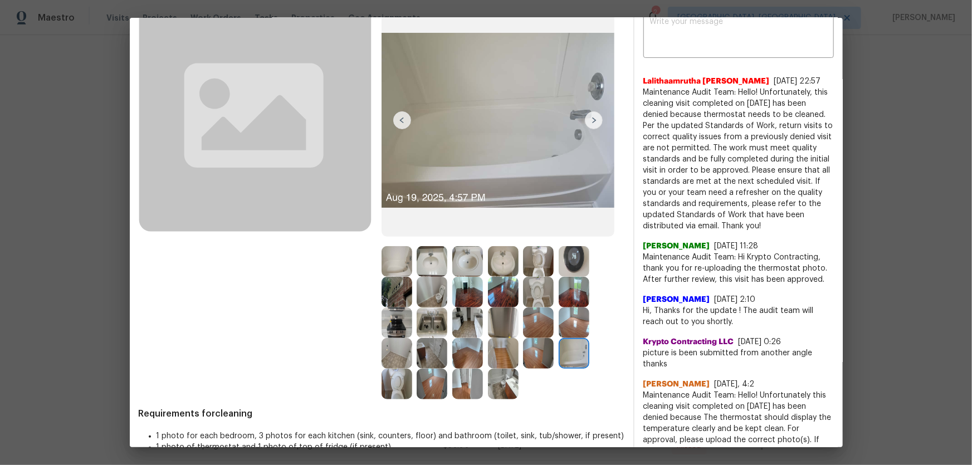
click at [399, 384] on img at bounding box center [397, 384] width 31 height 31
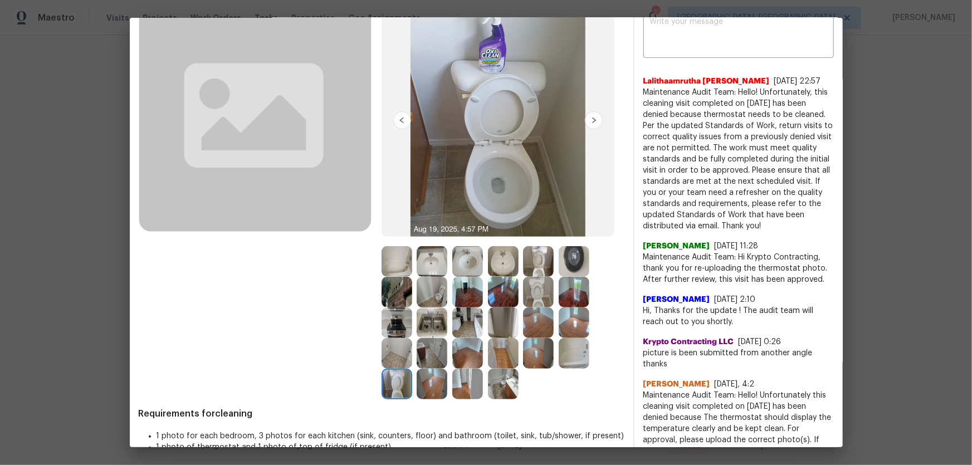
click at [429, 385] on img at bounding box center [432, 384] width 31 height 31
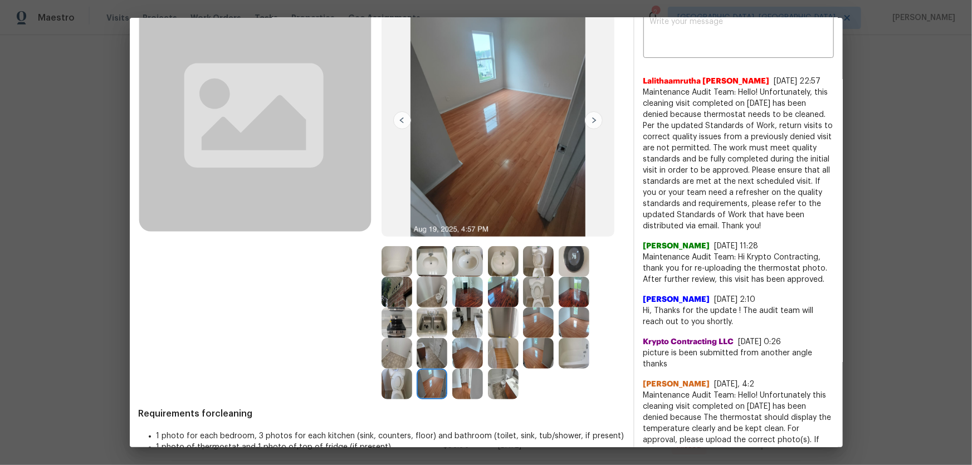
click at [464, 392] on img at bounding box center [467, 384] width 31 height 31
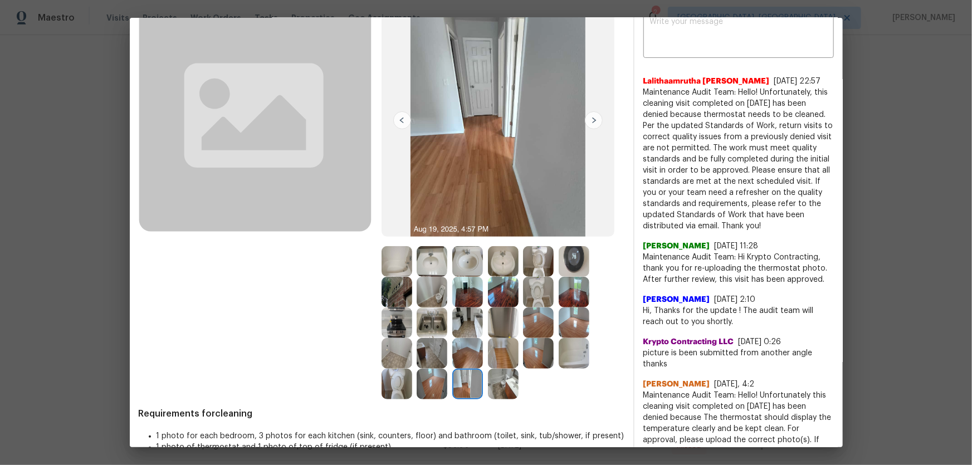
click at [509, 390] on img at bounding box center [503, 384] width 31 height 31
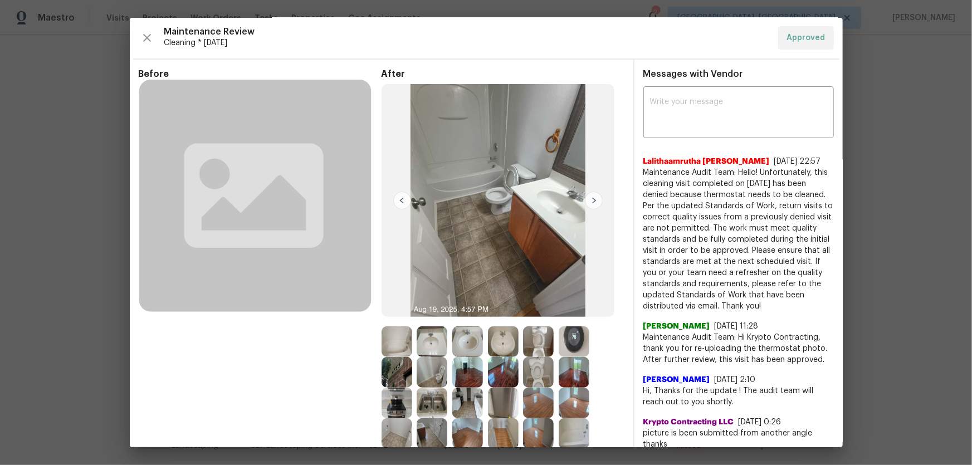
scroll to position [0, 0]
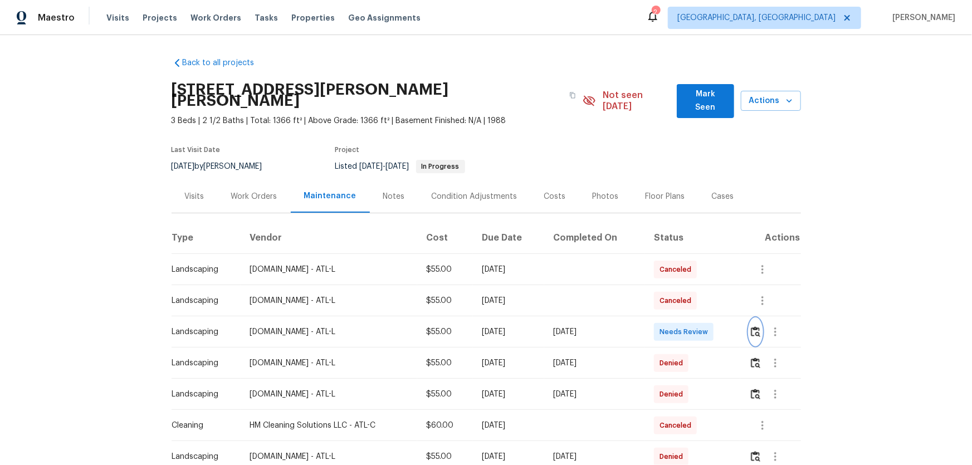
click at [752, 326] on img "button" at bounding box center [755, 331] width 9 height 11
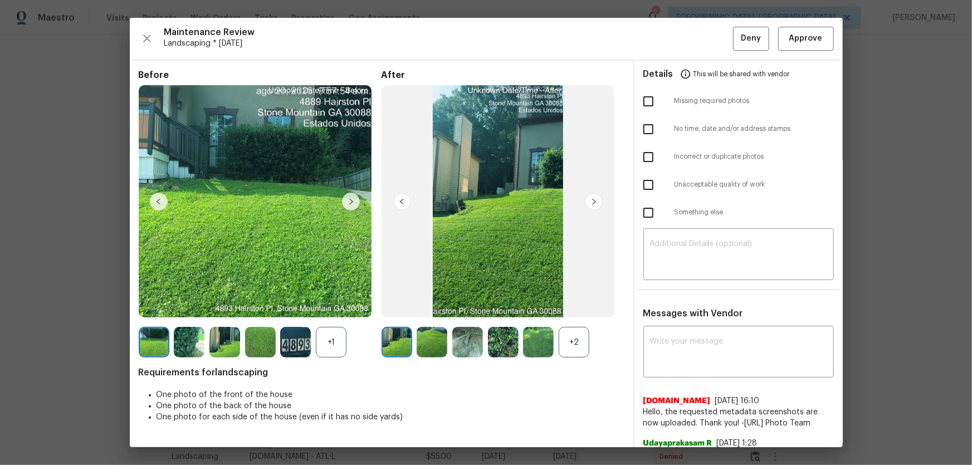
click at [580, 343] on div "+2" at bounding box center [574, 342] width 31 height 31
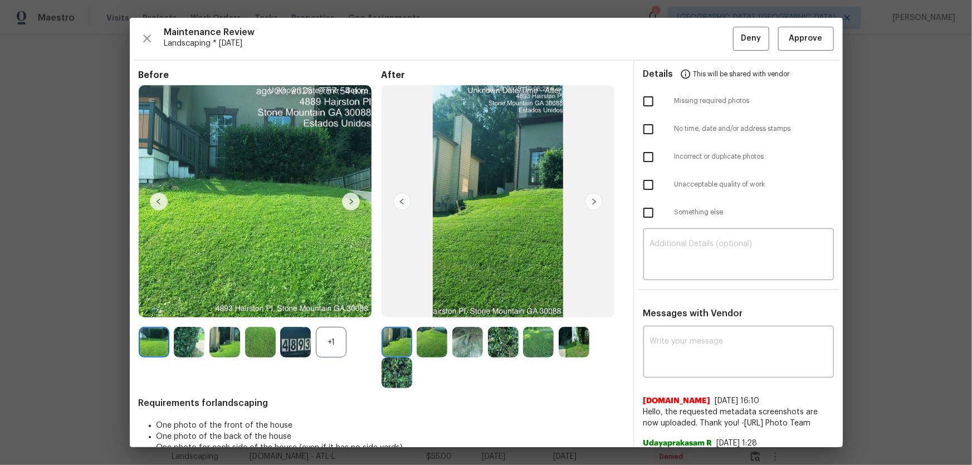
click at [340, 334] on div "+1" at bounding box center [331, 342] width 31 height 31
click at [794, 45] on button "Approve" at bounding box center [806, 39] width 56 height 24
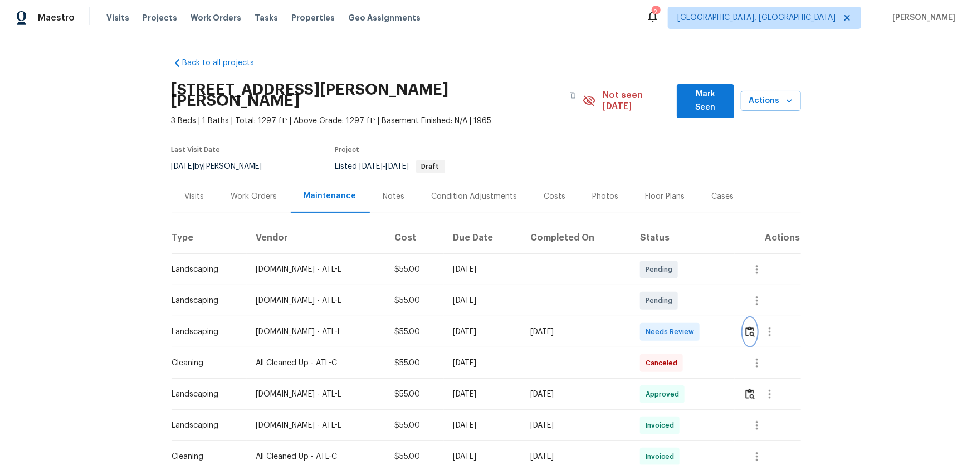
click at [691, 307] on img "button" at bounding box center [749, 331] width 9 height 11
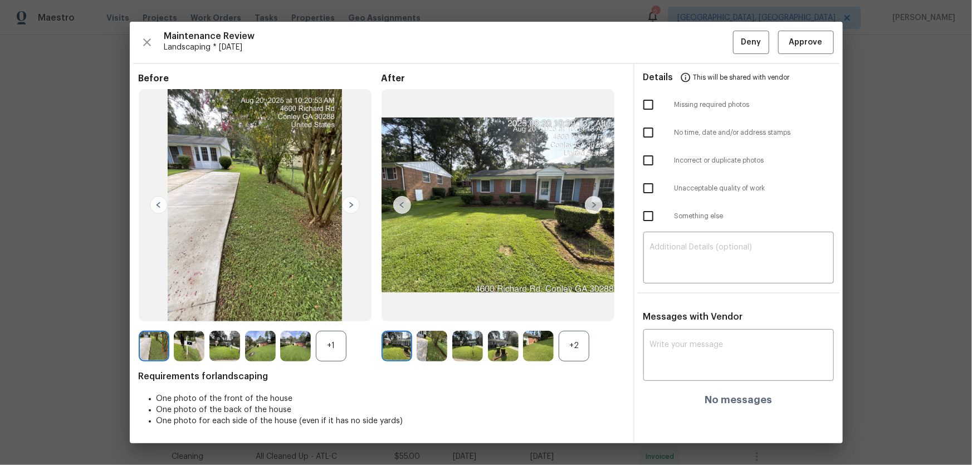
click at [588, 307] on div "+2" at bounding box center [574, 346] width 31 height 31
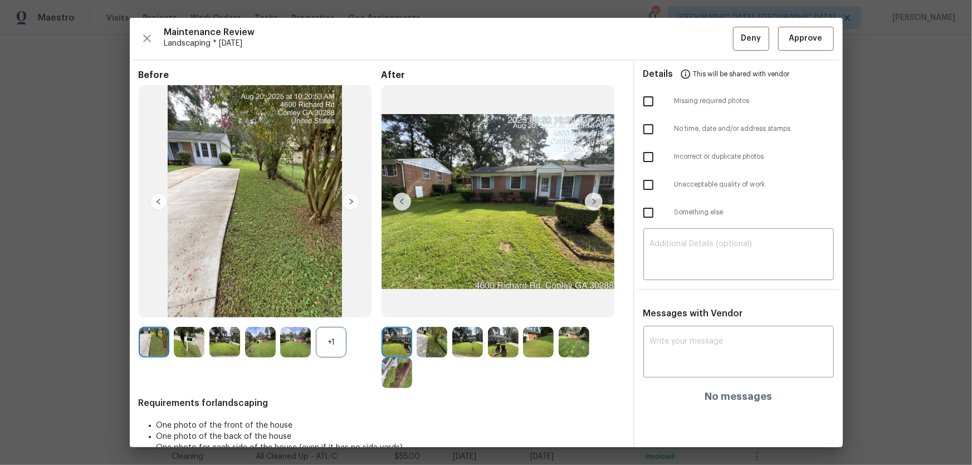
click at [334, 307] on div "+1" at bounding box center [331, 342] width 31 height 31
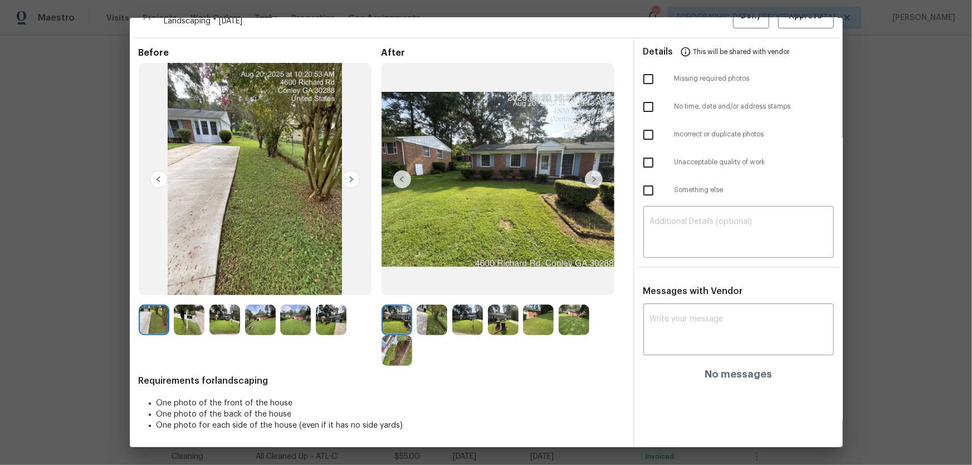
click at [440, 307] on img at bounding box center [432, 320] width 31 height 31
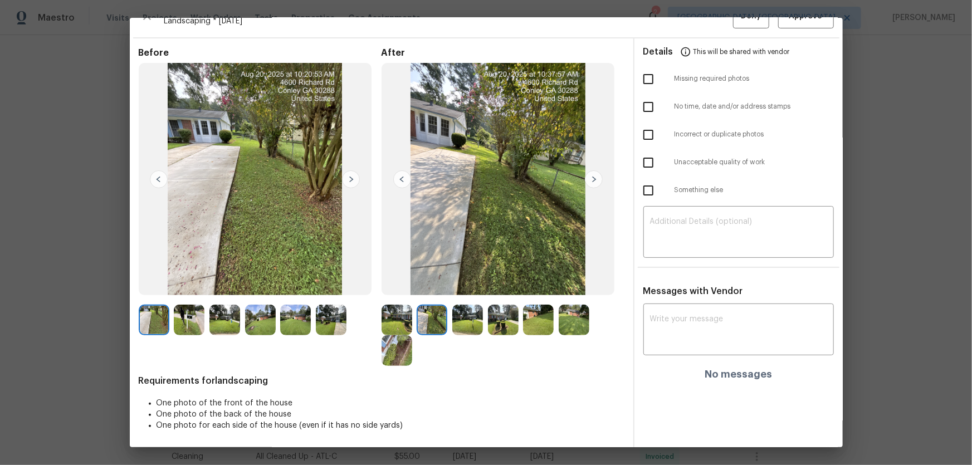
click at [396, 307] on img at bounding box center [397, 320] width 31 height 31
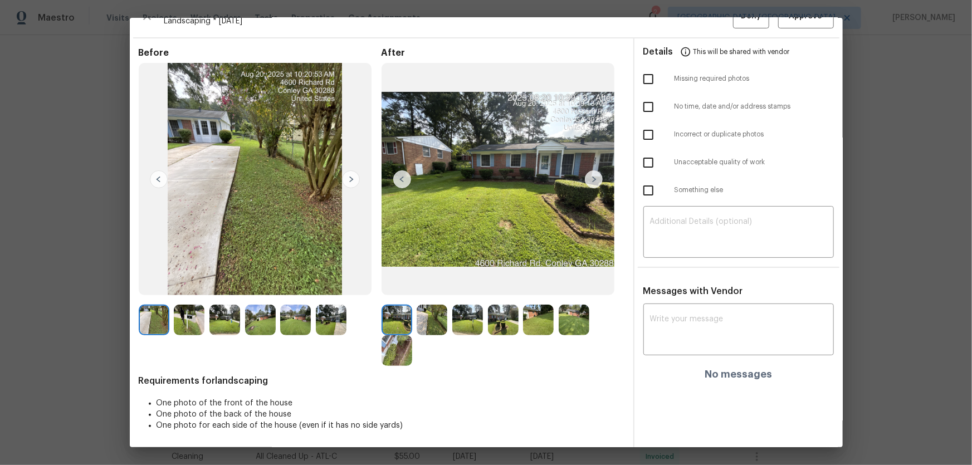
click at [435, 307] on img at bounding box center [432, 320] width 31 height 31
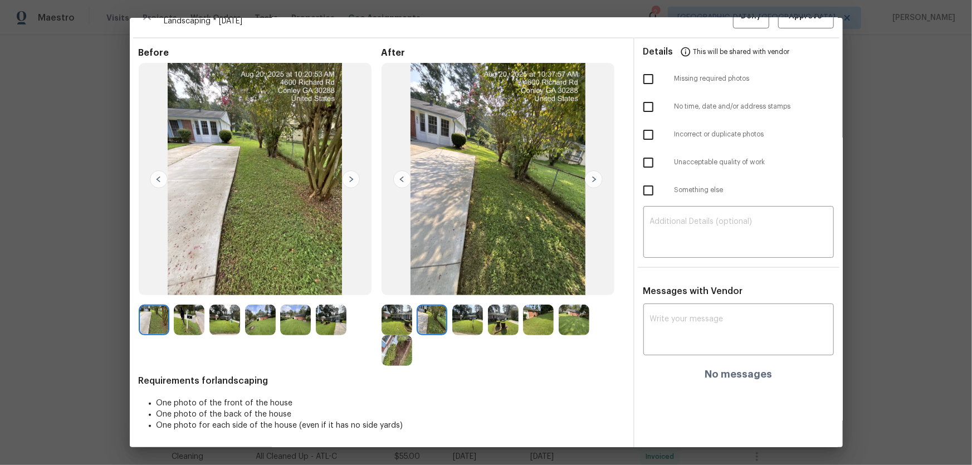
click at [495, 307] on img at bounding box center [503, 320] width 31 height 31
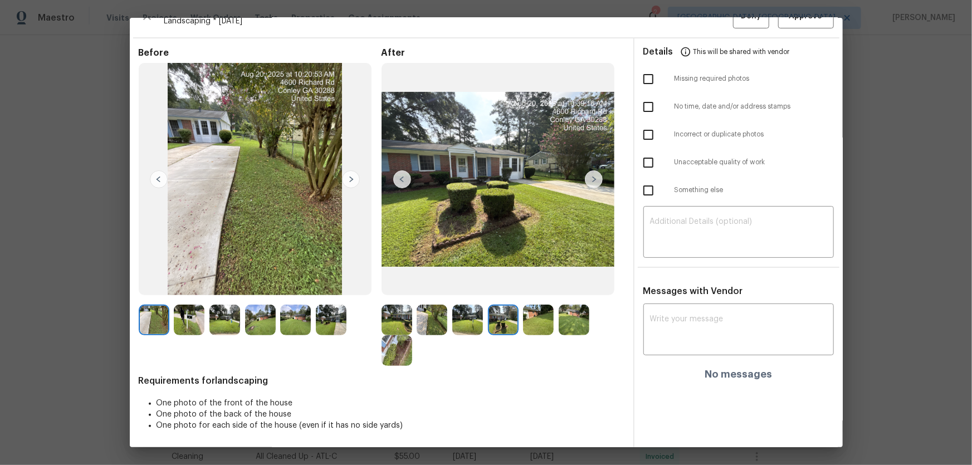
click at [475, 307] on img at bounding box center [467, 320] width 31 height 31
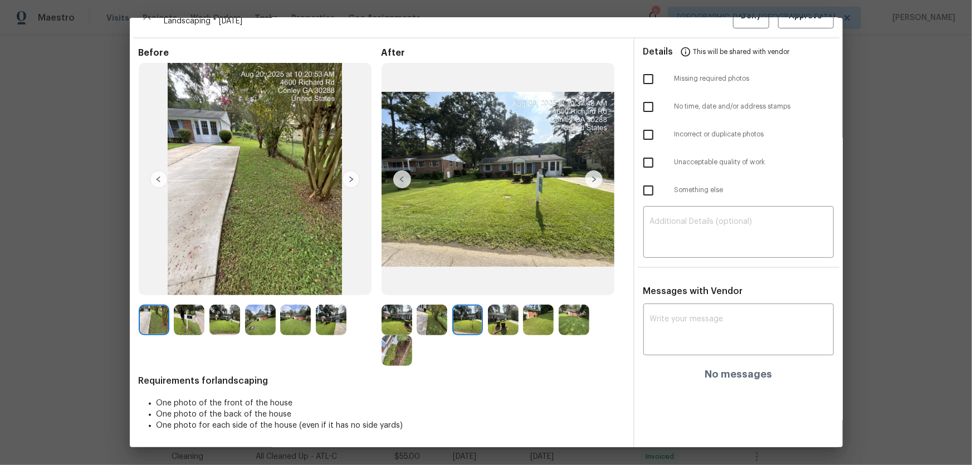
click at [544, 307] on img at bounding box center [538, 320] width 31 height 31
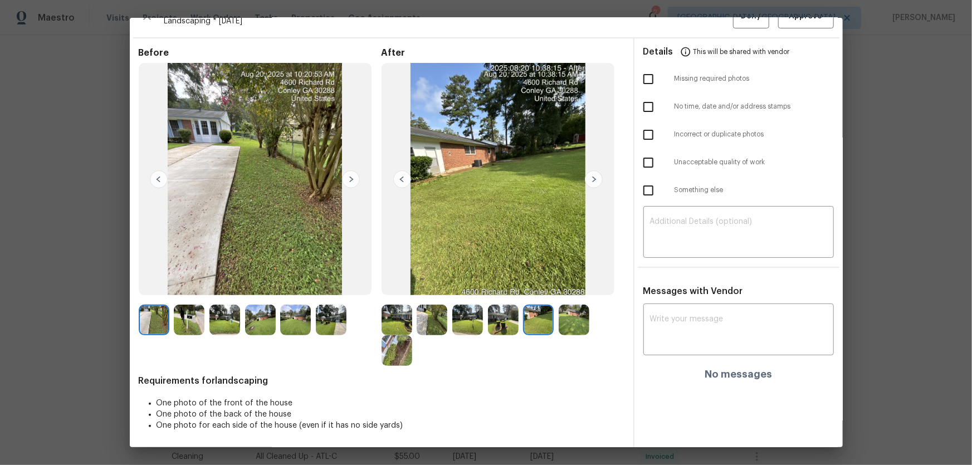
drag, startPoint x: 585, startPoint y: 319, endPoint x: 514, endPoint y: 321, distance: 70.8
click at [585, 307] on img at bounding box center [574, 320] width 31 height 31
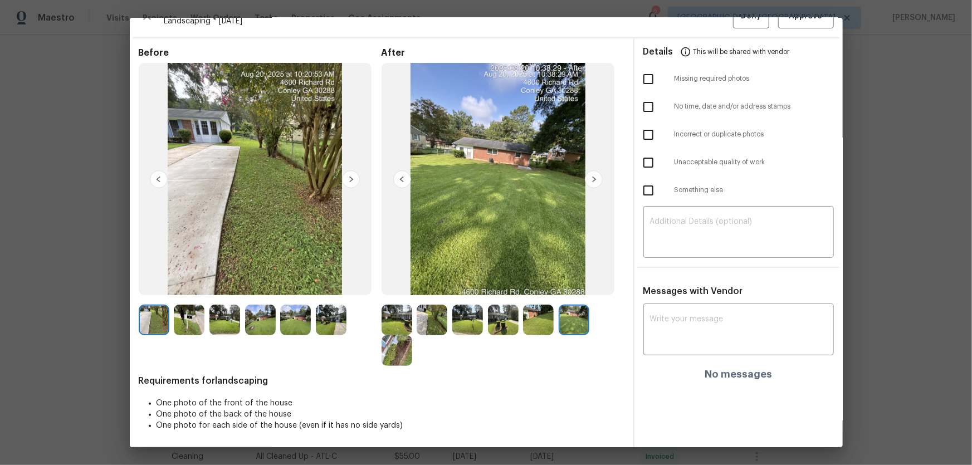
click at [395, 307] on img at bounding box center [397, 350] width 31 height 31
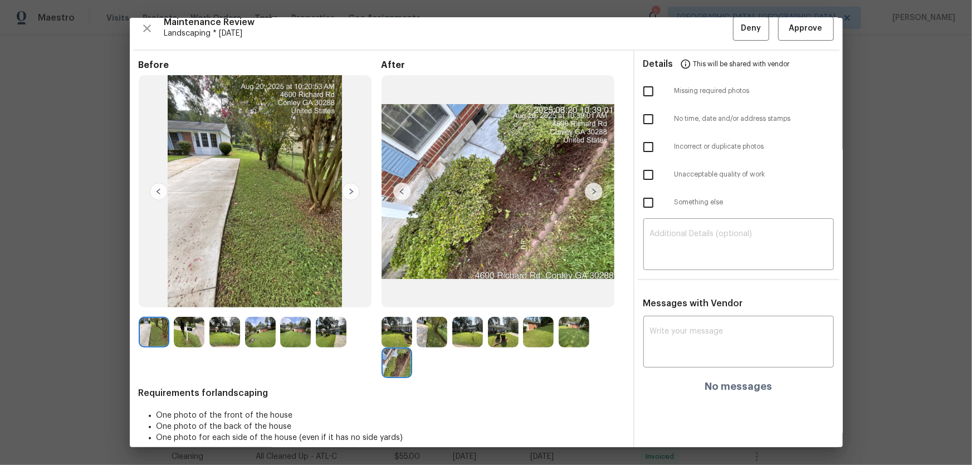
scroll to position [0, 0]
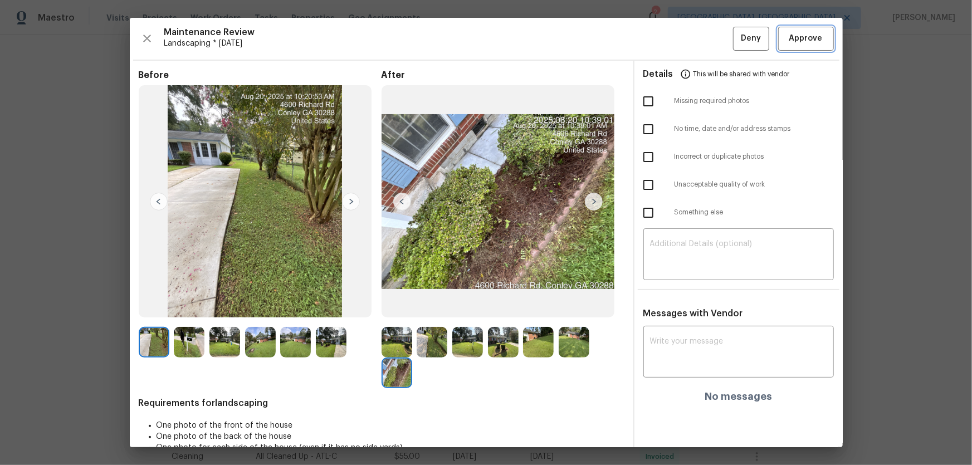
click at [691, 33] on span "Approve" at bounding box center [805, 39] width 33 height 14
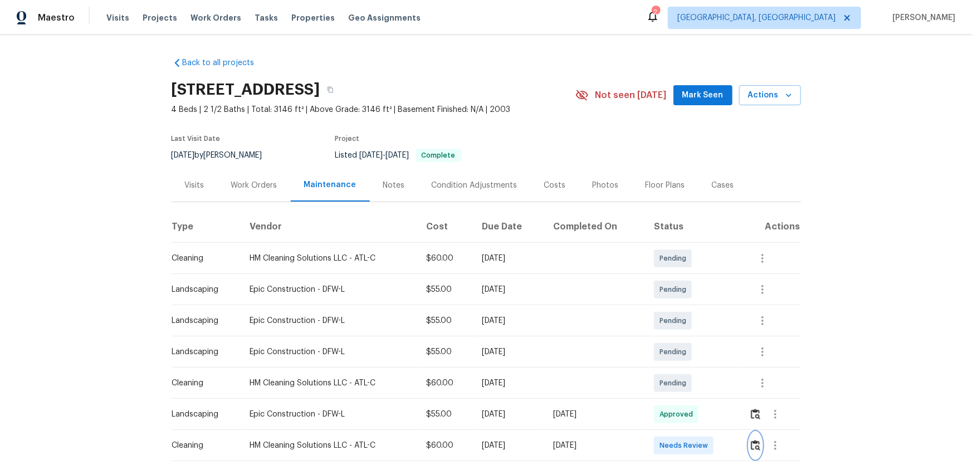
click at [485, 202] on img "button" at bounding box center [755, 445] width 9 height 11
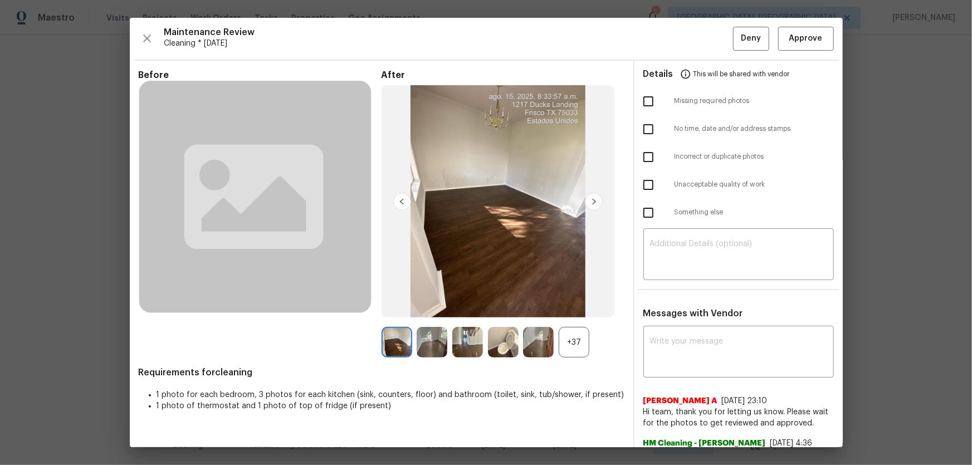
click at [485, 202] on div "+37" at bounding box center [574, 342] width 31 height 31
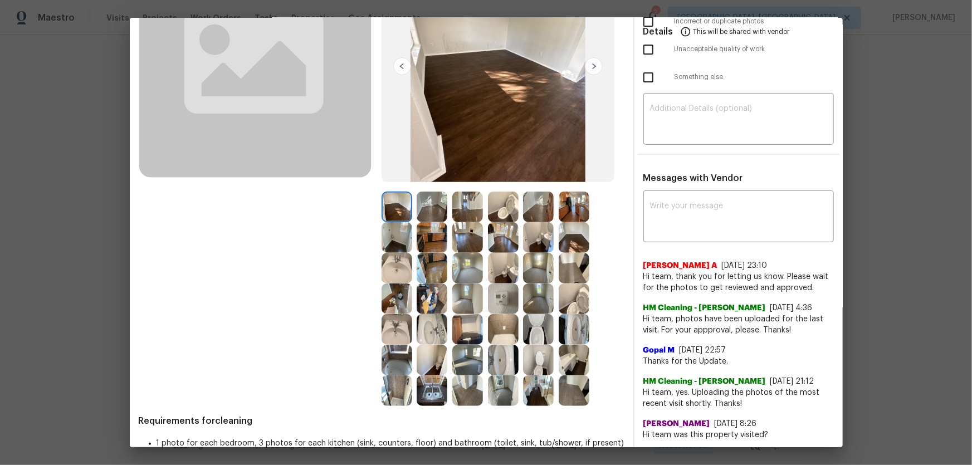
scroll to position [151, 0]
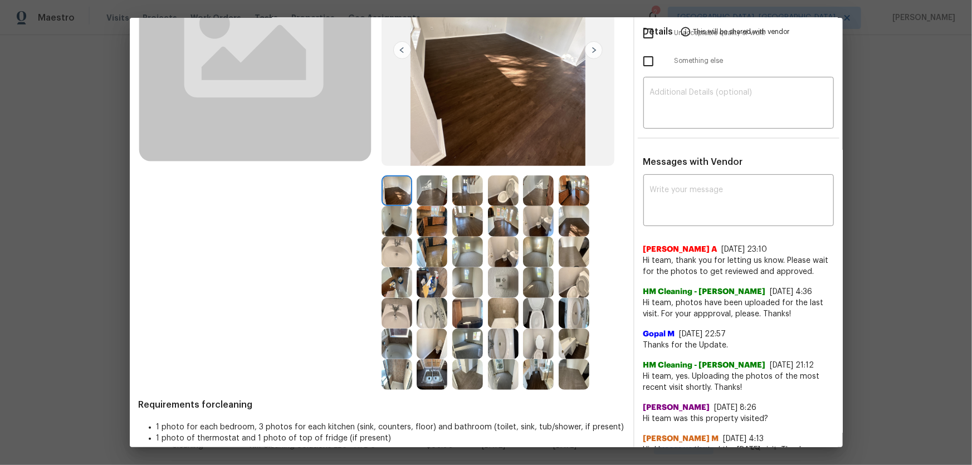
click at [431, 202] on img at bounding box center [432, 313] width 31 height 31
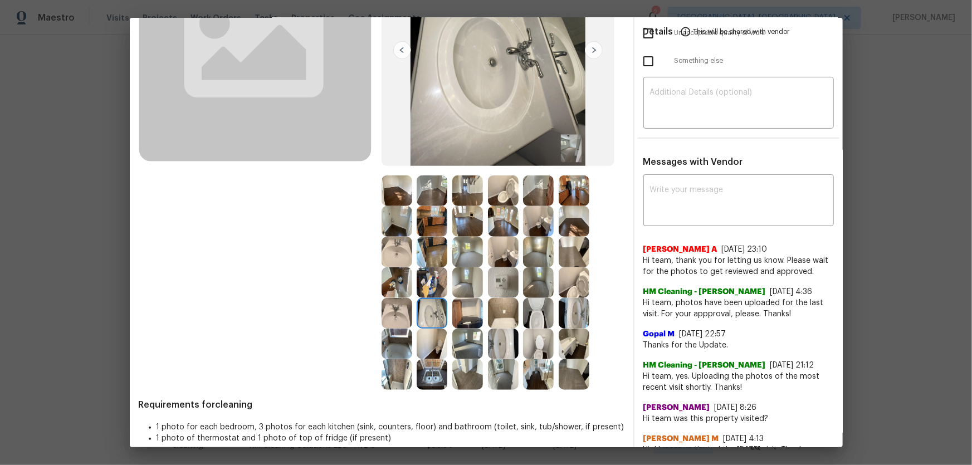
click at [398, 202] on img at bounding box center [397, 313] width 31 height 31
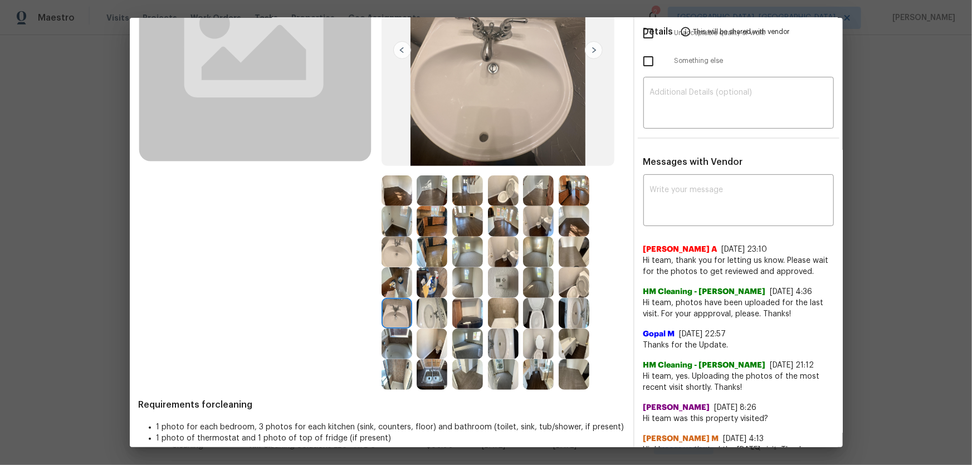
click at [389, 202] on img at bounding box center [397, 252] width 31 height 31
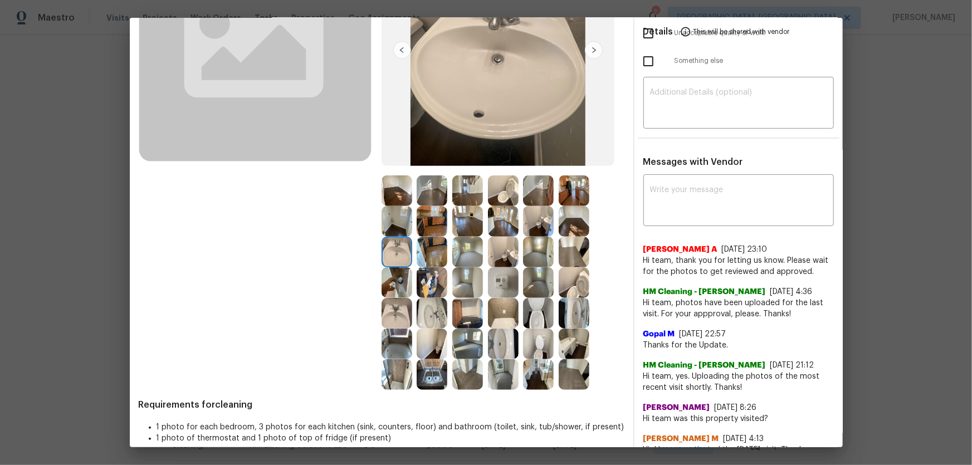
click at [485, 202] on img at bounding box center [503, 313] width 31 height 31
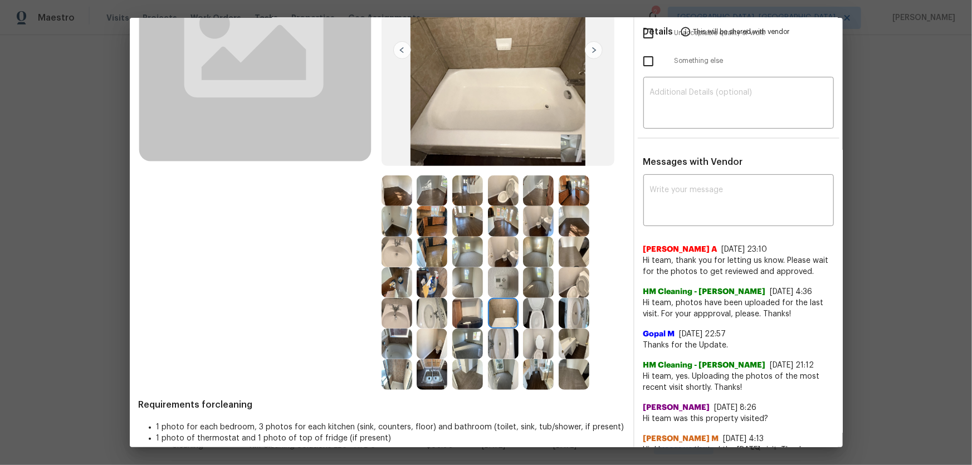
click at [392, 202] on img at bounding box center [397, 344] width 31 height 31
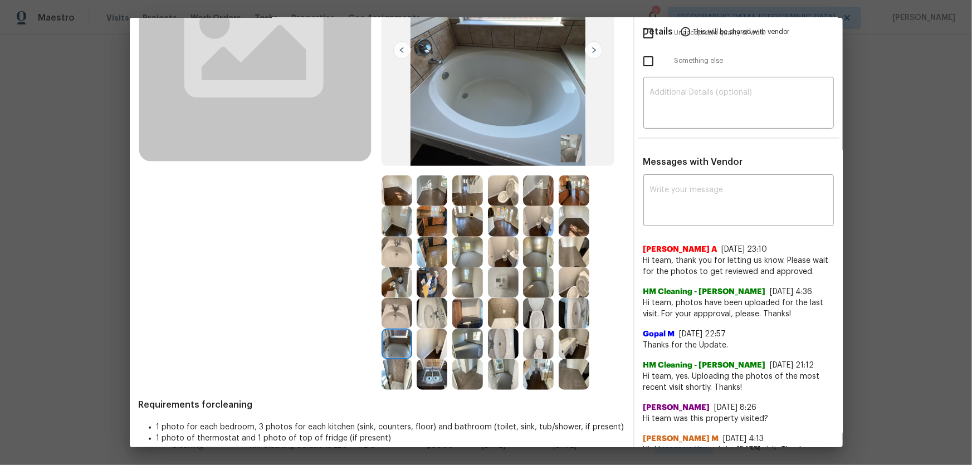
click at [423, 202] on img at bounding box center [432, 374] width 31 height 31
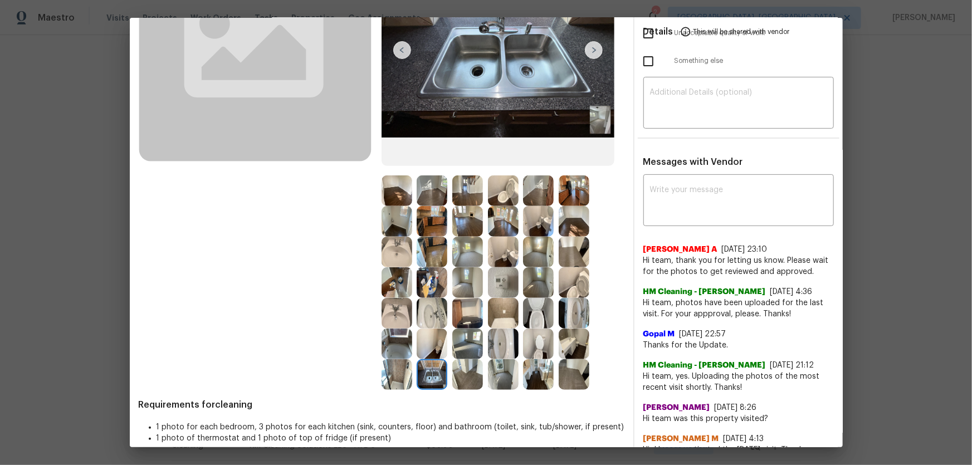
click at [407, 202] on img at bounding box center [397, 374] width 31 height 31
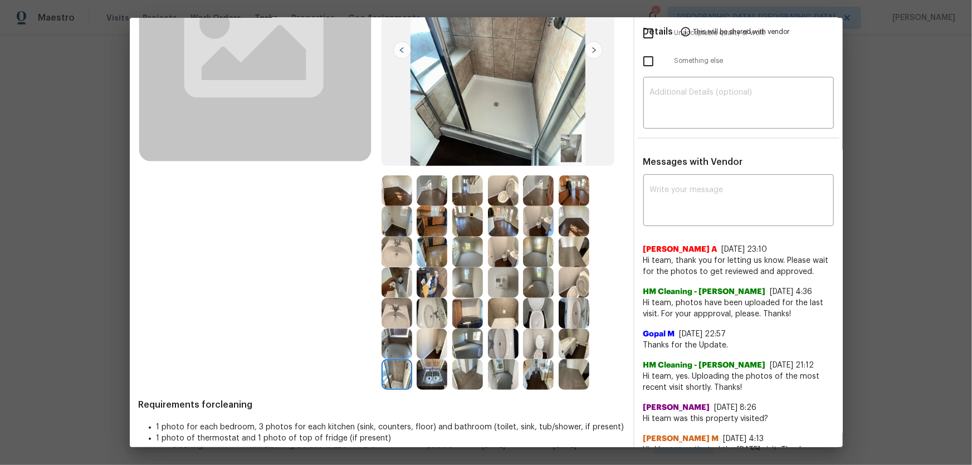
click at [433, 202] on img at bounding box center [432, 344] width 31 height 31
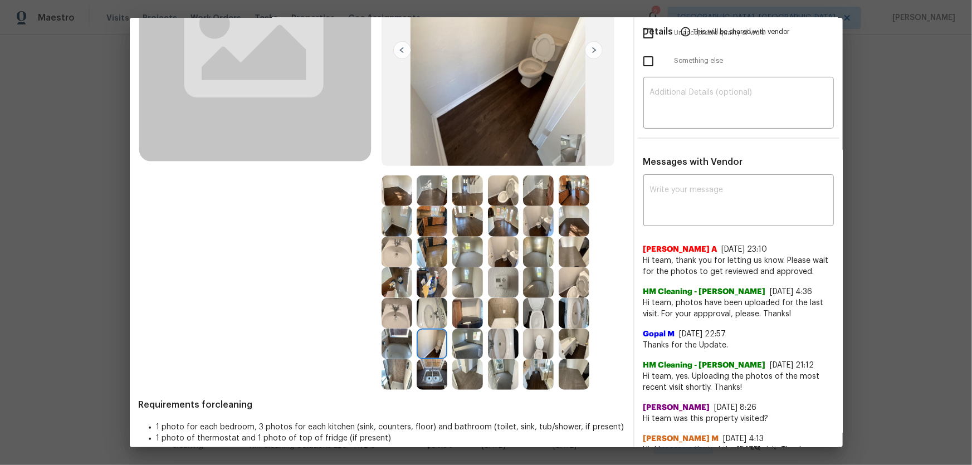
click at [458, 202] on img at bounding box center [467, 344] width 31 height 31
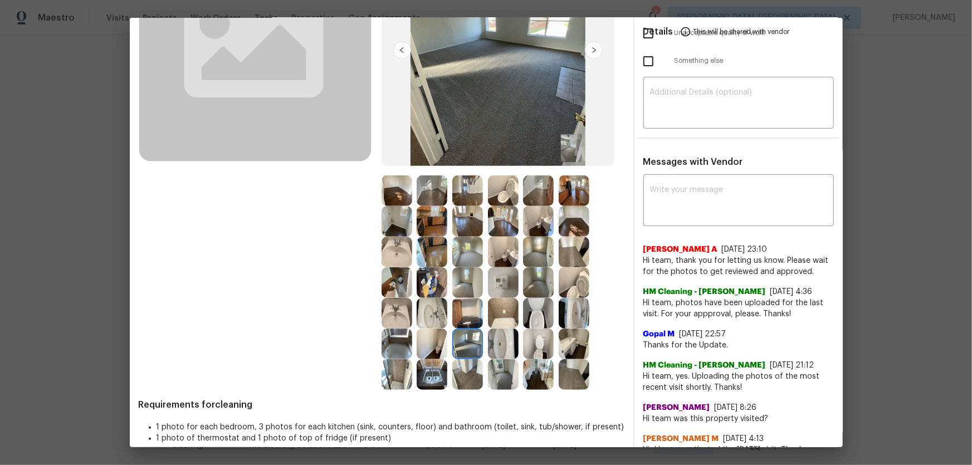
click at [485, 202] on img at bounding box center [503, 374] width 31 height 31
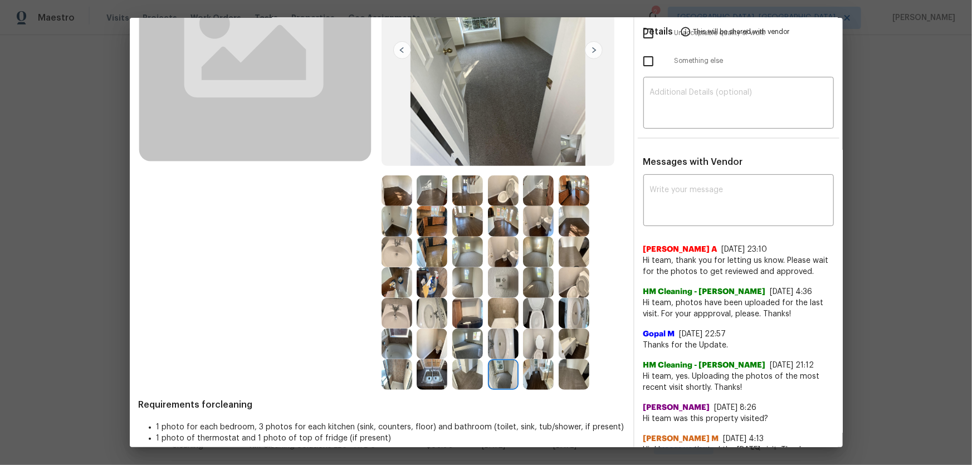
click at [485, 202] on img at bounding box center [538, 282] width 31 height 31
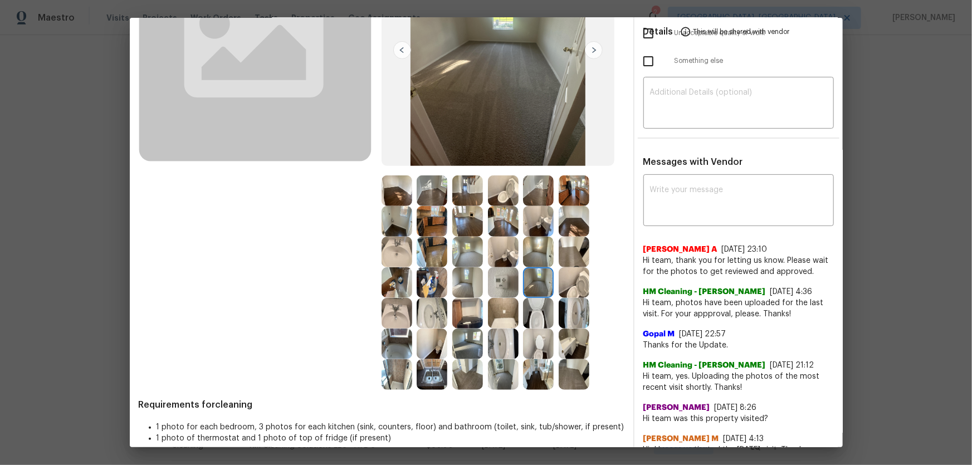
click at [485, 202] on img at bounding box center [538, 252] width 31 height 31
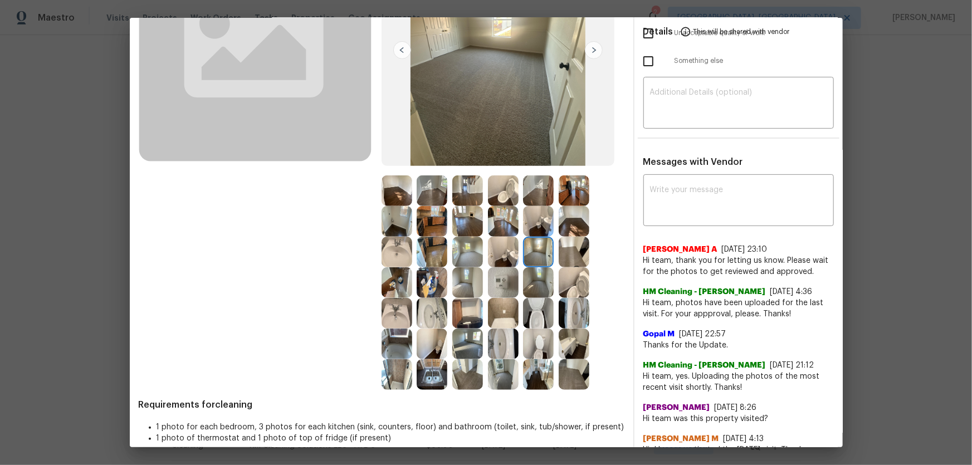
click at [485, 202] on img at bounding box center [503, 282] width 31 height 31
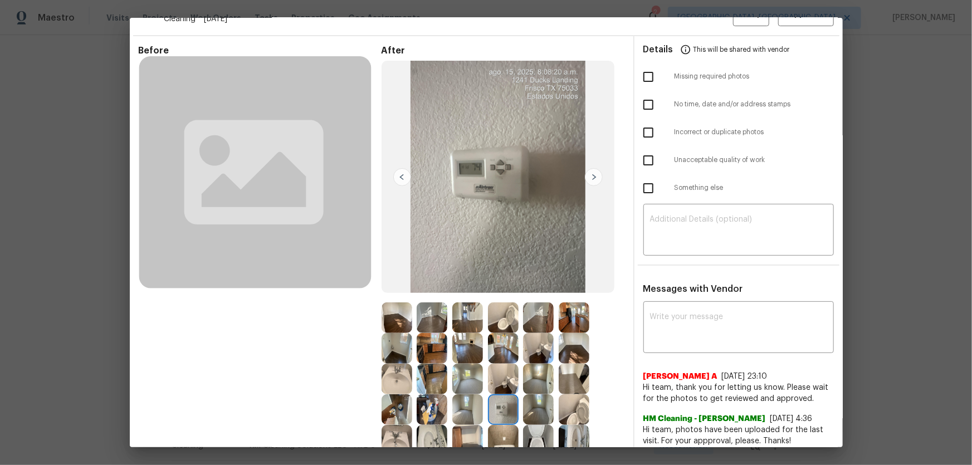
scroll to position [0, 0]
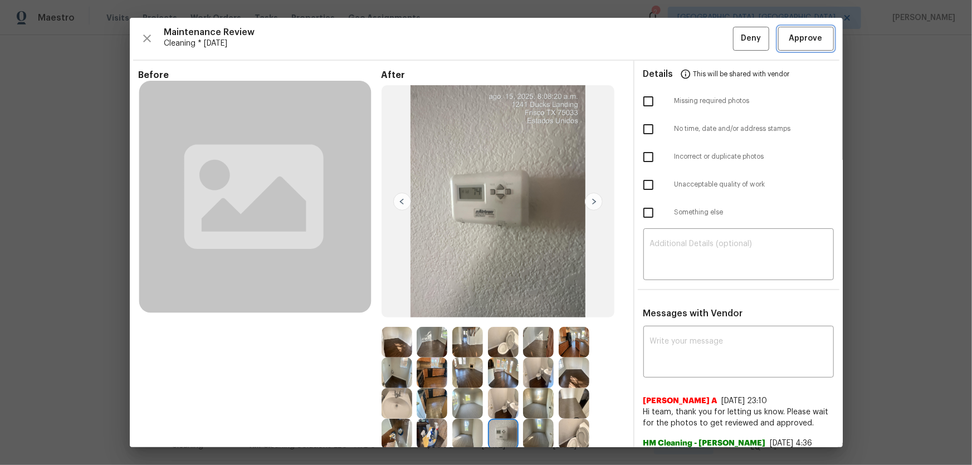
click at [485, 33] on span "Approve" at bounding box center [805, 39] width 33 height 14
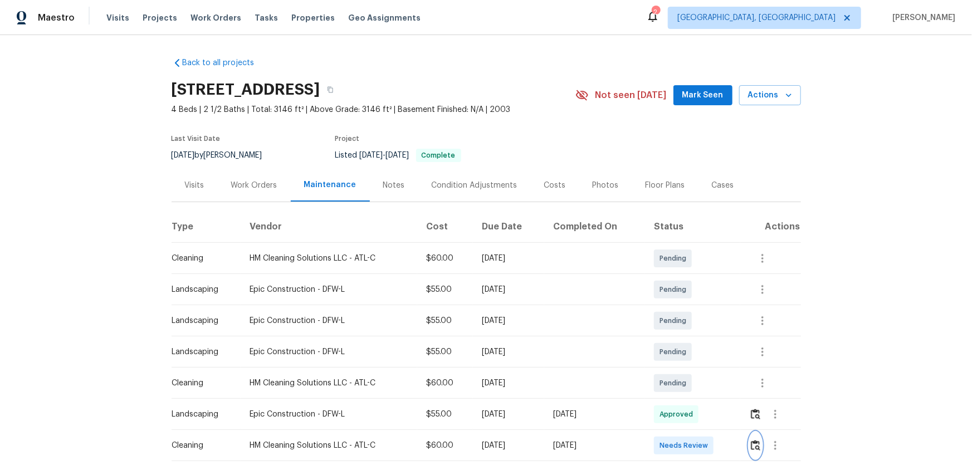
scroll to position [1, 0]
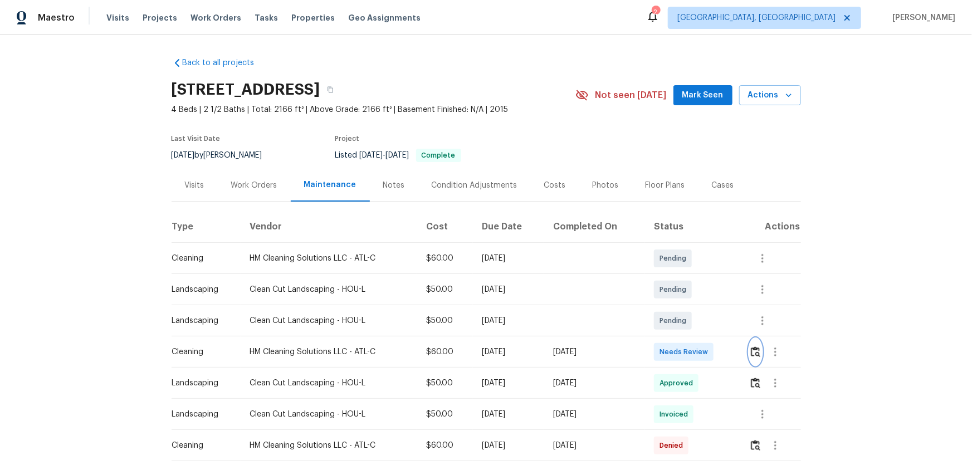
click at [691, 307] on img "button" at bounding box center [755, 351] width 9 height 11
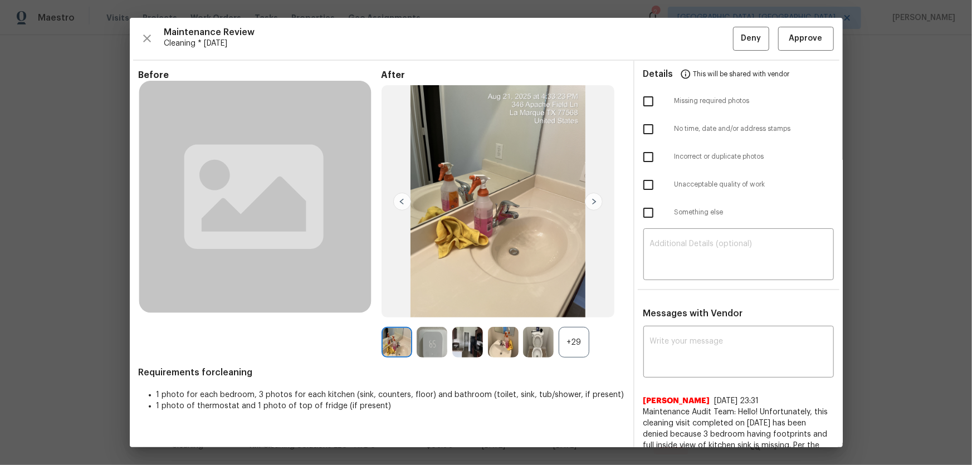
click at [572, 307] on div "+29" at bounding box center [574, 342] width 31 height 31
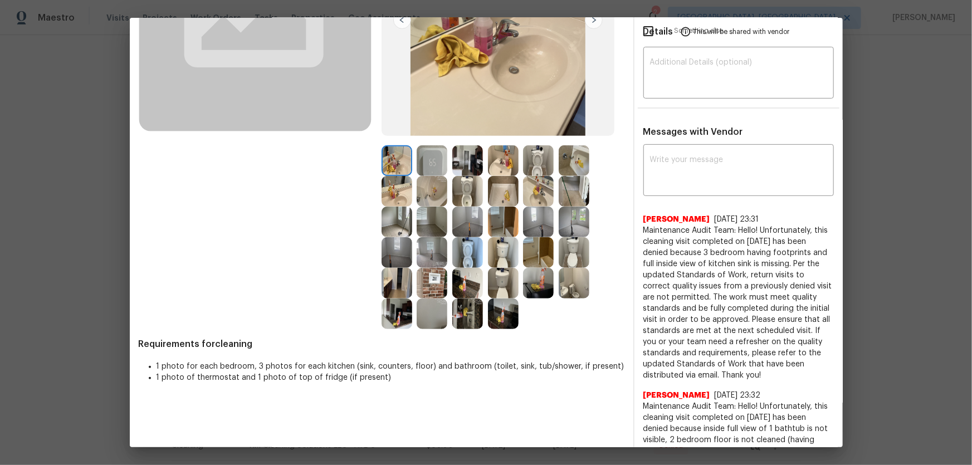
scroll to position [202, 0]
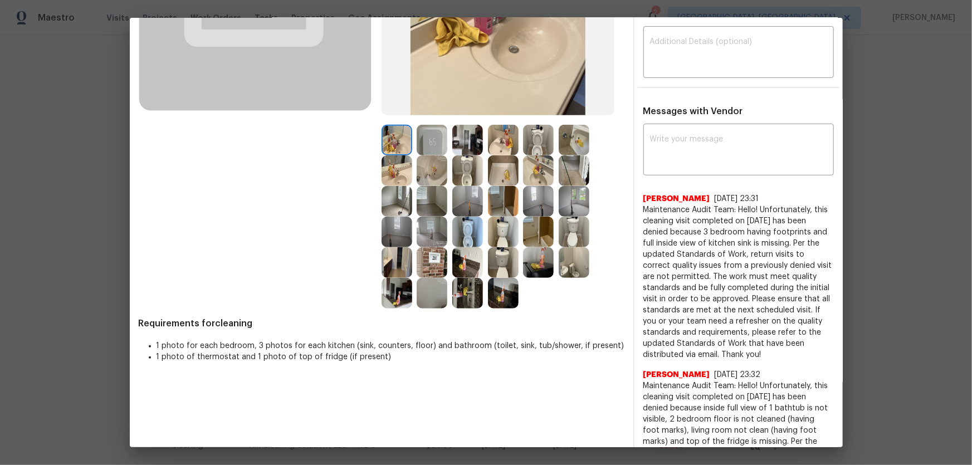
click at [461, 171] on img at bounding box center [467, 170] width 31 height 31
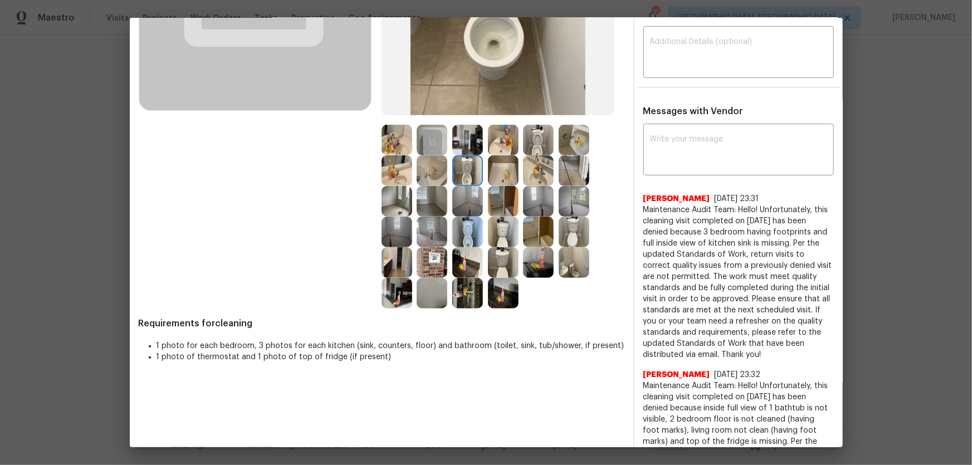
click at [534, 145] on img at bounding box center [538, 140] width 31 height 31
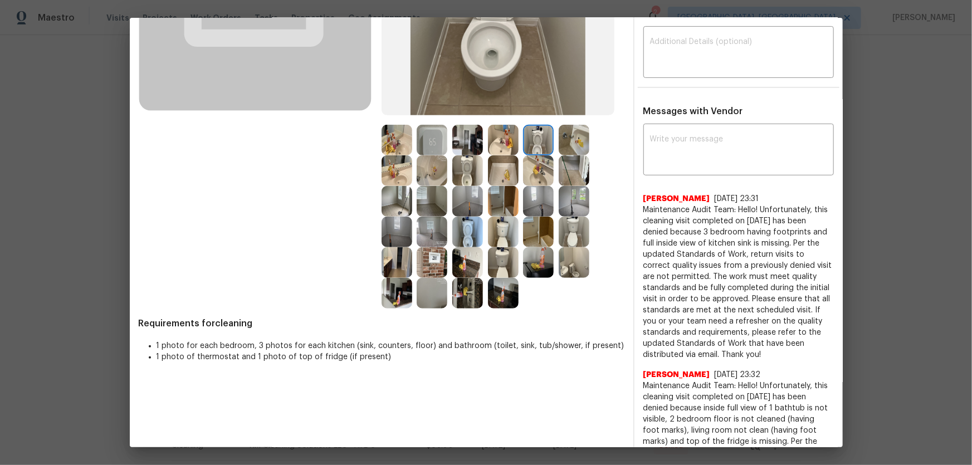
click at [457, 238] on img at bounding box center [467, 232] width 31 height 31
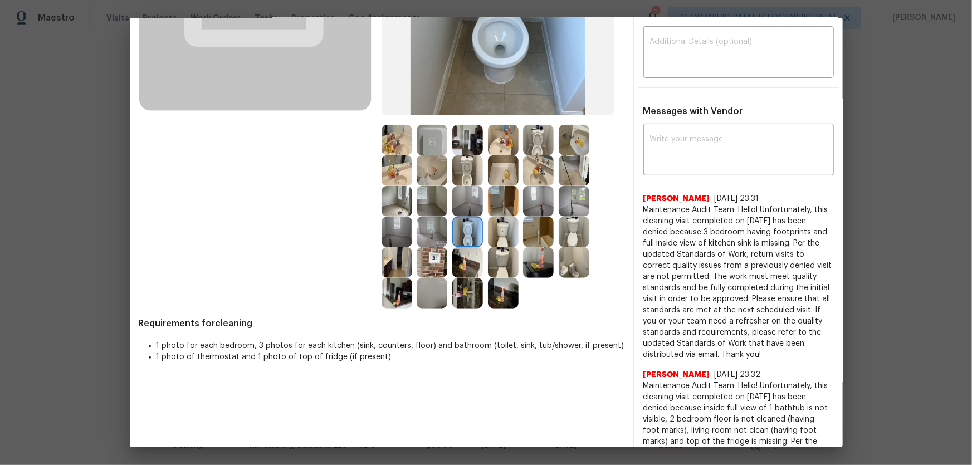
click at [500, 135] on img at bounding box center [503, 140] width 31 height 31
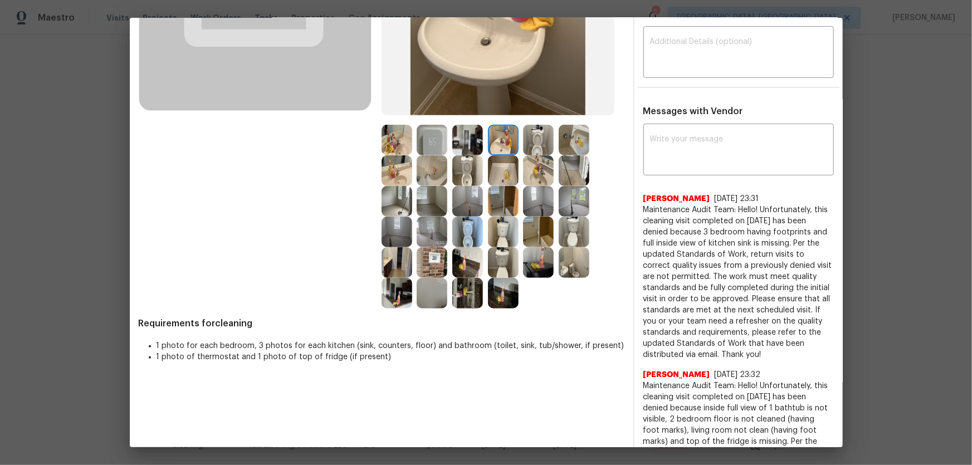
click at [531, 175] on img at bounding box center [538, 170] width 31 height 31
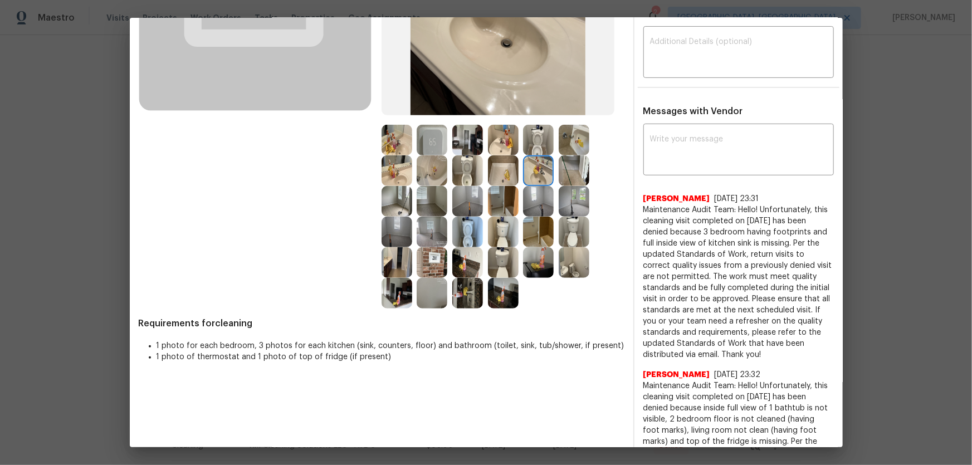
click at [399, 170] on img at bounding box center [397, 170] width 31 height 31
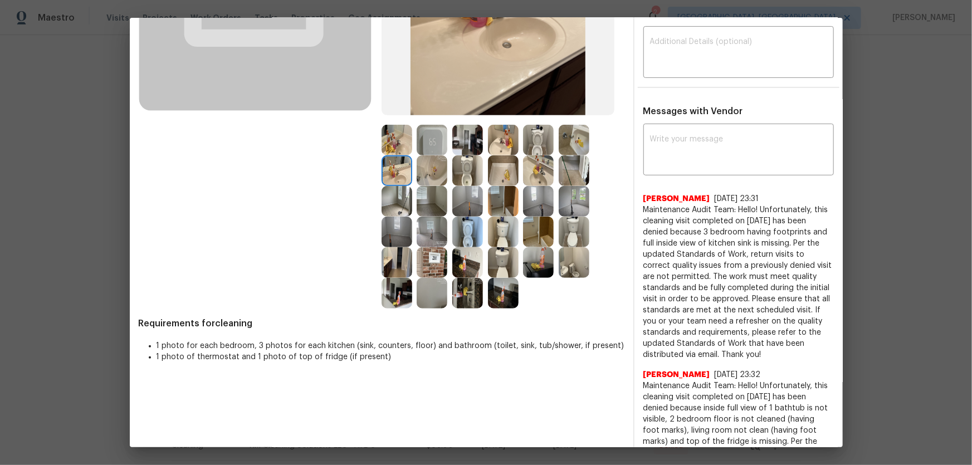
click at [432, 170] on img at bounding box center [432, 170] width 31 height 31
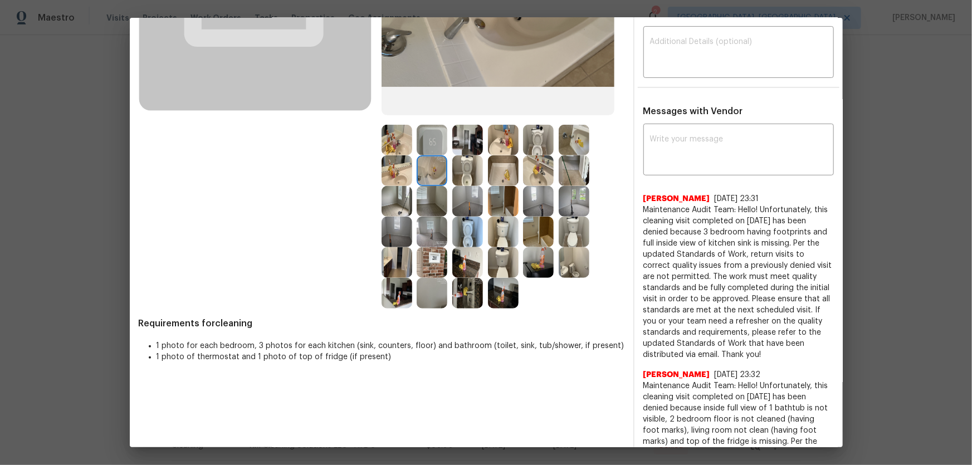
click at [493, 177] on img at bounding box center [503, 170] width 31 height 31
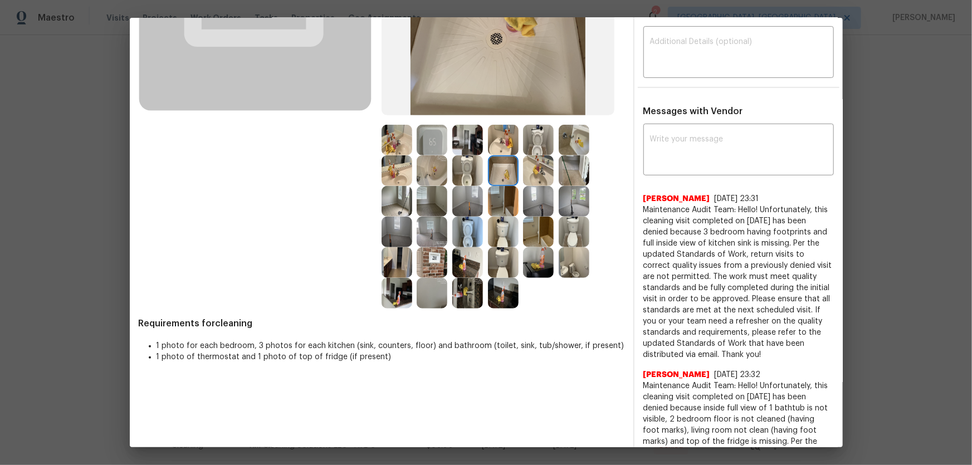
click at [429, 254] on img at bounding box center [432, 262] width 31 height 31
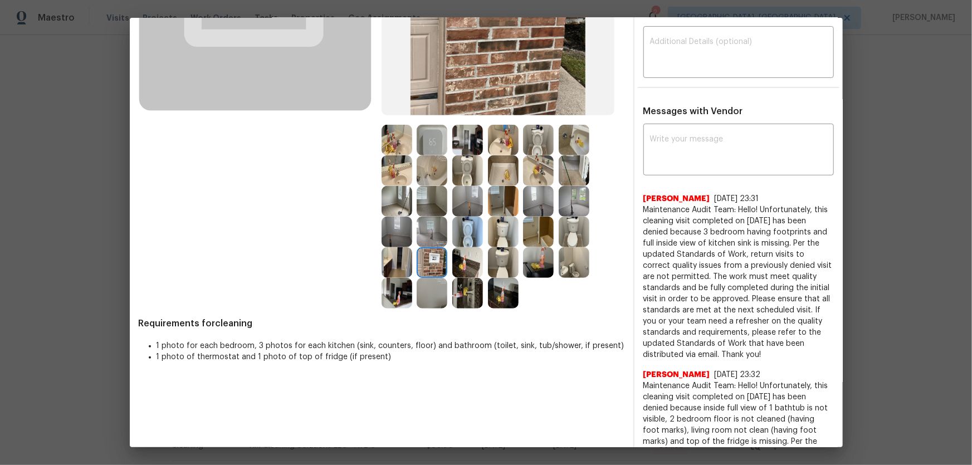
click at [461, 262] on img at bounding box center [467, 262] width 31 height 31
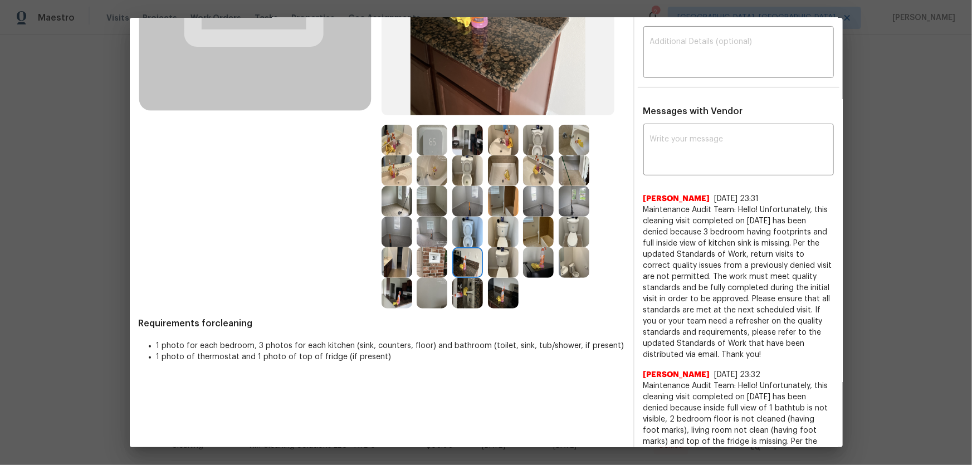
click at [463, 278] on img at bounding box center [467, 293] width 31 height 31
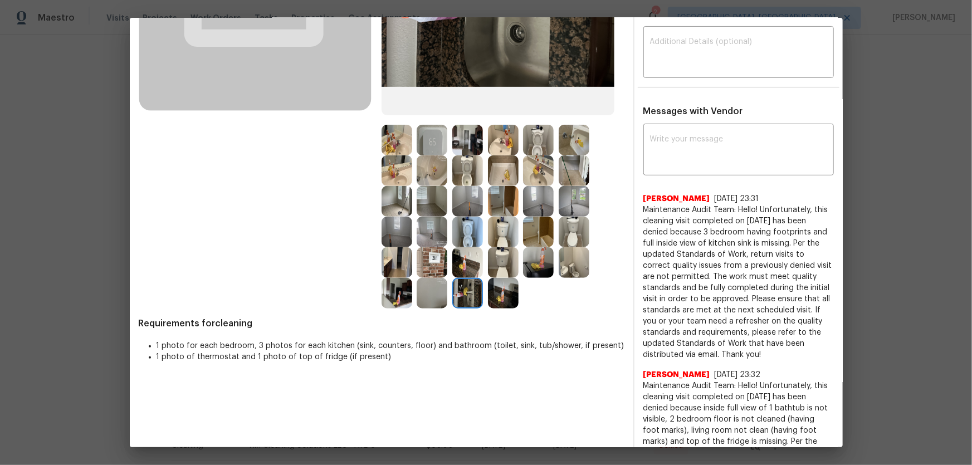
click at [392, 279] on img at bounding box center [397, 293] width 31 height 31
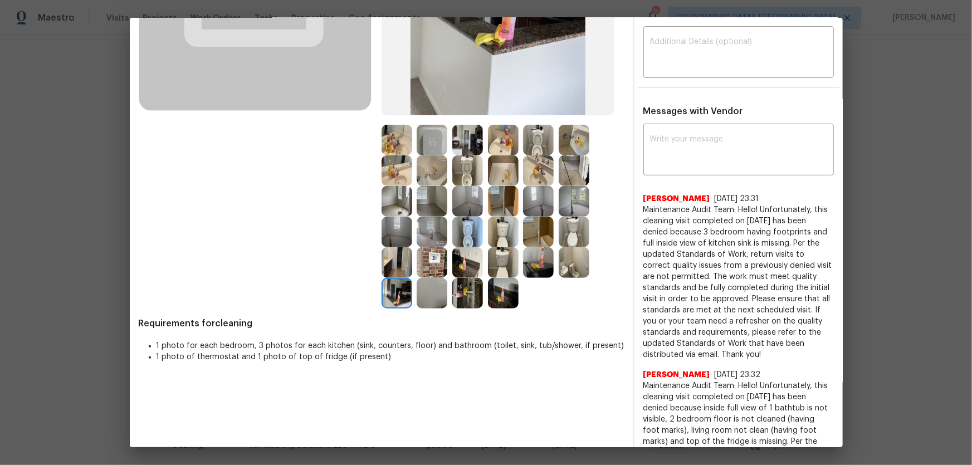
click at [421, 287] on img at bounding box center [432, 293] width 31 height 31
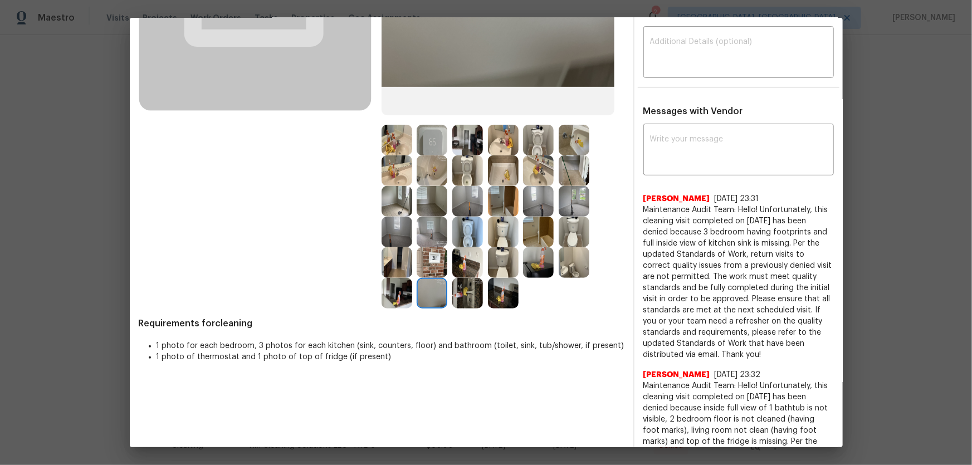
click at [390, 267] on img at bounding box center [397, 262] width 31 height 31
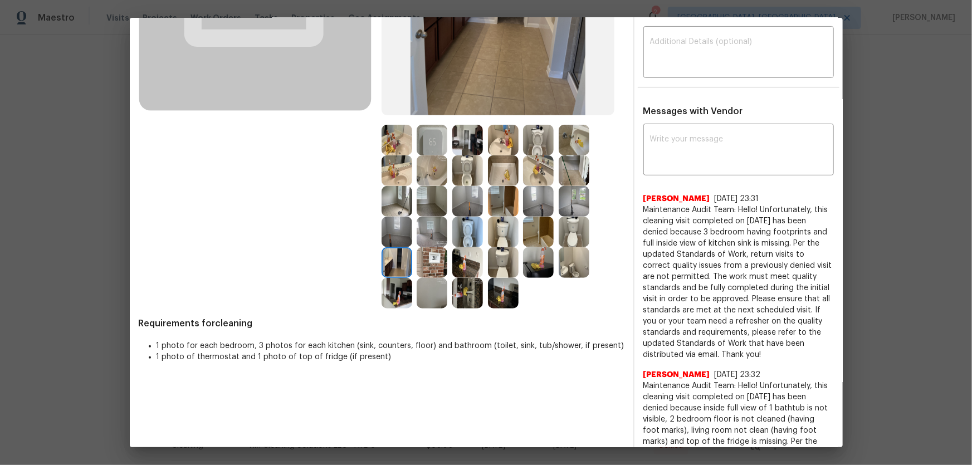
click at [539, 206] on img at bounding box center [538, 201] width 31 height 31
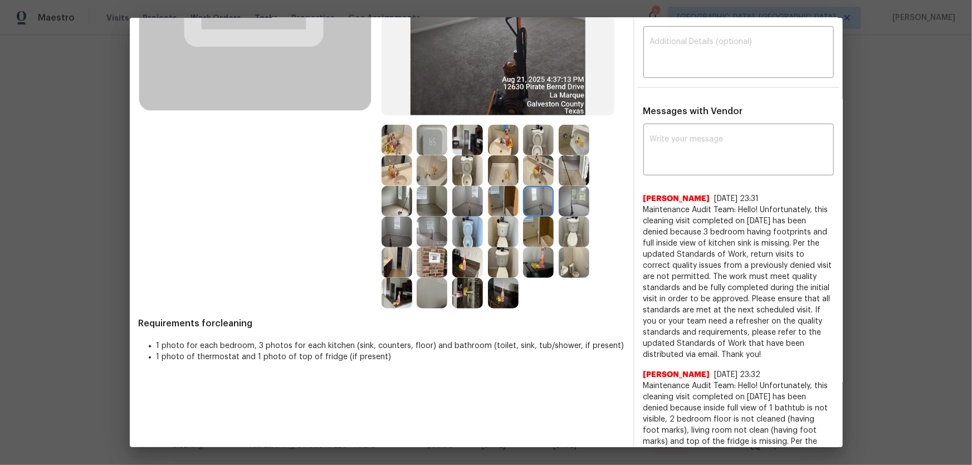
click at [579, 206] on img at bounding box center [574, 201] width 31 height 31
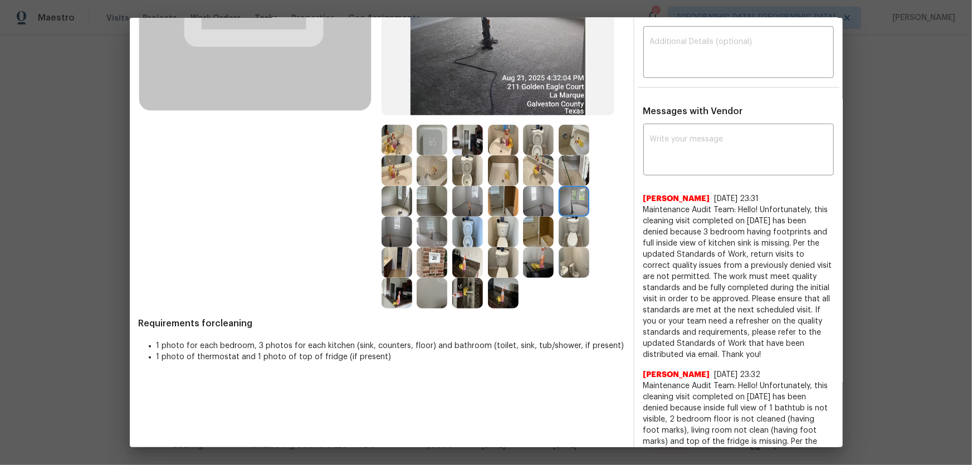
click at [461, 205] on img at bounding box center [467, 201] width 31 height 31
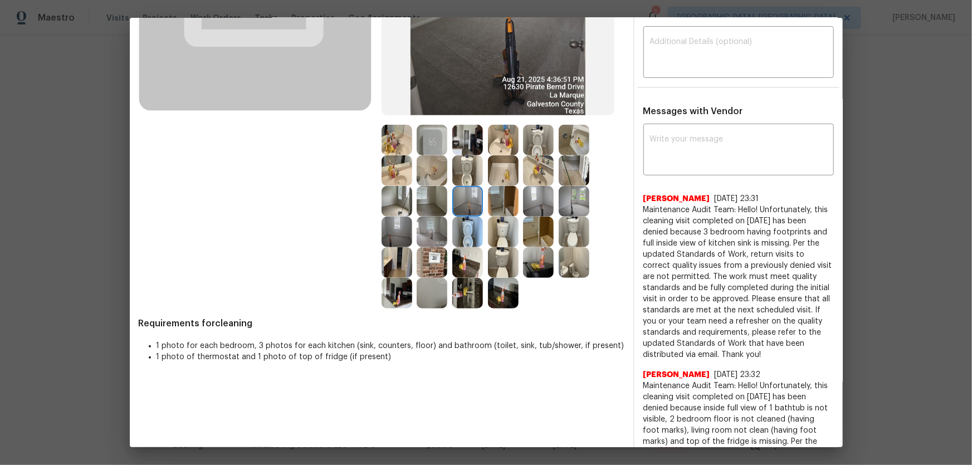
click at [429, 195] on img at bounding box center [432, 201] width 31 height 31
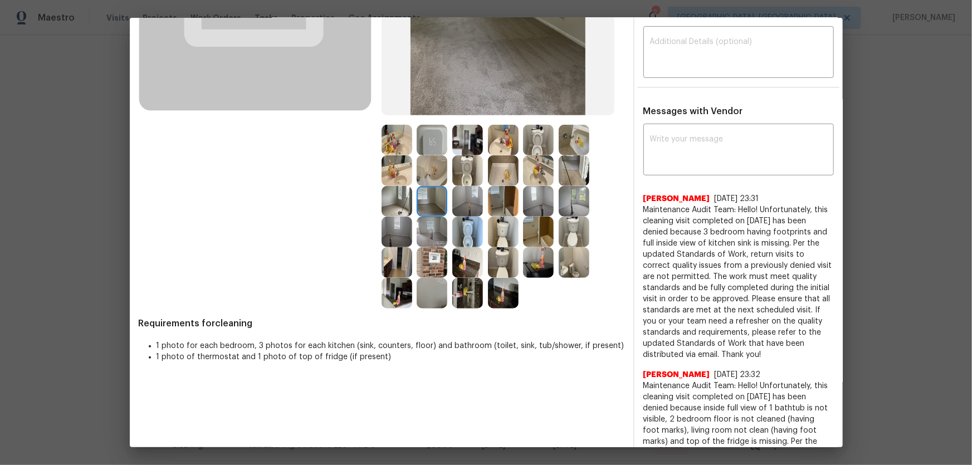
click at [434, 166] on img at bounding box center [432, 170] width 31 height 31
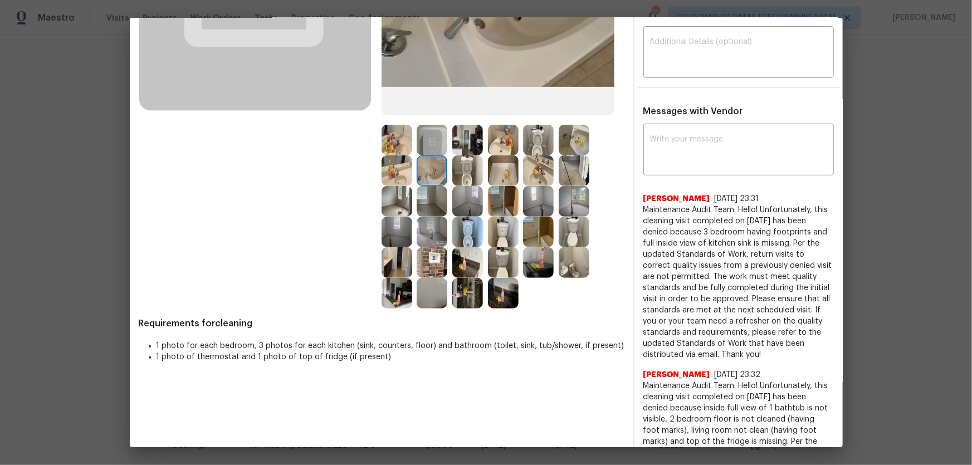
click at [430, 139] on img at bounding box center [432, 140] width 31 height 31
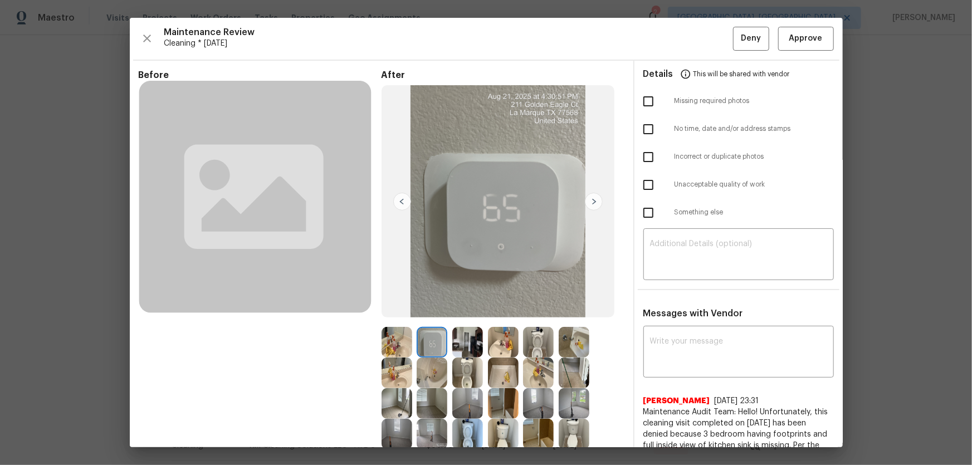
scroll to position [0, 0]
click at [691, 38] on span "Approve" at bounding box center [805, 39] width 33 height 14
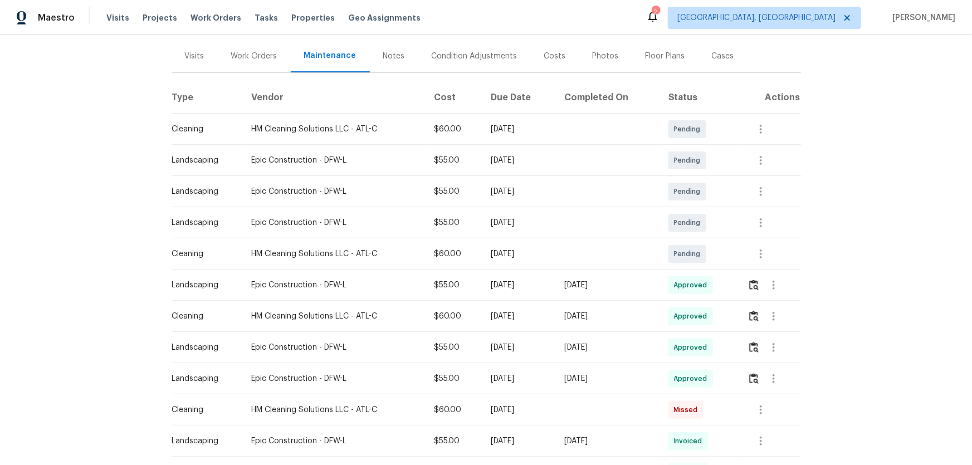
scroll to position [151, 0]
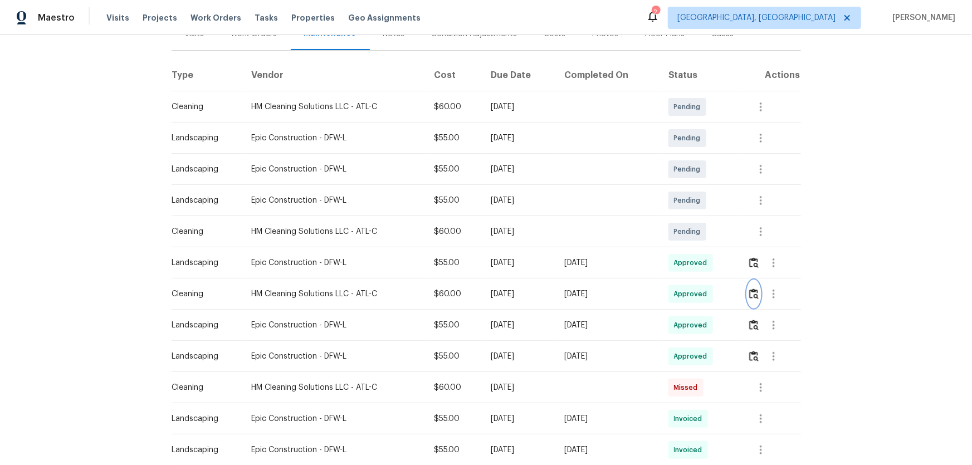
click at [750, 292] on img "button" at bounding box center [753, 293] width 9 height 11
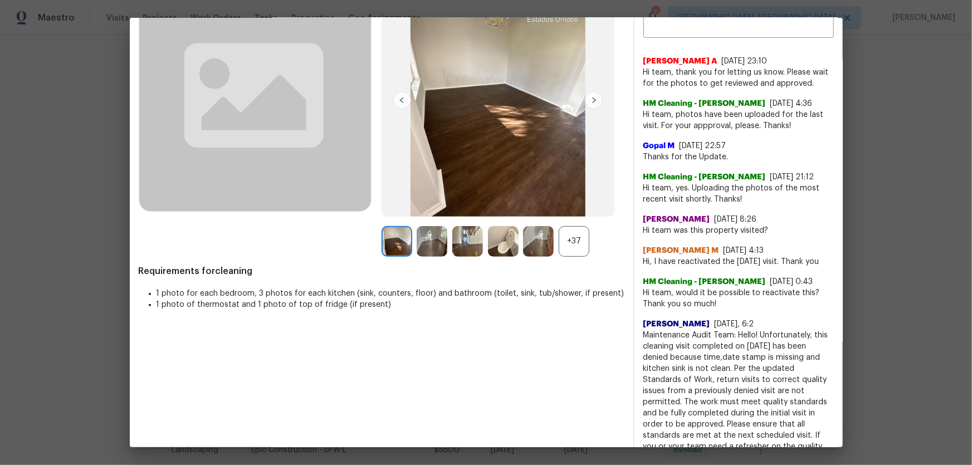
click at [569, 243] on div "+37" at bounding box center [574, 241] width 31 height 31
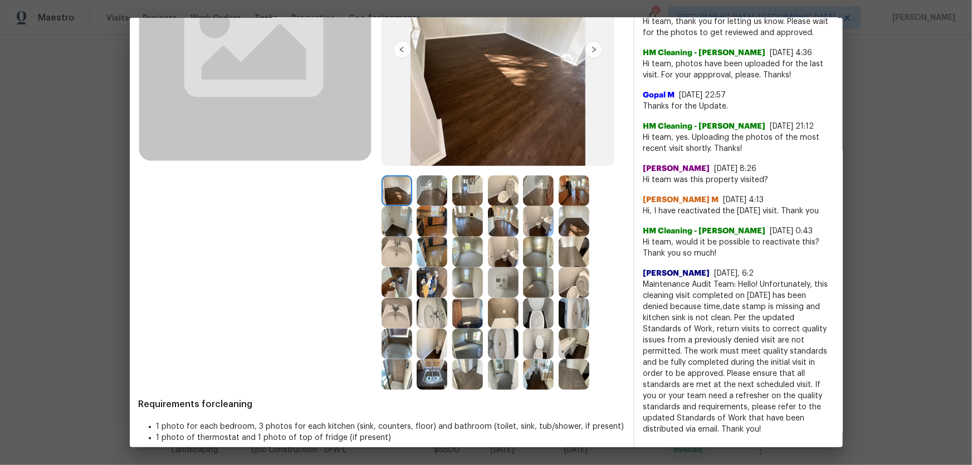
click at [510, 283] on img at bounding box center [503, 282] width 31 height 31
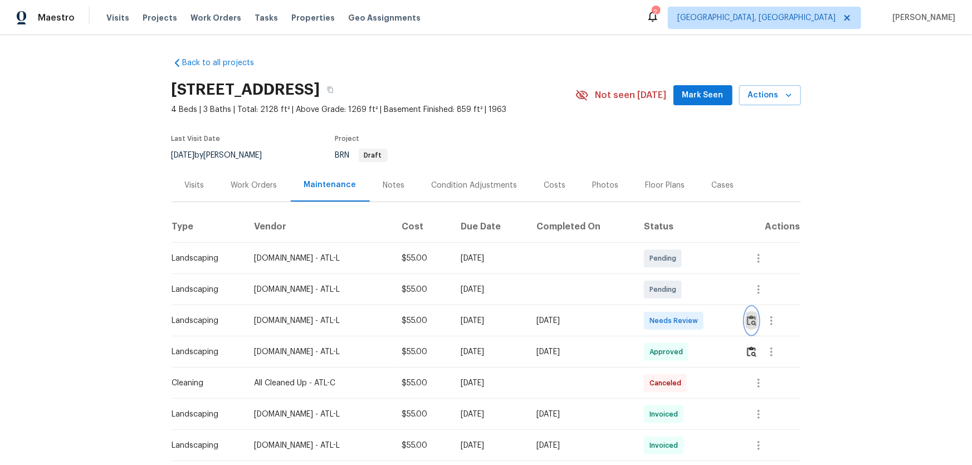
click at [750, 322] on img "button" at bounding box center [751, 320] width 9 height 11
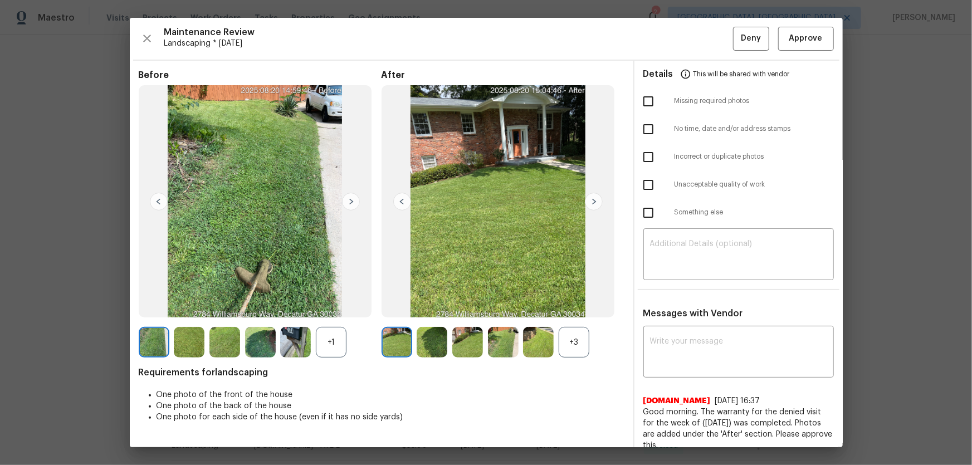
click at [572, 333] on div "+3" at bounding box center [574, 342] width 31 height 31
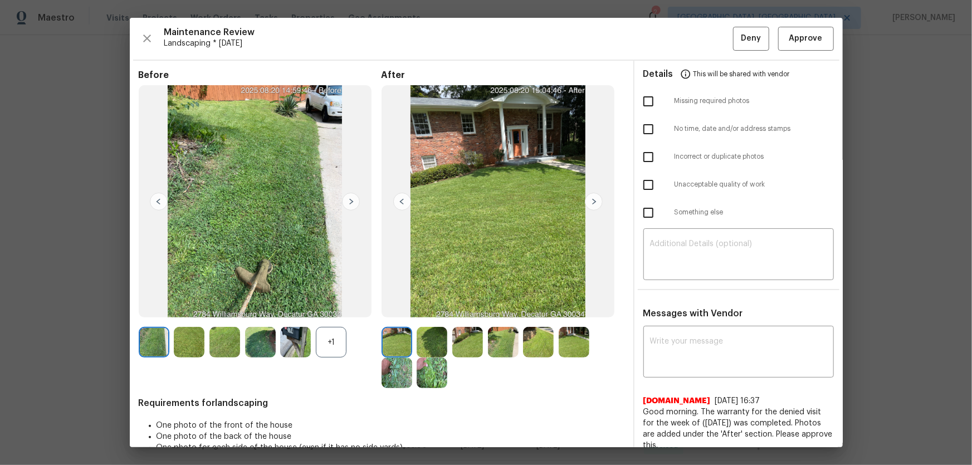
click at [325, 344] on div "+1" at bounding box center [331, 342] width 31 height 31
click at [434, 335] on img at bounding box center [432, 342] width 31 height 31
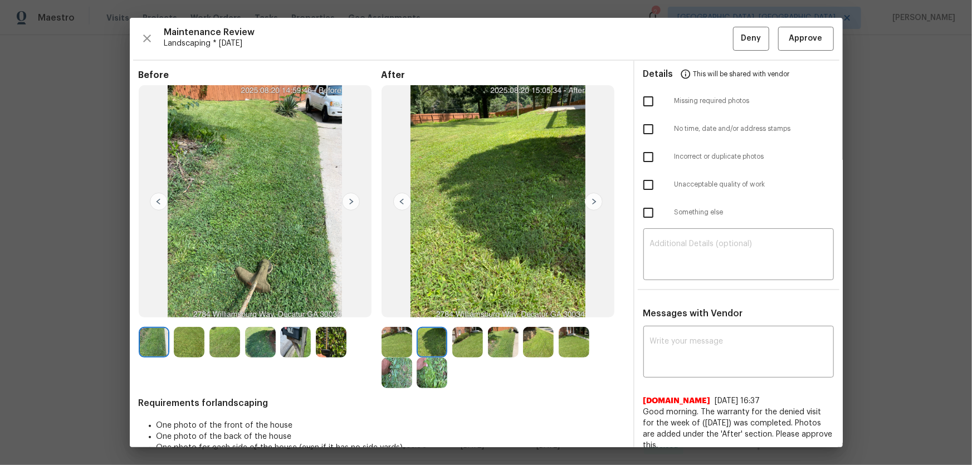
click at [459, 338] on img at bounding box center [467, 342] width 31 height 31
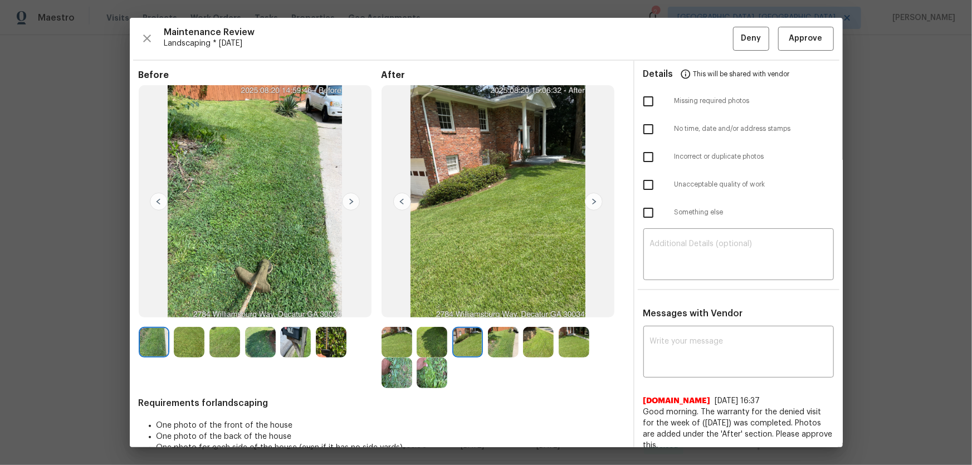
click at [488, 343] on img at bounding box center [503, 342] width 31 height 31
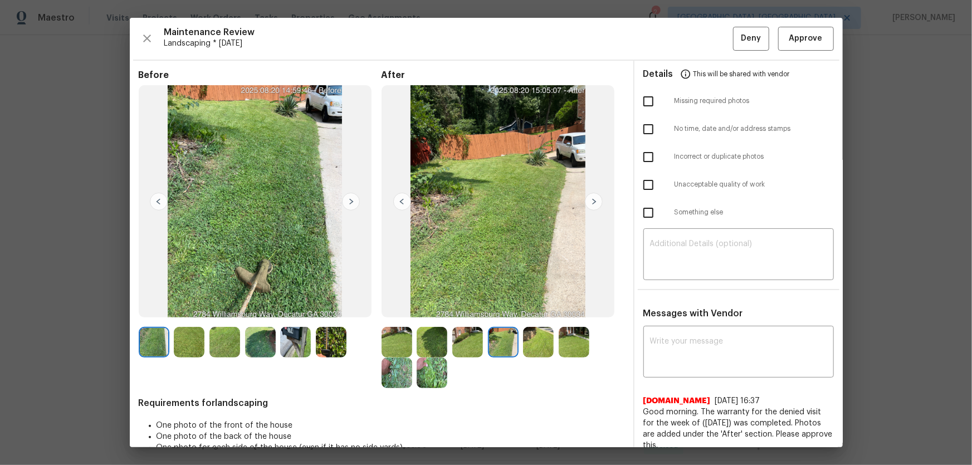
click at [545, 343] on img at bounding box center [538, 342] width 31 height 31
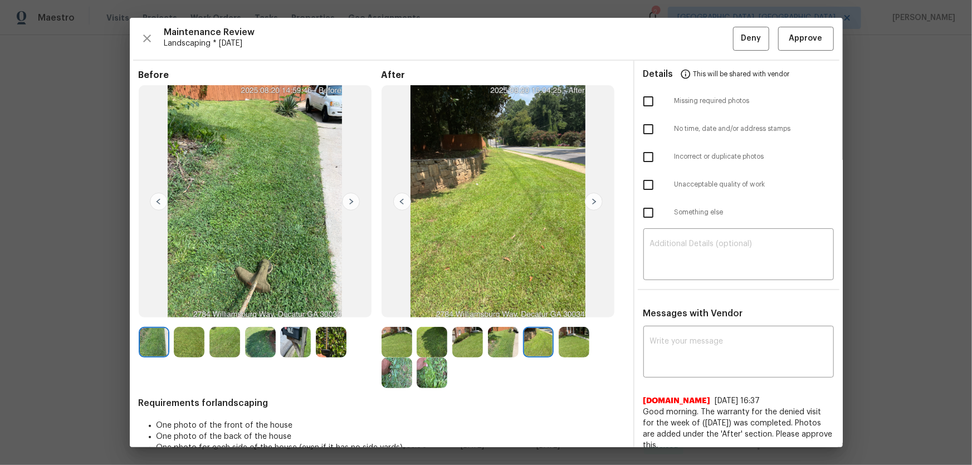
click at [561, 343] on img at bounding box center [574, 342] width 31 height 31
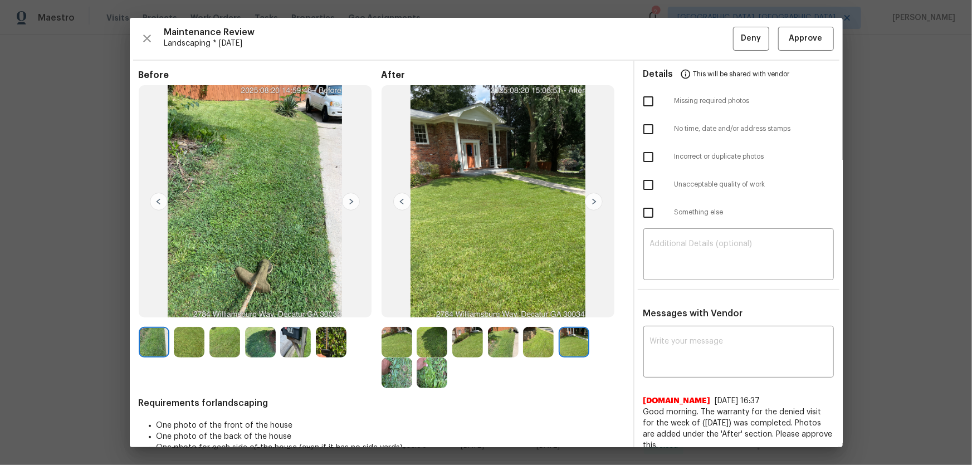
click at [429, 335] on img at bounding box center [432, 342] width 31 height 31
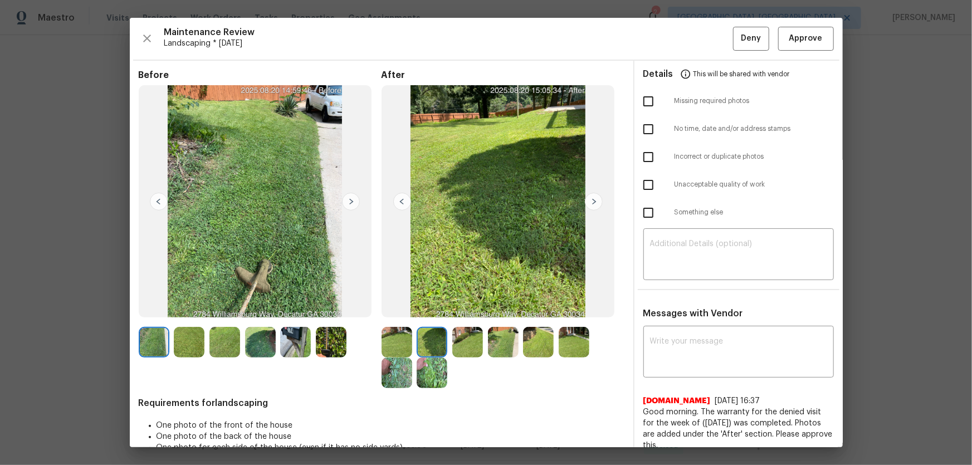
click at [463, 347] on img at bounding box center [467, 342] width 31 height 31
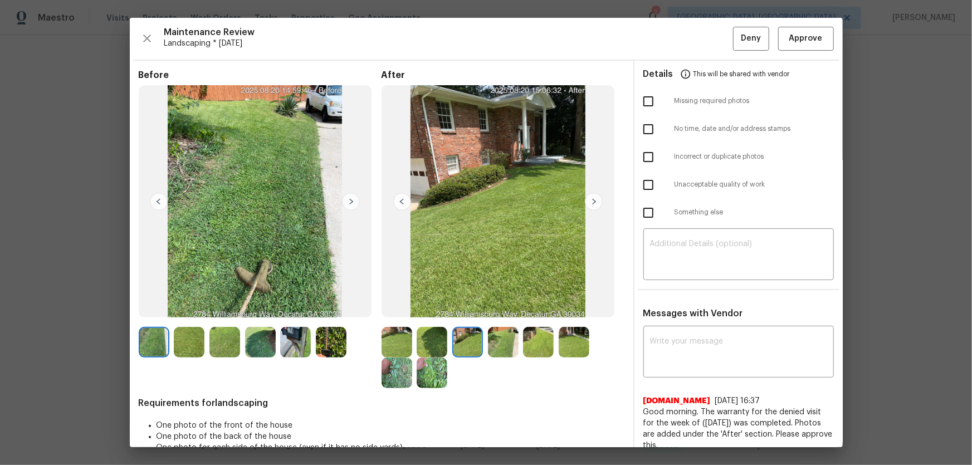
click at [523, 347] on img at bounding box center [538, 342] width 31 height 31
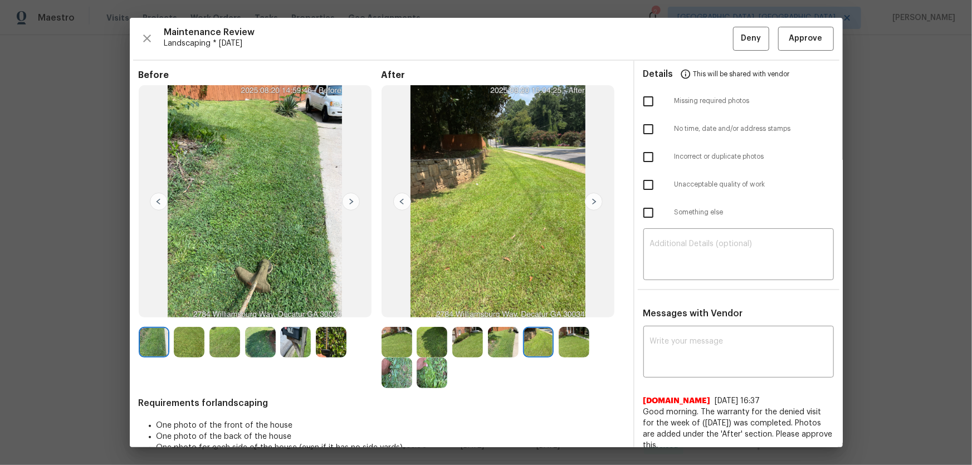
click at [512, 343] on img at bounding box center [503, 342] width 31 height 31
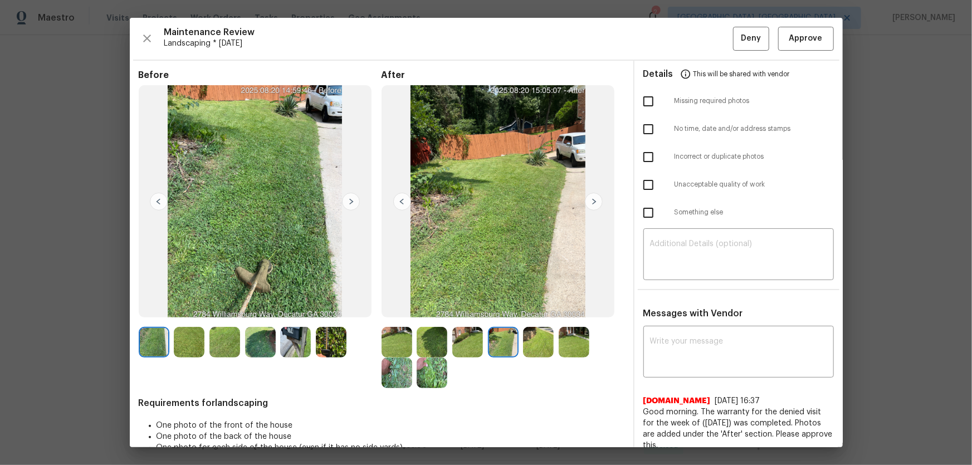
click at [545, 336] on img at bounding box center [538, 342] width 31 height 31
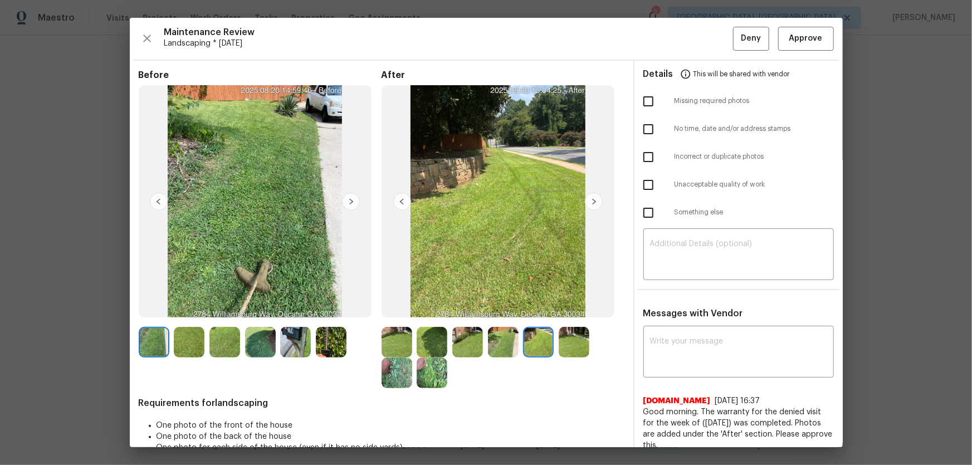
click at [573, 342] on img at bounding box center [574, 342] width 31 height 31
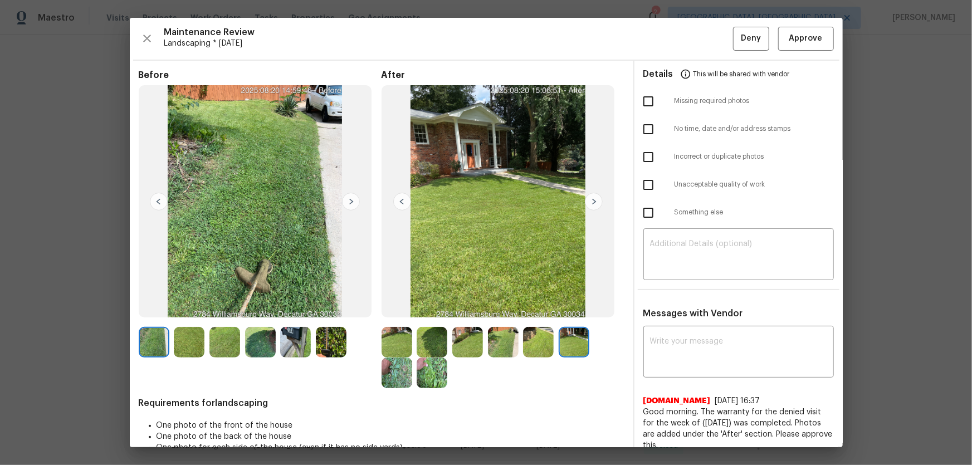
click at [398, 360] on img at bounding box center [397, 373] width 31 height 31
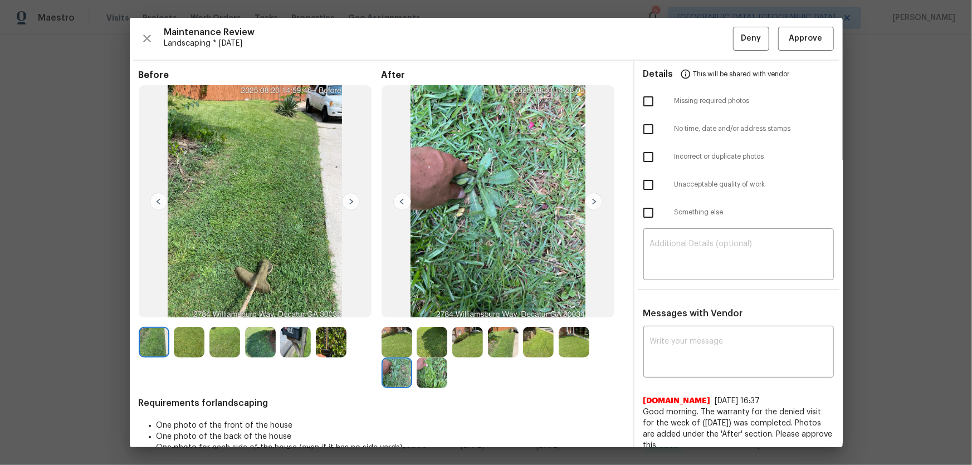
click at [417, 367] on img at bounding box center [432, 373] width 31 height 31
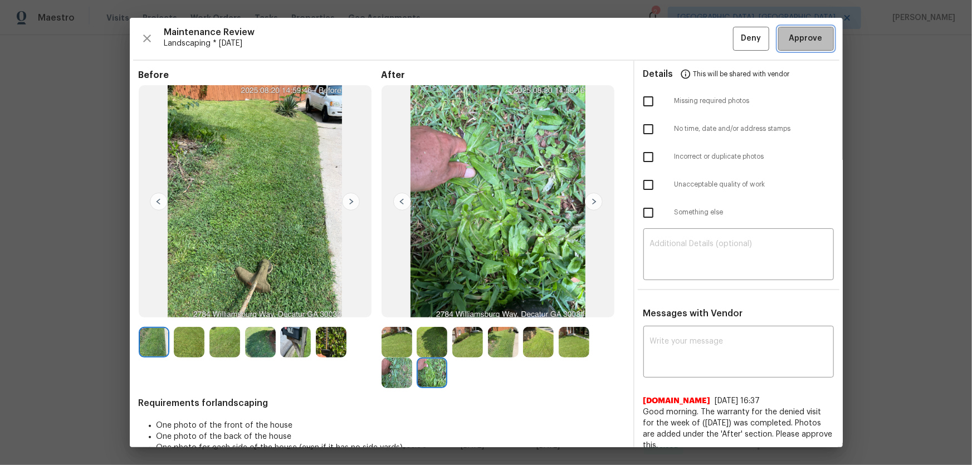
click at [789, 42] on span "Approve" at bounding box center [805, 39] width 33 height 14
